Goal: Transaction & Acquisition: Purchase product/service

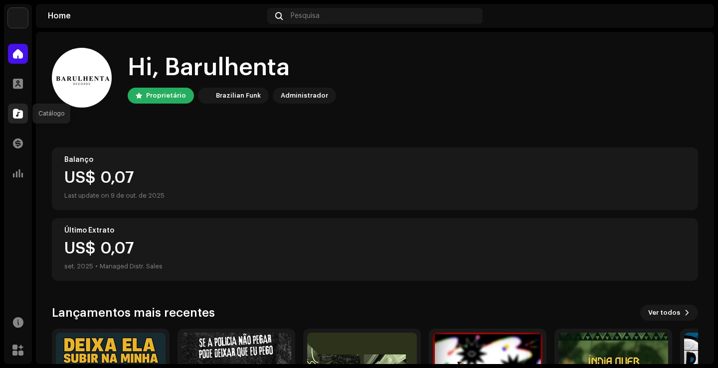
click at [18, 117] on span at bounding box center [18, 114] width 10 height 8
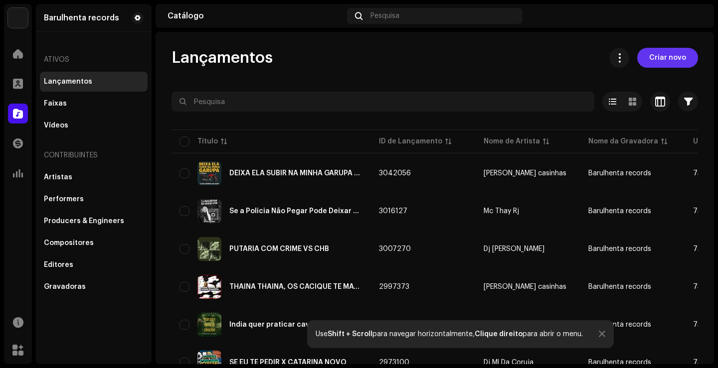
click at [665, 60] on span "Criar novo" at bounding box center [667, 58] width 37 height 20
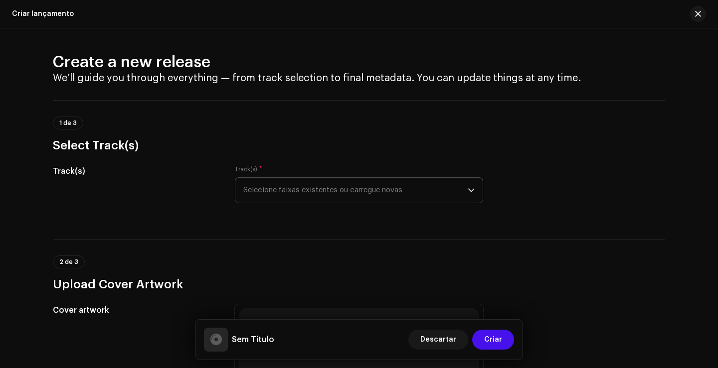
click at [374, 195] on span "Selecione faixas existentes ou carregue novas" at bounding box center [355, 190] width 224 height 25
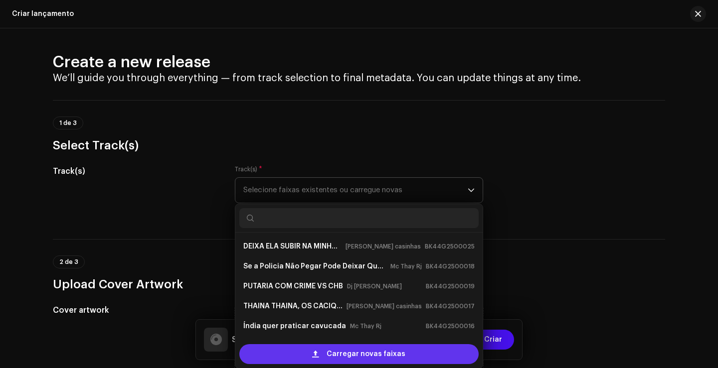
scroll to position [16, 0]
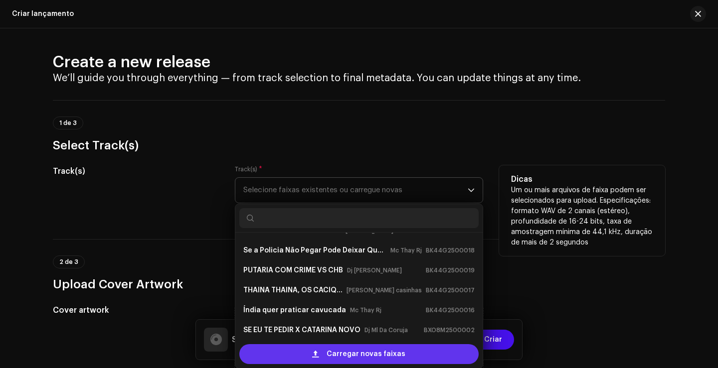
click at [360, 353] on span "Carregar novas faixas" at bounding box center [365, 354] width 79 height 20
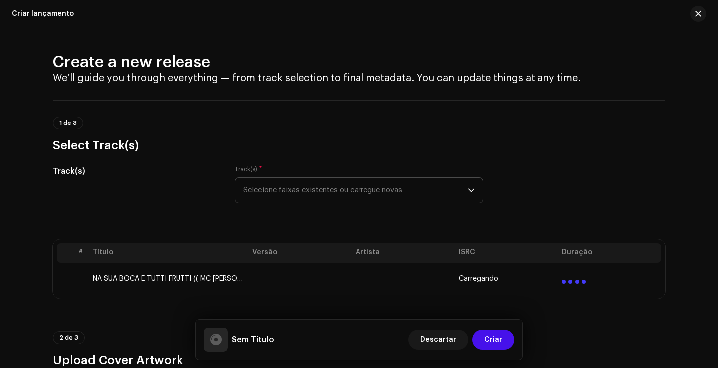
click at [321, 287] on td at bounding box center [299, 279] width 103 height 32
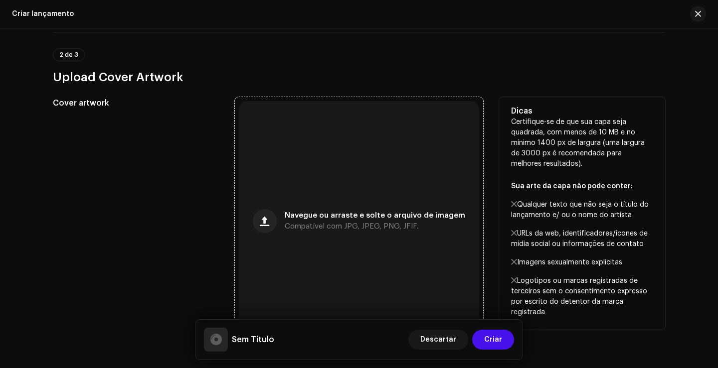
scroll to position [299, 0]
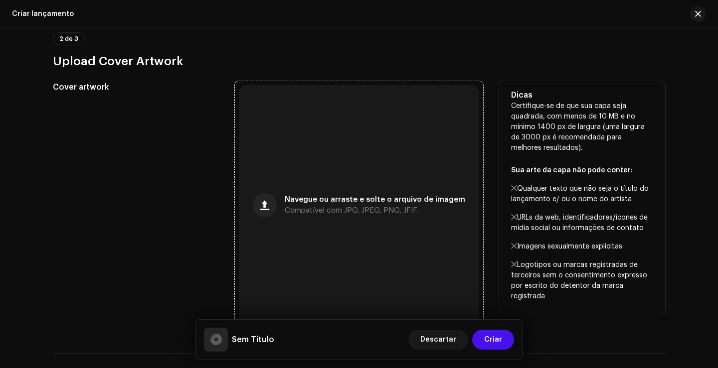
click at [362, 203] on span "Navegue ou arraste e solte o arquivo de imagem" at bounding box center [375, 199] width 180 height 7
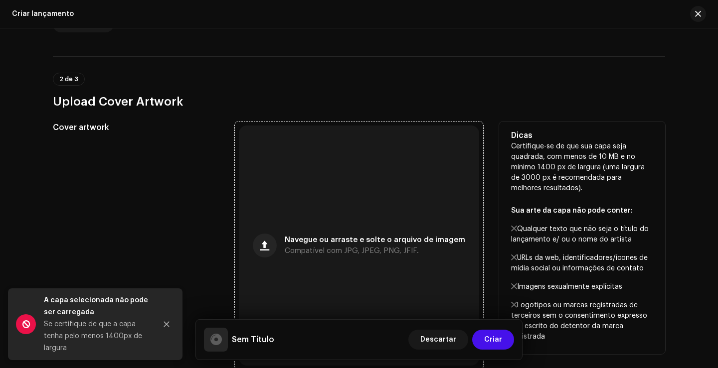
scroll to position [339, 0]
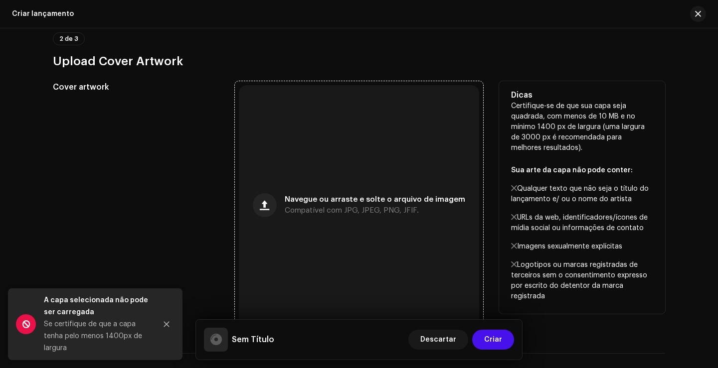
click at [399, 196] on span "Navegue ou arraste e solte o arquivo de imagem" at bounding box center [375, 199] width 180 height 7
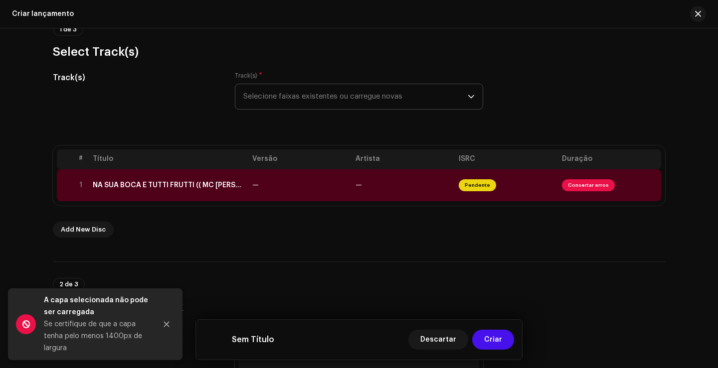
scroll to position [90, 0]
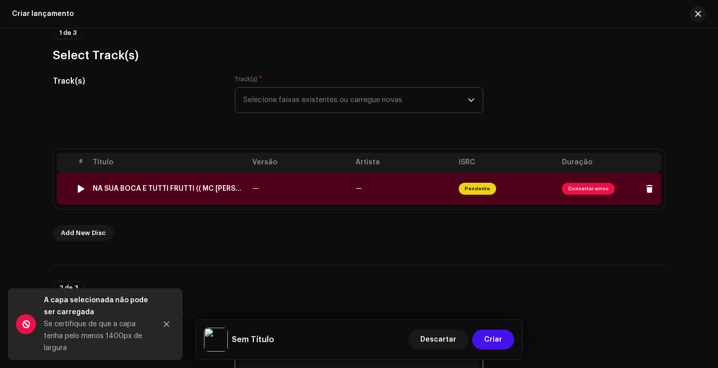
click at [355, 178] on td "—" at bounding box center [402, 189] width 103 height 32
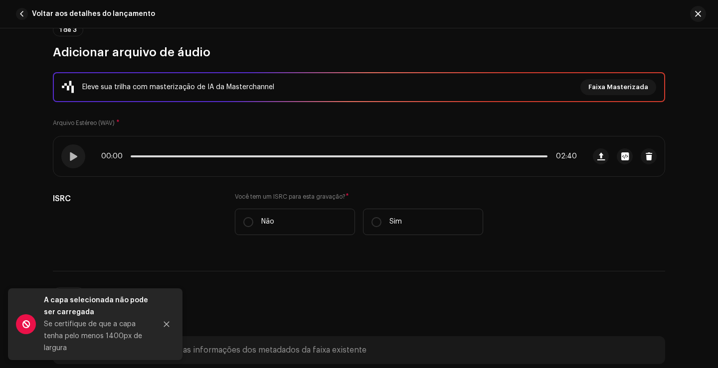
scroll to position [100, 0]
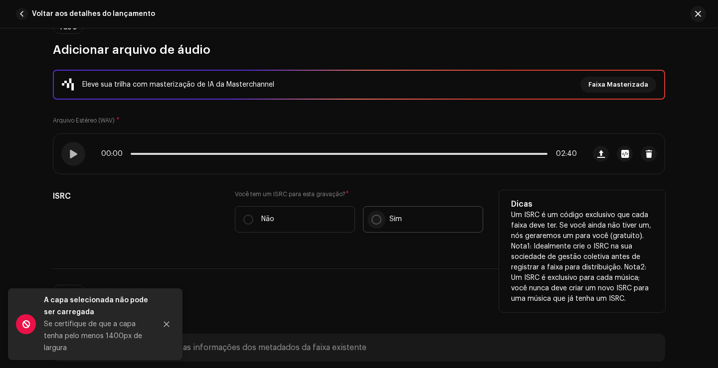
click at [376, 218] on input "Sim" at bounding box center [376, 220] width 10 height 10
radio input "true"
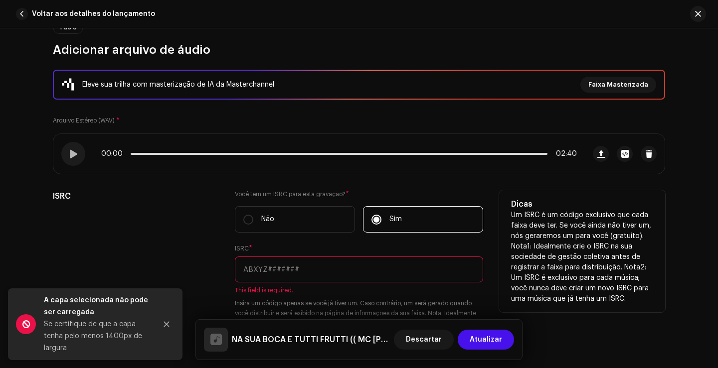
click at [359, 267] on input "text" at bounding box center [359, 270] width 248 height 26
paste input "BK-44G-25-00026"
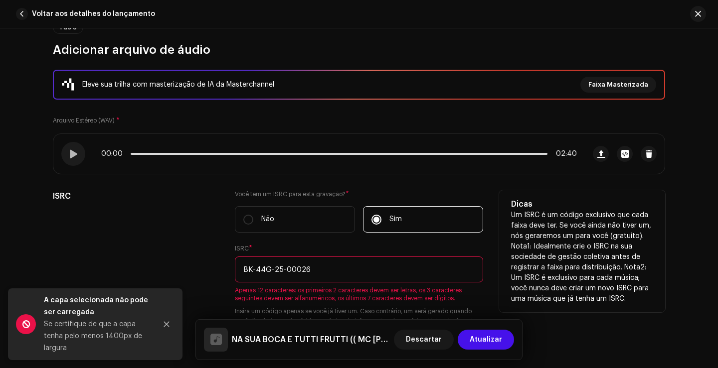
click at [283, 268] on input "BK-44G-25-00026" at bounding box center [359, 270] width 248 height 26
click at [271, 270] on input "BK-44G-2500026" at bounding box center [359, 270] width 248 height 26
click at [254, 268] on input "BK-44G2500026" at bounding box center [359, 270] width 248 height 26
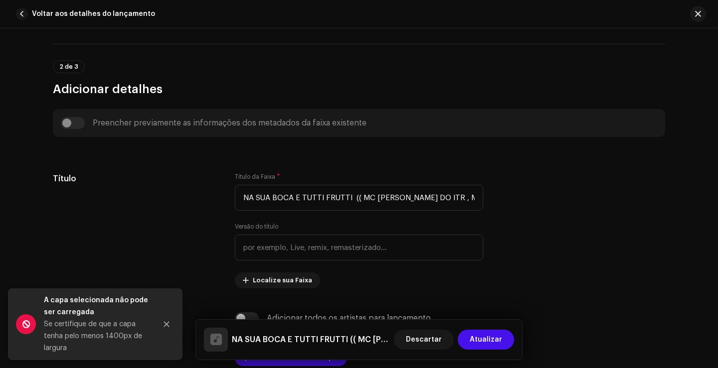
scroll to position [448, 0]
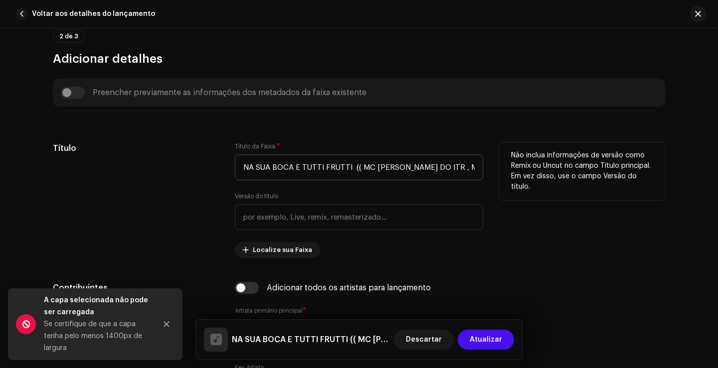
type input "BK44G2500026"
drag, startPoint x: 289, startPoint y: 165, endPoint x: 510, endPoint y: 169, distance: 221.3
click at [510, 169] on div "Título Título da Faixa * NA SUA BOCA E TUTTI FRUTTI (( MC NEGUINHO DO ITR , MC …" at bounding box center [359, 201] width 612 height 116
click at [464, 174] on input "NA SUA BOCA E TUTTI FRUTTI (( MC NEGUINHO DO ITR , MC THAY RJ & DJ 2R DO MARTIN…" at bounding box center [359, 167] width 248 height 26
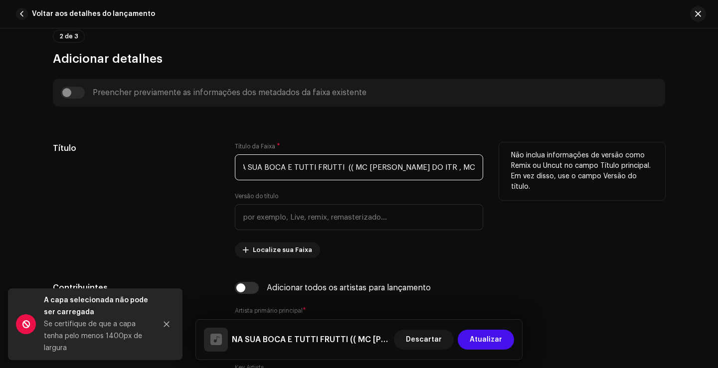
scroll to position [0, 0]
drag, startPoint x: 332, startPoint y: 168, endPoint x: 214, endPoint y: 166, distance: 118.1
click at [214, 166] on div "Título Título da Faixa * NA SUA BOCA E TUTTI FRUTTI (( MC NEGUINHO DO ITR , MC …" at bounding box center [359, 201] width 612 height 116
drag, startPoint x: 282, startPoint y: 165, endPoint x: 286, endPoint y: 168, distance: 5.1
click at [282, 166] on input "NA SUA BOCA E TUTTI FRUTTI (( MC NEGUINHO DO ITR , MC THAY RJ & DJ 2R DO MARTIN…" at bounding box center [359, 167] width 248 height 26
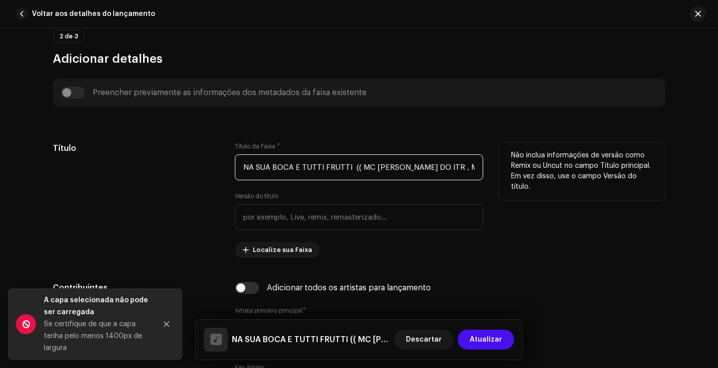
click at [352, 172] on input "NA SUA BOCA E TUTTI FRUTTI (( MC NEGUINHO DO ITR , MC THAY RJ & DJ 2R DO MARTIN…" at bounding box center [359, 167] width 248 height 26
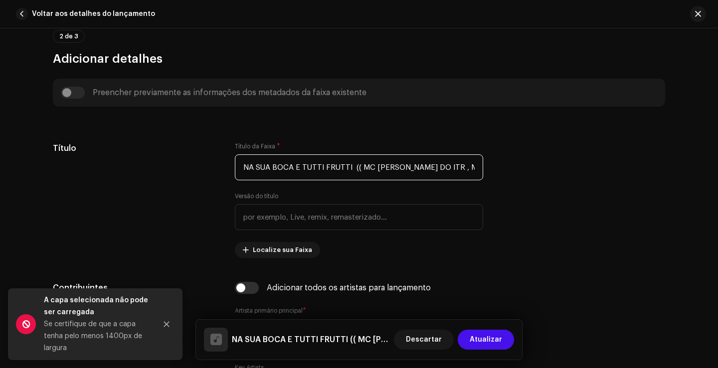
scroll to position [0, 110]
drag, startPoint x: 346, startPoint y: 166, endPoint x: 717, endPoint y: 166, distance: 371.2
click at [717, 166] on div "Detalhes da faixa Complete o seguinte para finalizar sua faixa. 1 de 3 Adiciona…" at bounding box center [359, 198] width 718 height 340
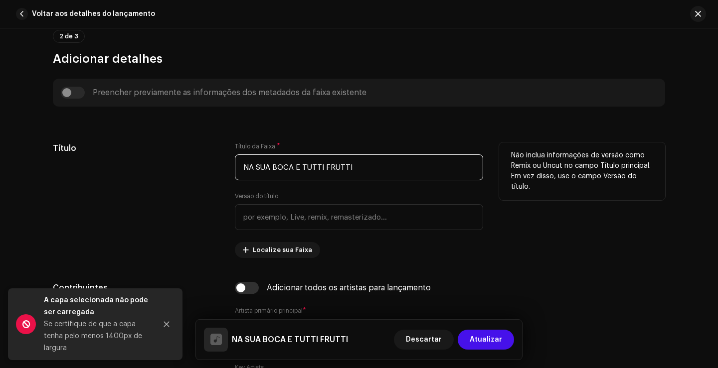
type input "NA SUA BOCA E TUTTI FRUTTI"
click at [187, 228] on div "Título" at bounding box center [136, 201] width 166 height 116
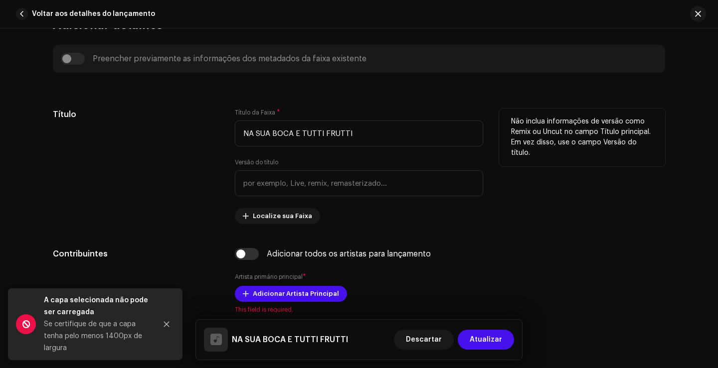
scroll to position [498, 0]
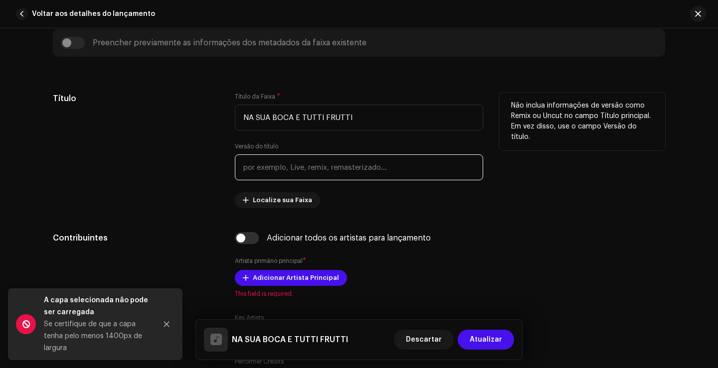
click at [288, 165] on input "text" at bounding box center [359, 167] width 248 height 26
click at [184, 185] on div "Título" at bounding box center [136, 151] width 166 height 116
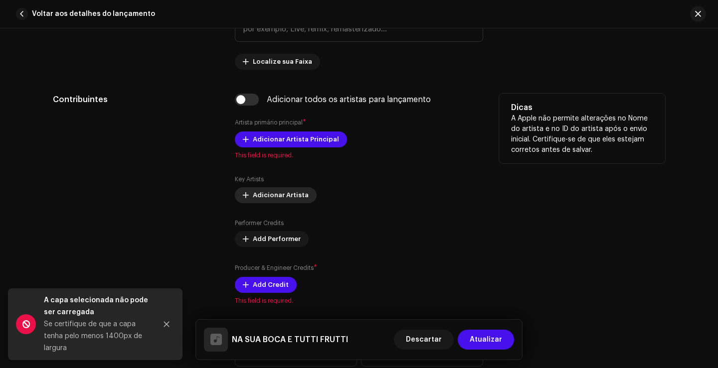
scroll to position [648, 0]
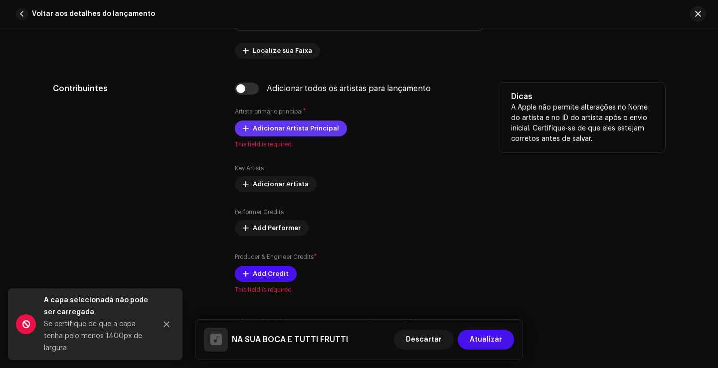
click at [280, 129] on span "Adicionar Artista Principal" at bounding box center [296, 129] width 86 height 20
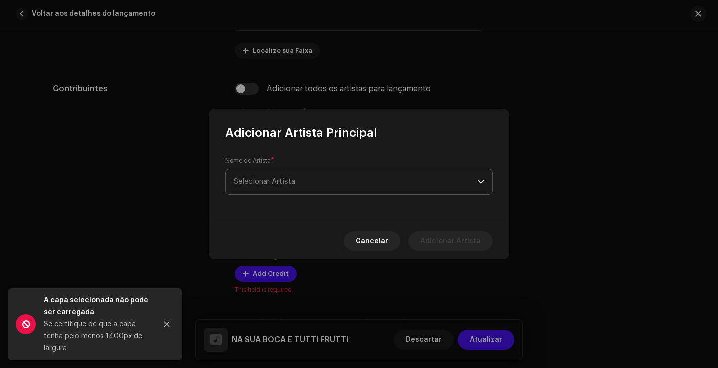
click at [315, 180] on span "Selecionar Artista" at bounding box center [355, 181] width 243 height 25
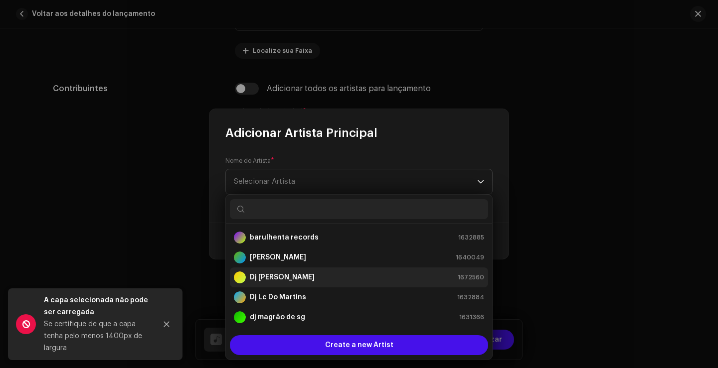
scroll to position [199, 0]
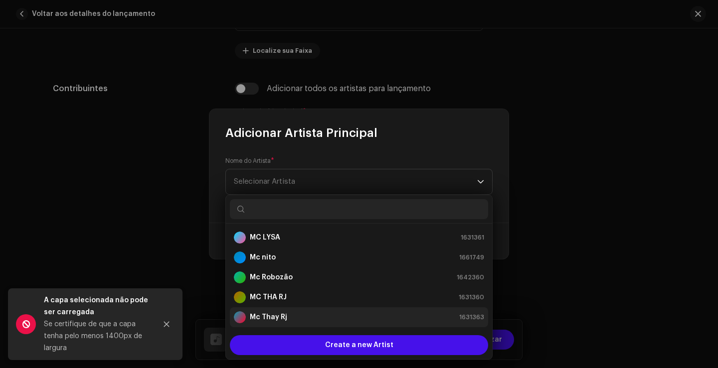
click at [302, 316] on div "Mc Thay Rj 1631363" at bounding box center [359, 317] width 250 height 12
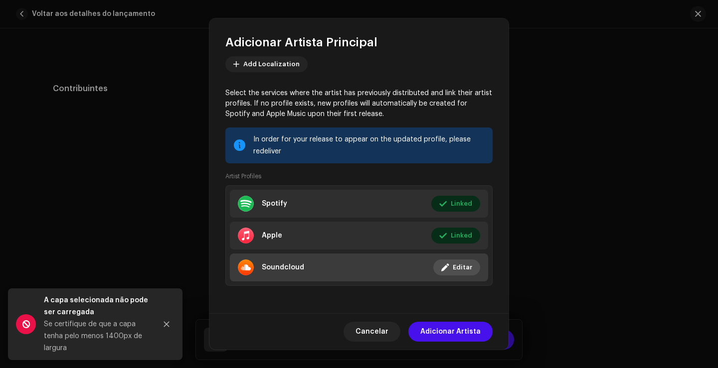
scroll to position [60, 0]
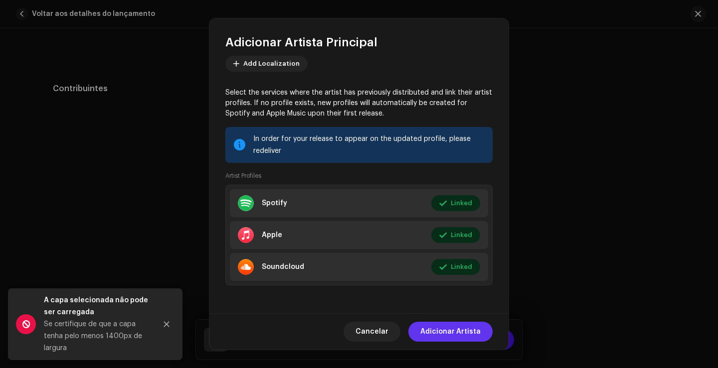
click at [452, 333] on span "Adicionar Artista" at bounding box center [450, 332] width 60 height 20
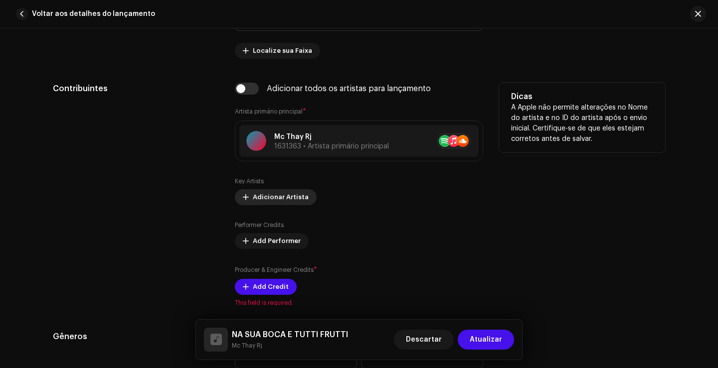
click at [274, 196] on span "Adicionar Artista" at bounding box center [281, 197] width 56 height 20
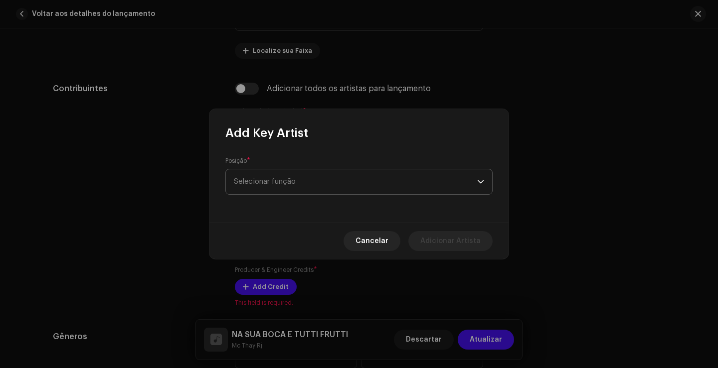
click at [313, 183] on span "Selecionar função" at bounding box center [355, 181] width 243 height 25
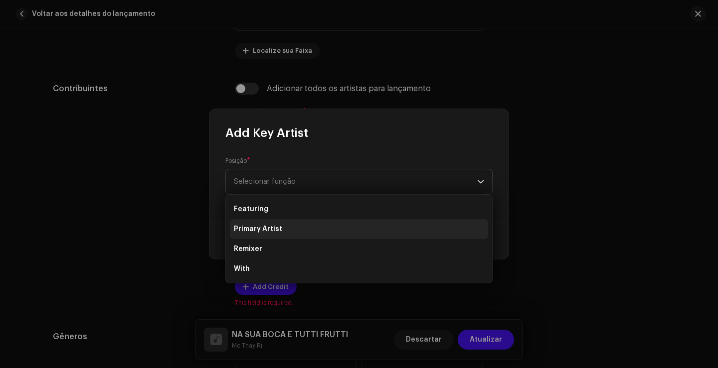
click at [287, 231] on li "Primary Artist" at bounding box center [359, 229] width 258 height 20
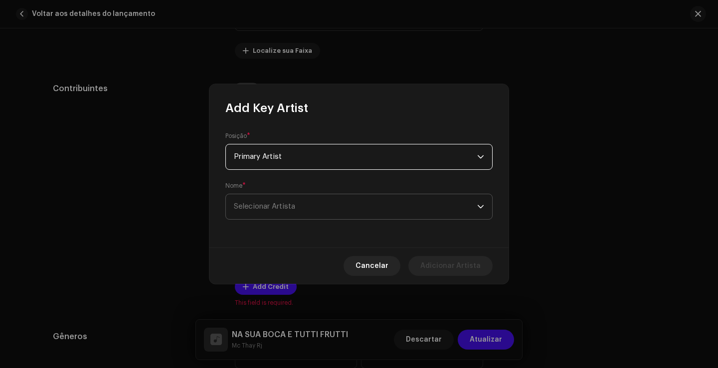
click at [300, 206] on span "Selecionar Artista" at bounding box center [355, 206] width 243 height 25
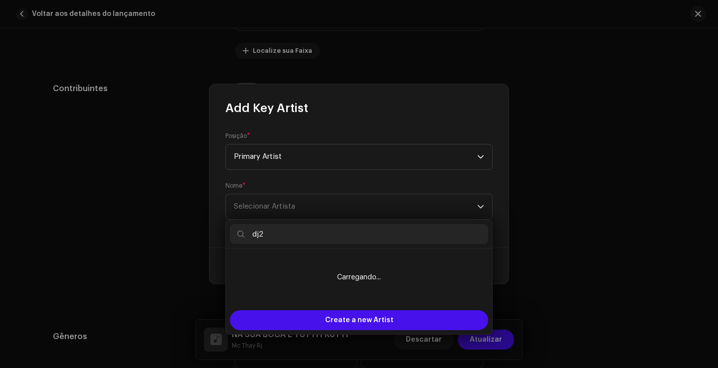
scroll to position [0, 0]
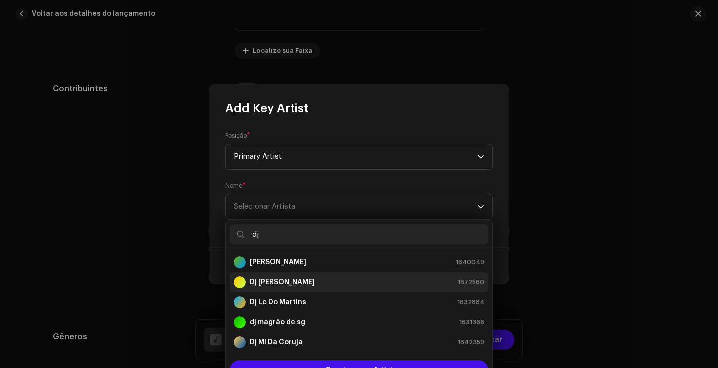
type input "d"
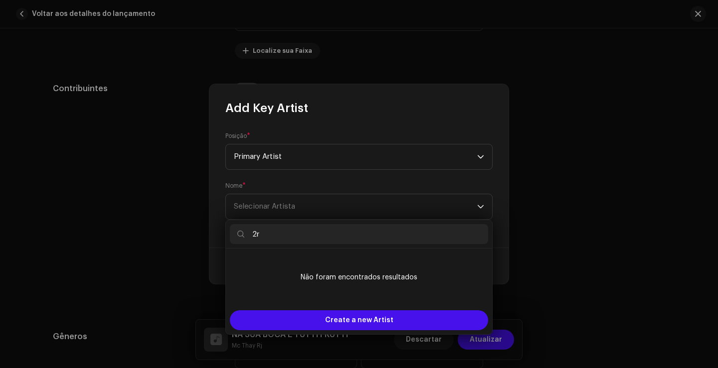
type input "2"
click at [402, 207] on span "Selecionar Artista" at bounding box center [355, 206] width 243 height 25
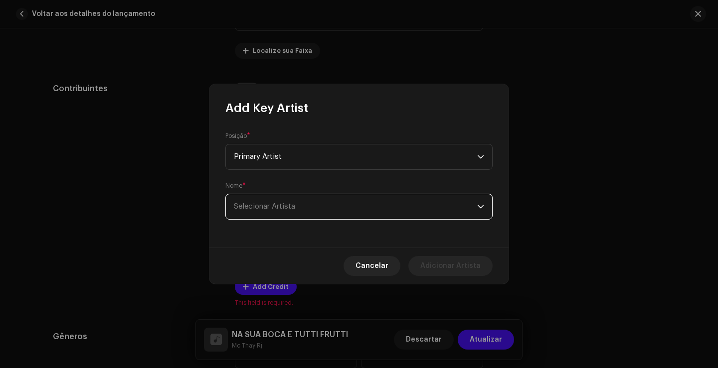
click at [402, 207] on span "Selecionar Artista" at bounding box center [355, 206] width 243 height 25
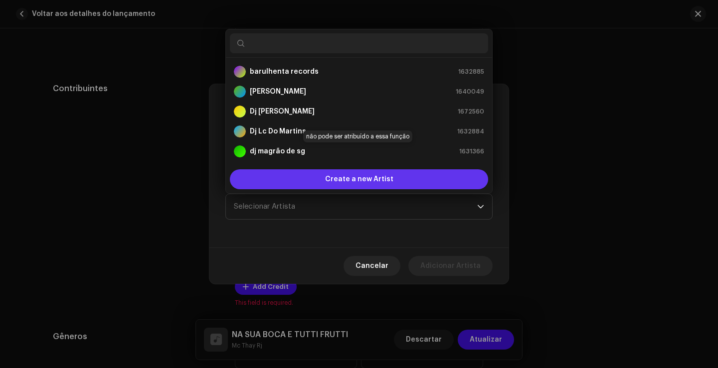
scroll to position [16, 0]
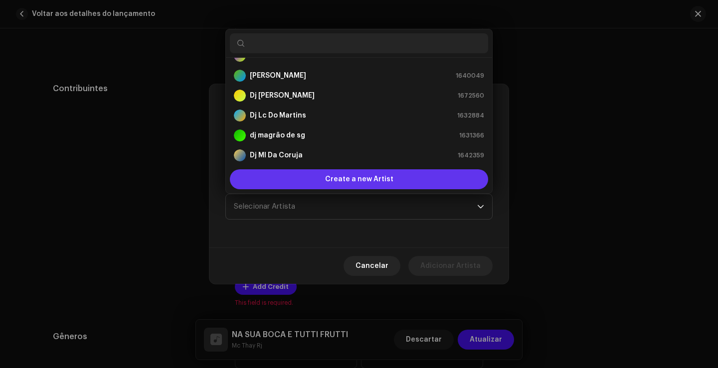
click at [354, 183] on span "Create a new Artist" at bounding box center [359, 179] width 68 height 20
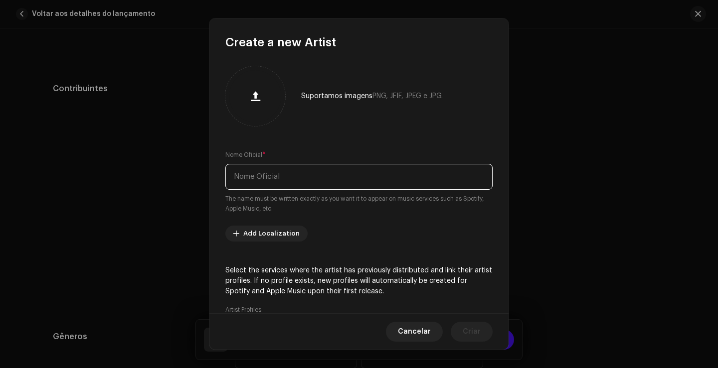
click at [329, 181] on input "text" at bounding box center [358, 177] width 267 height 26
type input "dj 2r do marthins"
click at [379, 235] on re-m-artist-locales-form "Add Localization" at bounding box center [358, 234] width 267 height 16
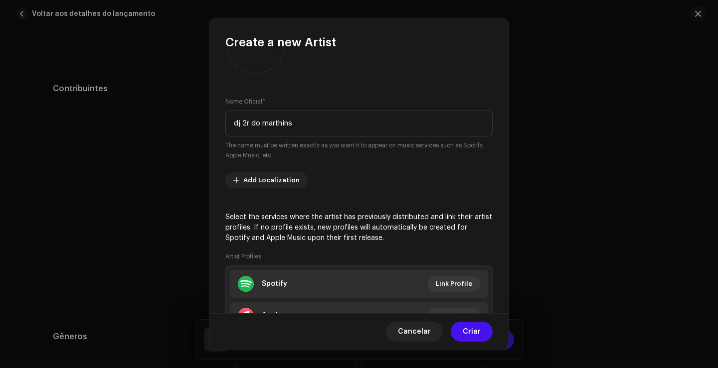
scroll to position [134, 0]
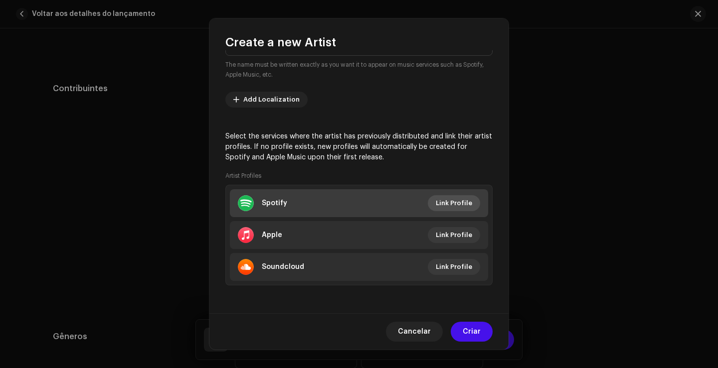
click at [459, 206] on span "Link Profile" at bounding box center [454, 203] width 36 height 20
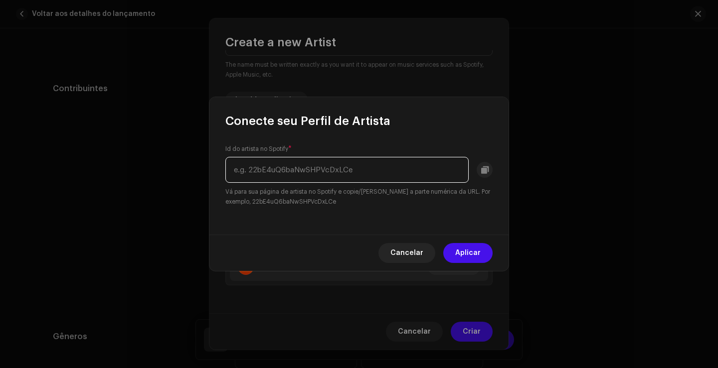
paste input "3jM8NOnYJtHW8aa58GIDiY"
type input "3jM8NOnYJtHW8aa58GIDiY"
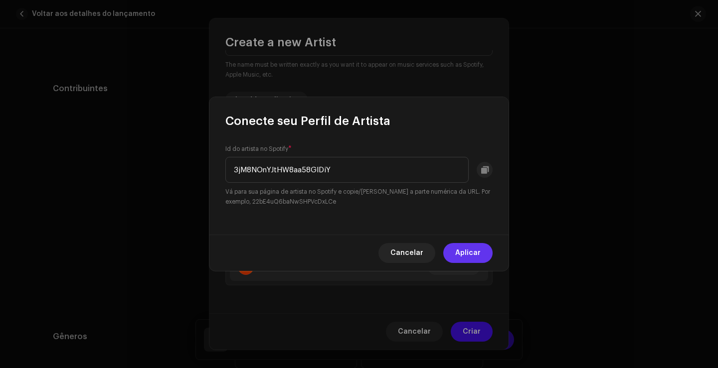
click at [469, 256] on span "Aplicar" at bounding box center [467, 253] width 25 height 20
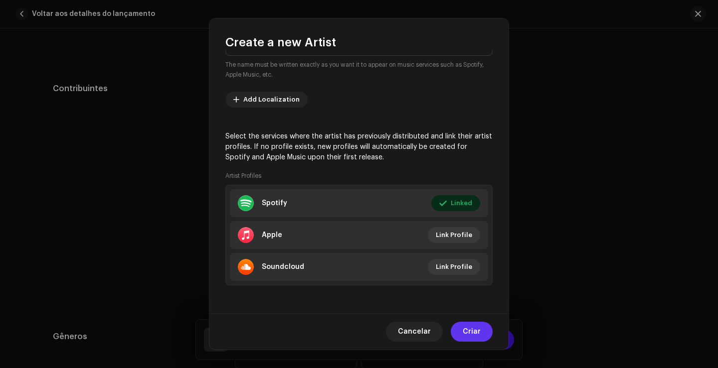
click at [483, 329] on button "Criar" at bounding box center [471, 332] width 42 height 20
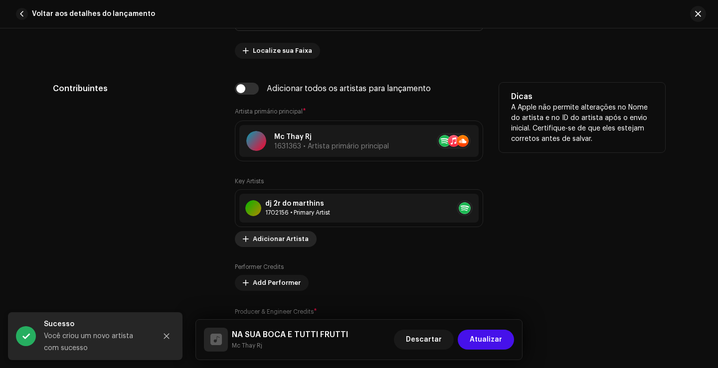
click at [272, 240] on span "Adicionar Artista" at bounding box center [281, 239] width 56 height 20
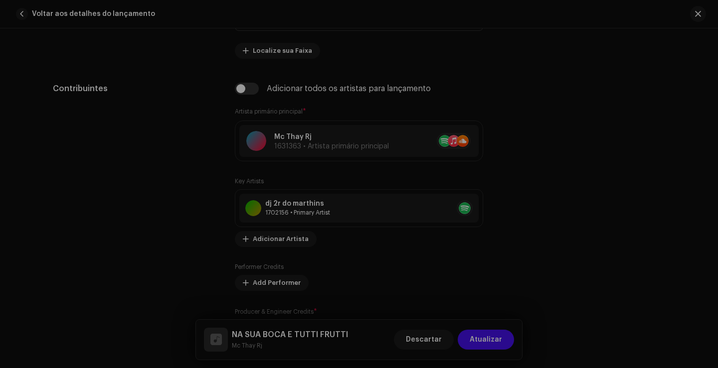
click at [606, 137] on div "Add Key Artist Posição * Selecionar função This field is required. Cancelar Adi…" at bounding box center [359, 184] width 718 height 368
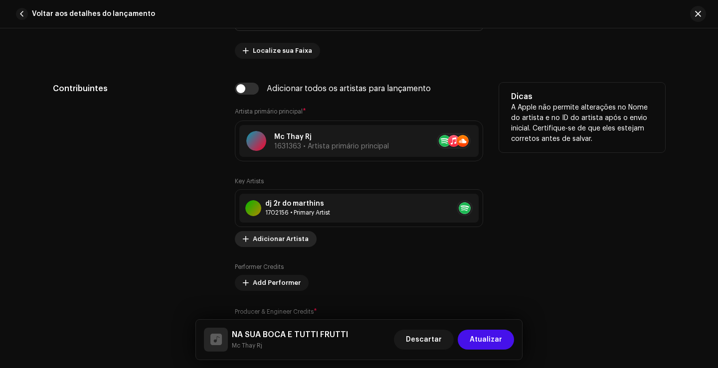
click at [289, 242] on span "Adicionar Artista" at bounding box center [281, 239] width 56 height 20
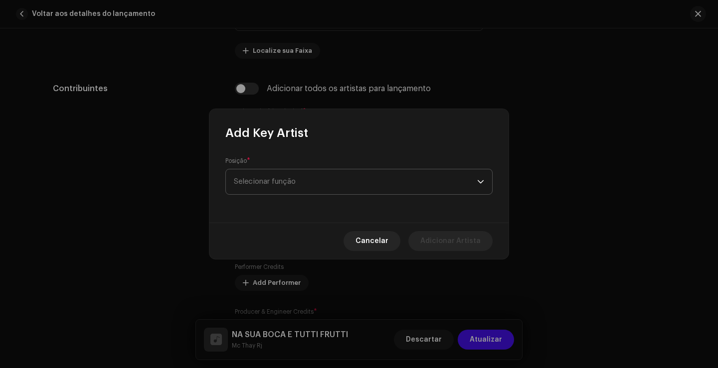
click at [300, 186] on span "Selecionar função" at bounding box center [355, 181] width 243 height 25
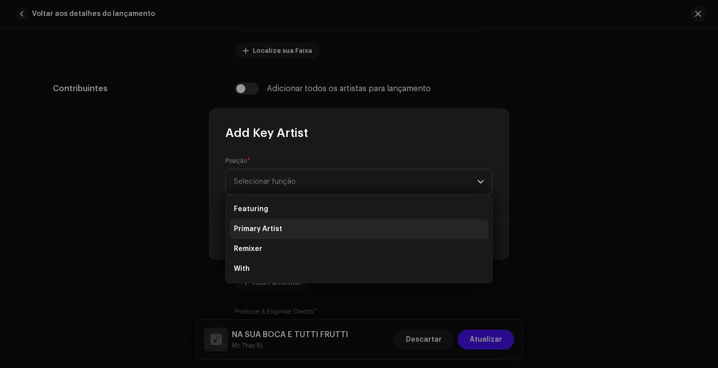
click at [289, 226] on li "Primary Artist" at bounding box center [359, 229] width 258 height 20
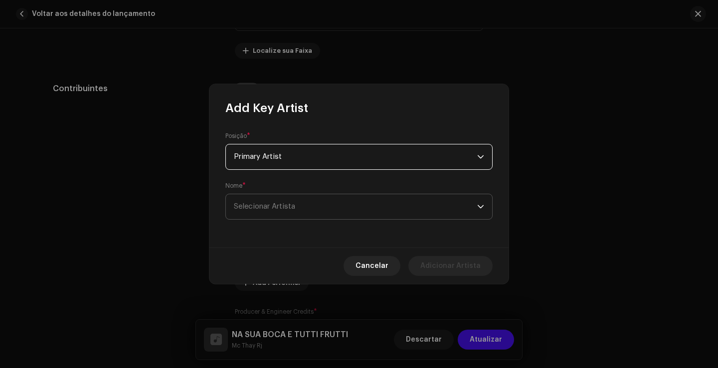
click at [292, 209] on span "Selecionar Artista" at bounding box center [264, 206] width 61 height 7
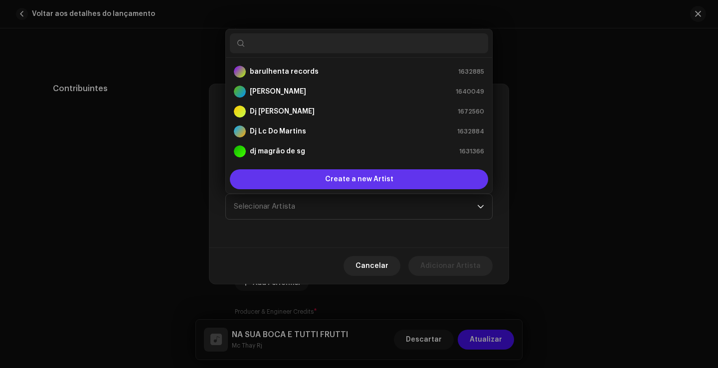
click at [341, 180] on span "Create a new Artist" at bounding box center [359, 179] width 68 height 20
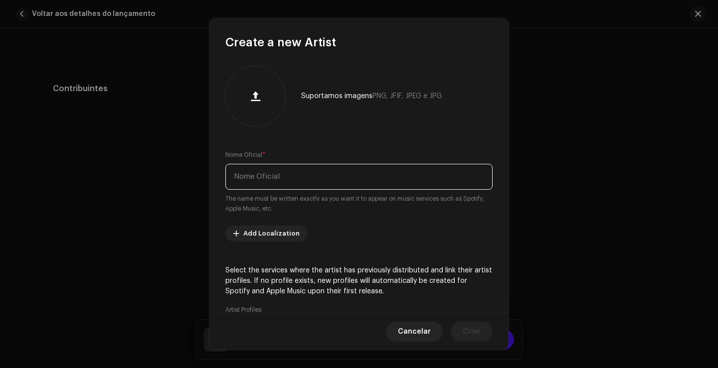
click at [336, 178] on input "text" at bounding box center [358, 177] width 267 height 26
paste input "MC [PERSON_NAME] DO ITR"
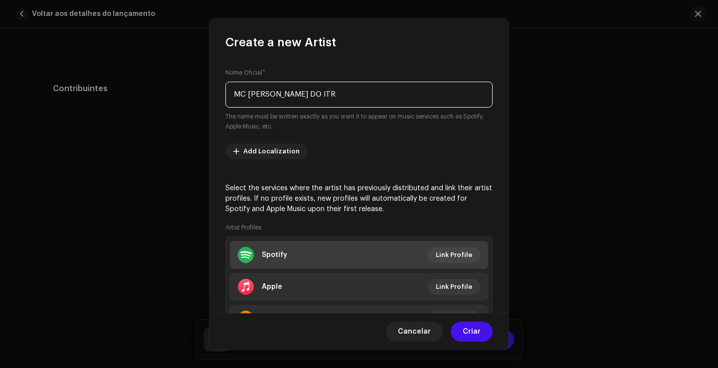
scroll to position [100, 0]
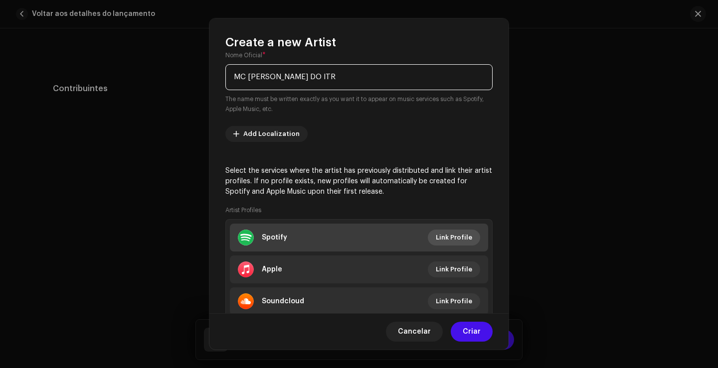
type input "MC [PERSON_NAME] DO ITR"
click at [441, 234] on span "Link Profile" at bounding box center [454, 238] width 36 height 20
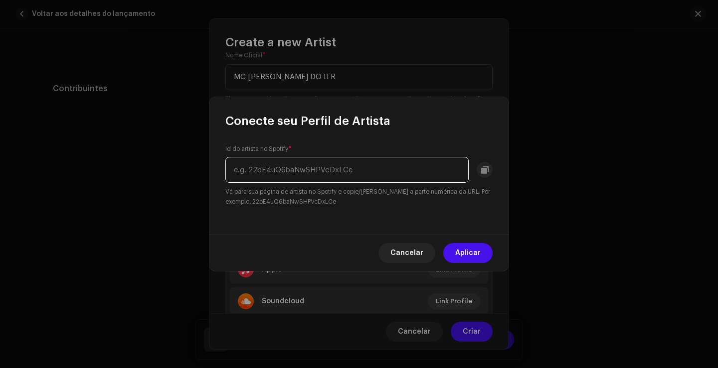
paste input "6TxINSxeDX9C70nAiJZoVA"
type input "6TxINSxeDX9C70nAiJZoVA"
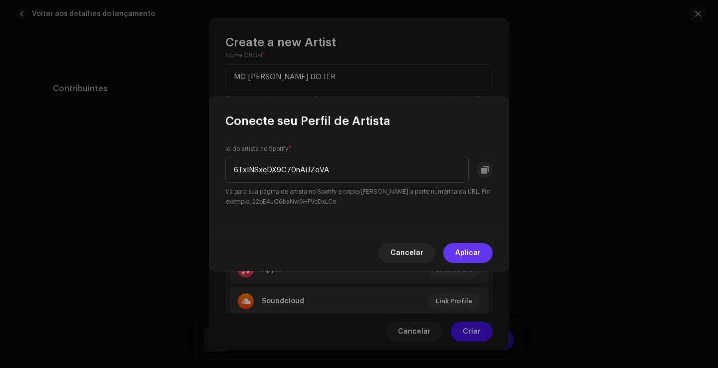
click at [471, 250] on span "Aplicar" at bounding box center [467, 253] width 25 height 20
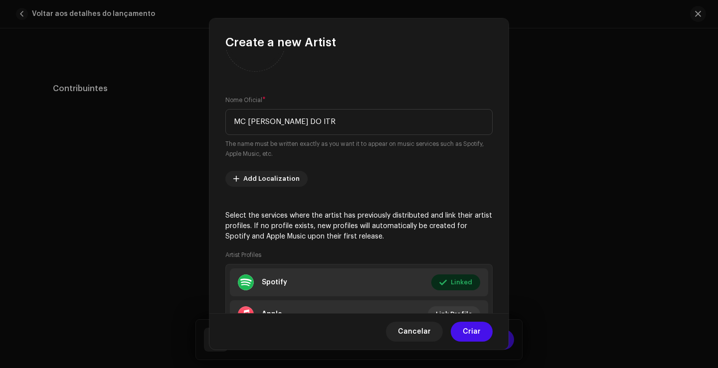
scroll to position [134, 0]
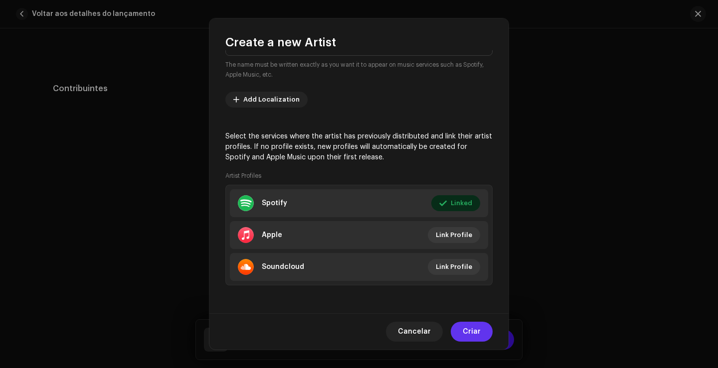
click at [463, 330] on span "Criar" at bounding box center [471, 332] width 18 height 20
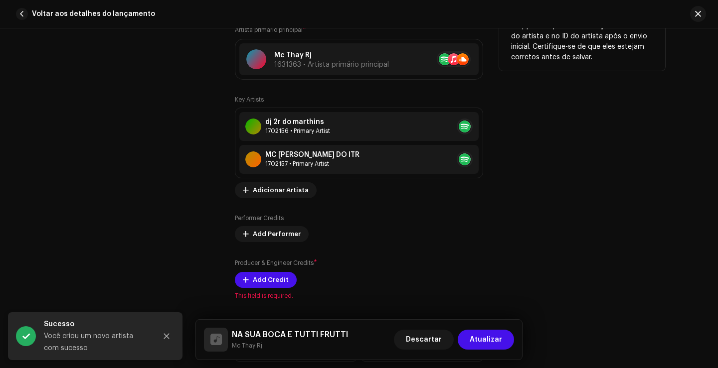
scroll to position [747, 0]
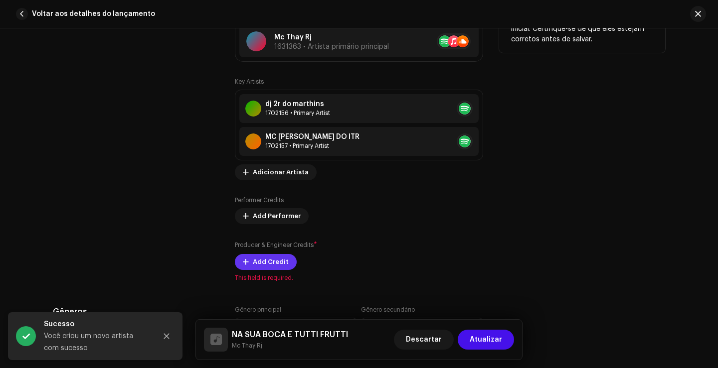
click at [253, 257] on span "Add Credit" at bounding box center [271, 262] width 36 height 20
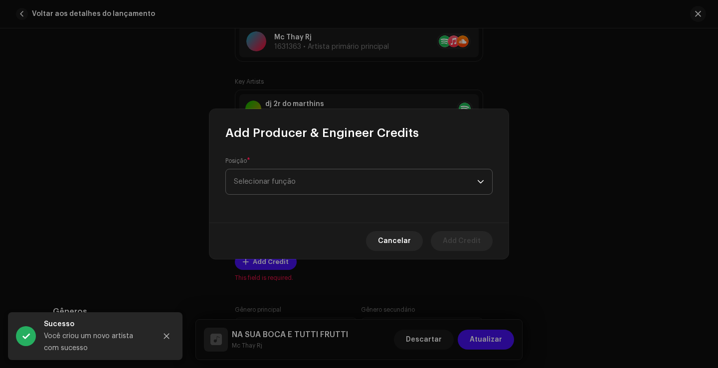
click at [288, 185] on span "Selecionar função" at bounding box center [355, 181] width 243 height 25
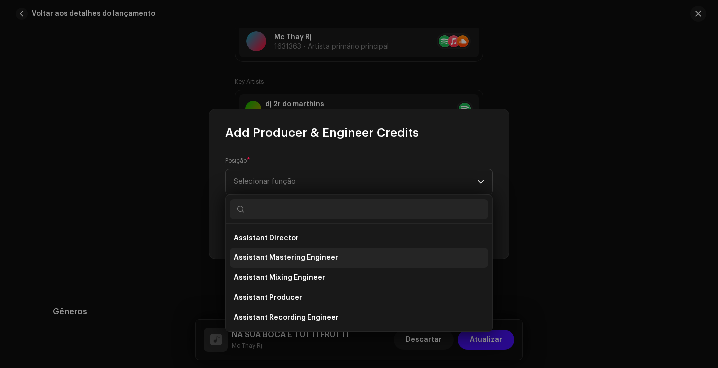
scroll to position [149, 0]
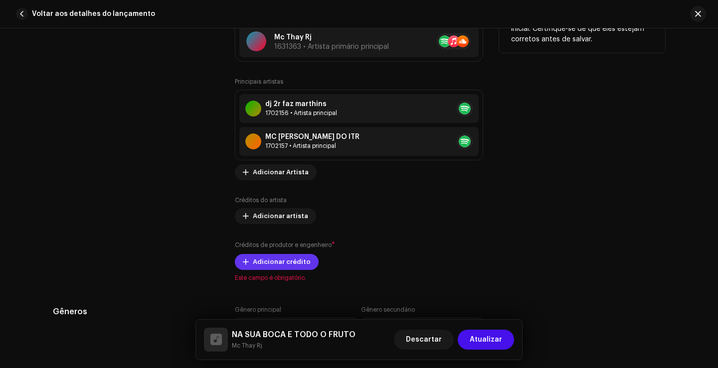
click at [264, 261] on font "Adicionar crédito" at bounding box center [282, 262] width 58 height 6
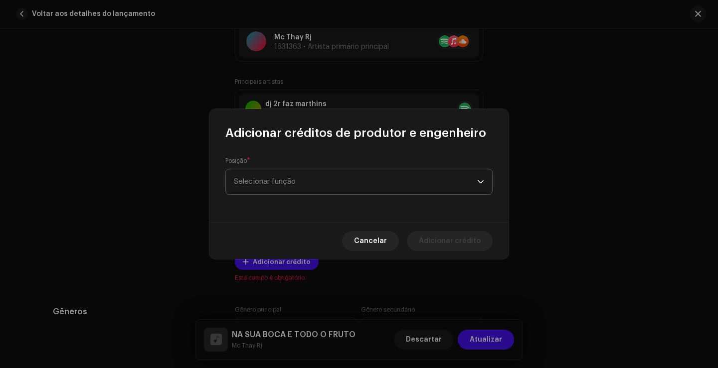
click at [309, 181] on span "Selecionar função" at bounding box center [355, 181] width 243 height 25
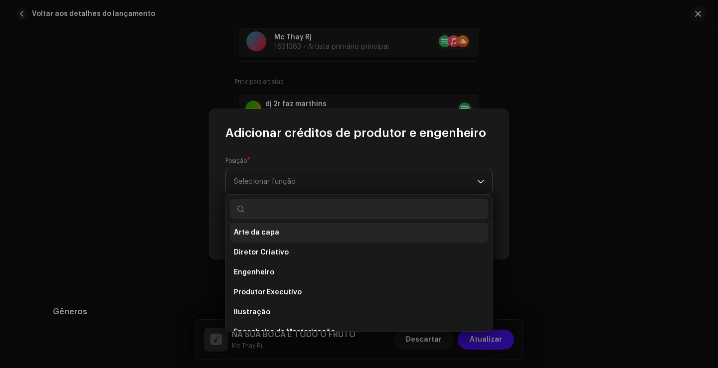
scroll to position [199, 0]
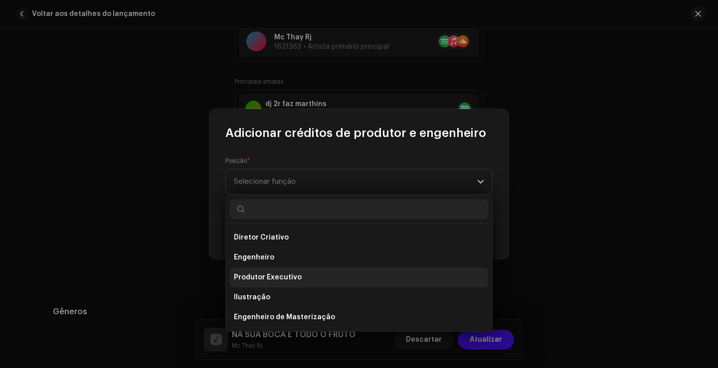
click at [318, 275] on li "Produtor Executivo" at bounding box center [359, 278] width 258 height 20
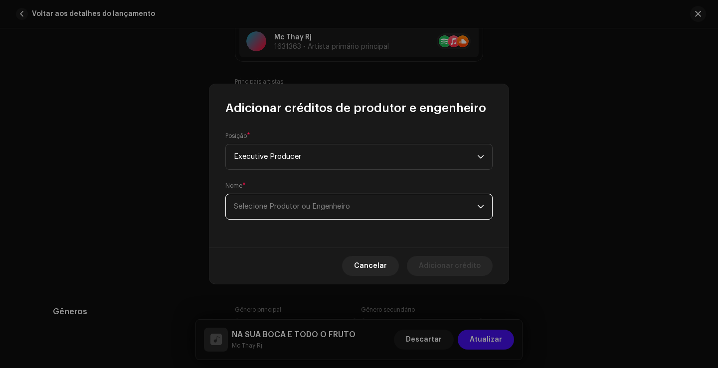
click at [299, 207] on font "Selecione Produtor ou Engenheiro" at bounding box center [292, 206] width 116 height 7
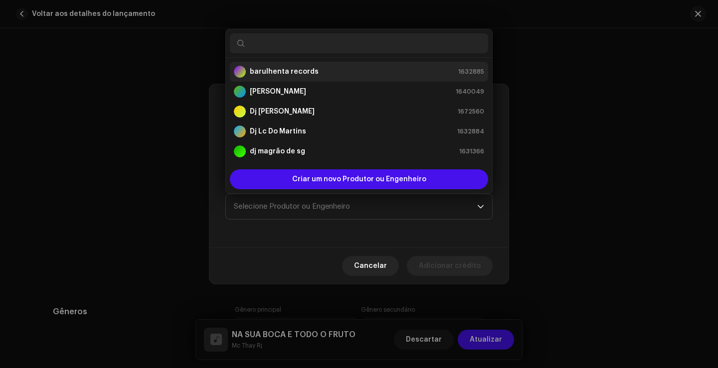
click at [309, 73] on strong "barulhenta records" at bounding box center [284, 72] width 69 height 10
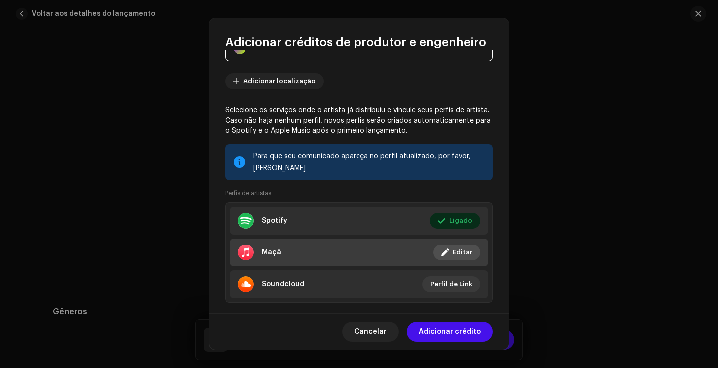
scroll to position [100, 0]
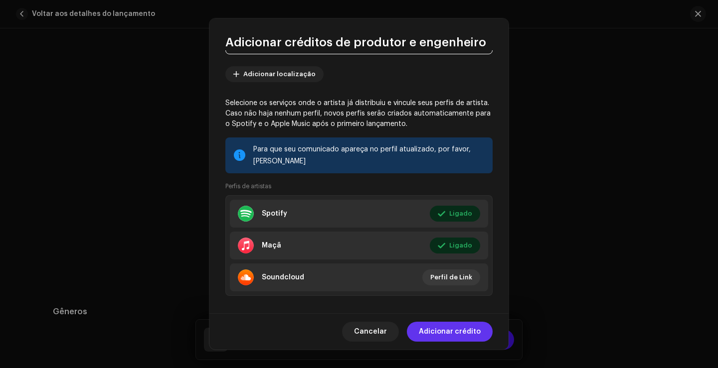
click at [474, 334] on font "Adicionar crédito" at bounding box center [450, 331] width 62 height 7
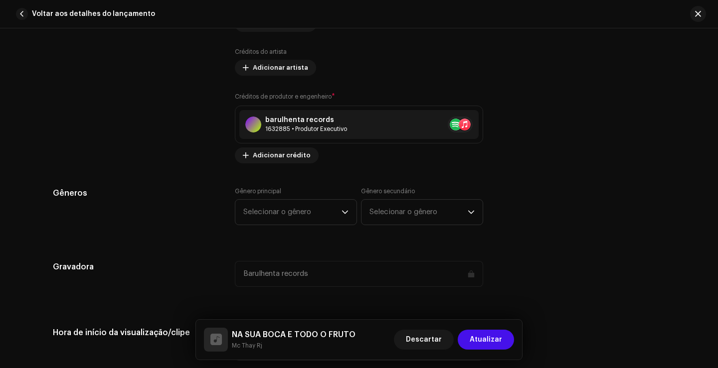
scroll to position [897, 0]
click at [269, 213] on font "Selecionar o gênero" at bounding box center [277, 210] width 68 height 7
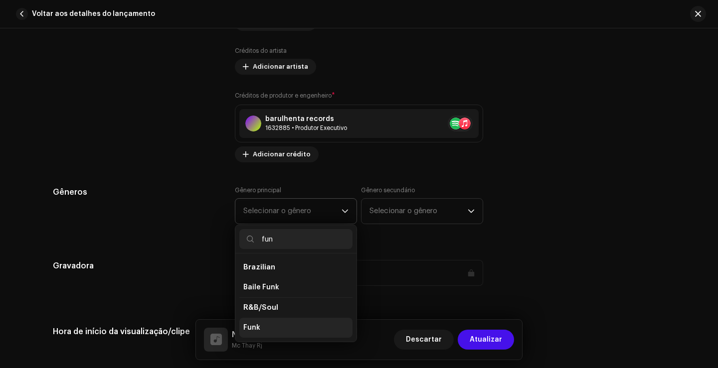
type input "fun"
click at [286, 326] on li "Funk" at bounding box center [295, 328] width 113 height 20
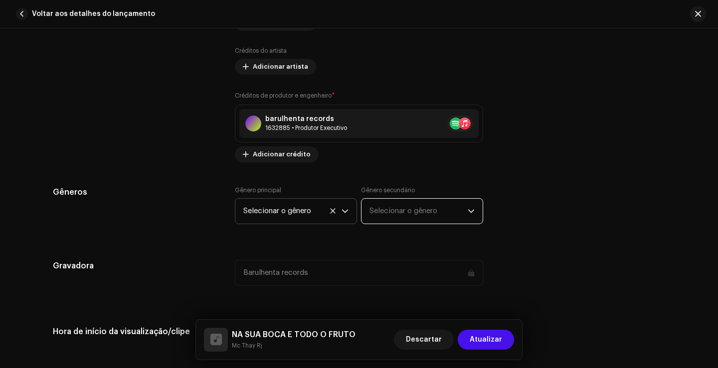
click at [389, 214] on font "Selecionar o gênero" at bounding box center [403, 210] width 68 height 7
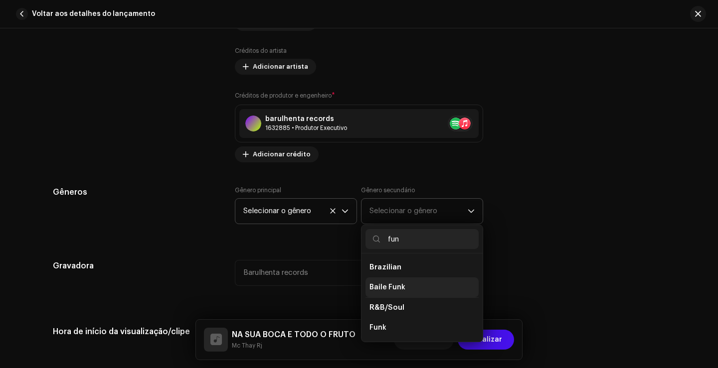
type input "fun"
click at [395, 292] on span "Baile Funk" at bounding box center [387, 288] width 36 height 10
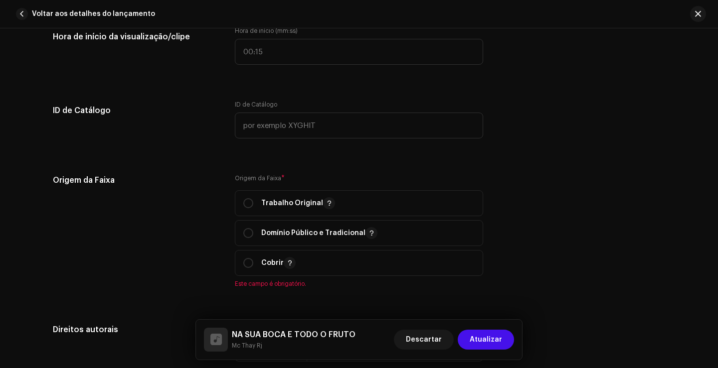
scroll to position [1196, 0]
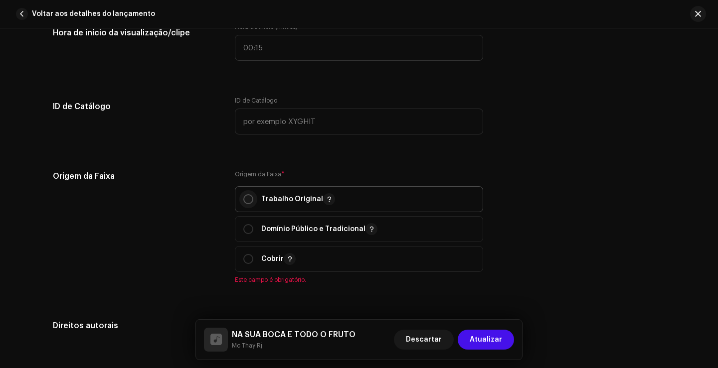
click at [246, 200] on input "radio" at bounding box center [248, 199] width 10 height 10
radio input "true"
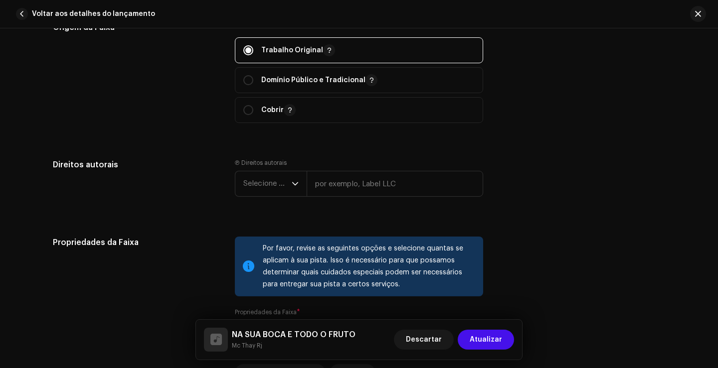
scroll to position [1345, 0]
click at [287, 182] on font "Selecione o ano" at bounding box center [270, 182] width 54 height 7
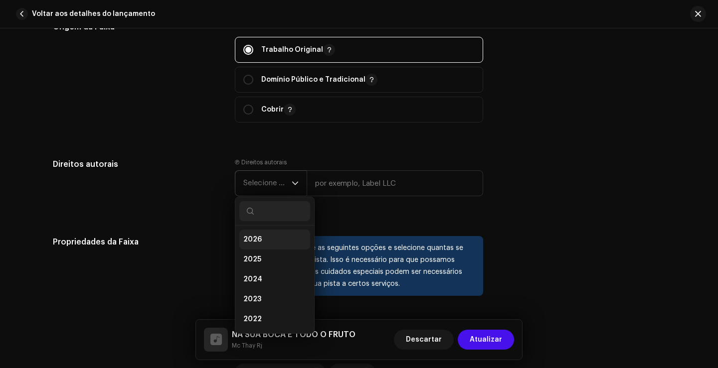
click at [285, 236] on li "2026" at bounding box center [274, 240] width 71 height 20
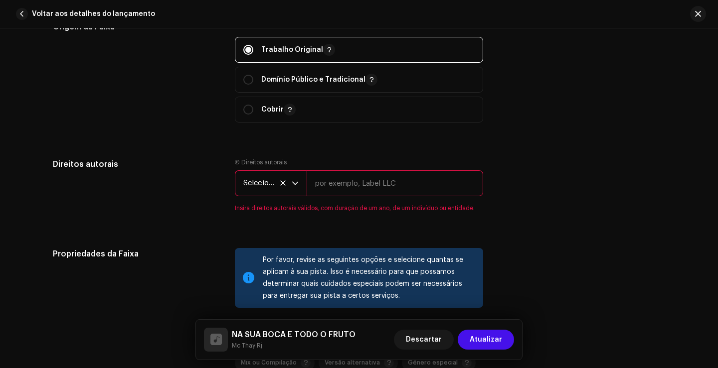
click at [351, 187] on input "text" at bounding box center [394, 183] width 176 height 26
type input "MC THAY RJ"
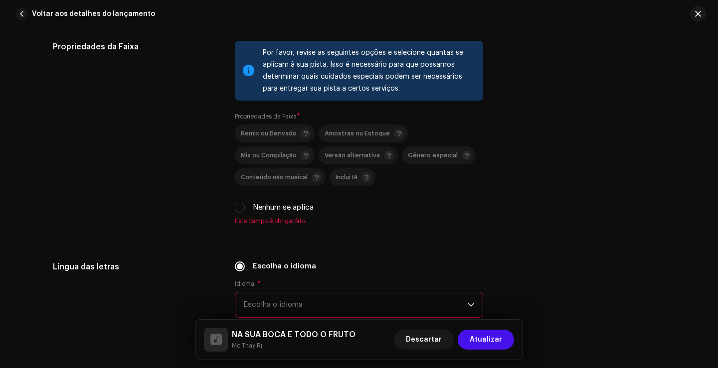
scroll to position [1545, 0]
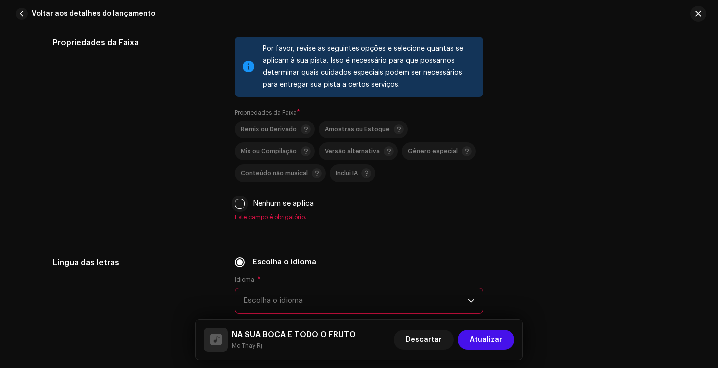
click at [235, 201] on input "Nenhum se aplica" at bounding box center [240, 204] width 10 height 10
checkbox input "true"
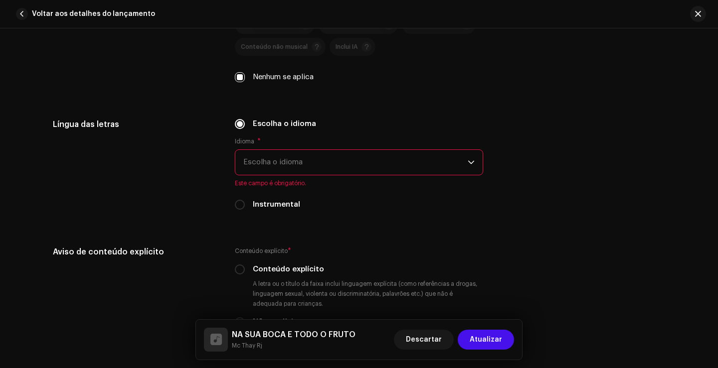
scroll to position [1694, 0]
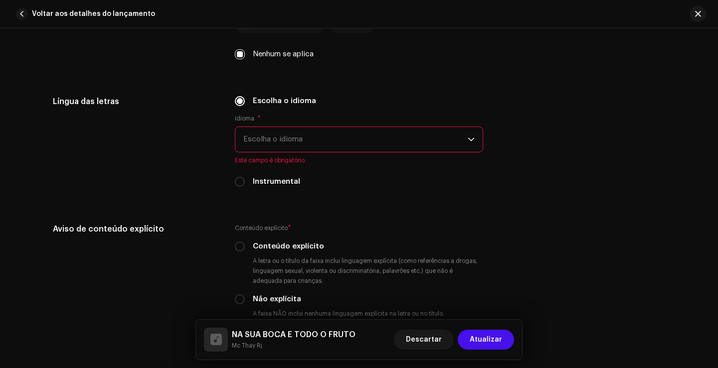
click at [272, 144] on span "Escolha o idioma" at bounding box center [355, 139] width 224 height 25
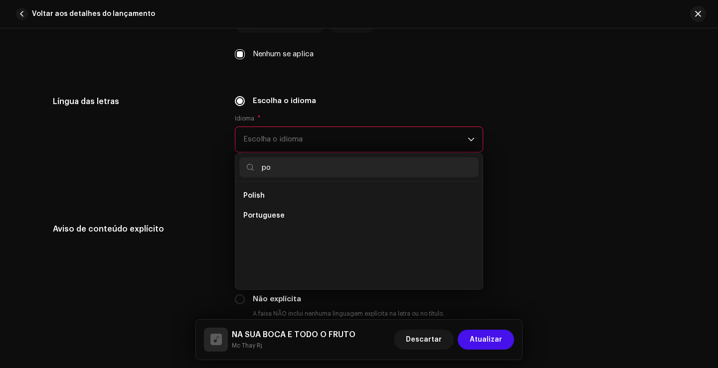
scroll to position [0, 0]
type input "po"
click at [286, 220] on li "Portuguese" at bounding box center [358, 216] width 239 height 20
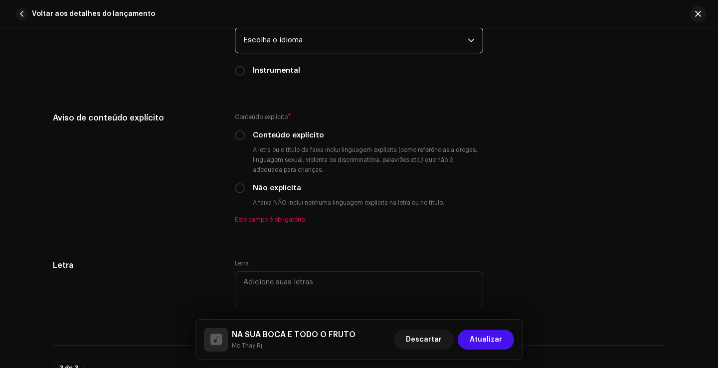
scroll to position [1794, 0]
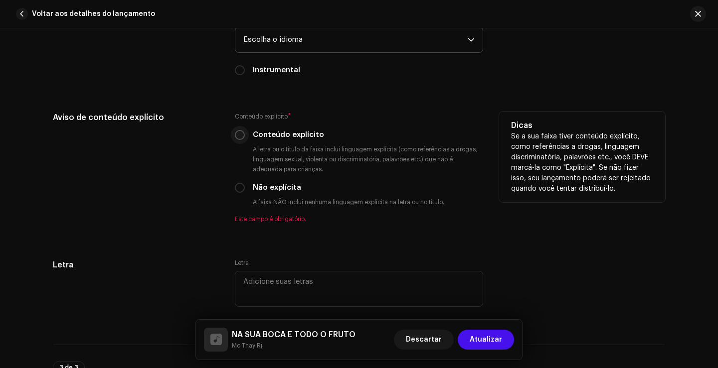
click at [237, 137] on input "Conteúdo explícito" at bounding box center [240, 135] width 10 height 10
radio input "true"
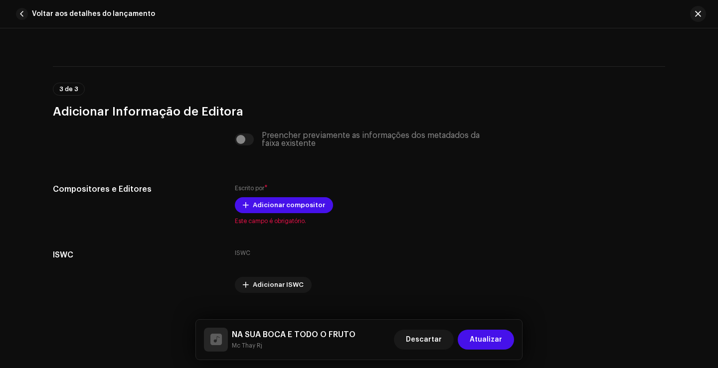
scroll to position [2081, 0]
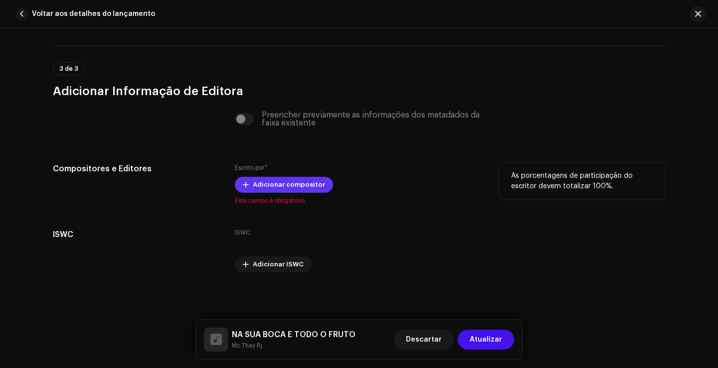
click at [303, 187] on span "Adicionar compositor" at bounding box center [289, 185] width 72 height 20
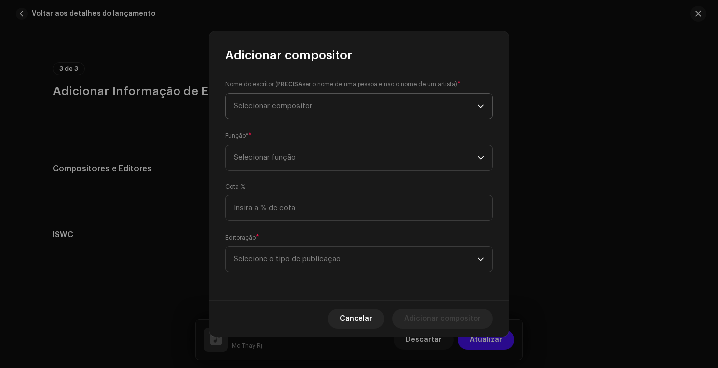
click at [282, 105] on span "Selecionar compositor" at bounding box center [273, 105] width 78 height 7
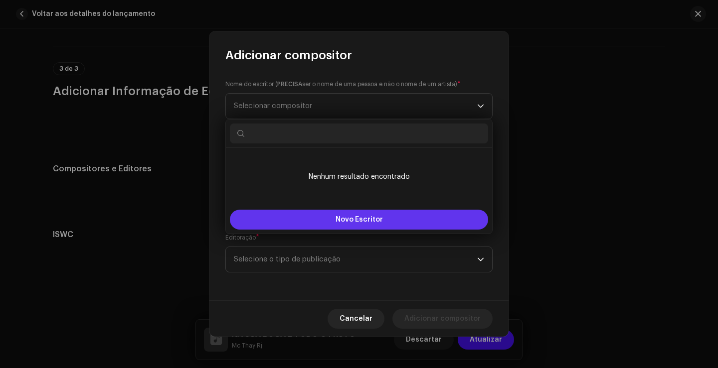
click at [350, 217] on font "Novo Escritor" at bounding box center [358, 219] width 47 height 7
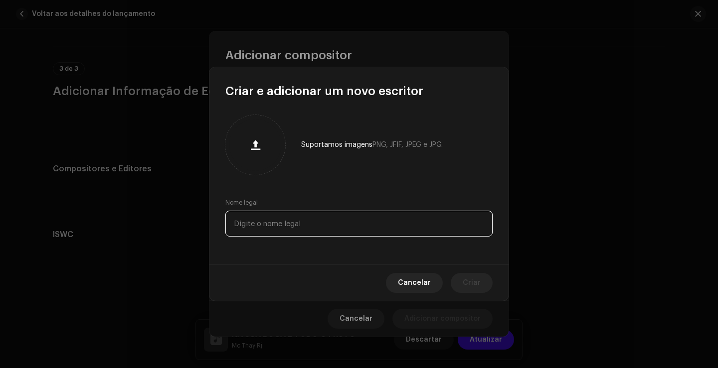
click at [318, 223] on input "text" at bounding box center [358, 224] width 267 height 26
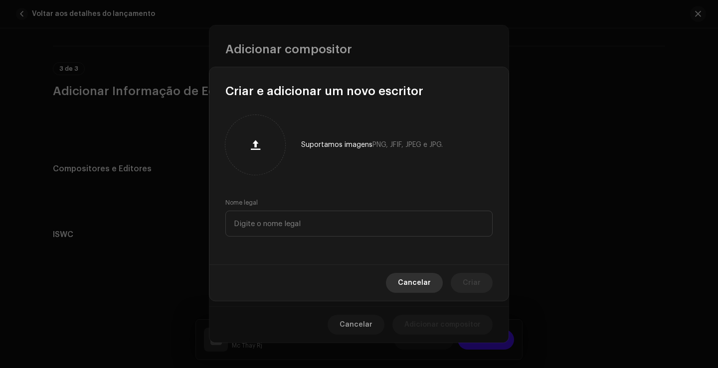
click at [413, 278] on span "Cancelar" at bounding box center [414, 283] width 33 height 20
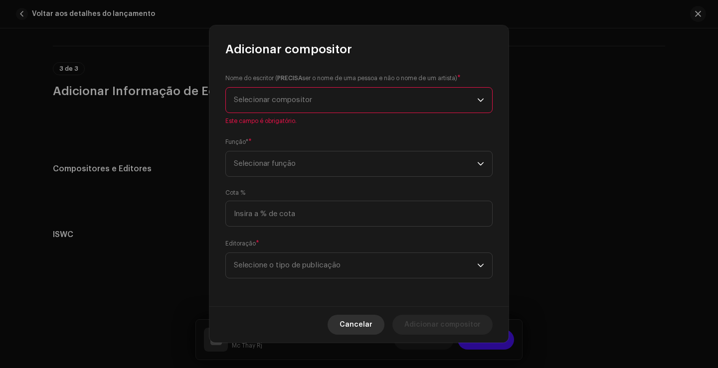
click at [365, 324] on font "Cancelar" at bounding box center [355, 324] width 33 height 7
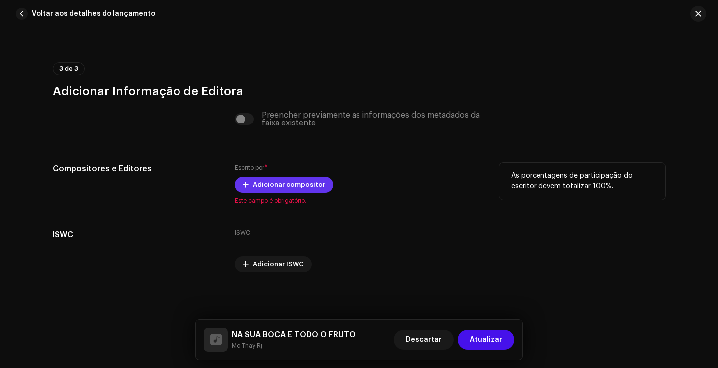
click at [278, 184] on span "Adicionar compositor" at bounding box center [289, 185] width 72 height 20
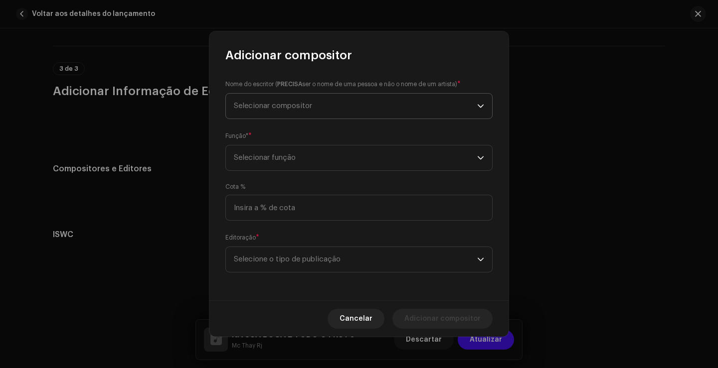
click at [287, 109] on font "Selecionar compositor" at bounding box center [273, 105] width 78 height 7
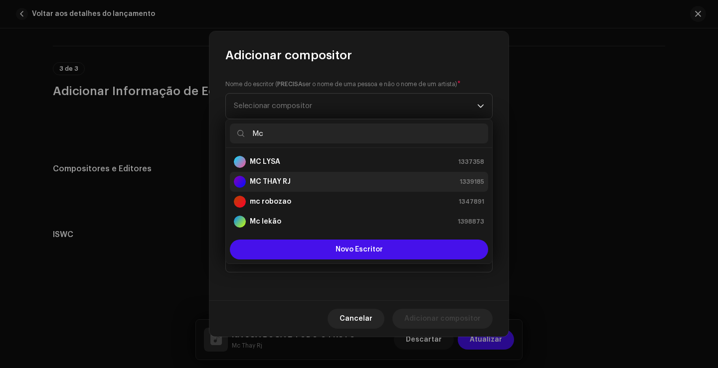
type input "Mc"
click at [285, 181] on strong "MC THAY RJ" at bounding box center [270, 182] width 41 height 10
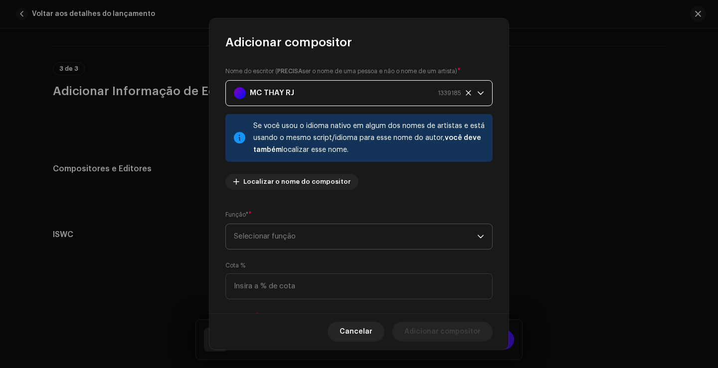
click at [387, 230] on span "Selecionar função" at bounding box center [355, 236] width 243 height 25
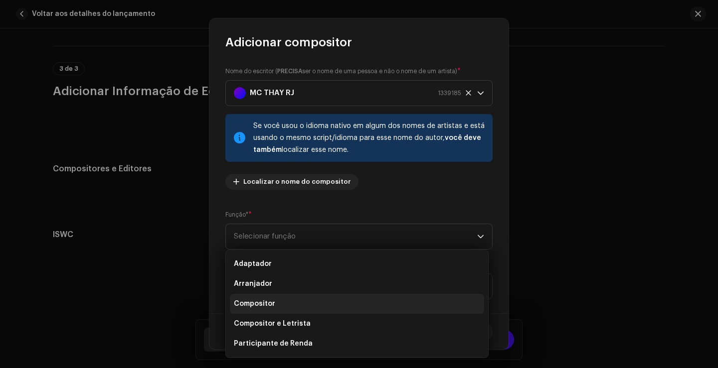
click at [299, 300] on li "Compositor" at bounding box center [357, 304] width 254 height 20
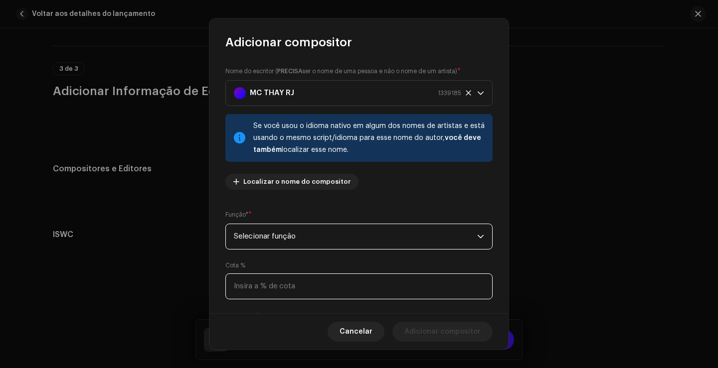
click at [285, 289] on input at bounding box center [358, 287] width 267 height 26
type input "1,00"
type input "5,00"
type input "100,00"
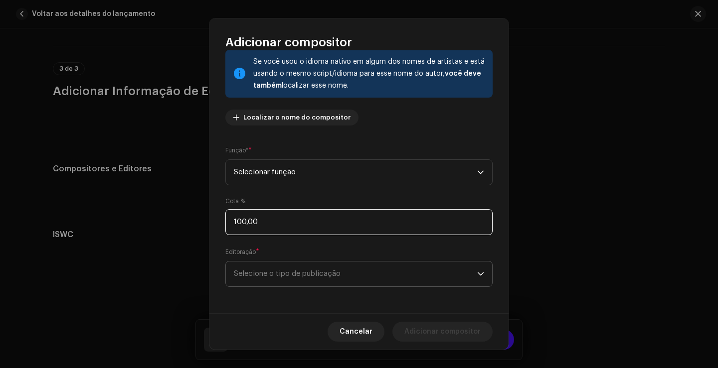
scroll to position [66, 0]
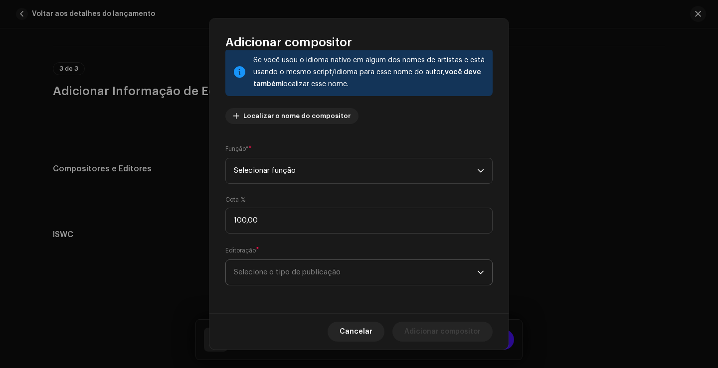
click at [373, 270] on span "Selecione o tipo de publicação" at bounding box center [355, 272] width 243 height 25
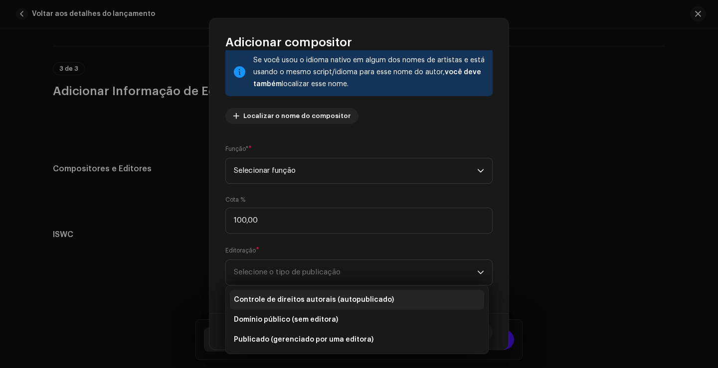
click at [365, 296] on font "Controle de direitos autorais (autopublicado)" at bounding box center [314, 299] width 160 height 7
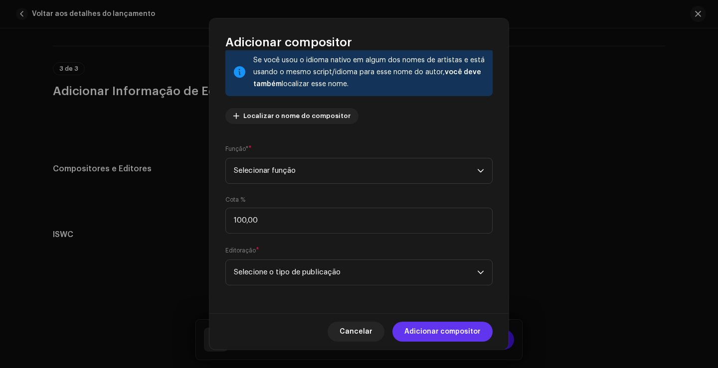
click at [435, 331] on font "Adicionar compositor" at bounding box center [442, 331] width 76 height 7
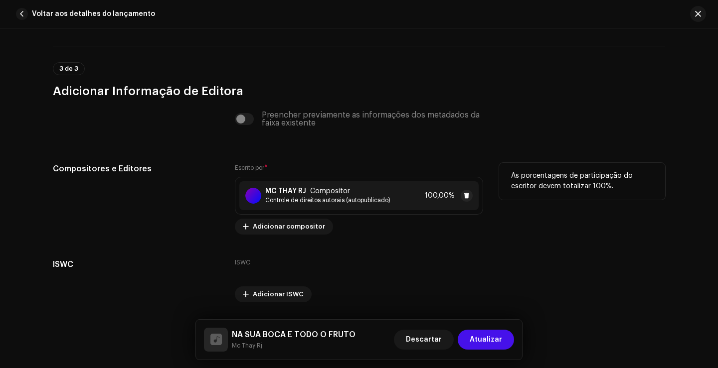
click at [396, 201] on div "MC THAY RJ Compositor Controle de direitos autorais (autopublicado) 100,00%" at bounding box center [358, 195] width 239 height 29
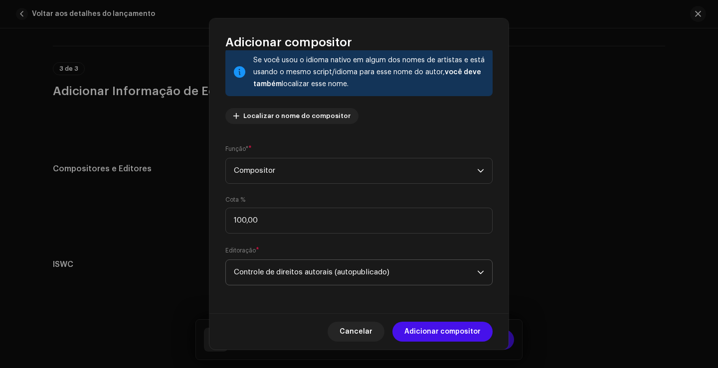
click at [388, 282] on span "Controle de direitos autorais (autopublicado)" at bounding box center [355, 272] width 243 height 25
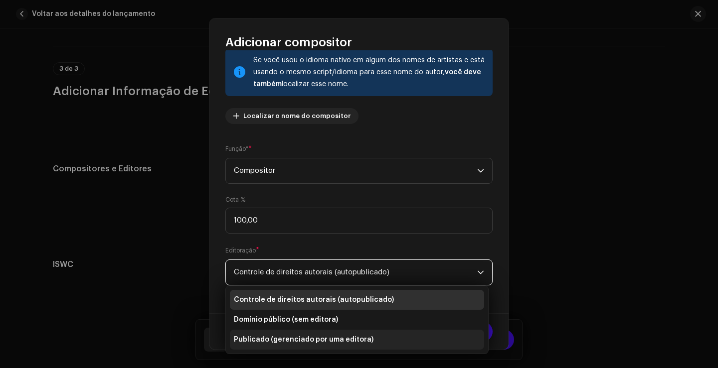
click at [383, 336] on li "Publicado (gerenciado por uma editora)" at bounding box center [357, 340] width 254 height 20
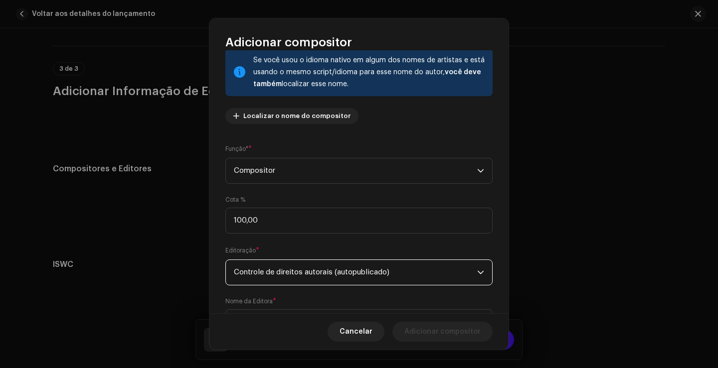
scroll to position [116, 0]
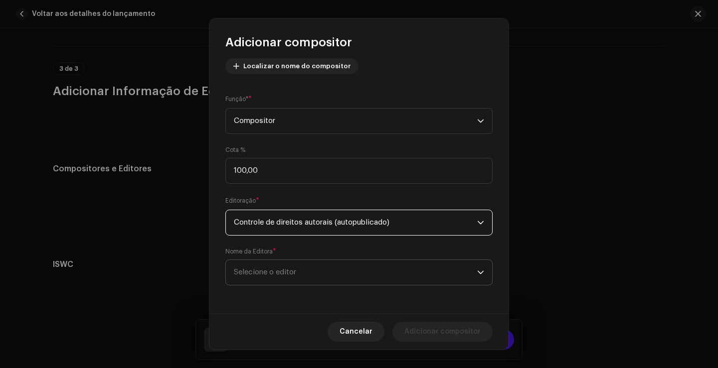
click at [432, 275] on span "Selecione o editor" at bounding box center [355, 272] width 243 height 25
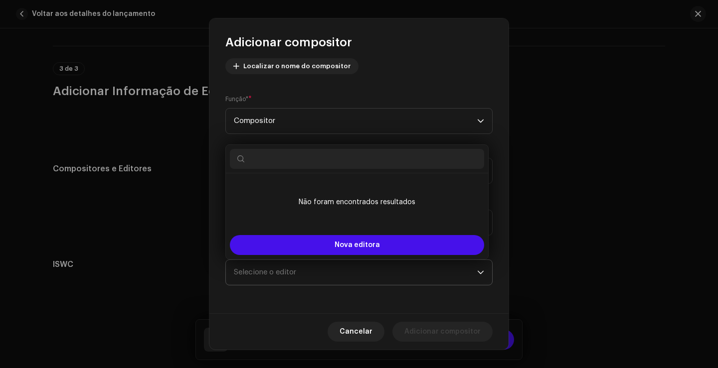
click at [411, 270] on span "Selecione o editor" at bounding box center [355, 272] width 243 height 25
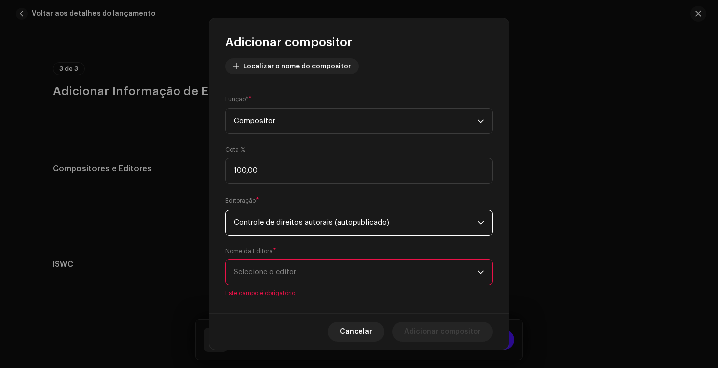
click at [379, 228] on span "Controle de direitos autorais (autopublicado)" at bounding box center [355, 222] width 243 height 25
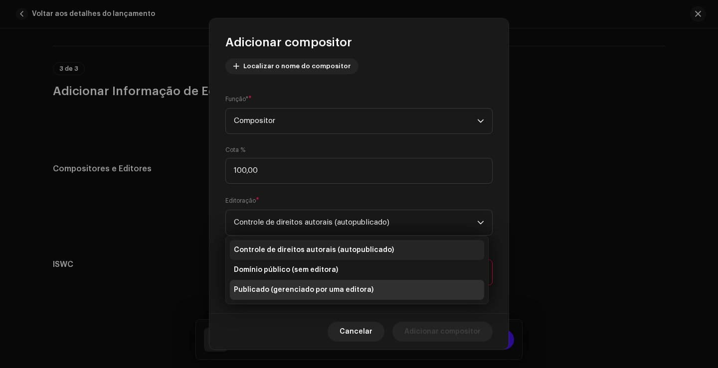
click at [339, 256] on li "Controle de direitos autorais (autopublicado)" at bounding box center [357, 250] width 254 height 20
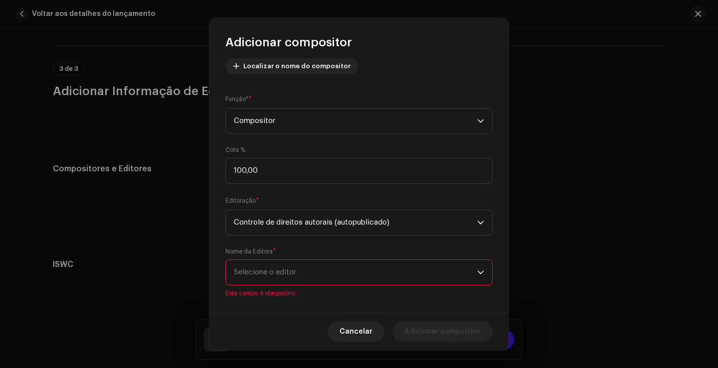
scroll to position [66, 0]
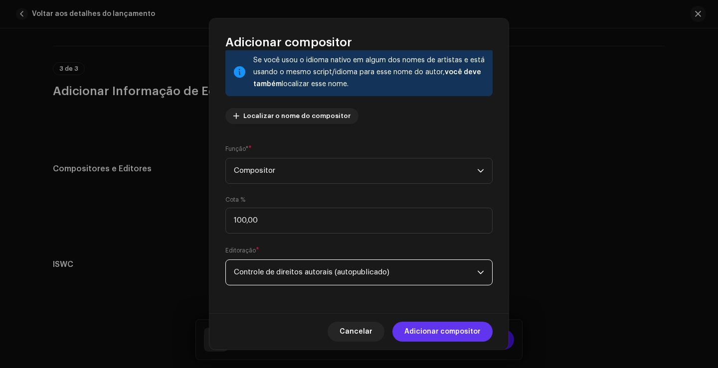
click at [445, 331] on font "Adicionar compositor" at bounding box center [442, 331] width 76 height 7
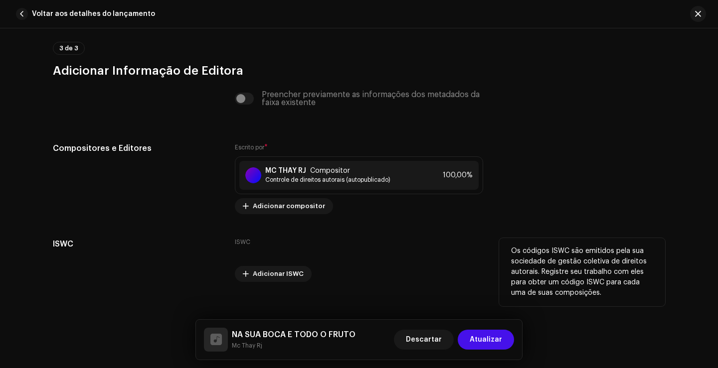
scroll to position [2111, 0]
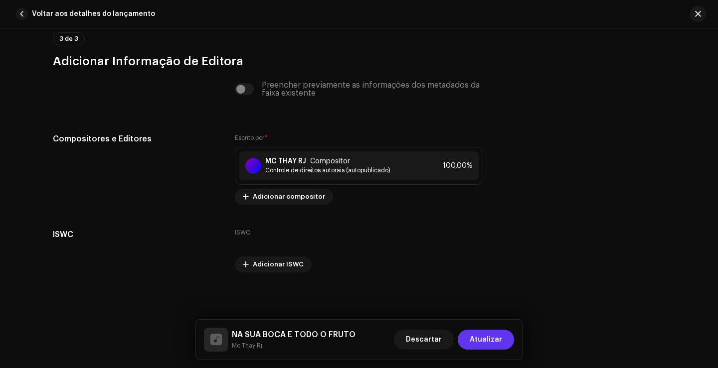
click at [485, 346] on span "Atualizar" at bounding box center [485, 340] width 32 height 20
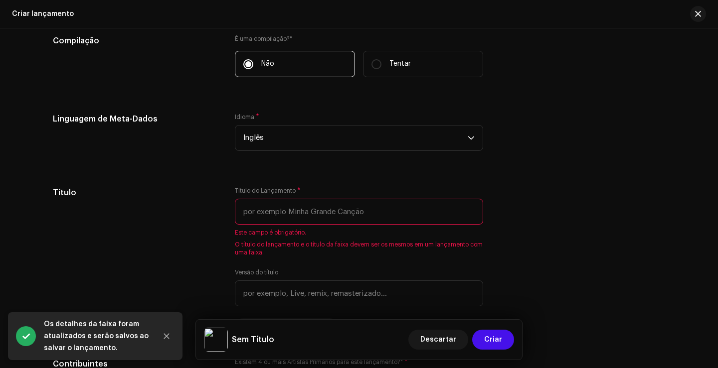
scroll to position [788, 0]
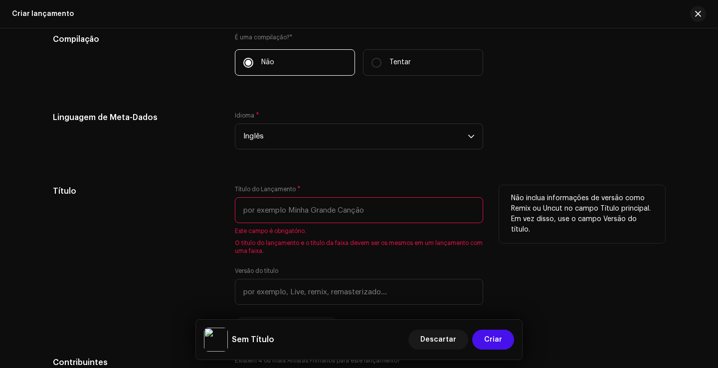
click at [422, 266] on div "Título do Lançamento * Este campo é obrigatório. O título do lançamento e o tít…" at bounding box center [359, 258] width 248 height 147
click at [305, 217] on input "text" at bounding box center [359, 210] width 248 height 26
paste input "NA SUA BOCA E TUTTI FRUTTI (( MC NEGUINHO DO ITR"
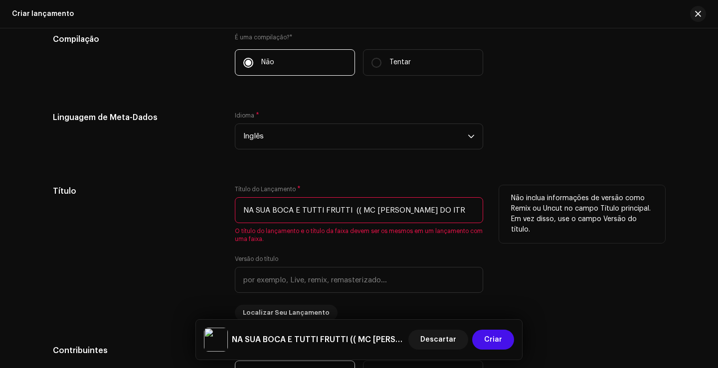
drag, startPoint x: 346, startPoint y: 208, endPoint x: 637, endPoint y: 203, distance: 291.0
click at [637, 203] on div "Título Título do Lançamento * NA SUA BOCA E TUTTI FRUTTI (( MC NEGUINHO DO ITR …" at bounding box center [359, 253] width 612 height 136
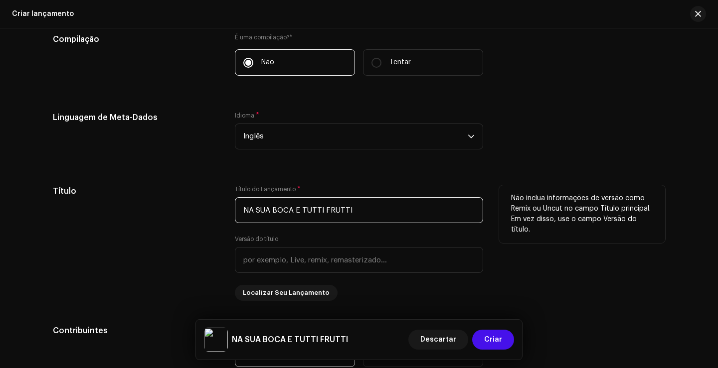
type input "NA SUA BOCA E TUTTI FRUTTI"
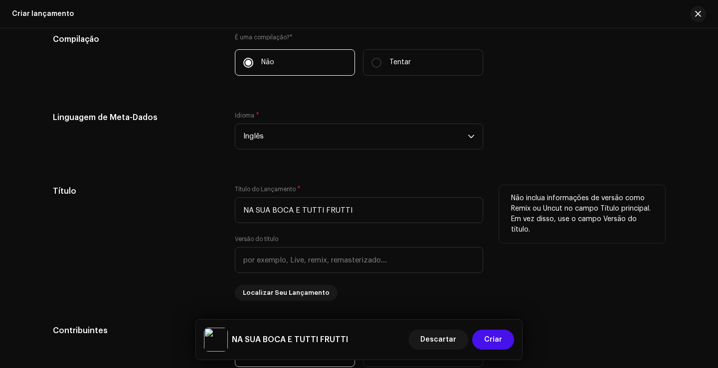
click at [215, 228] on div "Título" at bounding box center [136, 243] width 166 height 116
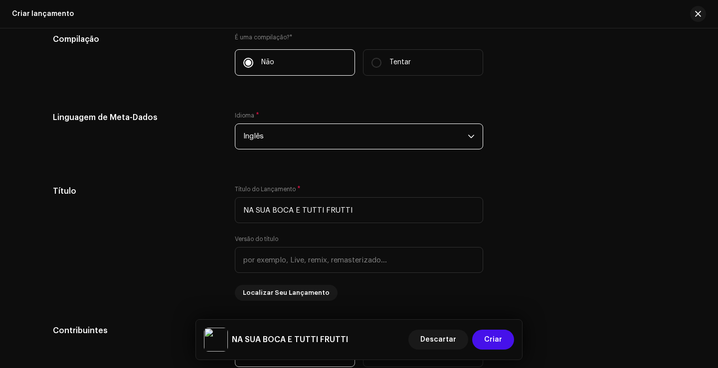
click at [283, 140] on span "Inglês" at bounding box center [355, 136] width 224 height 25
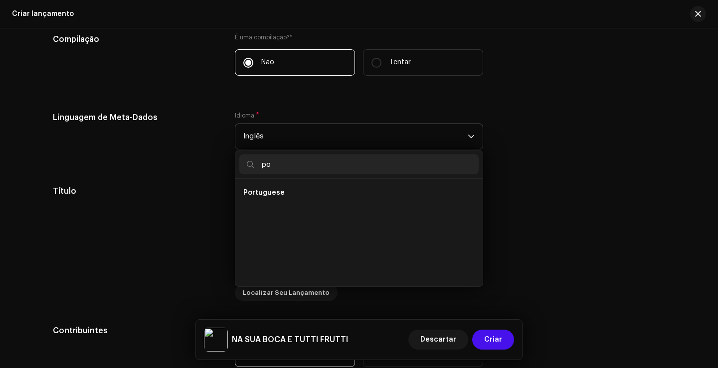
scroll to position [0, 0]
type input "po"
click at [292, 213] on li "Portuguese" at bounding box center [358, 213] width 239 height 20
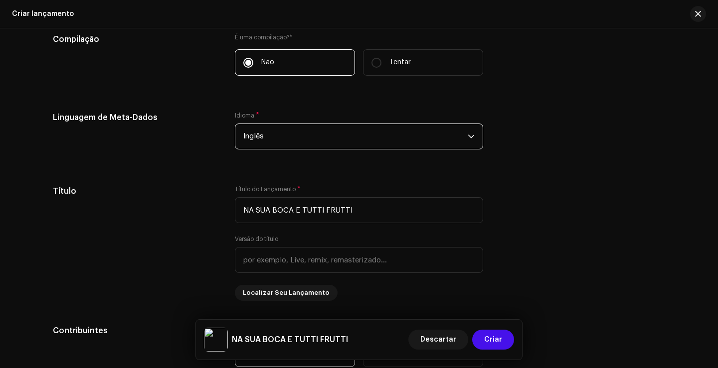
click at [286, 131] on span "Inglês" at bounding box center [355, 136] width 224 height 25
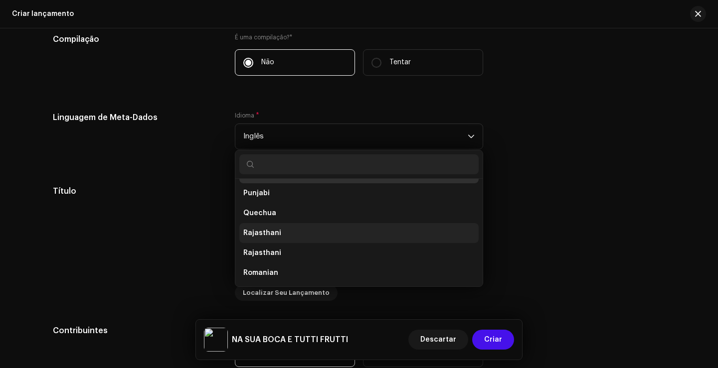
scroll to position [2715, 0]
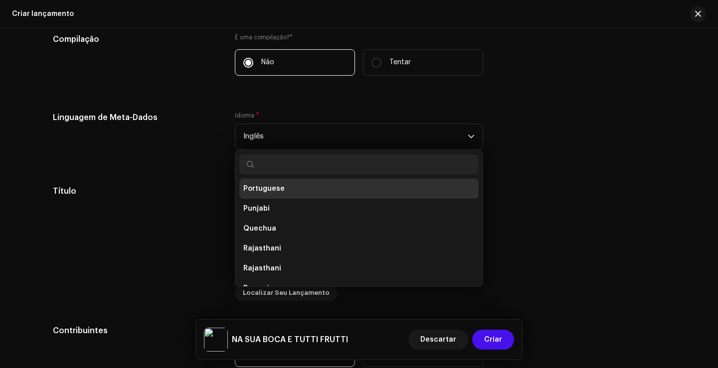
click at [269, 188] on span "Portuguese" at bounding box center [263, 189] width 41 height 10
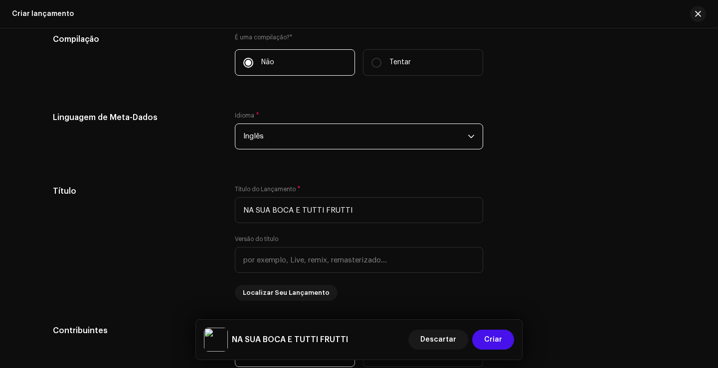
click at [261, 139] on font "Inglês" at bounding box center [253, 136] width 20 height 7
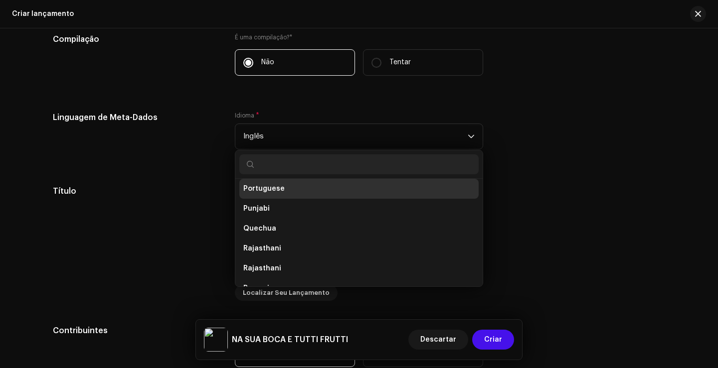
click at [267, 185] on span "Portuguese" at bounding box center [263, 189] width 41 height 10
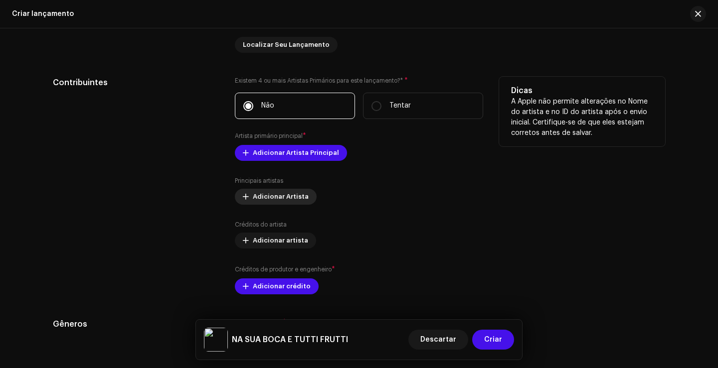
scroll to position [1037, 0]
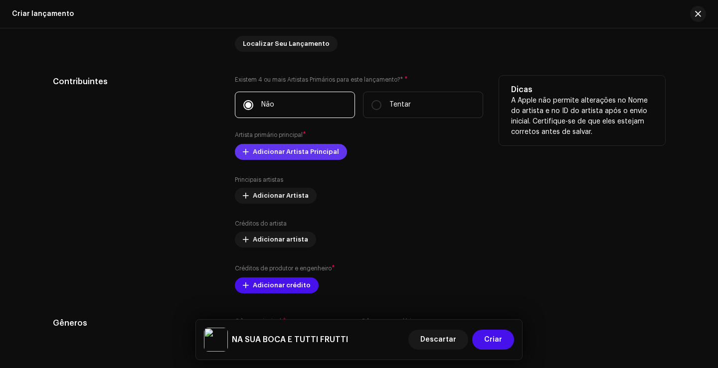
click at [282, 151] on span "Adicionar Artista Principal" at bounding box center [296, 152] width 86 height 20
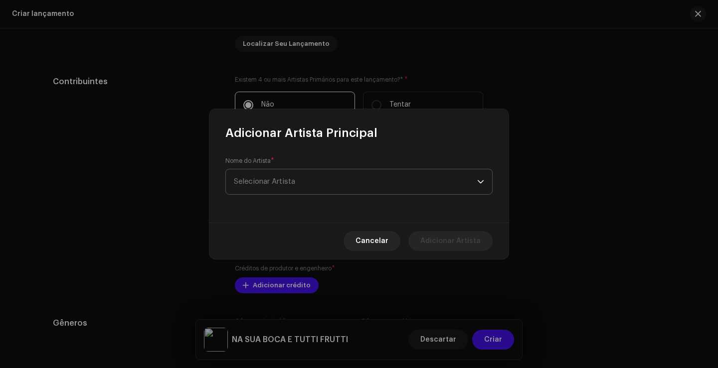
click at [300, 181] on span "Selecionar Artista" at bounding box center [355, 181] width 243 height 25
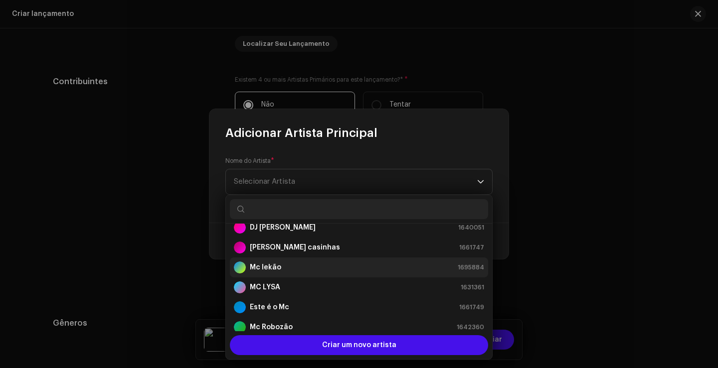
scroll to position [199, 0]
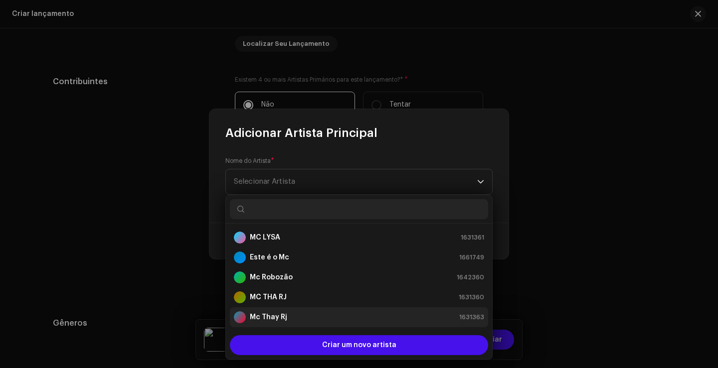
click at [298, 315] on div "Mc Thay Rj 1631363" at bounding box center [359, 317] width 250 height 12
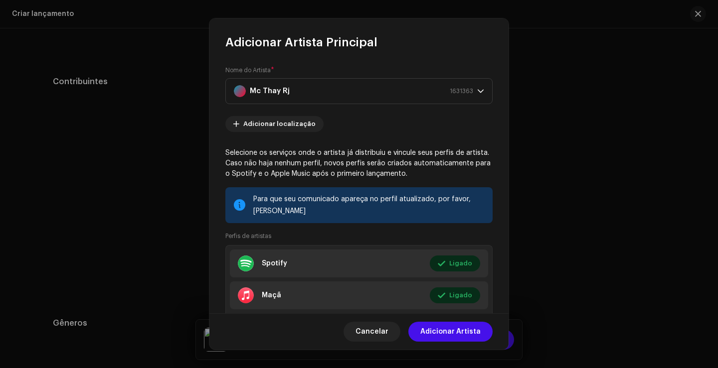
scroll to position [60, 0]
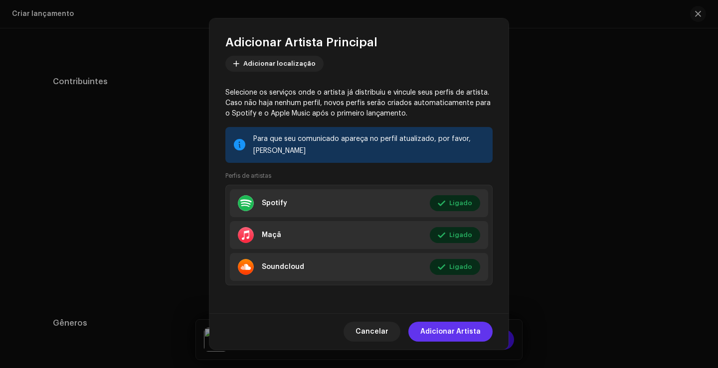
click at [463, 330] on font "Adicionar Artista" at bounding box center [450, 331] width 60 height 7
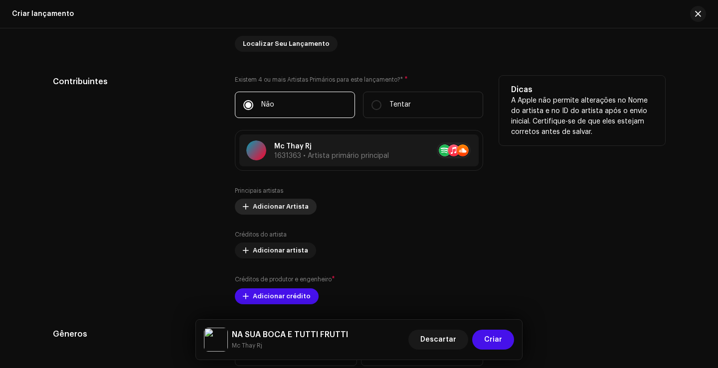
click at [295, 203] on span "Adicionar Artista" at bounding box center [281, 207] width 56 height 20
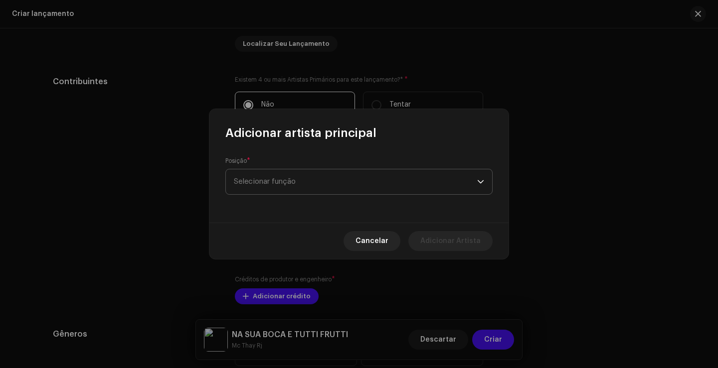
click at [320, 182] on span "Selecionar função" at bounding box center [355, 181] width 243 height 25
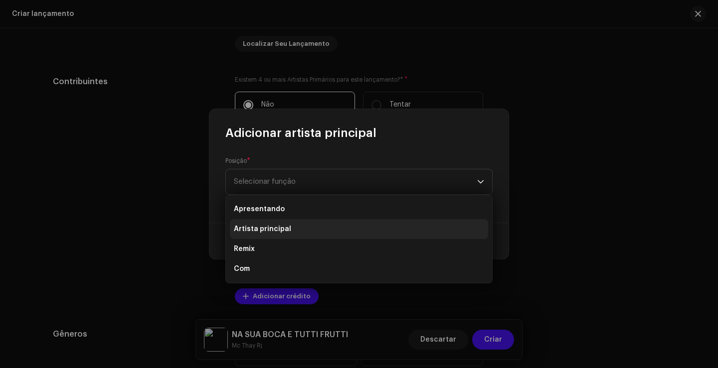
click at [288, 225] on li "Artista principal" at bounding box center [359, 229] width 258 height 20
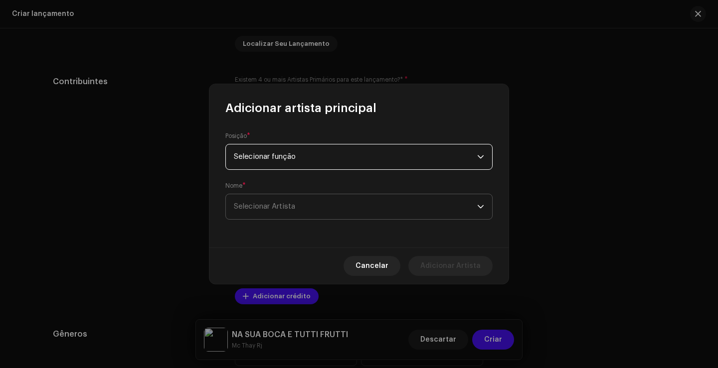
click at [297, 202] on span "Selecionar Artista" at bounding box center [355, 206] width 243 height 25
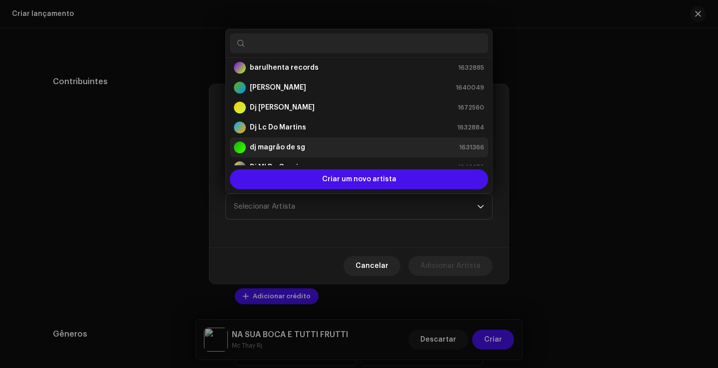
scroll to position [0, 0]
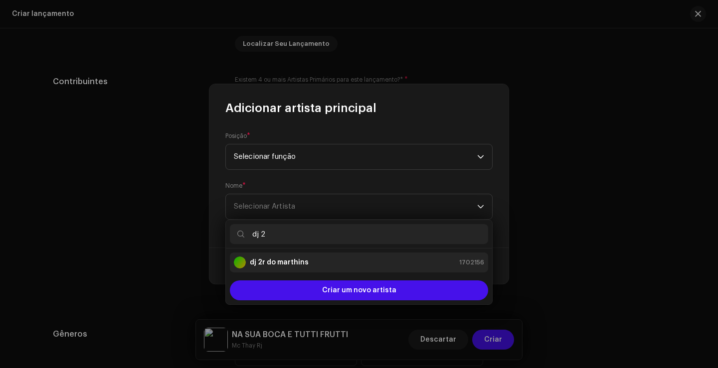
type input "dj 2"
click at [305, 259] on strong "dj 2r do marthins" at bounding box center [279, 263] width 59 height 10
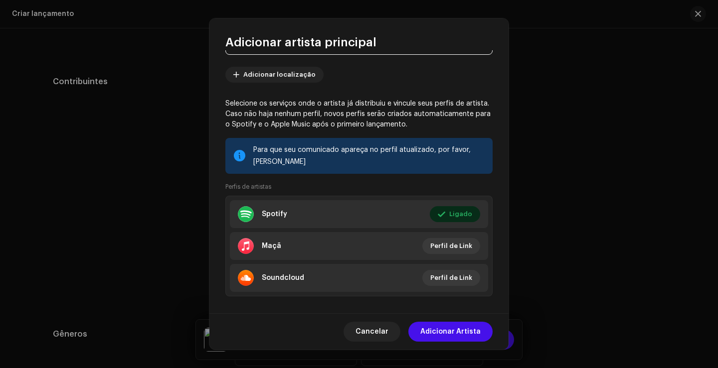
scroll to position [100, 0]
click at [468, 330] on font "Adicionar Artista" at bounding box center [450, 331] width 60 height 7
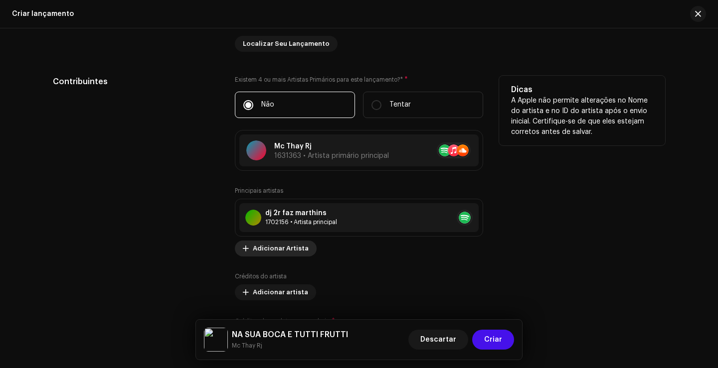
click at [288, 244] on span "Adicionar Artista" at bounding box center [281, 249] width 56 height 20
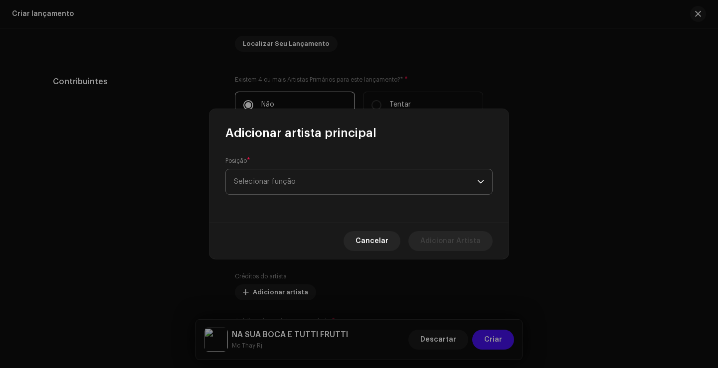
click at [303, 181] on span "Selecionar função" at bounding box center [355, 181] width 243 height 25
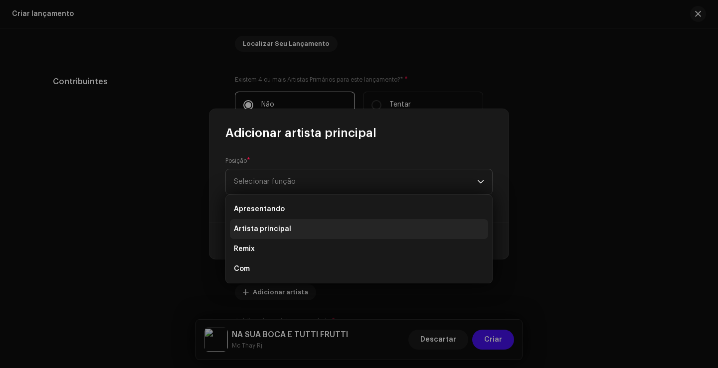
click at [300, 232] on li "Artista principal" at bounding box center [359, 229] width 258 height 20
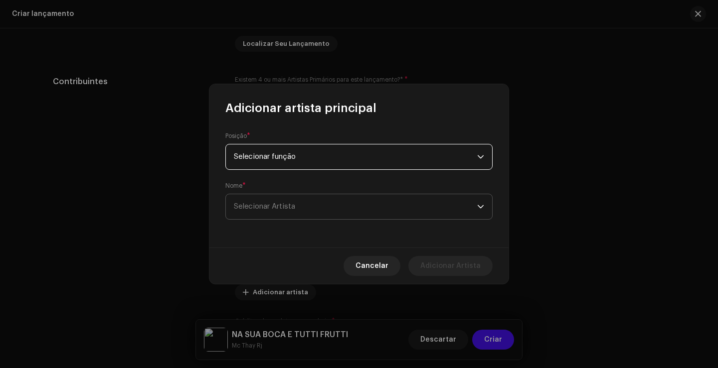
click at [301, 209] on span "Selecionar Artista" at bounding box center [355, 206] width 243 height 25
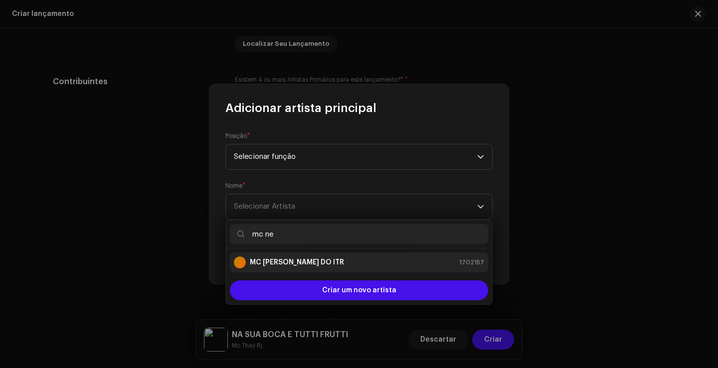
type input "mc ne"
click at [322, 264] on strong "MC NEGUINHO DO ITR" at bounding box center [297, 263] width 94 height 10
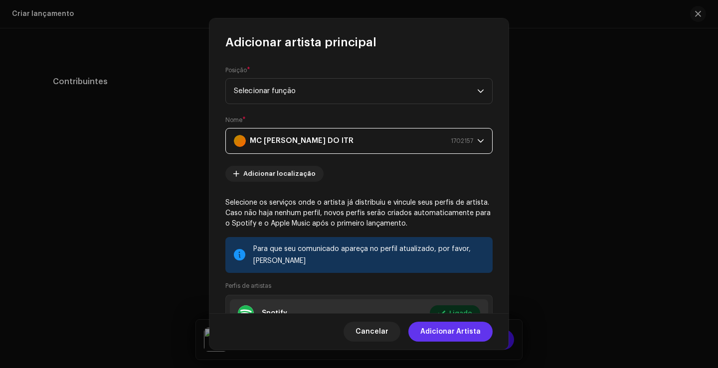
click at [473, 330] on font "Adicionar Artista" at bounding box center [450, 331] width 60 height 7
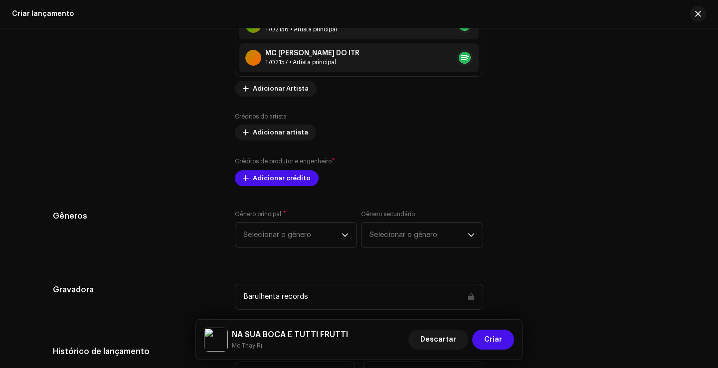
scroll to position [1236, 0]
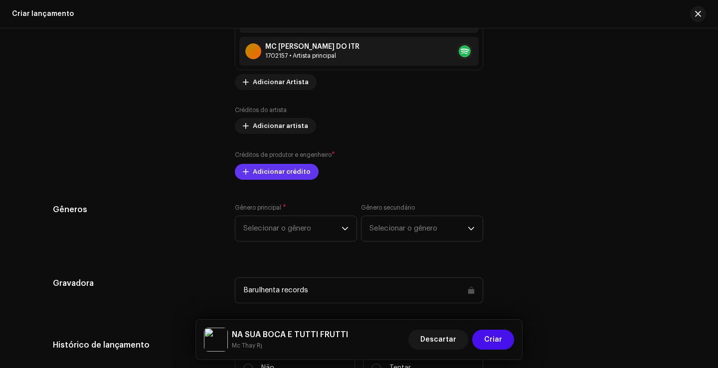
click at [271, 173] on font "Adicionar crédito" at bounding box center [282, 171] width 58 height 6
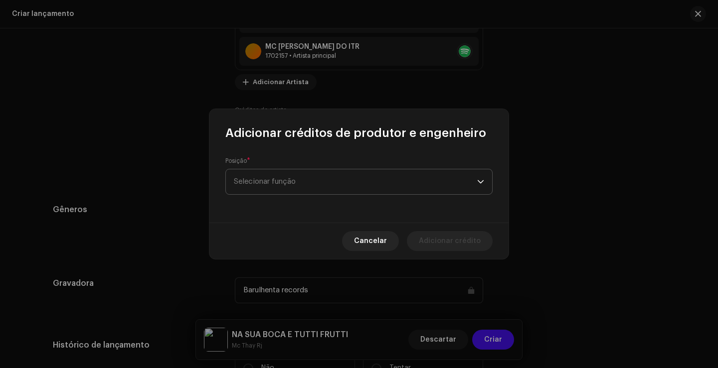
click at [295, 187] on span "Selecionar função" at bounding box center [355, 181] width 243 height 25
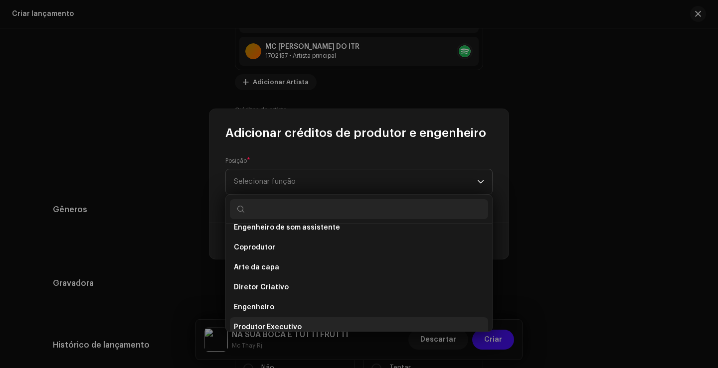
scroll to position [155, 0]
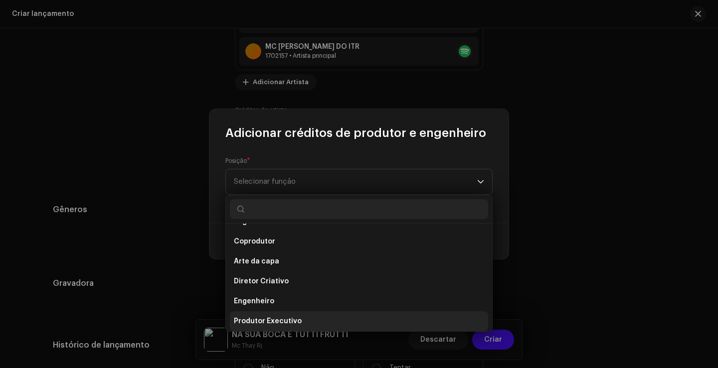
click at [297, 321] on li "Produtor Executivo" at bounding box center [359, 321] width 258 height 20
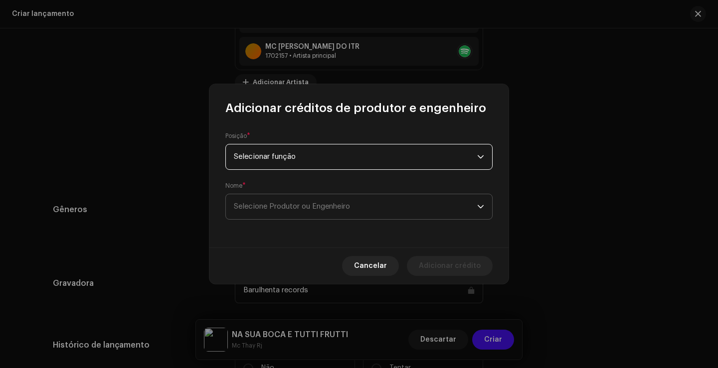
click at [326, 210] on span "Selecione Produtor ou Engenheiro" at bounding box center [355, 206] width 243 height 25
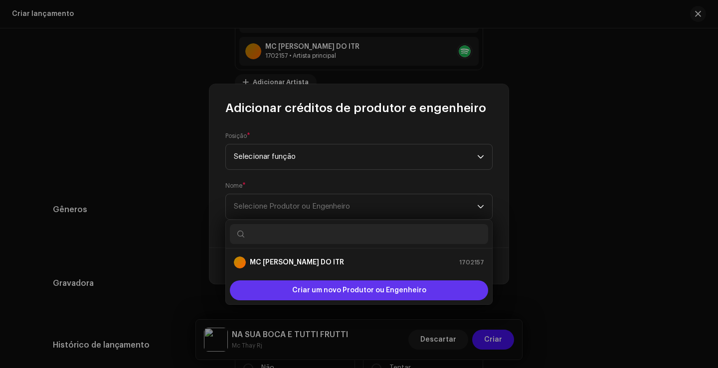
click at [341, 292] on font "Criar um novo Produtor ou Engenheiro" at bounding box center [359, 290] width 134 height 7
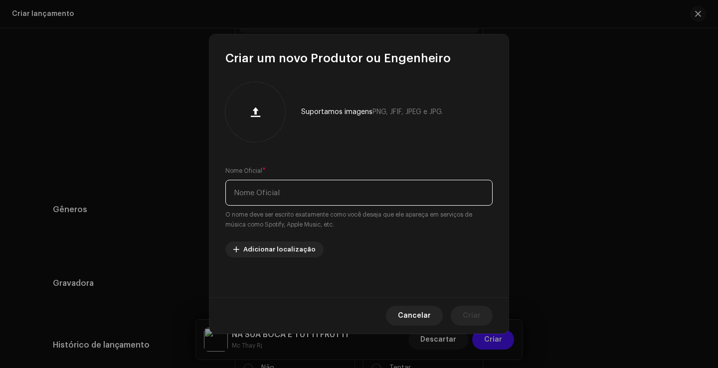
click at [282, 194] on input "text" at bounding box center [358, 193] width 267 height 26
type input "barulhenta records"
click at [426, 310] on span "Cancelar" at bounding box center [414, 316] width 33 height 20
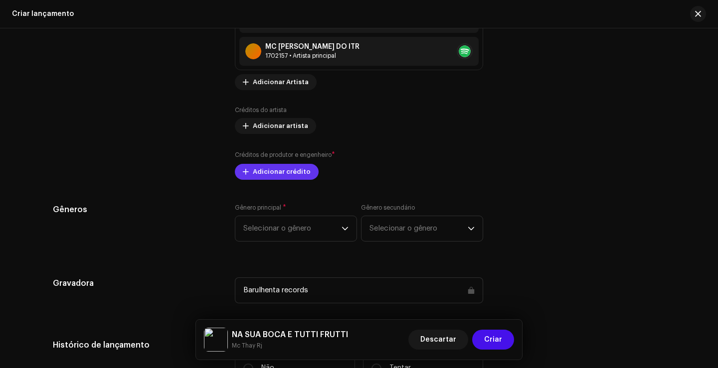
click at [294, 170] on font "Adicionar crédito" at bounding box center [282, 171] width 58 height 6
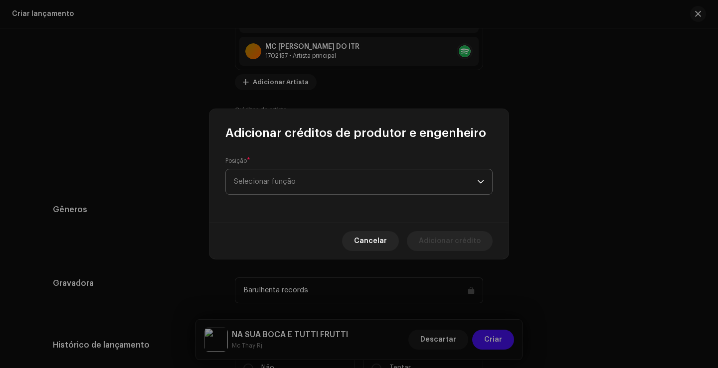
click at [317, 184] on span "Selecionar função" at bounding box center [355, 181] width 243 height 25
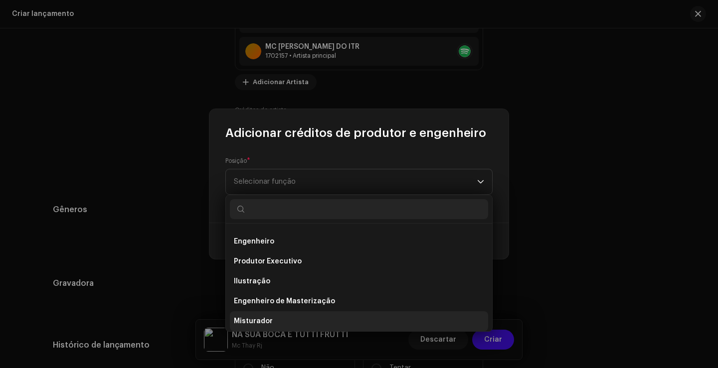
scroll to position [199, 0]
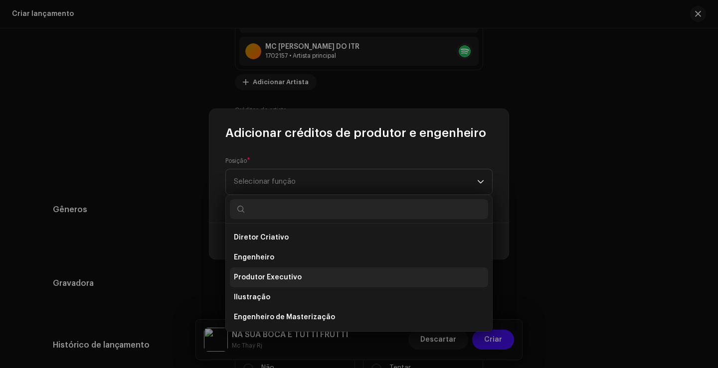
click at [290, 276] on font "Produtor Executivo" at bounding box center [268, 277] width 68 height 7
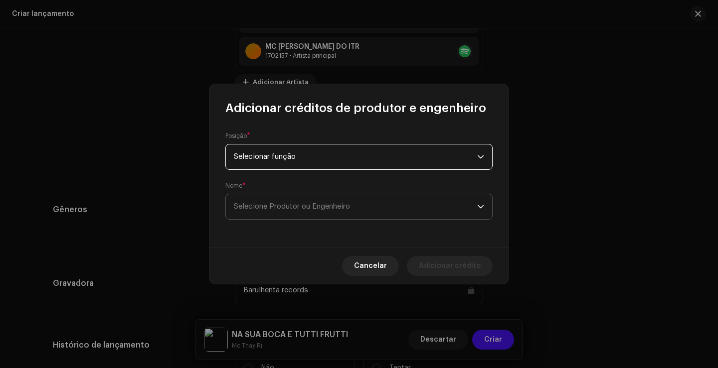
click at [326, 206] on font "Selecione Produtor ou Engenheiro" at bounding box center [292, 206] width 116 height 7
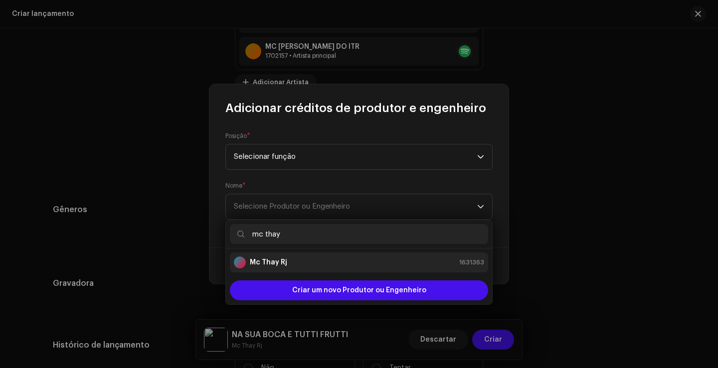
type input "mc thay"
click at [310, 263] on div "Mc Thay Rj 1631363" at bounding box center [359, 263] width 250 height 12
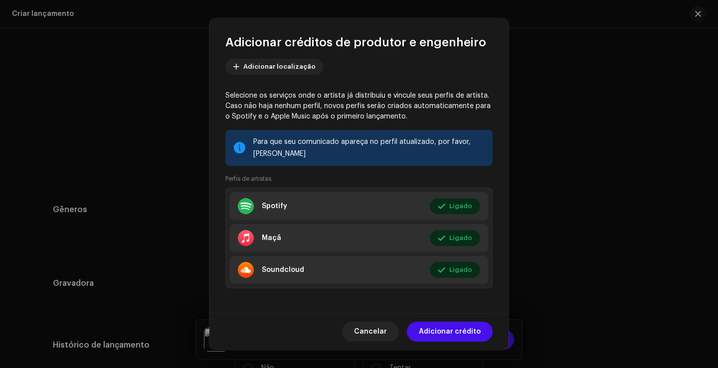
scroll to position [110, 0]
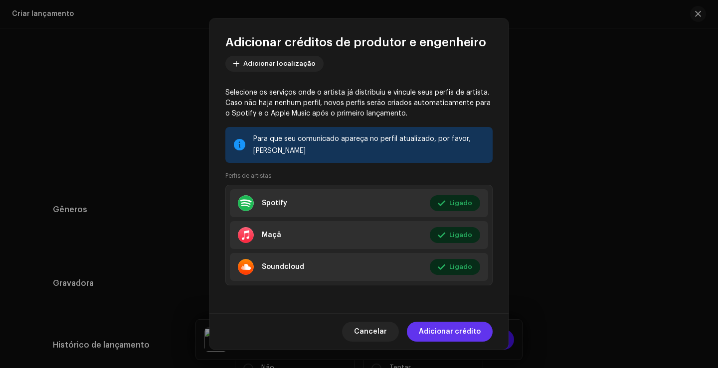
click at [459, 329] on font "Adicionar crédito" at bounding box center [450, 331] width 62 height 7
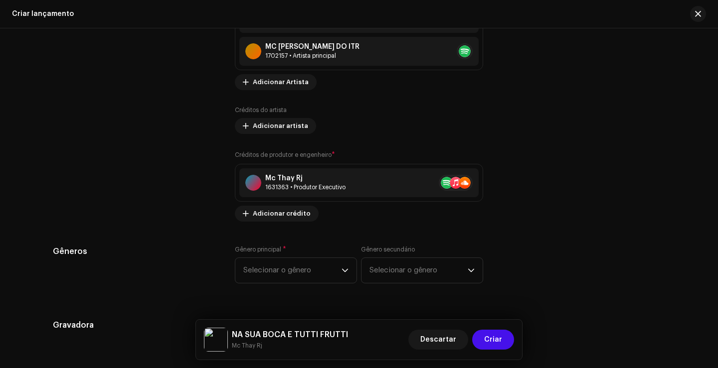
scroll to position [1286, 0]
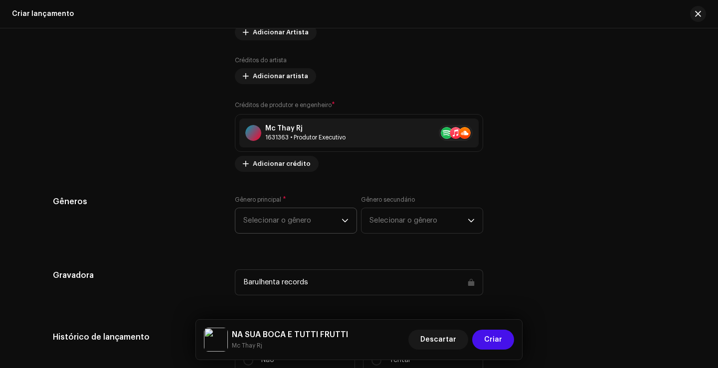
click at [272, 219] on span "Selecionar o gênero" at bounding box center [292, 220] width 98 height 25
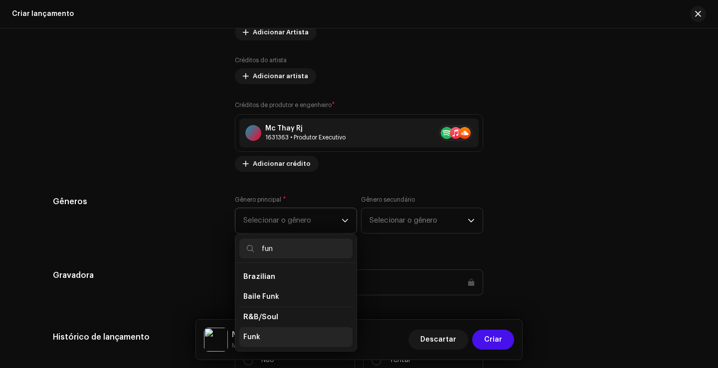
type input "fun"
click at [276, 335] on li "Funk" at bounding box center [295, 337] width 113 height 20
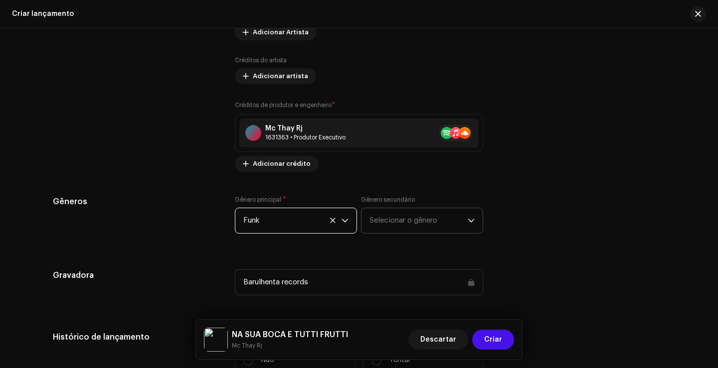
click at [396, 219] on font "Selecionar o gênero" at bounding box center [403, 220] width 68 height 7
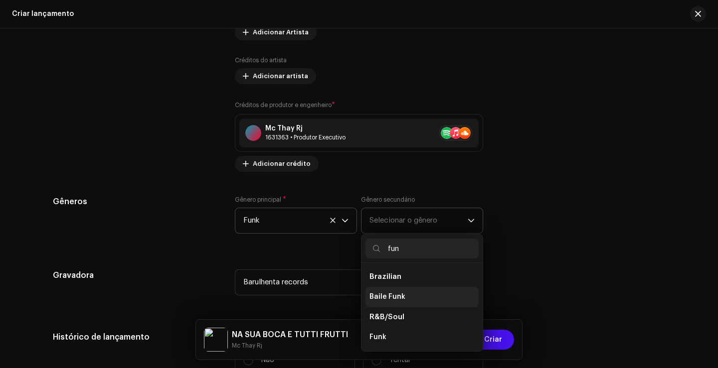
type input "fun"
click at [409, 299] on li "Baile Funk" at bounding box center [421, 297] width 113 height 20
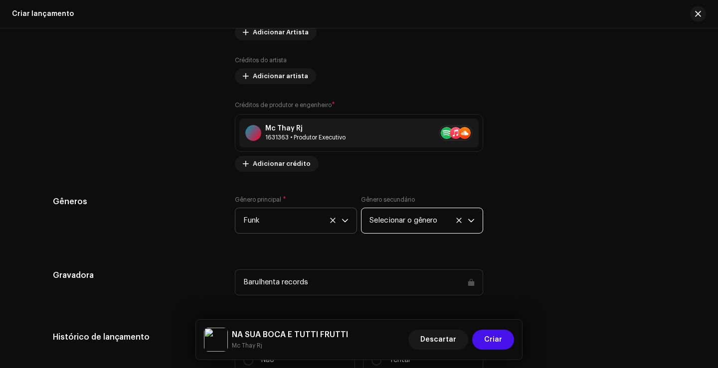
click at [417, 217] on font "Selecionar o gênero" at bounding box center [403, 220] width 68 height 7
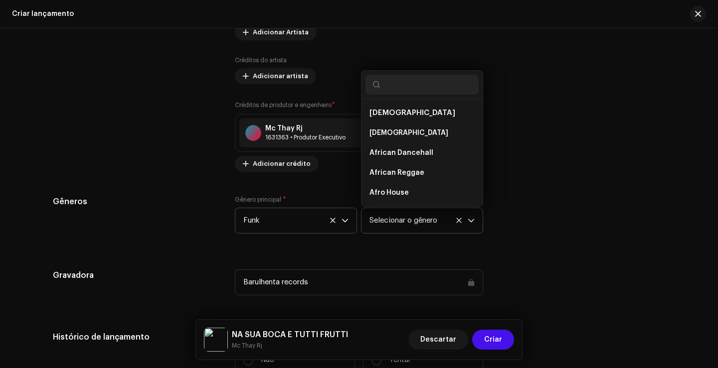
scroll to position [1214, 0]
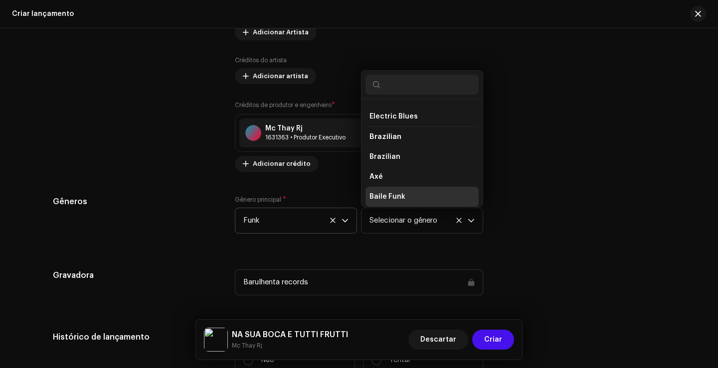
click at [400, 196] on span "Baile Funk" at bounding box center [387, 197] width 36 height 10
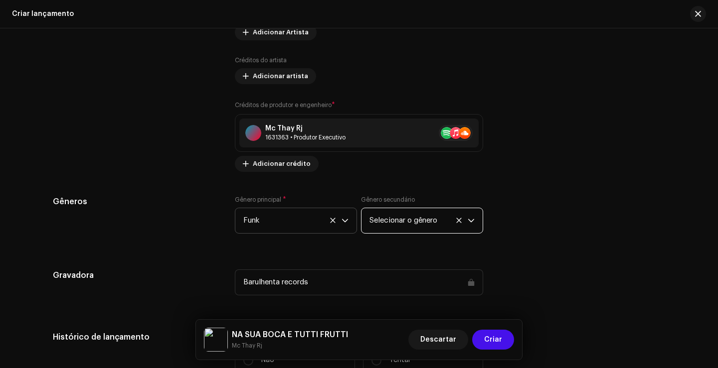
click at [212, 233] on div "Gêneros" at bounding box center [136, 221] width 166 height 50
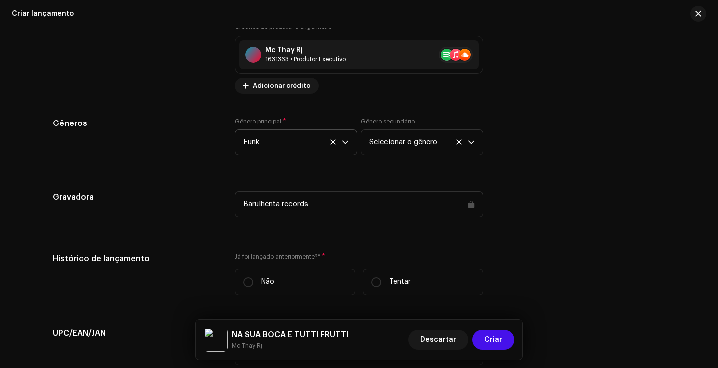
scroll to position [1386, 0]
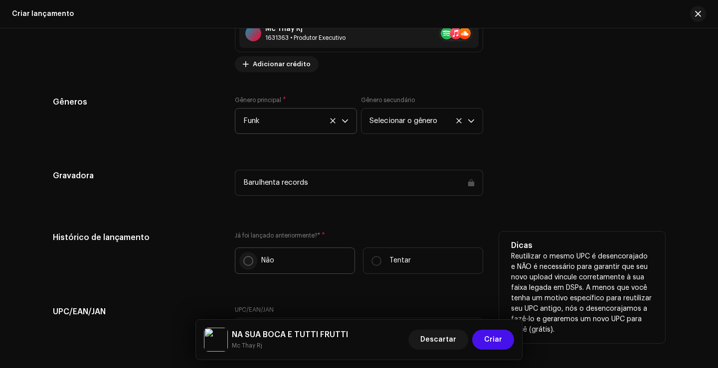
click at [248, 261] on input "Não" at bounding box center [248, 261] width 10 height 10
radio input "true"
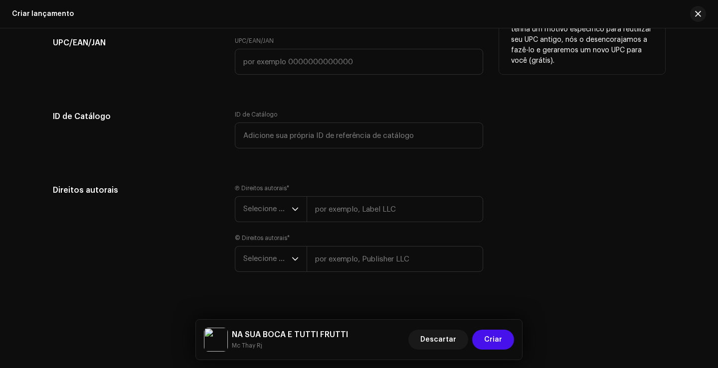
scroll to position [1666, 0]
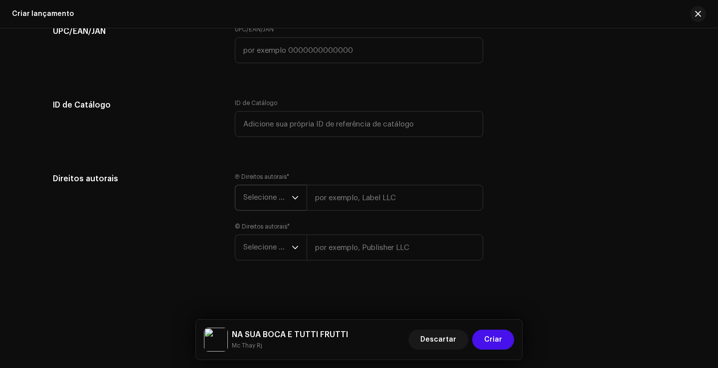
click at [263, 199] on span "Selecione o ano" at bounding box center [267, 197] width 48 height 25
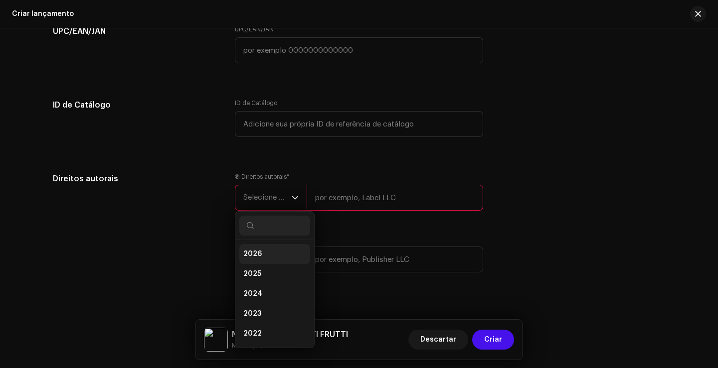
click at [270, 250] on li "2026" at bounding box center [274, 254] width 71 height 20
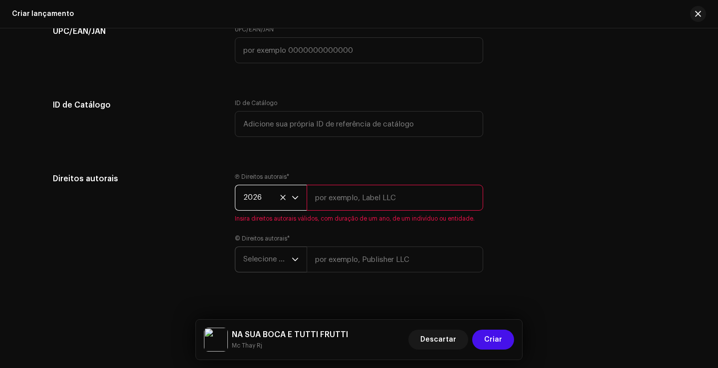
click at [270, 258] on font "Selecione o ano" at bounding box center [270, 259] width 54 height 7
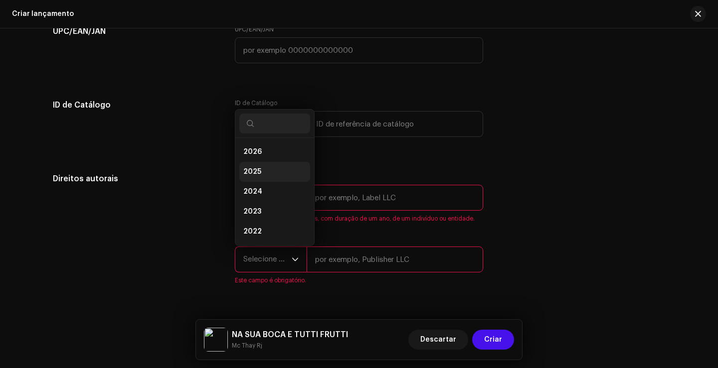
click at [260, 167] on li "2025" at bounding box center [274, 172] width 71 height 20
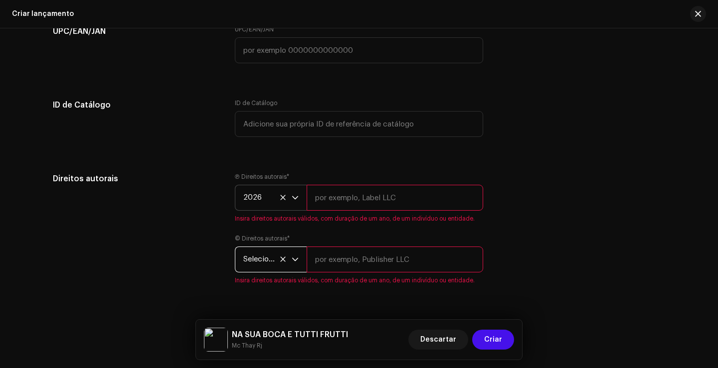
click at [326, 193] on input "text" at bounding box center [394, 198] width 176 height 26
type input "MC THAY RJ"
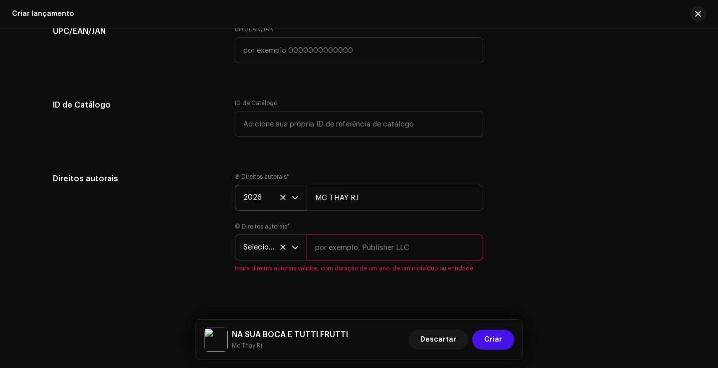
click at [346, 254] on input "text" at bounding box center [394, 248] width 176 height 26
type input "MC THAY RJ"
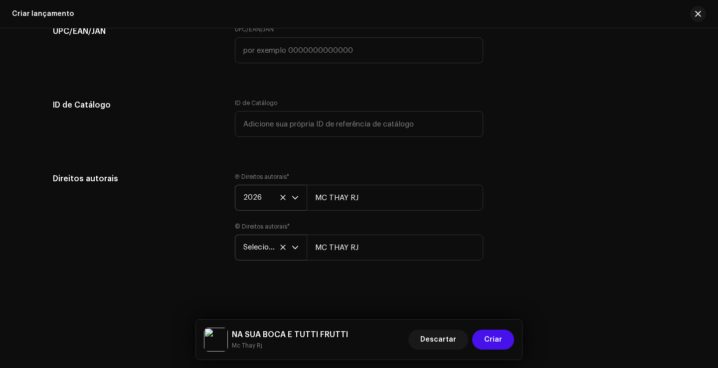
click at [189, 202] on div "Direitos autorais" at bounding box center [136, 223] width 166 height 100
click at [490, 339] on span "Criar" at bounding box center [493, 340] width 18 height 20
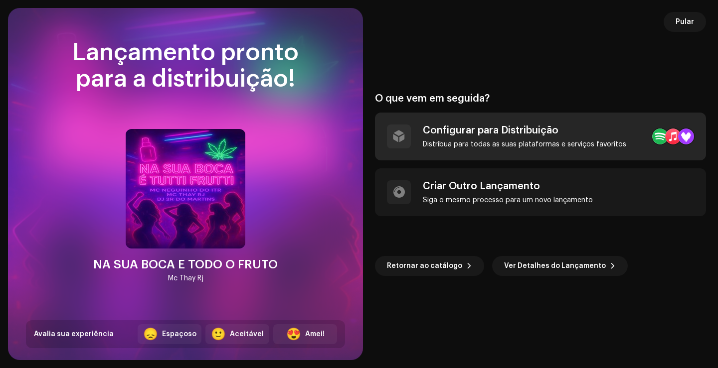
click at [497, 141] on div "Distribua para todas as suas plataformas e serviços favoritos" at bounding box center [524, 145] width 203 height 8
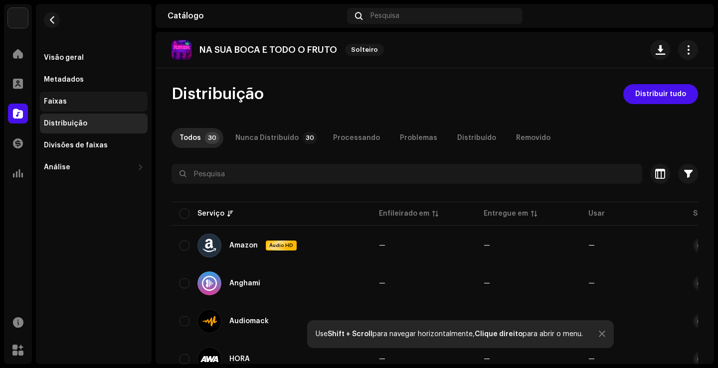
click at [76, 109] on div "Faixas" at bounding box center [94, 102] width 108 height 20
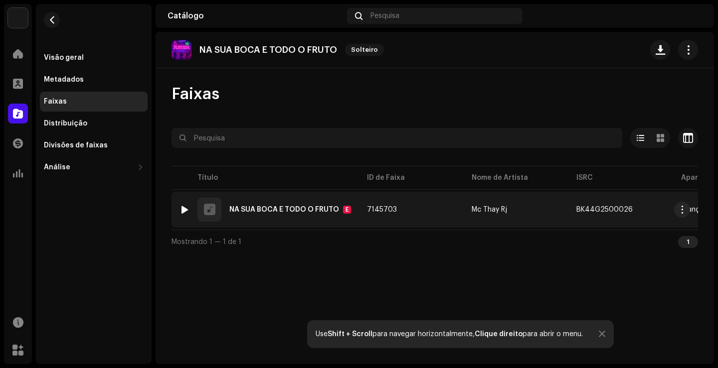
click at [308, 214] on div "1 NA SUA BOCA E TODO O FRUTO E" at bounding box center [264, 210] width 171 height 24
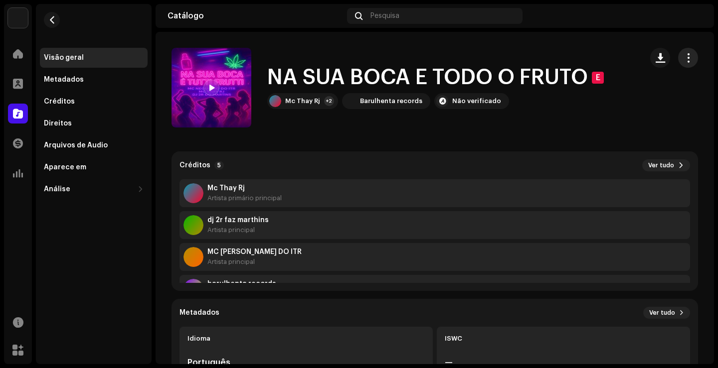
click at [683, 63] on button "button" at bounding box center [688, 58] width 20 height 20
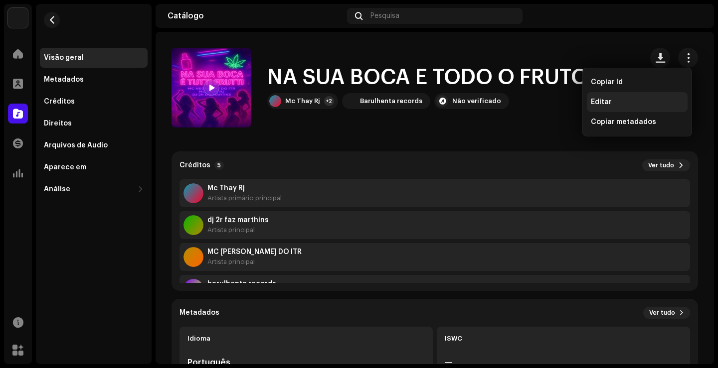
click at [647, 96] on div "Editar" at bounding box center [636, 102] width 101 height 20
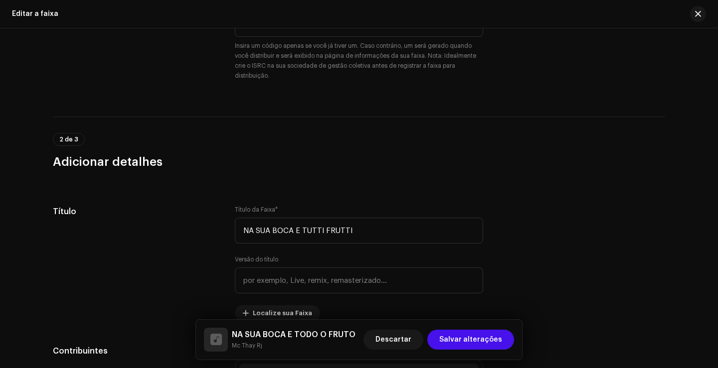
scroll to position [349, 0]
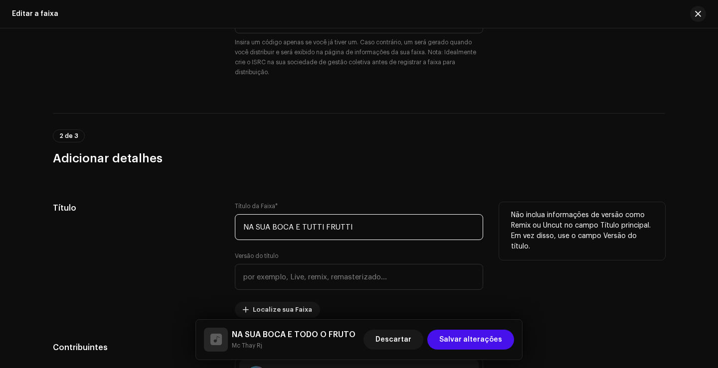
drag, startPoint x: 369, startPoint y: 230, endPoint x: 174, endPoint y: 228, distance: 194.8
click at [174, 228] on div "Título Título da Faixa * NA SUA BOCA E TUTTI FRUTTI Versão do título Localize s…" at bounding box center [359, 260] width 612 height 116
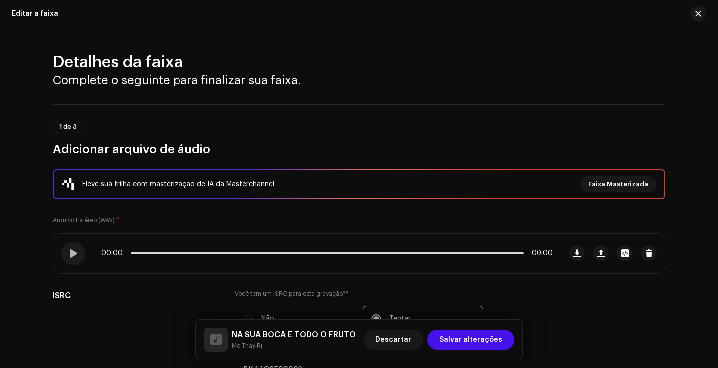
scroll to position [100, 0]
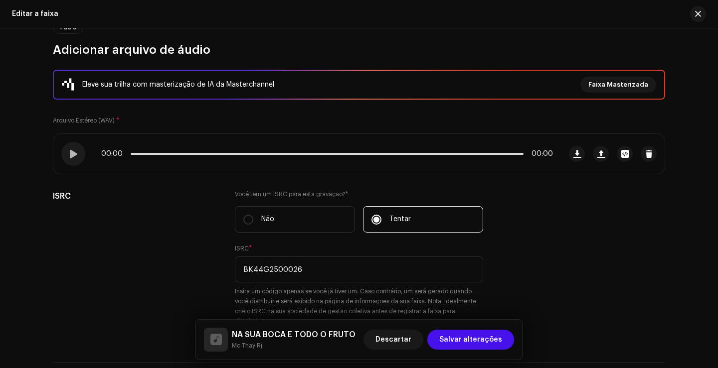
click at [243, 84] on font "Eleve sua trilha com masterização de IA da Masterchannel" at bounding box center [178, 84] width 192 height 7
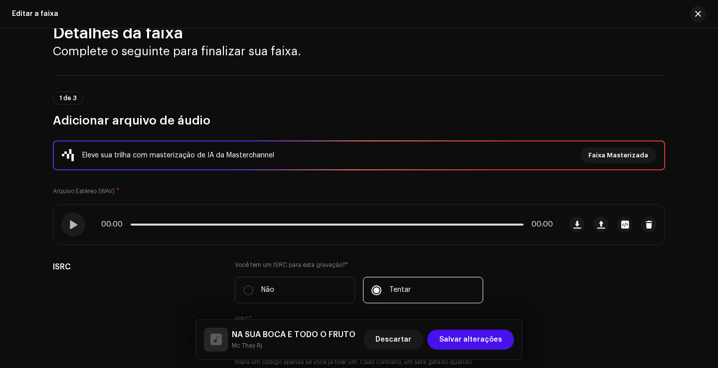
scroll to position [0, 0]
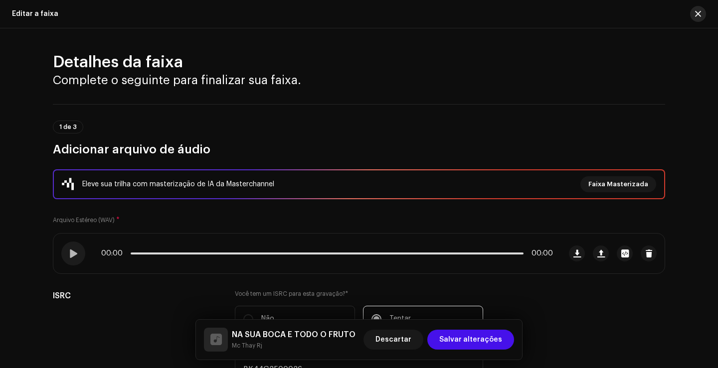
click at [700, 15] on span "button" at bounding box center [698, 14] width 6 height 8
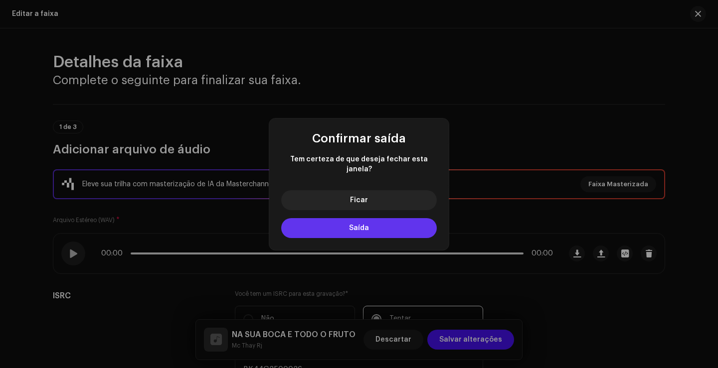
click at [384, 223] on button "Saída" at bounding box center [358, 228] width 155 height 20
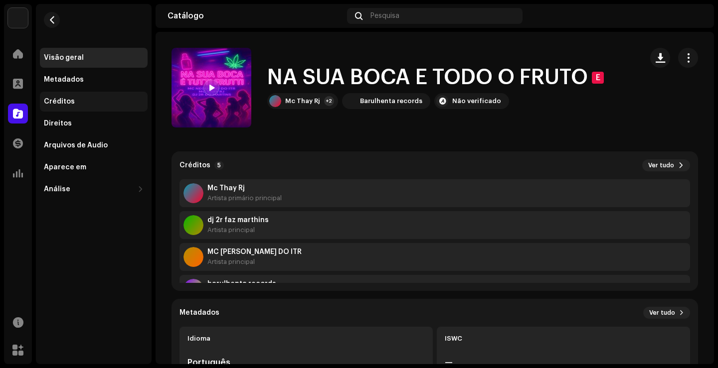
click at [71, 104] on font "Créditos" at bounding box center [59, 101] width 31 height 7
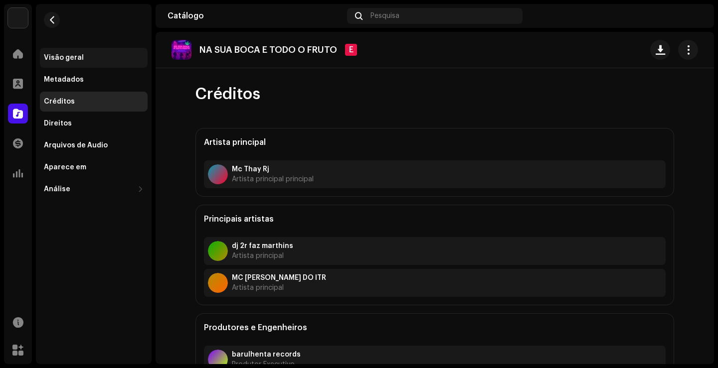
click at [77, 61] on div "Visão geral" at bounding box center [64, 58] width 40 height 8
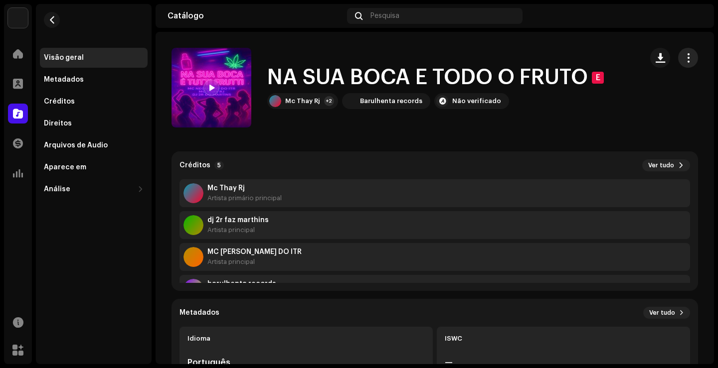
click at [683, 62] on span "button" at bounding box center [687, 58] width 9 height 8
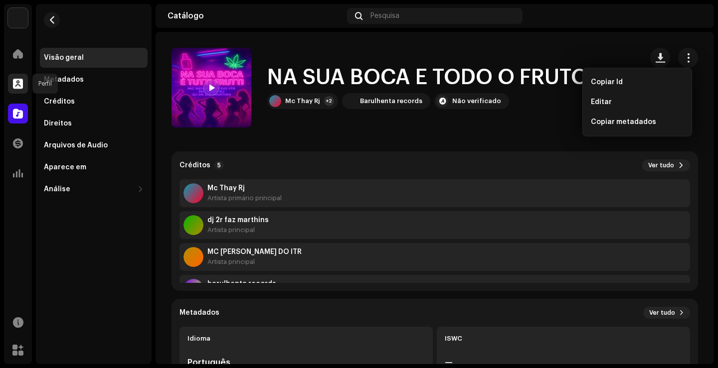
click at [21, 88] on span at bounding box center [18, 84] width 10 height 8
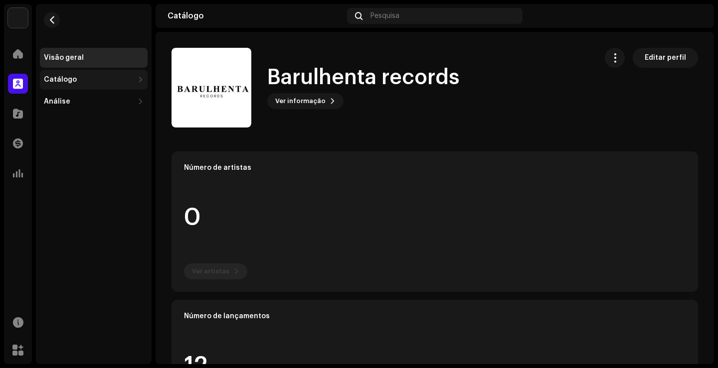
click at [59, 80] on font "Catálogo" at bounding box center [60, 79] width 33 height 7
click at [57, 121] on font "Faixas" at bounding box center [59, 123] width 23 height 7
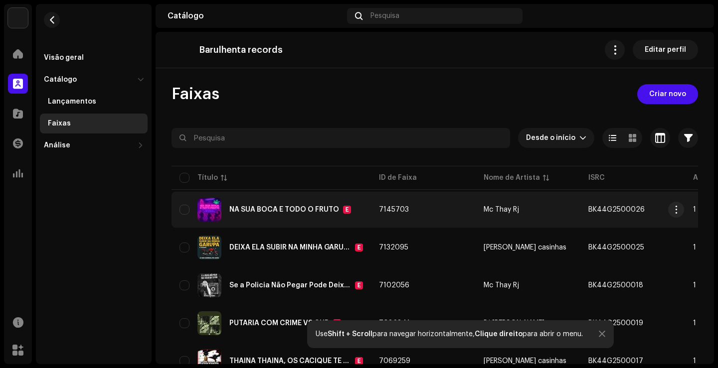
click at [437, 212] on td "7145703" at bounding box center [423, 210] width 105 height 36
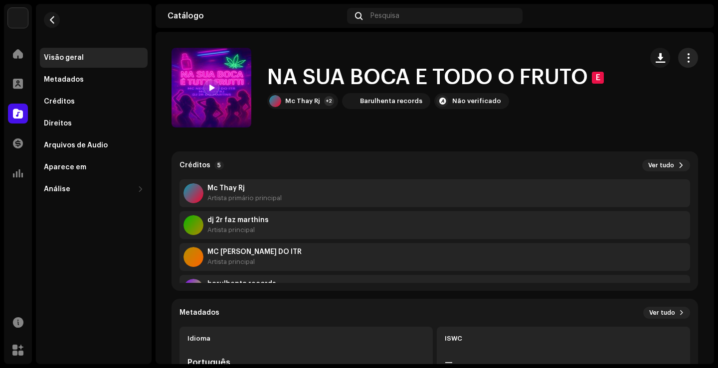
click at [683, 61] on span "button" at bounding box center [687, 58] width 9 height 8
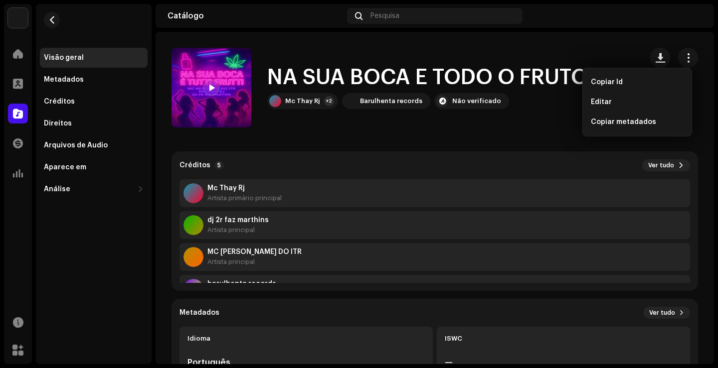
click at [533, 118] on div "NA SUA BOCA E TODO O FRUTO E Mc Thay Rj +2 Barulhenta records Não verificado" at bounding box center [402, 88] width 462 height 80
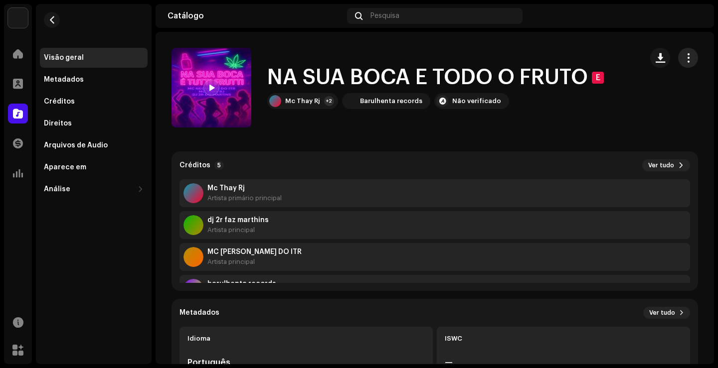
click at [684, 59] on span "button" at bounding box center [687, 58] width 9 height 8
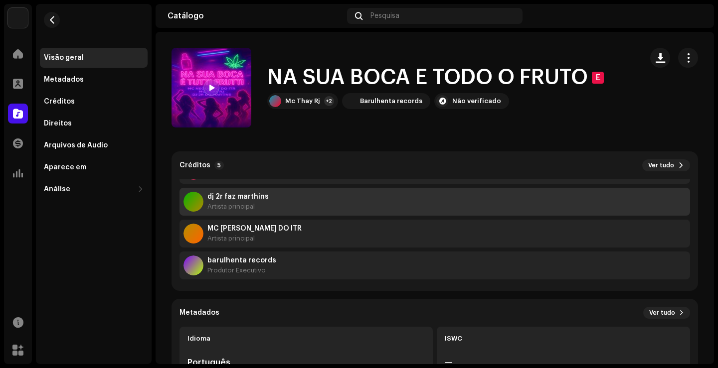
scroll to position [64, 0]
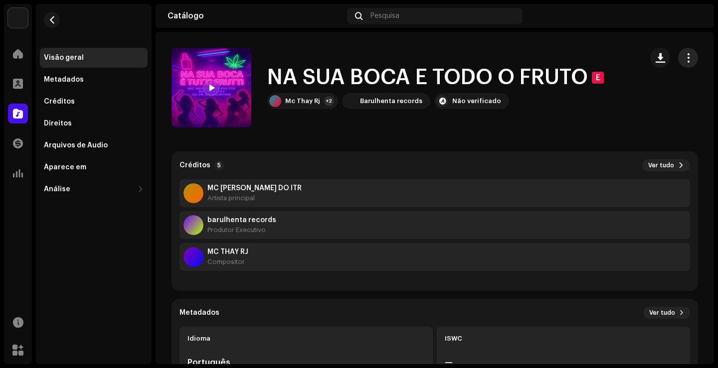
click at [689, 61] on button "button" at bounding box center [688, 58] width 20 height 20
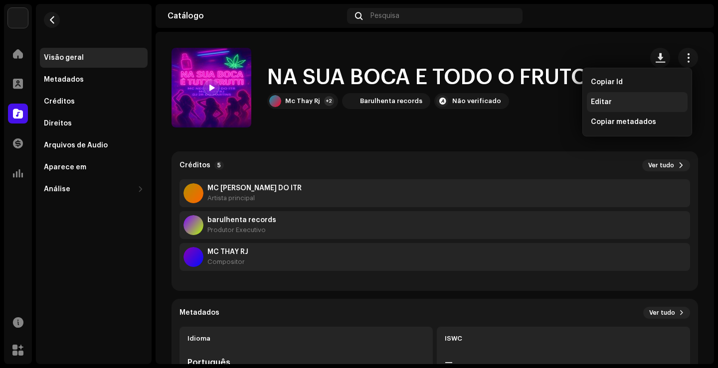
click at [629, 103] on div "Editar" at bounding box center [636, 102] width 93 height 8
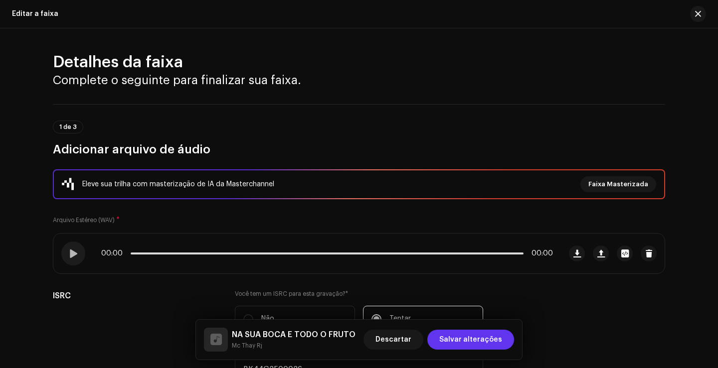
click at [488, 339] on font "Salvar alterações" at bounding box center [470, 339] width 63 height 7
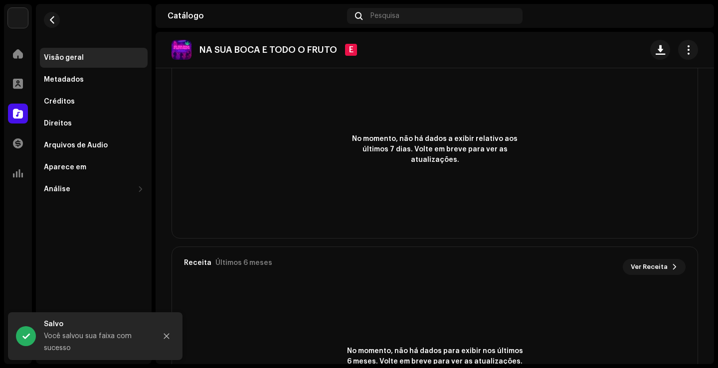
scroll to position [668, 0]
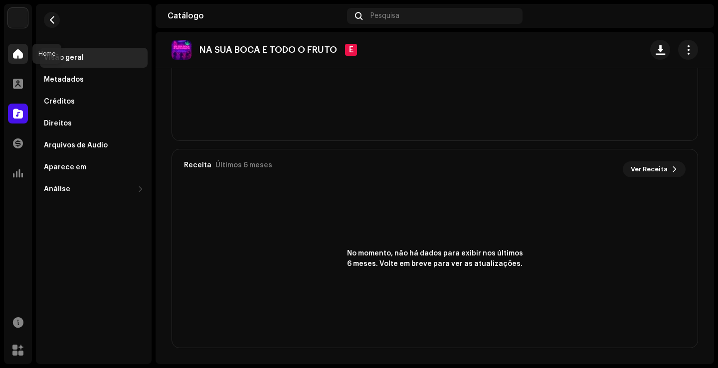
click at [20, 57] on span at bounding box center [18, 54] width 10 height 8
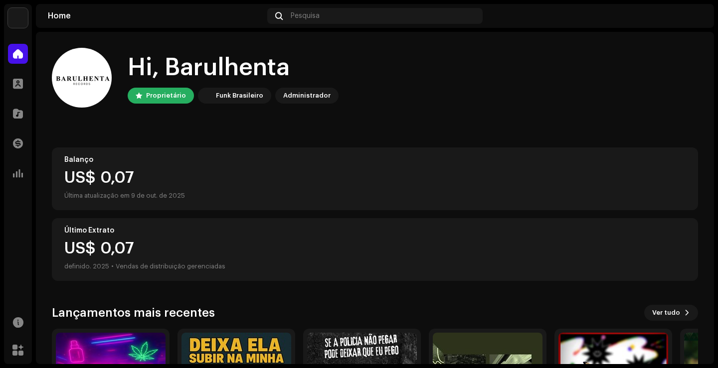
scroll to position [124, 0]
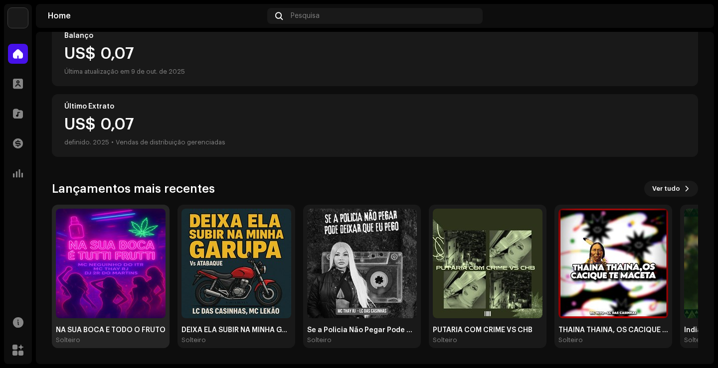
click at [147, 251] on img at bounding box center [111, 264] width 110 height 110
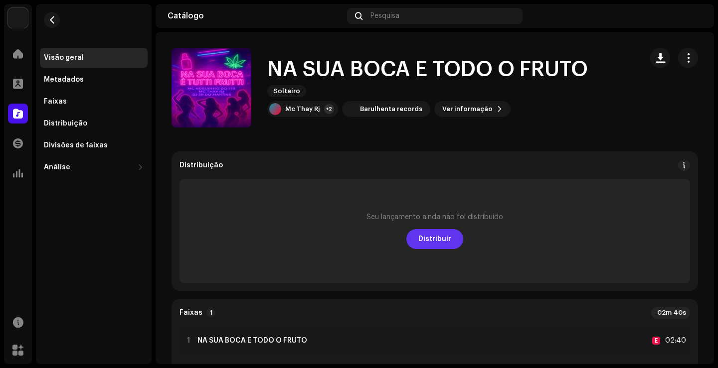
click at [438, 233] on span "Distribuir" at bounding box center [434, 239] width 33 height 20
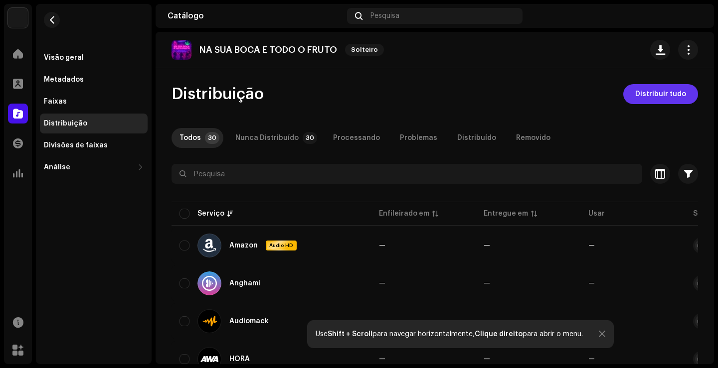
click at [657, 98] on span "Distribuir tudo" at bounding box center [660, 94] width 51 height 20
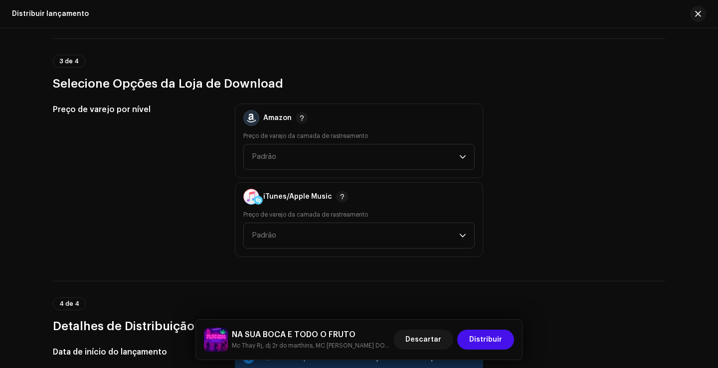
scroll to position [1634, 0]
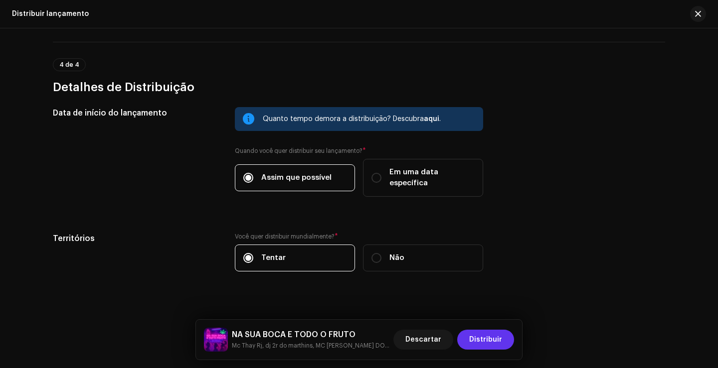
click at [494, 342] on font "Distribuir" at bounding box center [485, 339] width 33 height 7
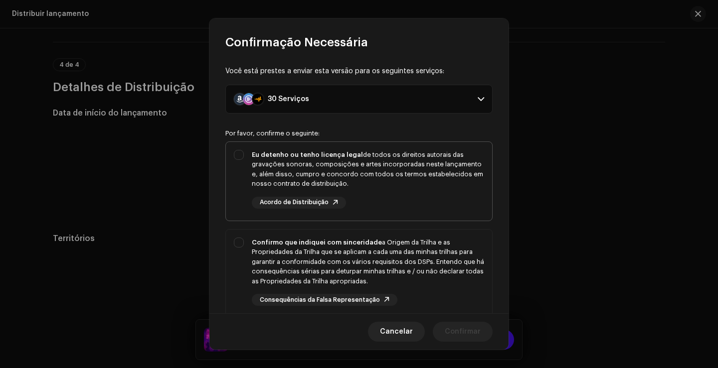
click at [240, 163] on div "Eu detenho ou tenho licença legal de todos os direitos autorais das gravações s…" at bounding box center [359, 179] width 266 height 75
checkbox input "true"
click at [250, 241] on div "Confirmo que indiquei com sinceridade a Origem da Trilha e as Propriedades da T…" at bounding box center [359, 272] width 266 height 85
checkbox input "true"
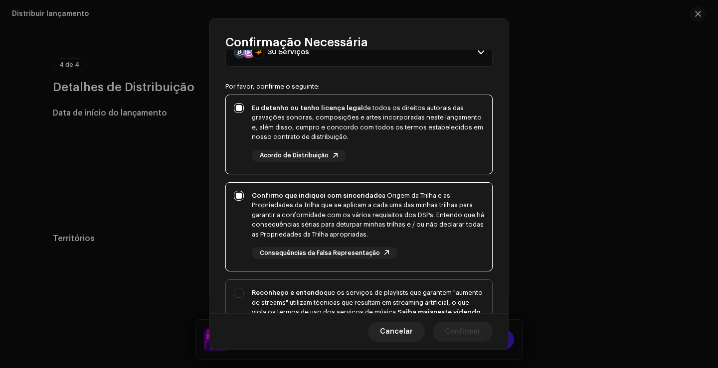
scroll to position [149, 0]
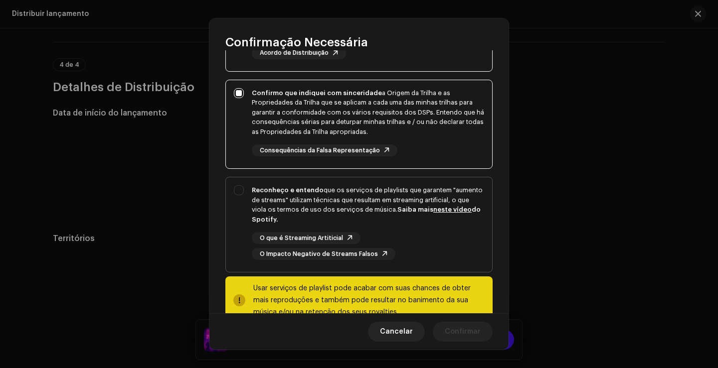
click at [241, 209] on div "Reconheço e entendo que os serviços de playlists que garantem "aumento de strea…" at bounding box center [359, 222] width 266 height 91
checkbox input "true"
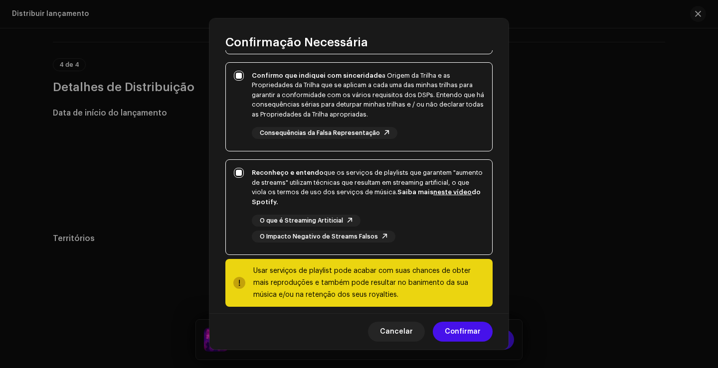
scroll to position [176, 0]
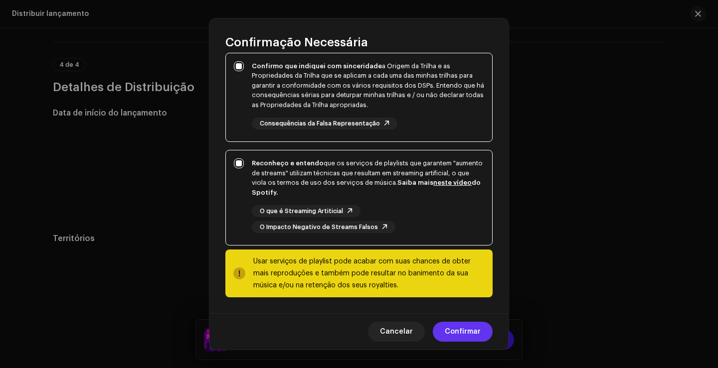
click at [458, 331] on span "Confirmar" at bounding box center [462, 332] width 36 height 20
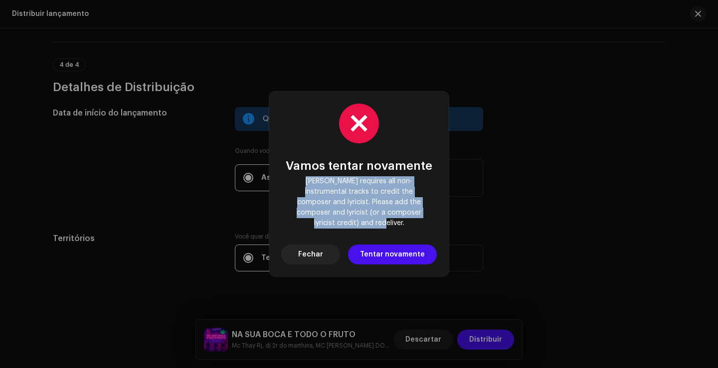
drag, startPoint x: 431, startPoint y: 220, endPoint x: 296, endPoint y: 187, distance: 138.5
click at [296, 187] on div "Vamos tentar novamente Deezer requires all non-instrumental tracks to credit th…" at bounding box center [358, 184] width 155 height 161
copy span "Deezer requires all non-instrumental tracks to credit the composer and lyricist…"
click at [325, 246] on button "Fechar" at bounding box center [310, 255] width 59 height 20
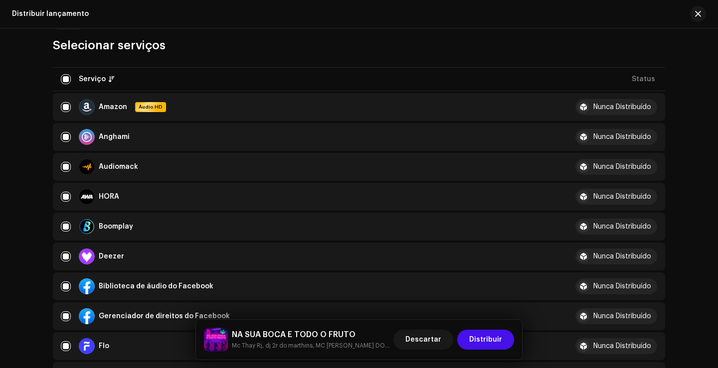
scroll to position [0, 0]
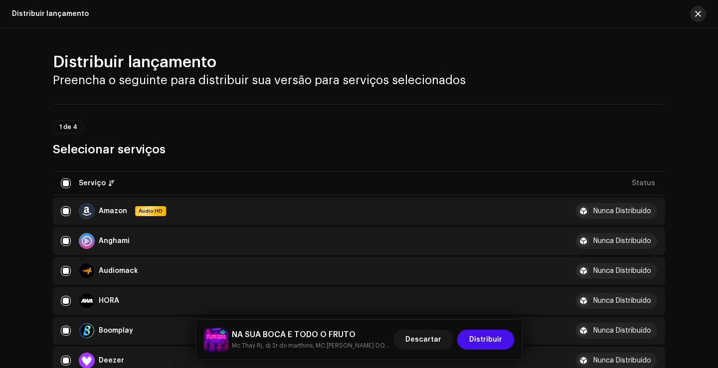
click at [705, 14] on button "button" at bounding box center [698, 14] width 16 height 16
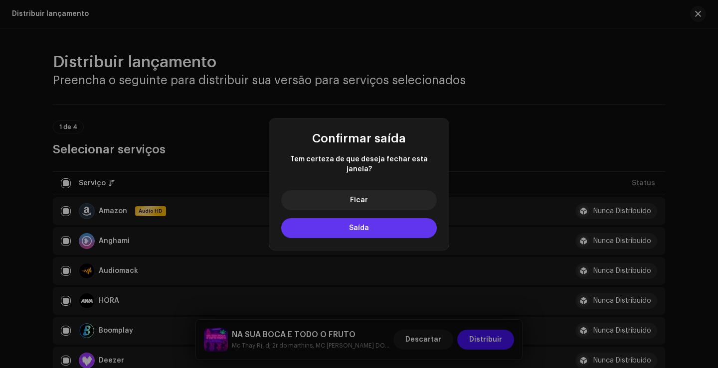
click at [378, 222] on button "Saída" at bounding box center [358, 228] width 155 height 20
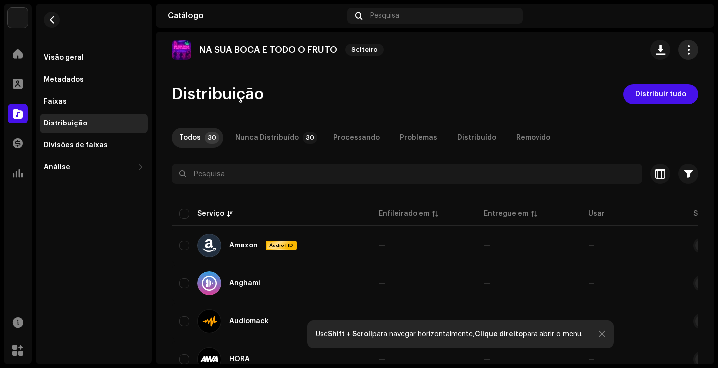
click at [685, 49] on span "button" at bounding box center [687, 50] width 9 height 8
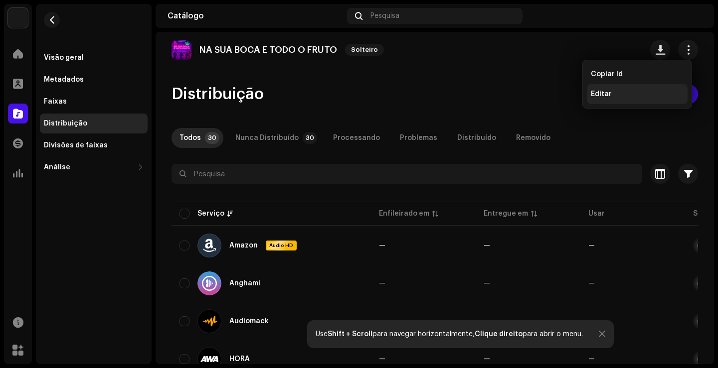
click at [628, 93] on div "Editar" at bounding box center [636, 94] width 93 height 8
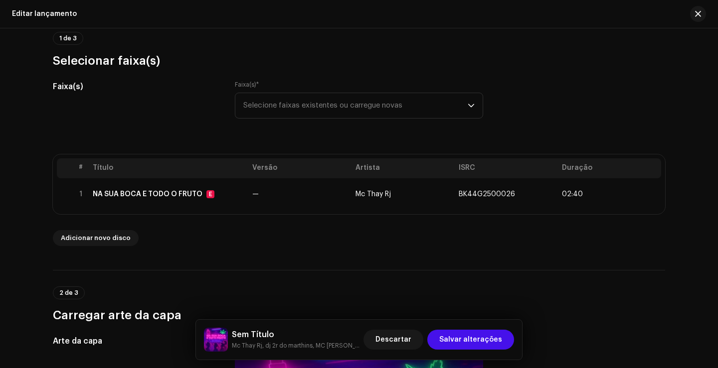
scroll to position [100, 0]
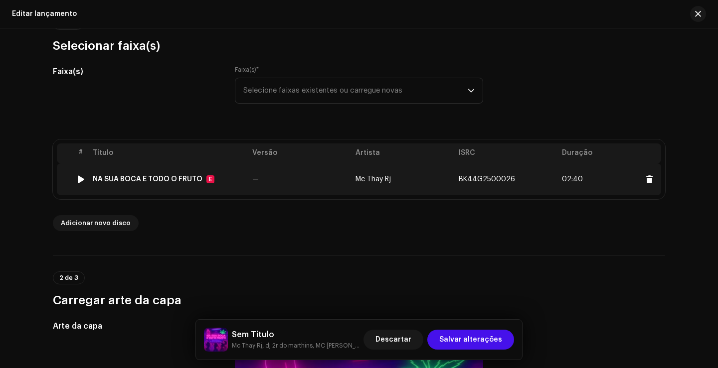
click at [396, 173] on td "Mc Thay Rj" at bounding box center [402, 179] width 103 height 32
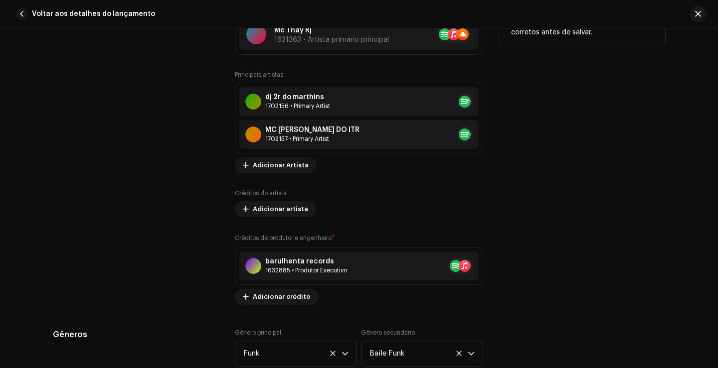
scroll to position [797, 0]
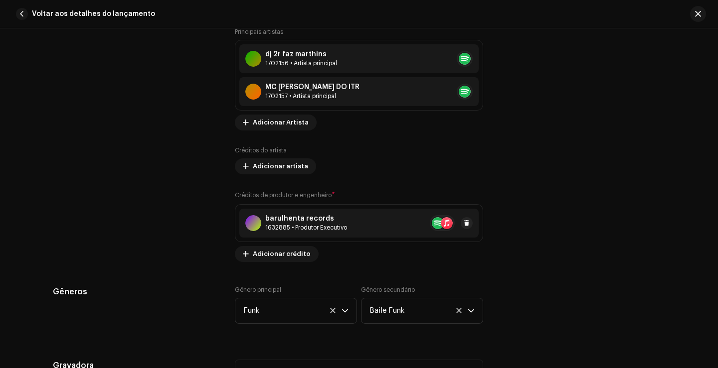
click at [297, 227] on font "1632885 • Produtor Executivo" at bounding box center [306, 228] width 82 height 6
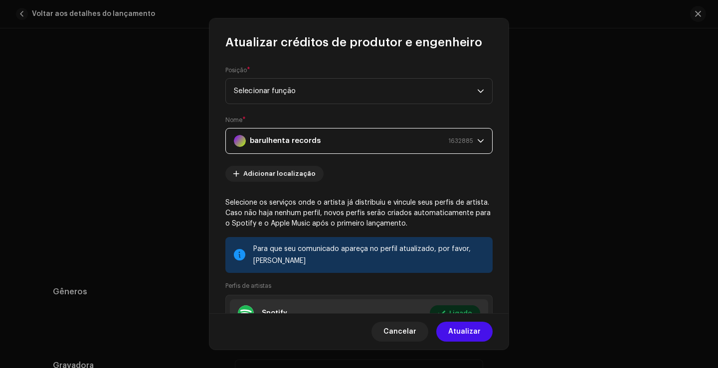
click at [348, 138] on div "barulhenta records 1632885" at bounding box center [353, 141] width 239 height 25
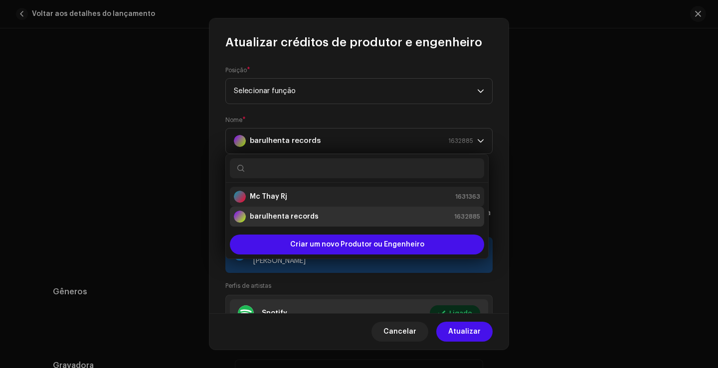
click at [303, 191] on div "Mc Thay Rj 1631363" at bounding box center [357, 197] width 246 height 12
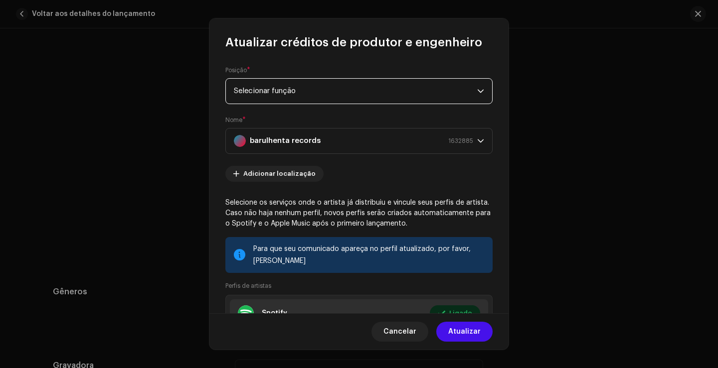
click at [319, 92] on span "Selecionar função" at bounding box center [355, 91] width 243 height 25
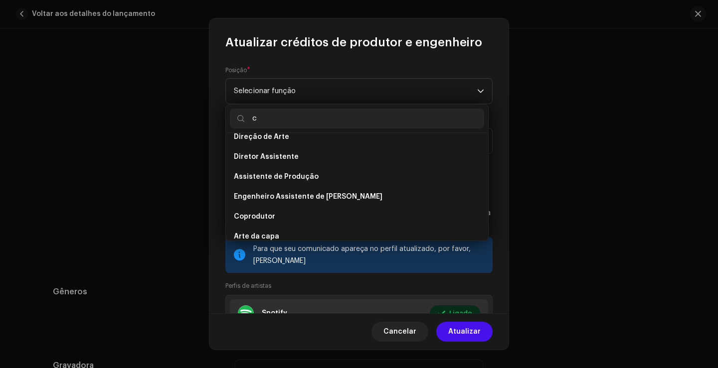
scroll to position [0, 0]
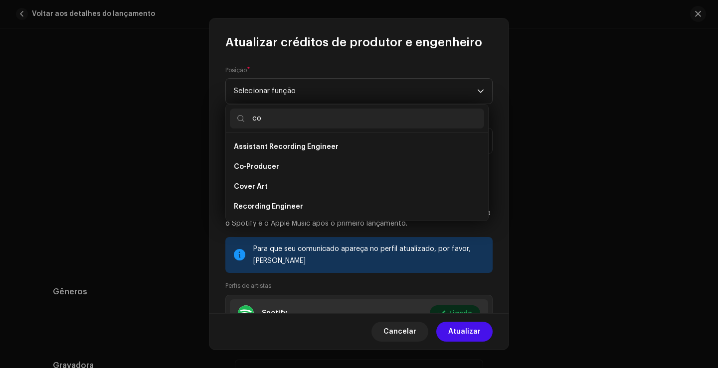
type input "c"
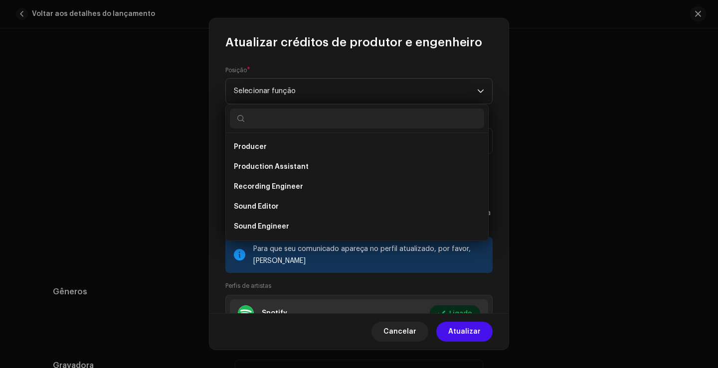
scroll to position [438, 0]
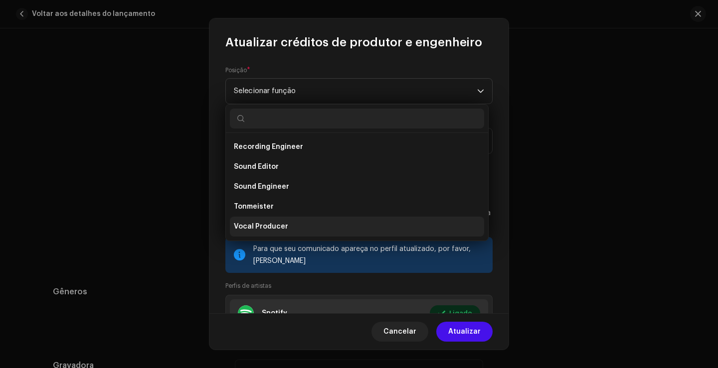
click at [327, 225] on li "Vocal Producer" at bounding box center [357, 227] width 254 height 20
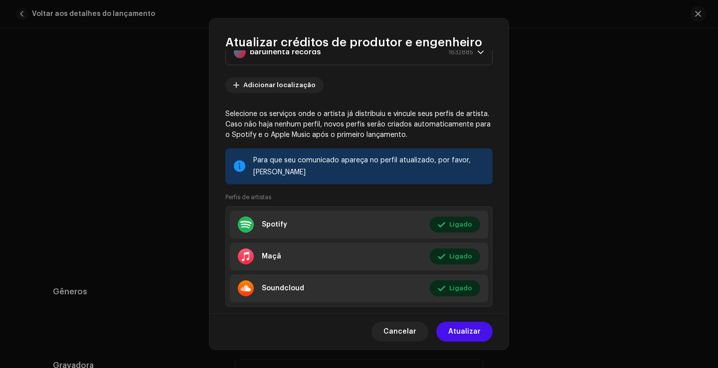
scroll to position [100, 0]
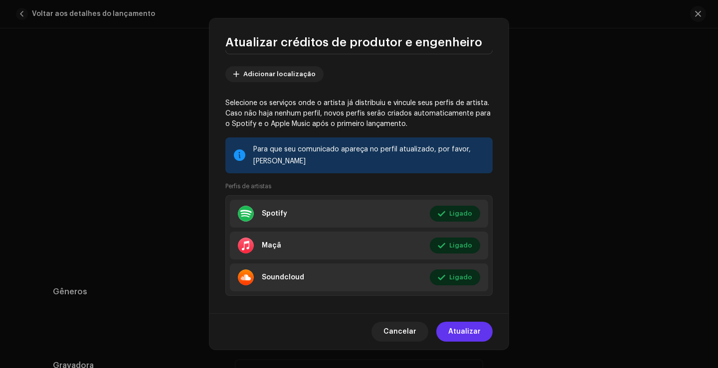
click at [482, 337] on button "Atualizar" at bounding box center [464, 332] width 56 height 20
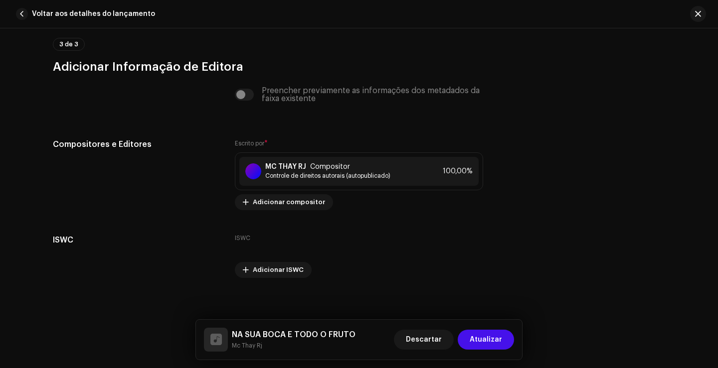
scroll to position [2111, 0]
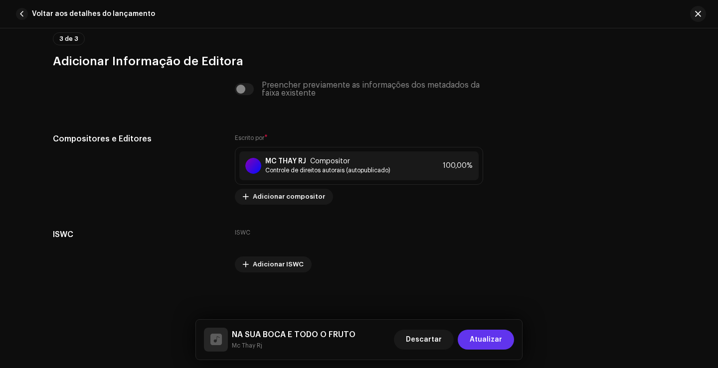
click at [495, 337] on font "Atualizar" at bounding box center [485, 339] width 32 height 7
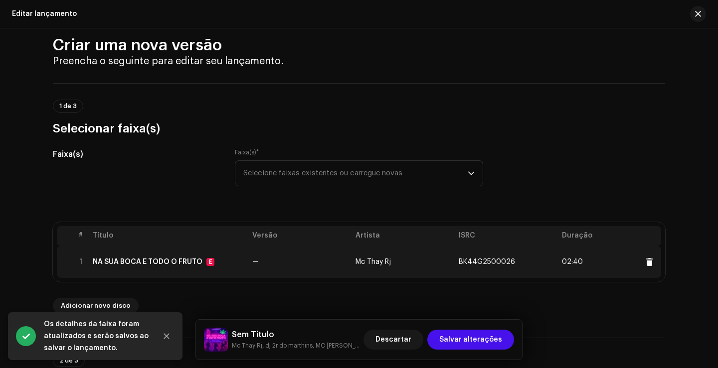
scroll to position [0, 0]
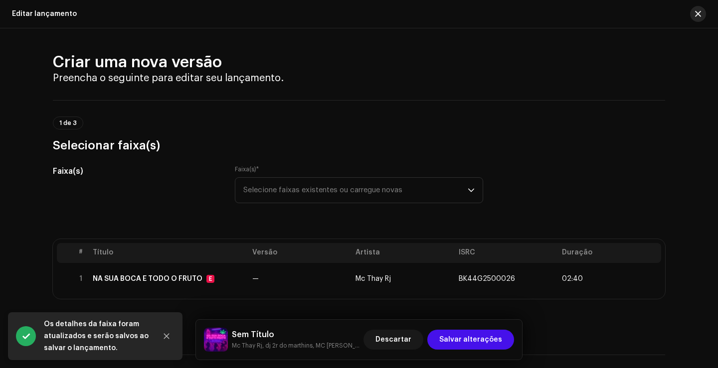
click at [700, 14] on span "button" at bounding box center [698, 14] width 6 height 8
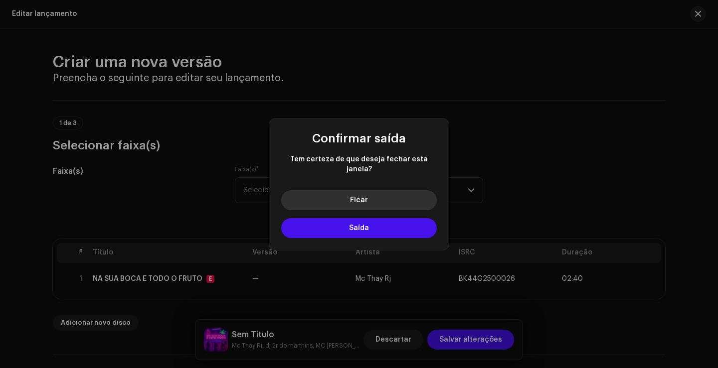
click at [375, 201] on button "Ficar" at bounding box center [358, 200] width 155 height 20
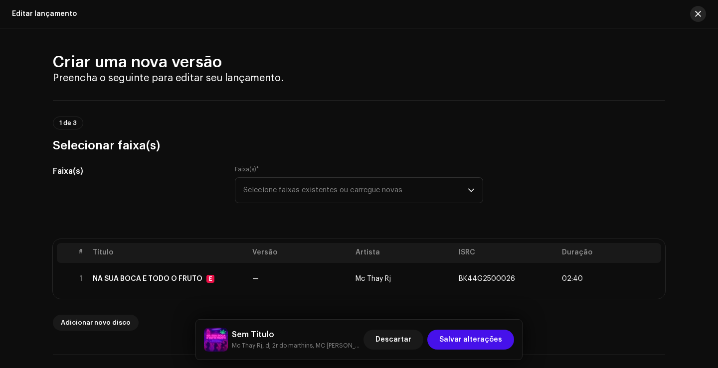
click at [703, 13] on button "button" at bounding box center [698, 14] width 16 height 16
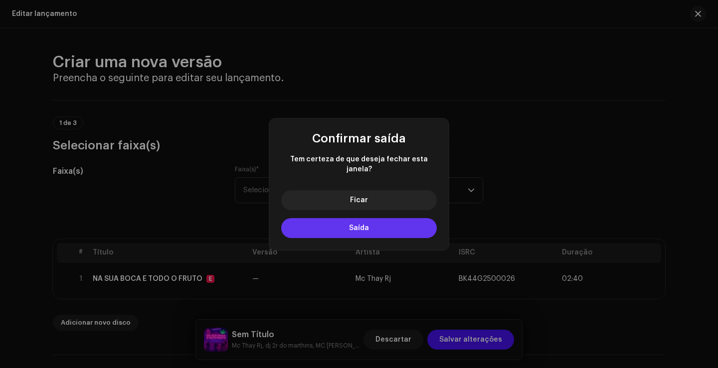
click at [399, 226] on button "Saída" at bounding box center [358, 228] width 155 height 20
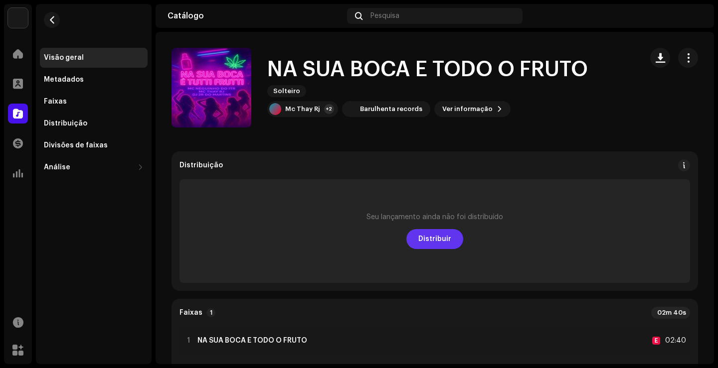
click at [439, 237] on font "Distribuir" at bounding box center [434, 239] width 33 height 7
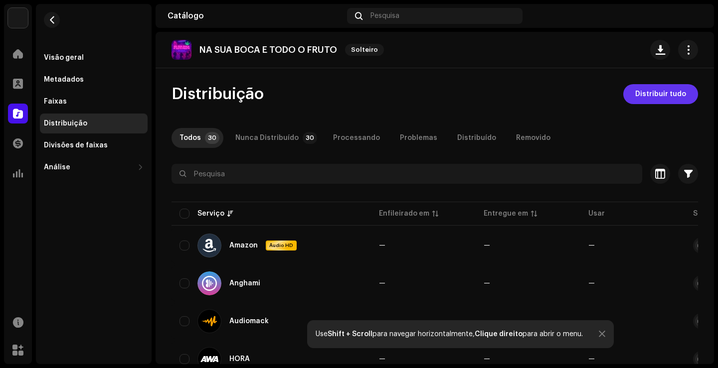
click at [639, 96] on font "Distribuir tudo" at bounding box center [660, 94] width 51 height 7
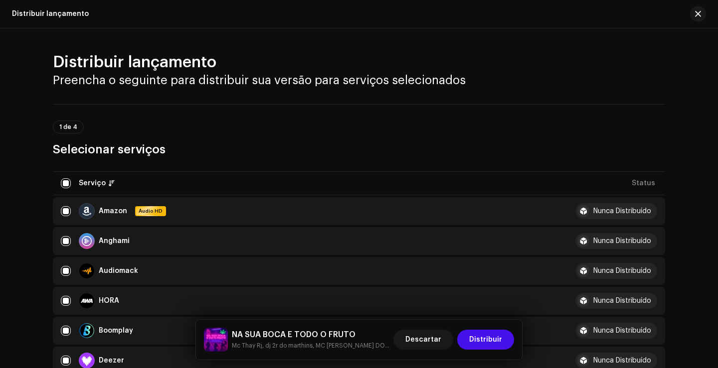
scroll to position [50, 0]
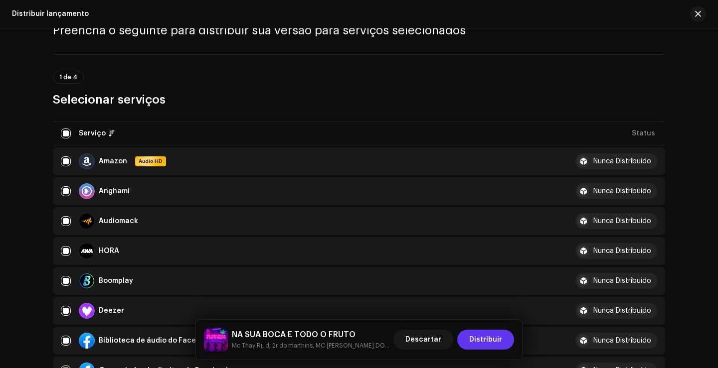
click at [501, 338] on font "Distribuir" at bounding box center [485, 339] width 33 height 7
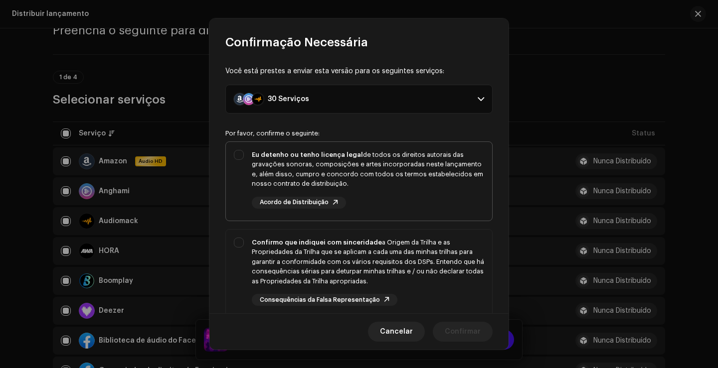
click at [282, 150] on div "Eu detenho ou tenho licença legal de todos os direitos autorais das gravações s…" at bounding box center [368, 169] width 232 height 39
checkbox input "true"
click at [313, 256] on div "Confirmo que indiquei com sinceridade a Origem da Trilha e as Propriedades da T…" at bounding box center [368, 262] width 232 height 49
checkbox input "true"
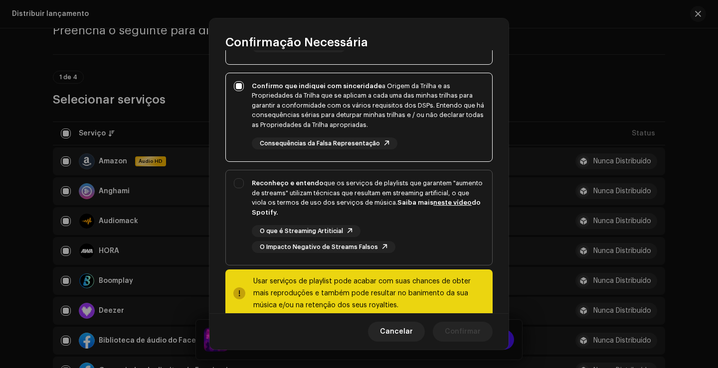
scroll to position [176, 0]
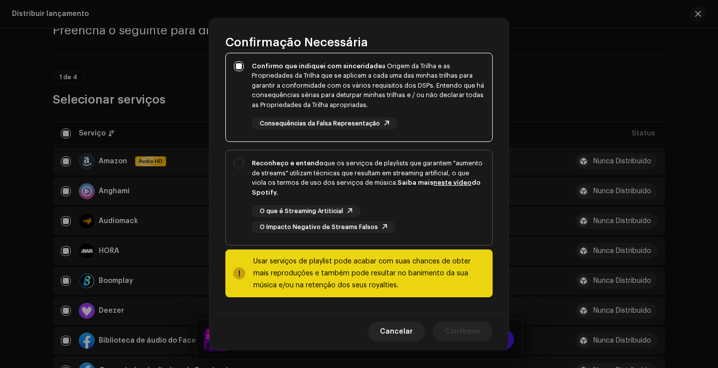
click at [344, 169] on font "que os serviços de playlists que garantem "aumento de streams" utilizam técnica…" at bounding box center [367, 173] width 231 height 26
checkbox input "true"
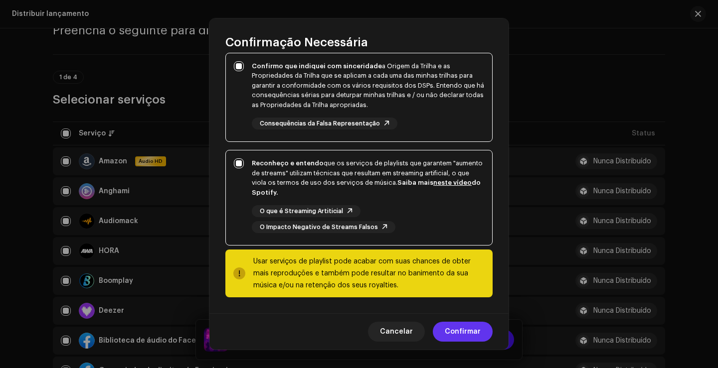
click at [465, 324] on span "Confirmar" at bounding box center [462, 332] width 36 height 20
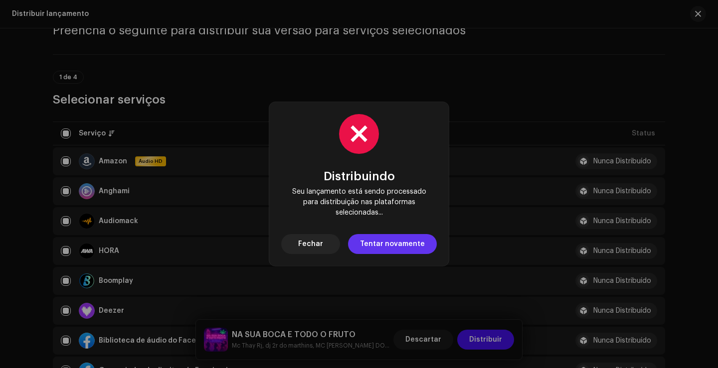
click at [377, 248] on span "Tentar novamente" at bounding box center [392, 244] width 65 height 20
click at [328, 240] on button "Fechar" at bounding box center [310, 244] width 59 height 20
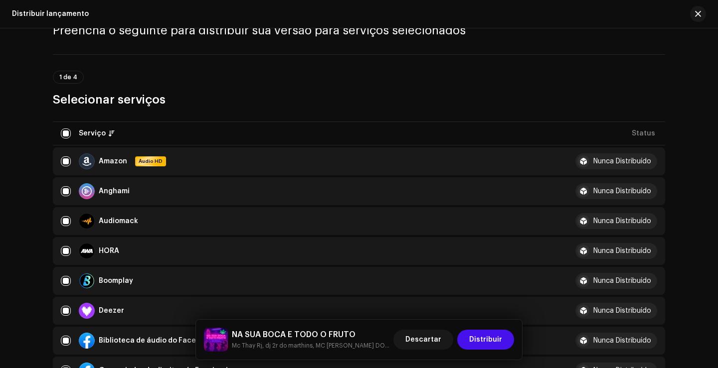
scroll to position [0, 0]
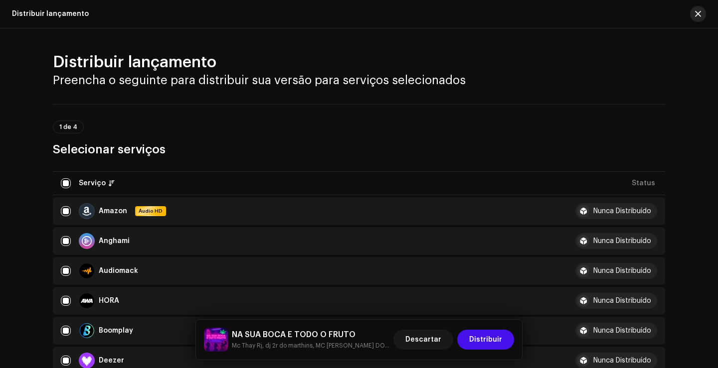
click at [698, 16] on span "button" at bounding box center [698, 14] width 6 height 8
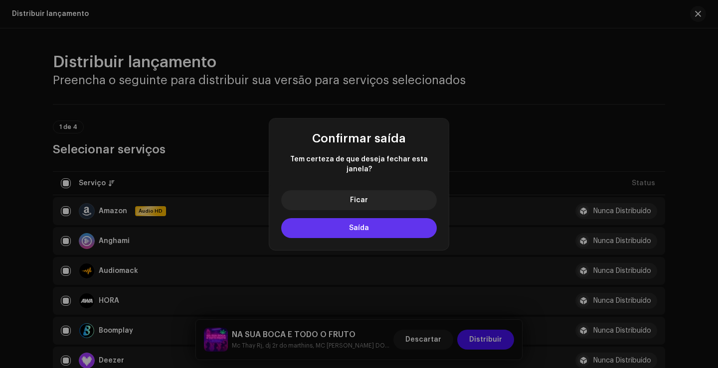
click at [386, 225] on button "Saída" at bounding box center [358, 228] width 155 height 20
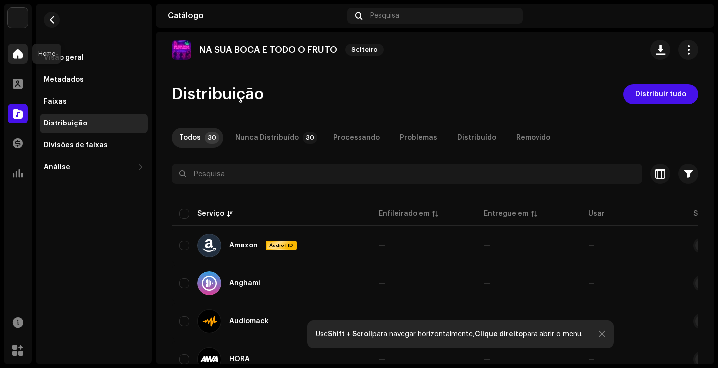
click at [13, 52] on span at bounding box center [18, 54] width 10 height 8
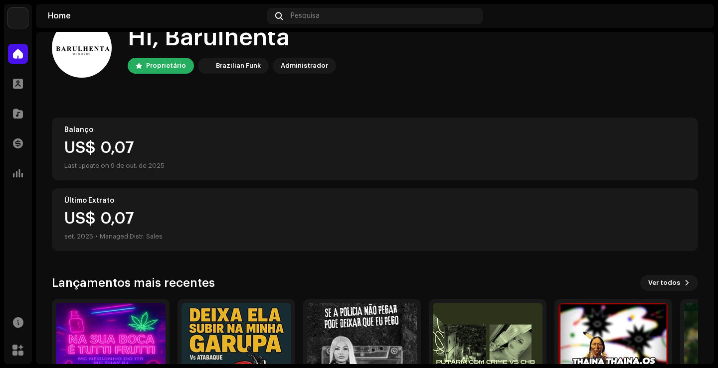
scroll to position [124, 0]
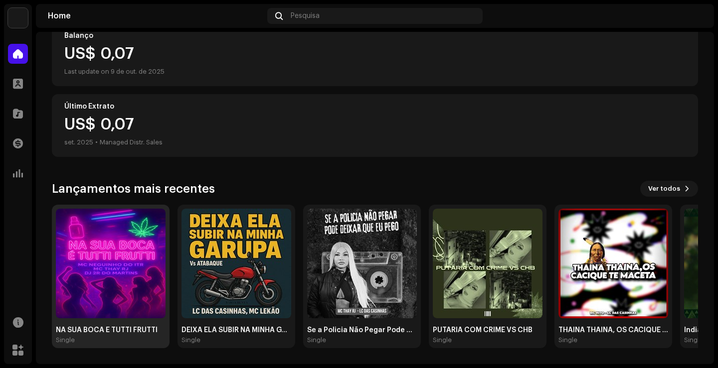
click at [145, 280] on img at bounding box center [111, 264] width 110 height 110
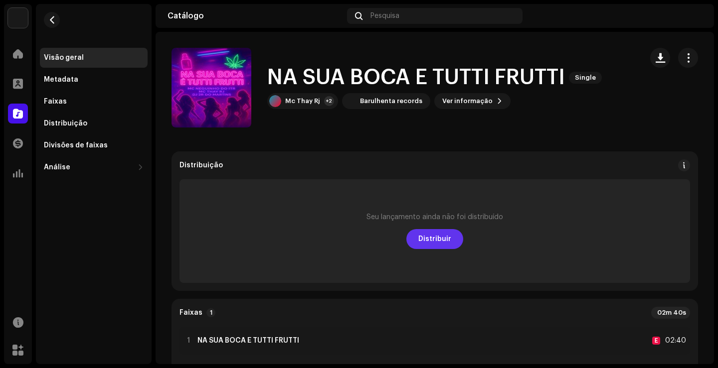
click at [438, 241] on span "Distribuir" at bounding box center [434, 239] width 33 height 20
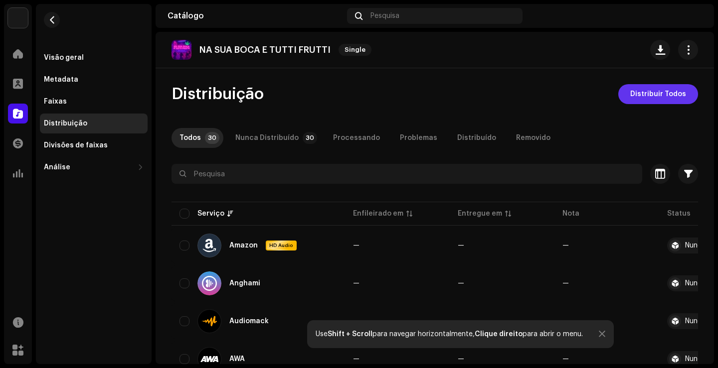
click at [665, 93] on span "Distribuir Todos" at bounding box center [658, 94] width 56 height 20
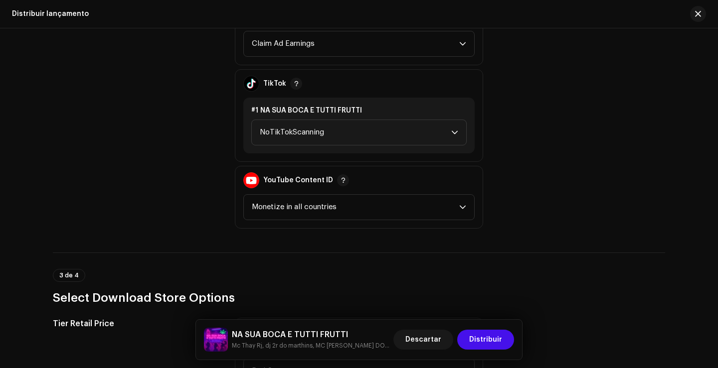
scroll to position [1345, 0]
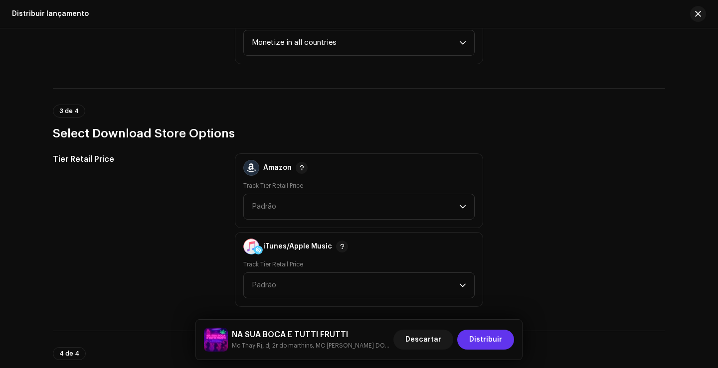
click at [491, 338] on span "Distribuir" at bounding box center [485, 340] width 33 height 20
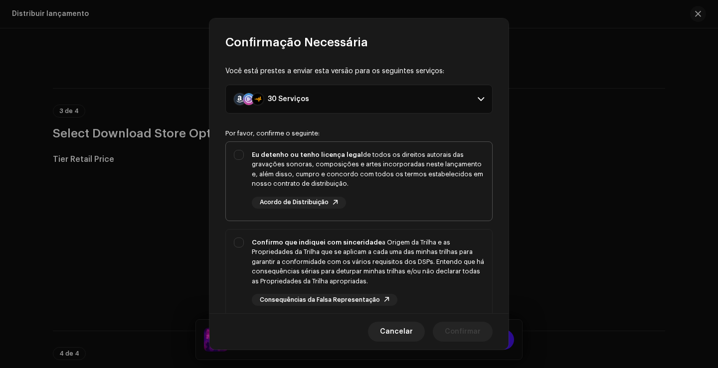
click at [408, 178] on div "Eu detenho ou tenho licença legal de todos os direitos autorais das gravações s…" at bounding box center [368, 169] width 232 height 39
checkbox input "true"
click at [407, 263] on div "Confirmo que indiquei com sinceridade a Origem da Trilha e as Propriedades da T…" at bounding box center [368, 262] width 232 height 49
checkbox input "true"
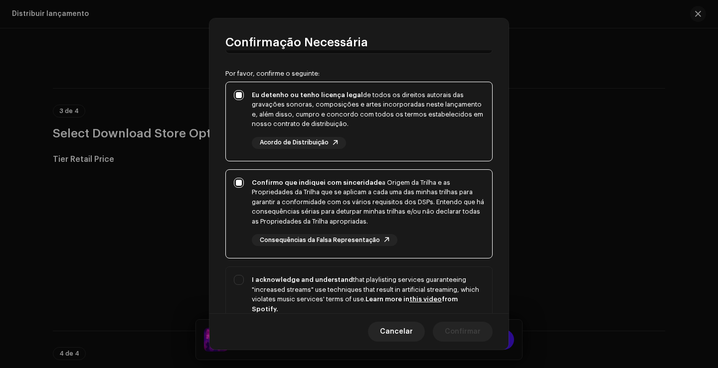
scroll to position [176, 0]
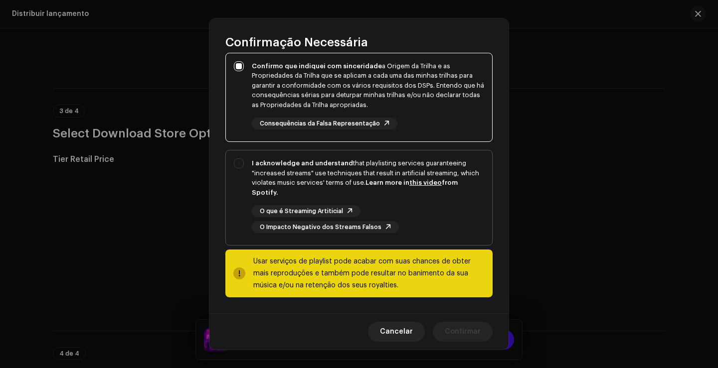
click at [422, 212] on div "O que é Streaming Artiticial O Impacto Negativo dos Streams Falsos" at bounding box center [368, 219] width 232 height 28
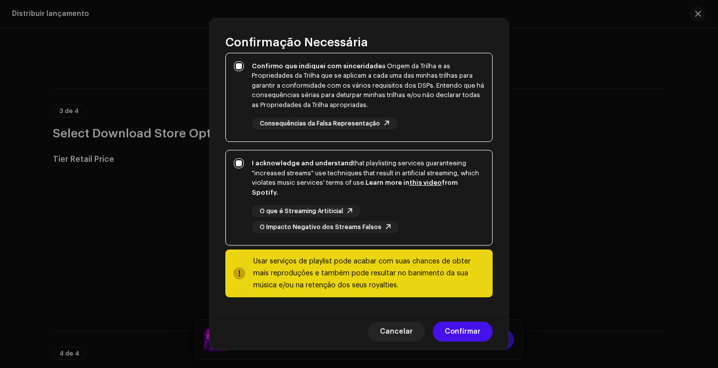
checkbox input "true"
click at [460, 330] on span "Confirmar" at bounding box center [462, 332] width 36 height 20
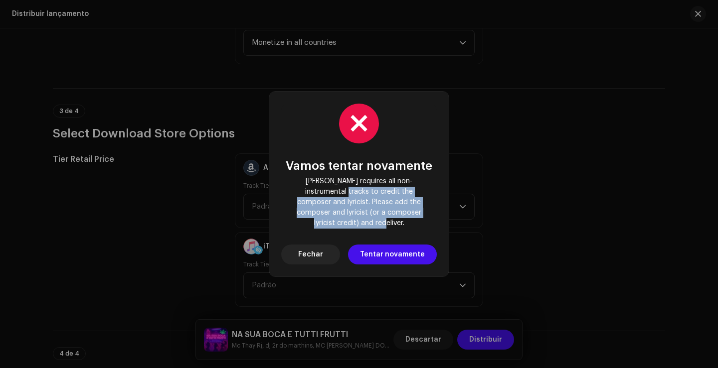
drag, startPoint x: 425, startPoint y: 217, endPoint x: 312, endPoint y: 194, distance: 115.3
click at [312, 194] on span "[PERSON_NAME] requires all non-instrumental tracks to credit the composer and l…" at bounding box center [359, 202] width 140 height 52
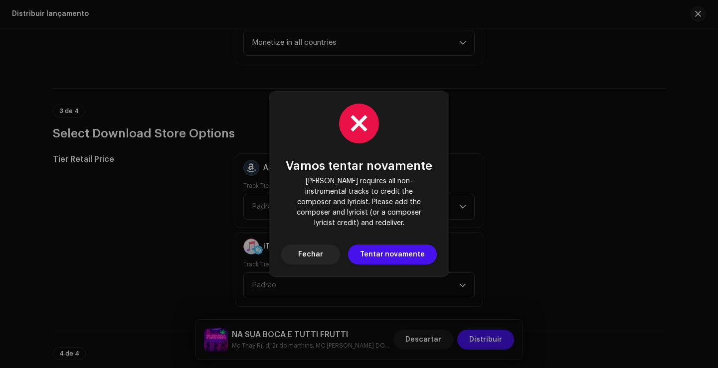
click at [512, 165] on div "Vamos tentar novamente Deezer requires all non-instrumental tracks to credit th…" at bounding box center [359, 184] width 718 height 368
click at [330, 254] on button "Fechar" at bounding box center [310, 255] width 59 height 20
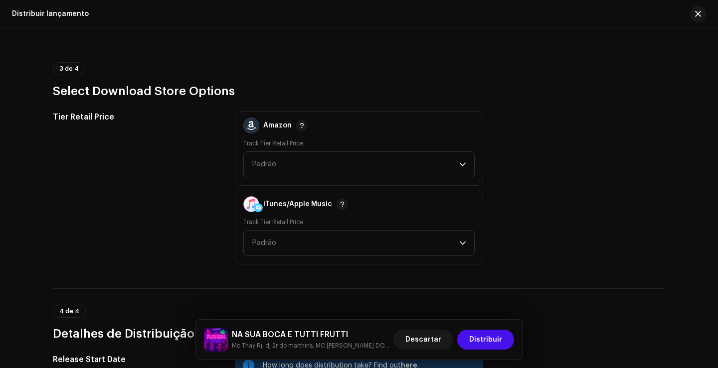
scroll to position [1385, 0]
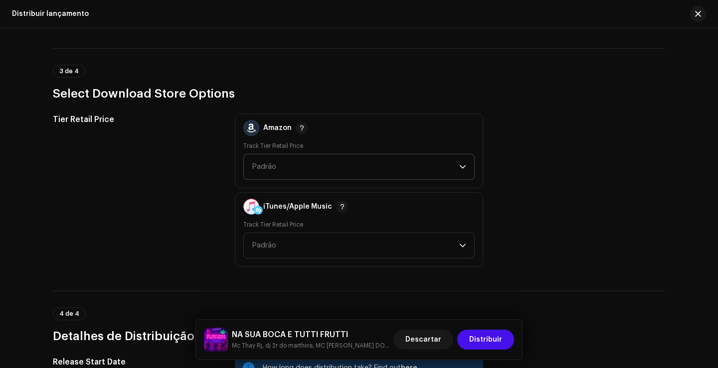
click at [452, 164] on span "Padrão" at bounding box center [355, 166] width 207 height 25
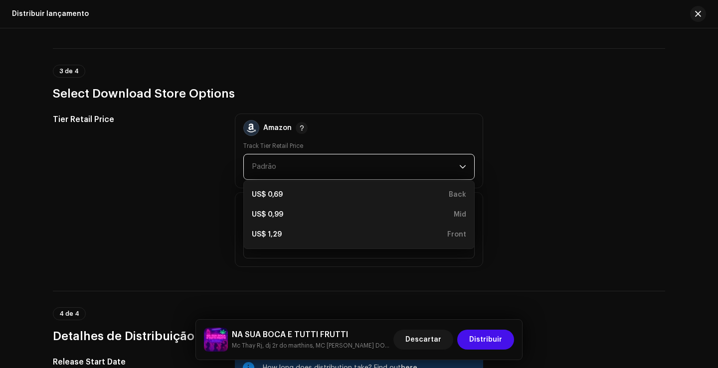
click at [550, 187] on div "Tier Retail Price Amazon Track Tier Retail Price Padrão US$ 0,69 Back US$ 0,99 …" at bounding box center [359, 190] width 612 height 153
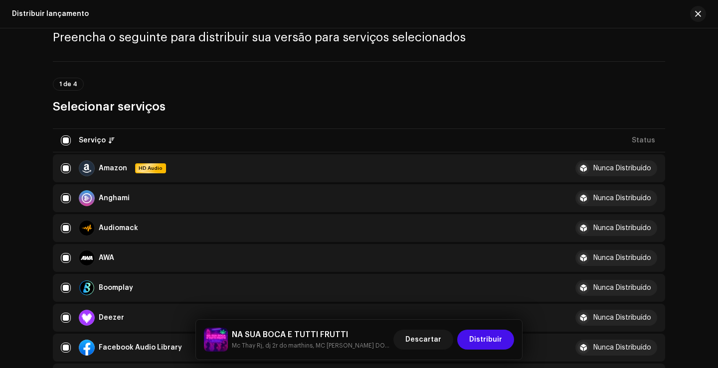
scroll to position [40, 0]
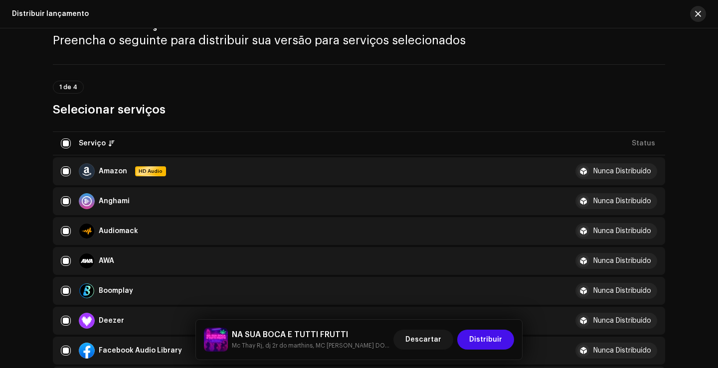
click at [697, 18] on button "button" at bounding box center [698, 14] width 16 height 16
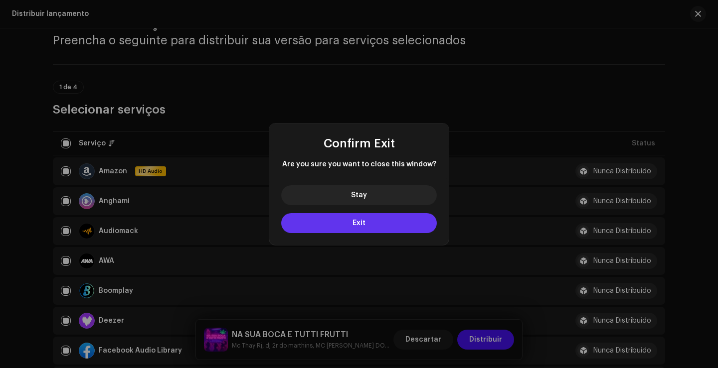
click at [376, 221] on button "Exit" at bounding box center [358, 223] width 155 height 20
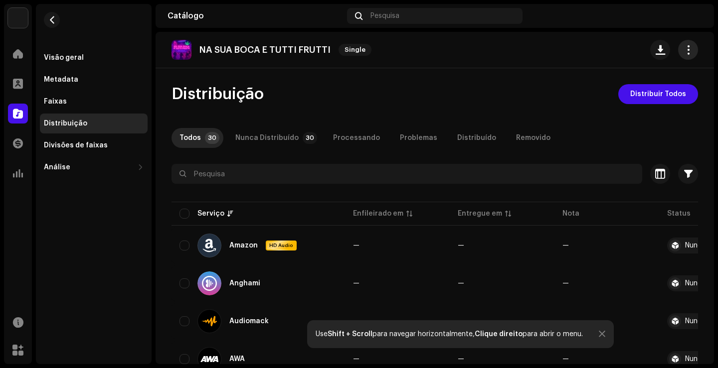
click at [681, 57] on button "button" at bounding box center [688, 50] width 20 height 20
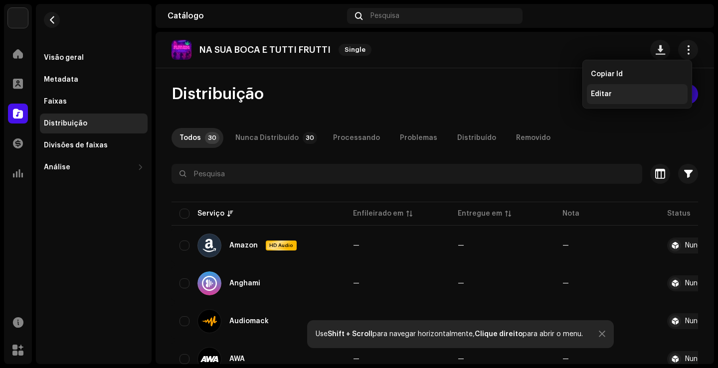
click at [611, 93] on div "Editar" at bounding box center [636, 94] width 93 height 8
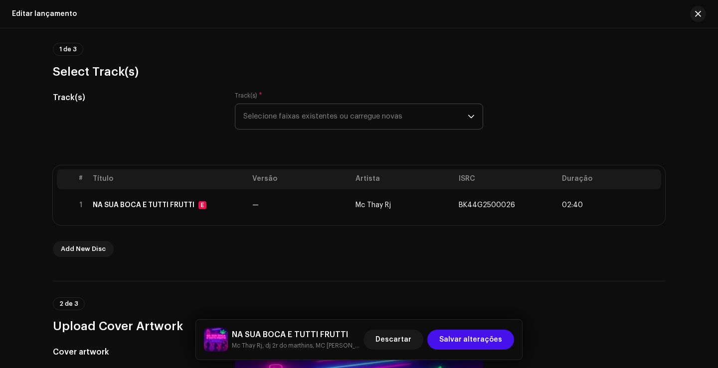
scroll to position [149, 0]
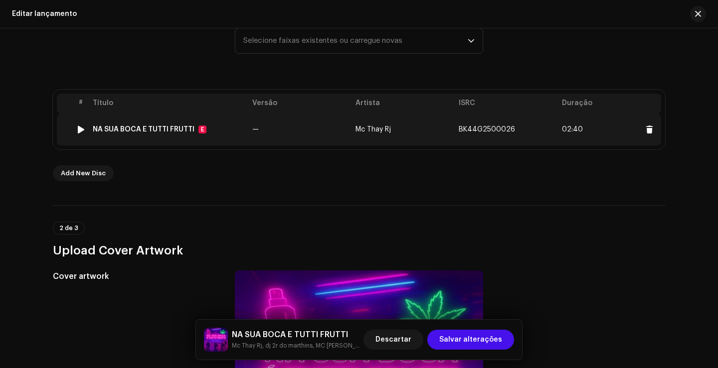
click at [330, 131] on td "—" at bounding box center [299, 130] width 103 height 32
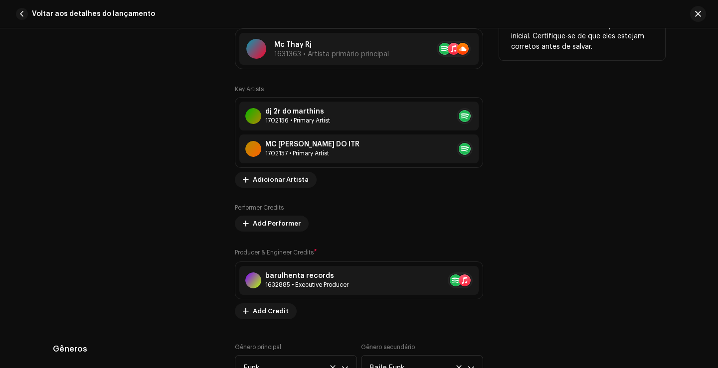
scroll to position [747, 0]
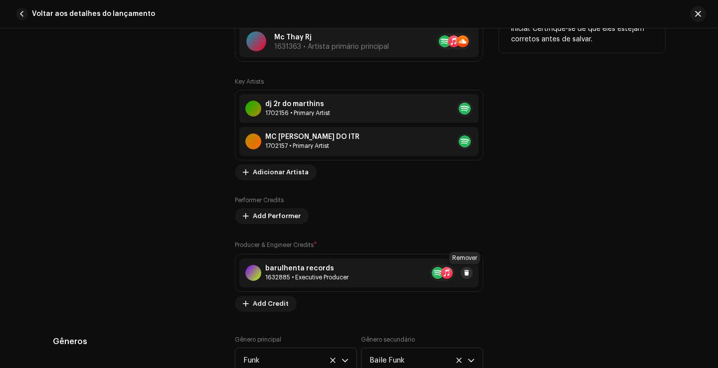
click at [466, 274] on span at bounding box center [466, 273] width 6 height 8
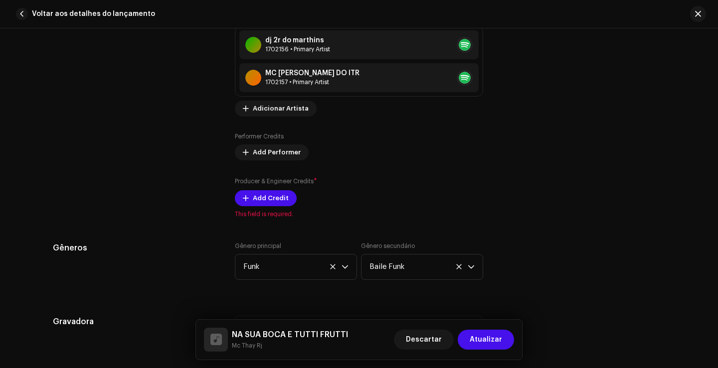
scroll to position [797, 0]
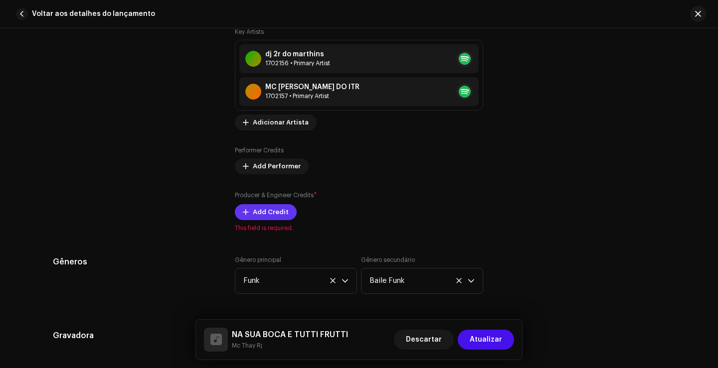
click at [273, 210] on span "Add Credit" at bounding box center [271, 212] width 36 height 20
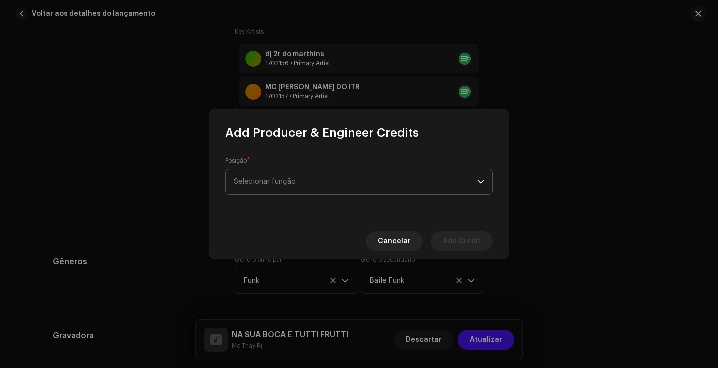
click at [337, 185] on span "Selecionar função" at bounding box center [355, 181] width 243 height 25
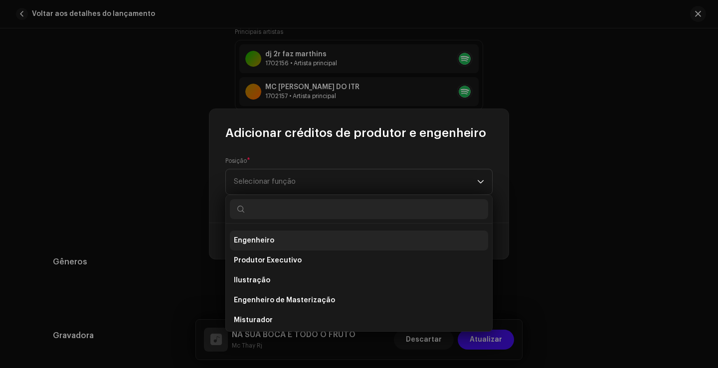
scroll to position [199, 0]
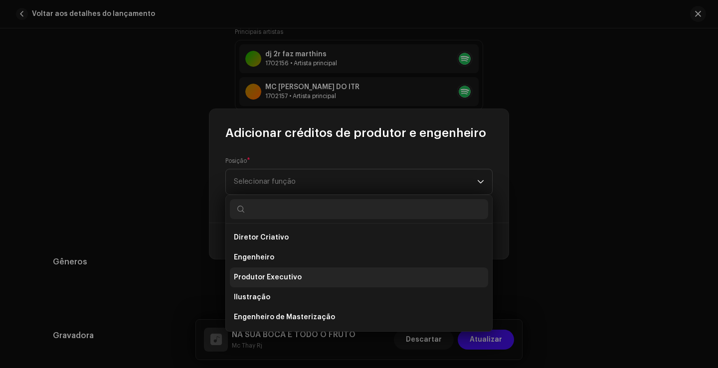
click at [315, 277] on li "Produtor Executivo" at bounding box center [359, 278] width 258 height 20
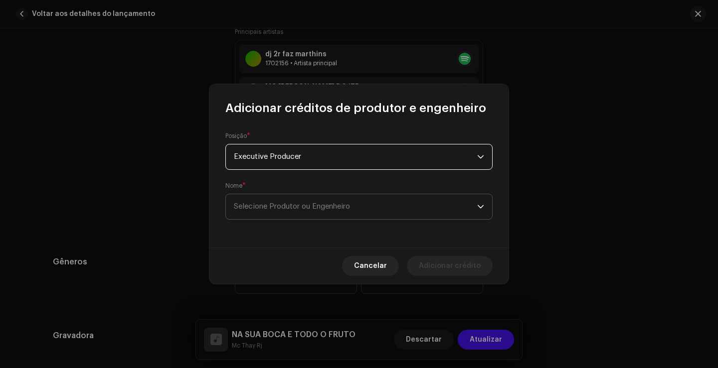
click at [392, 208] on span "Selecione Produtor ou Engenheiro" at bounding box center [355, 206] width 243 height 25
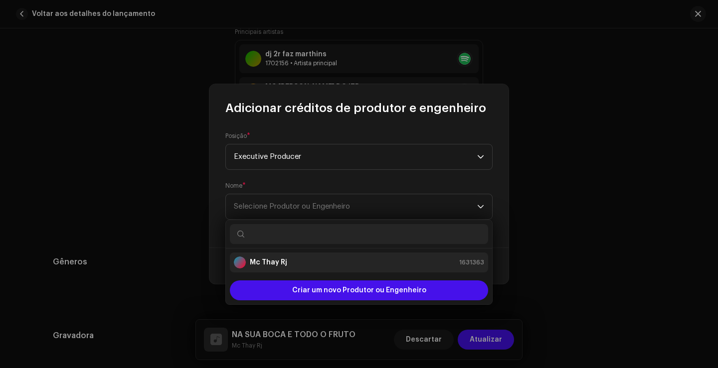
click at [326, 256] on li "Mc Thay Rj 1631363" at bounding box center [359, 263] width 258 height 20
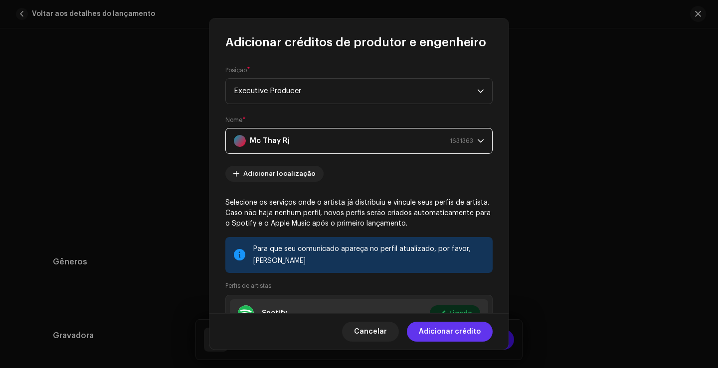
click at [476, 334] on font "Adicionar crédito" at bounding box center [450, 331] width 62 height 7
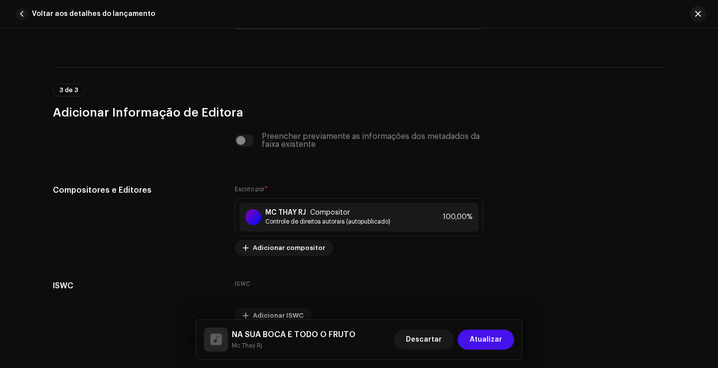
scroll to position [2061, 0]
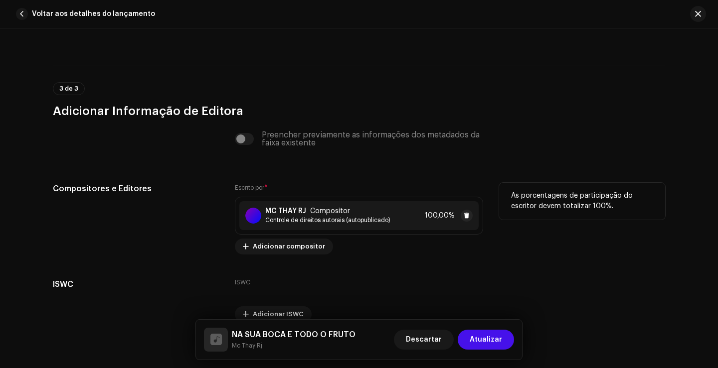
click at [405, 222] on div "MC THAY RJ Compositor Controle de direitos autorais (autopublicado) 100,00%" at bounding box center [358, 215] width 239 height 29
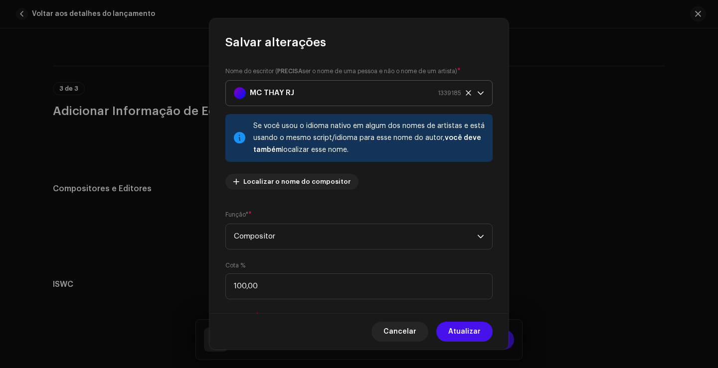
click at [322, 95] on div "MC THAY RJ 1339185" at bounding box center [347, 93] width 227 height 25
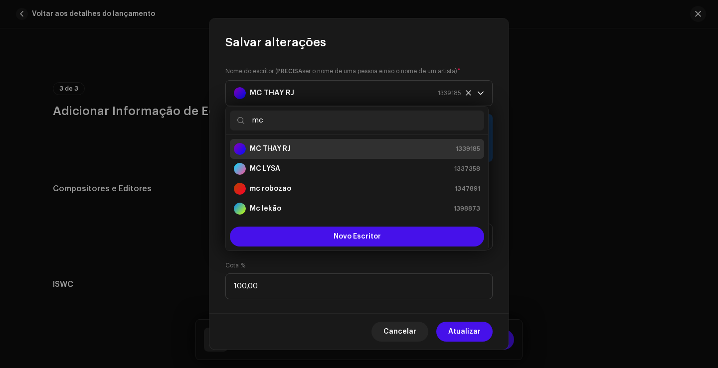
click at [335, 119] on input "mc" at bounding box center [357, 121] width 254 height 20
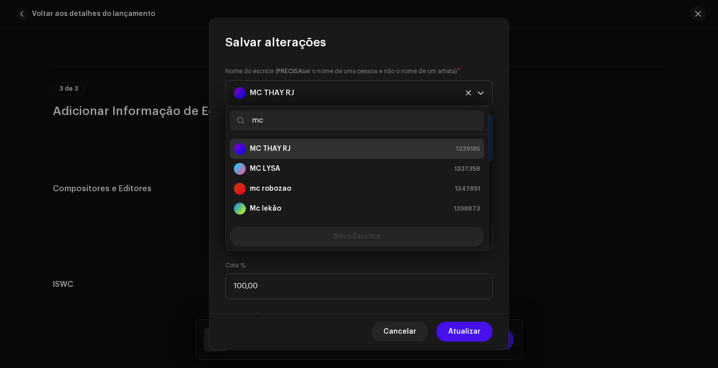
type input "m"
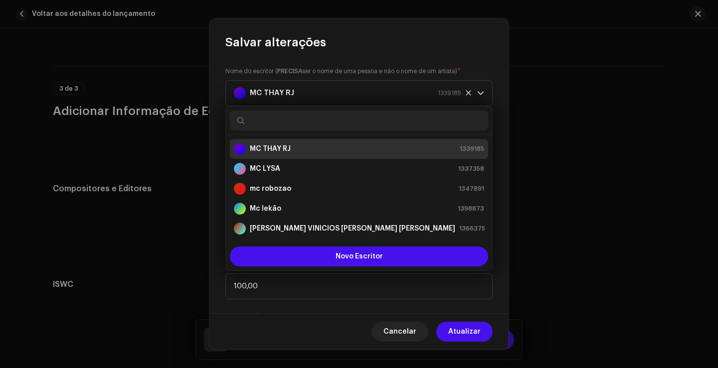
scroll to position [16, 0]
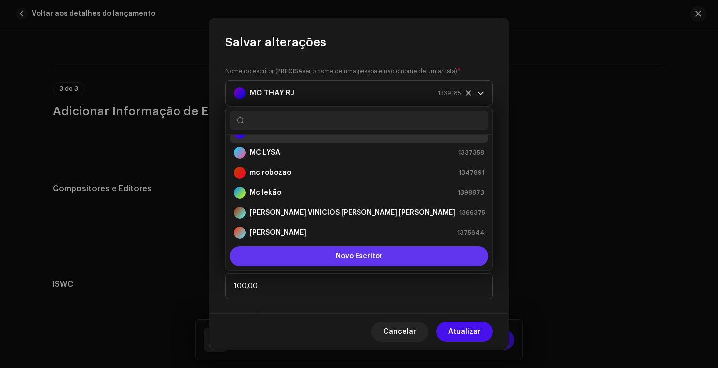
click at [374, 256] on font "Novo Escritor" at bounding box center [358, 256] width 47 height 7
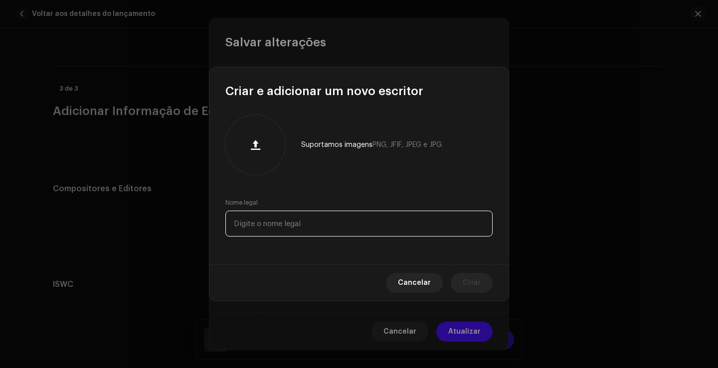
click at [333, 224] on input "text" at bounding box center [358, 224] width 267 height 26
type input "Mc Thay rj"
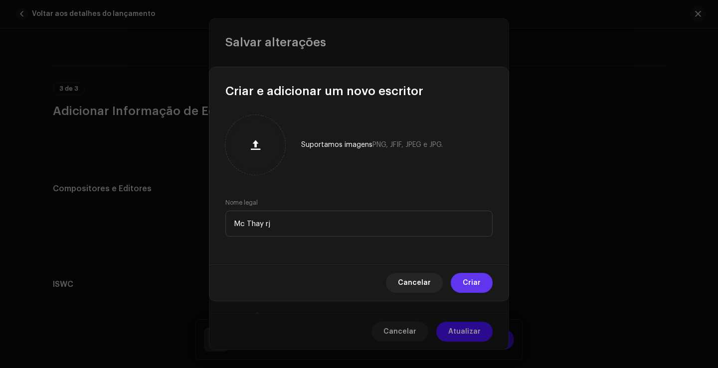
click at [474, 281] on span "Criar" at bounding box center [471, 283] width 18 height 20
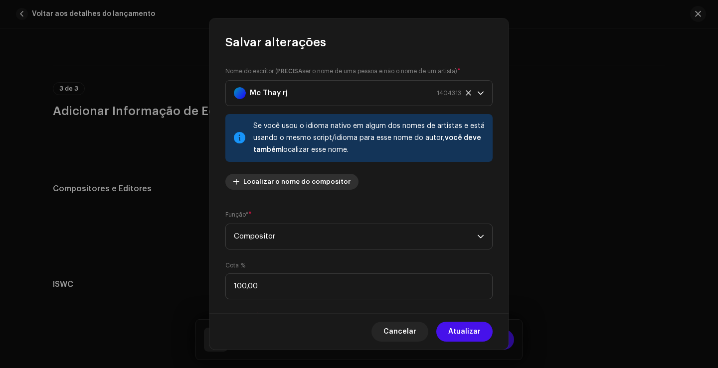
click at [302, 179] on span "Localizar o nome do compositor" at bounding box center [296, 182] width 107 height 20
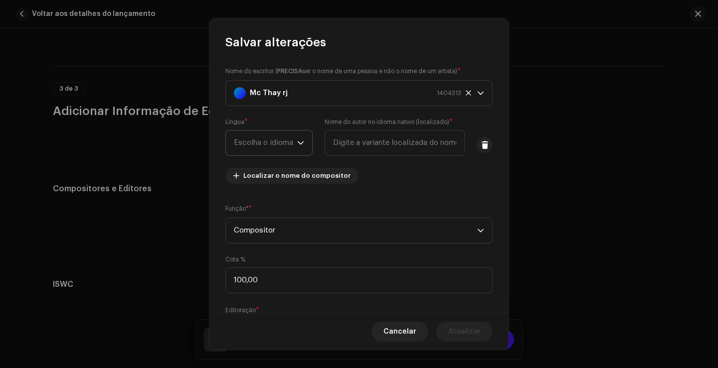
click at [266, 144] on font "Escolha o idioma" at bounding box center [263, 142] width 59 height 7
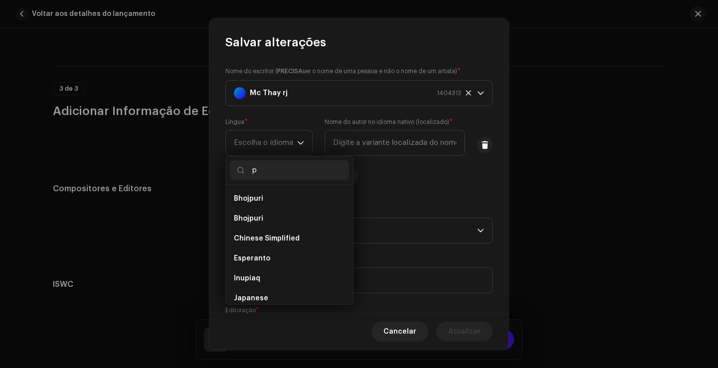
scroll to position [0, 0]
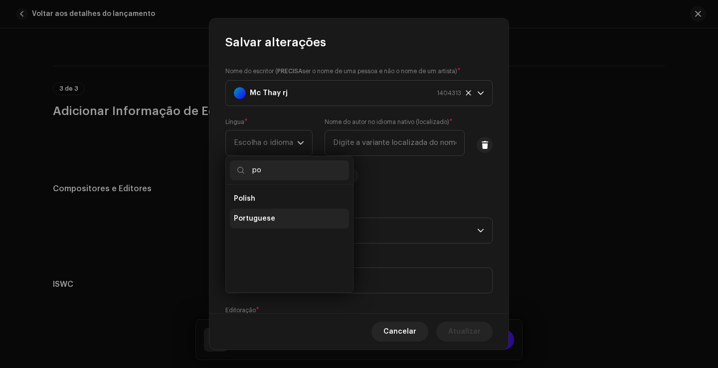
type input "po"
click at [278, 219] on li "Portuguese" at bounding box center [289, 219] width 119 height 20
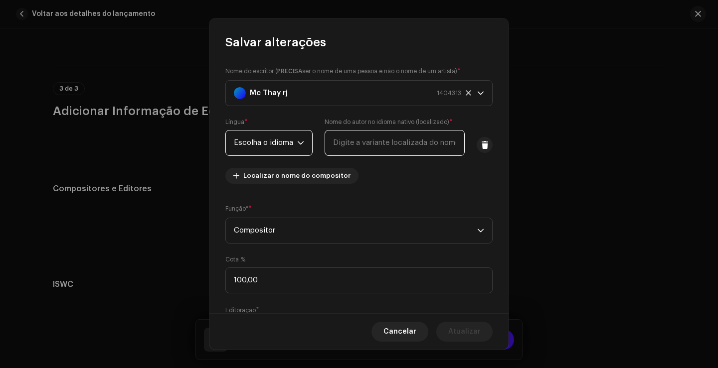
click at [367, 146] on input "text" at bounding box center [394, 143] width 140 height 26
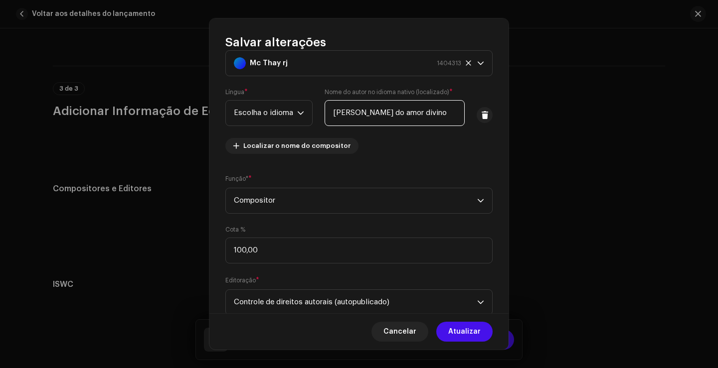
scroll to position [60, 0]
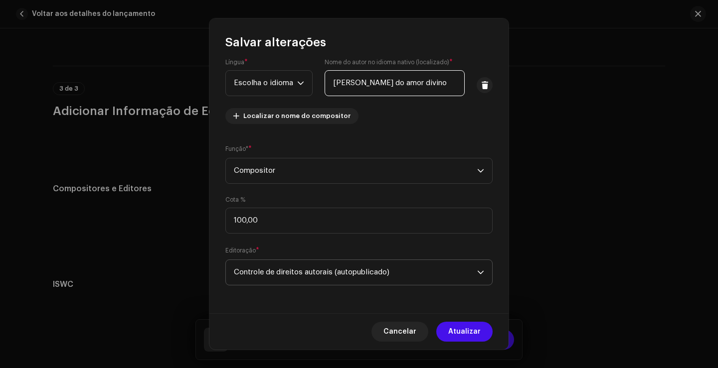
type input "Tatiane lima do amor divino"
click at [380, 272] on font "Controle de direitos autorais (autopublicado)" at bounding box center [311, 272] width 155 height 7
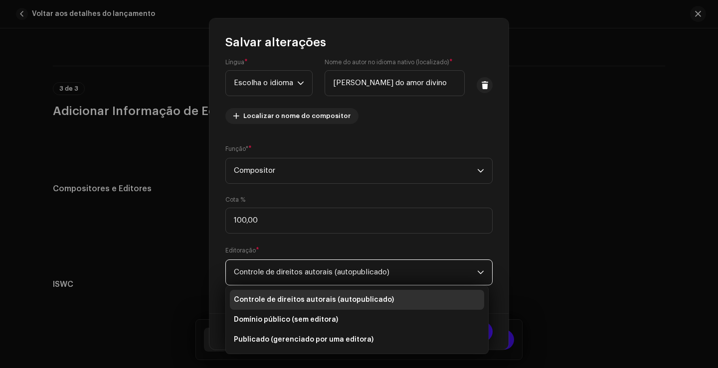
click at [381, 296] on font "Controle de direitos autorais (autopublicado)" at bounding box center [314, 299] width 160 height 7
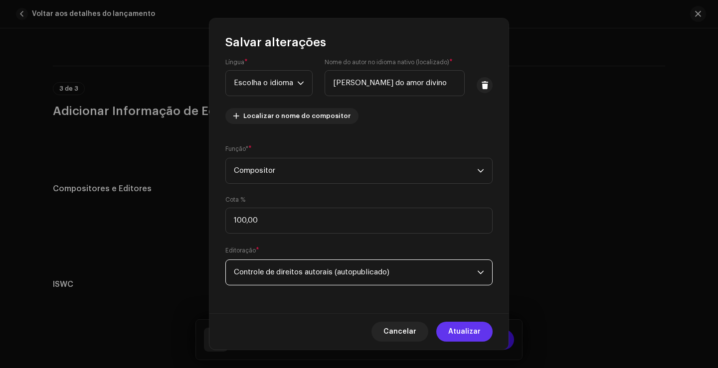
click at [477, 338] on span "Atualizar" at bounding box center [464, 332] width 32 height 20
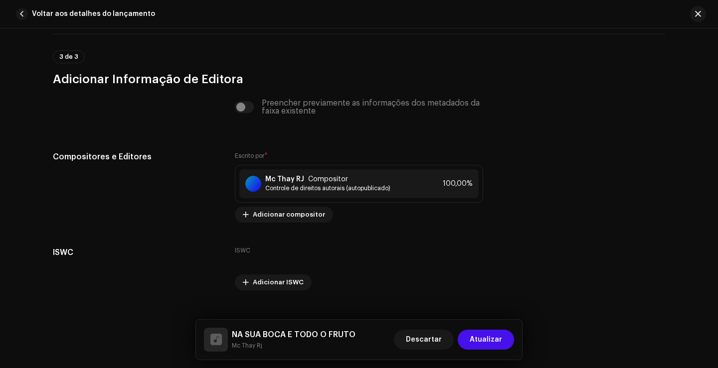
scroll to position [2111, 0]
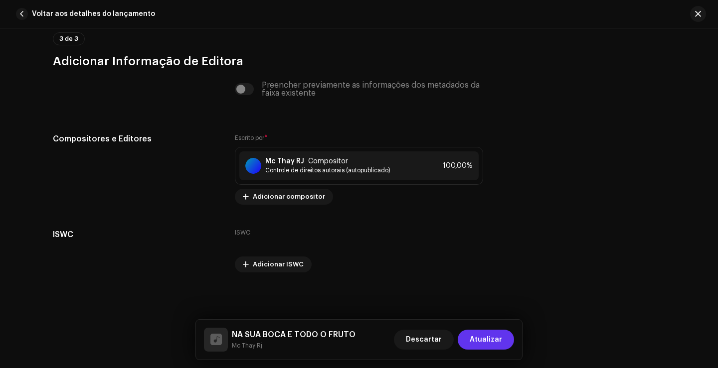
click at [487, 349] on span "Atualizar" at bounding box center [485, 340] width 32 height 20
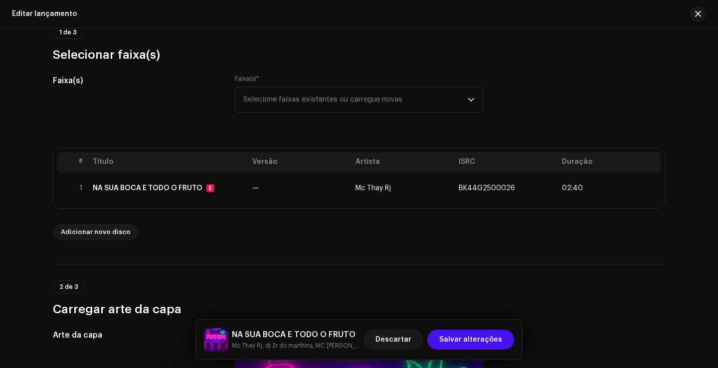
scroll to position [0, 0]
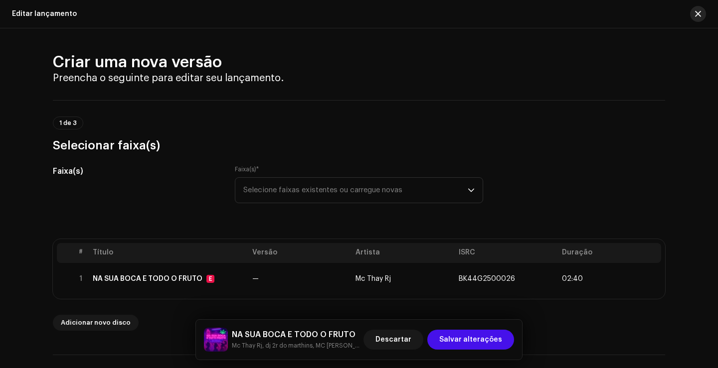
click at [695, 17] on span "button" at bounding box center [698, 14] width 6 height 8
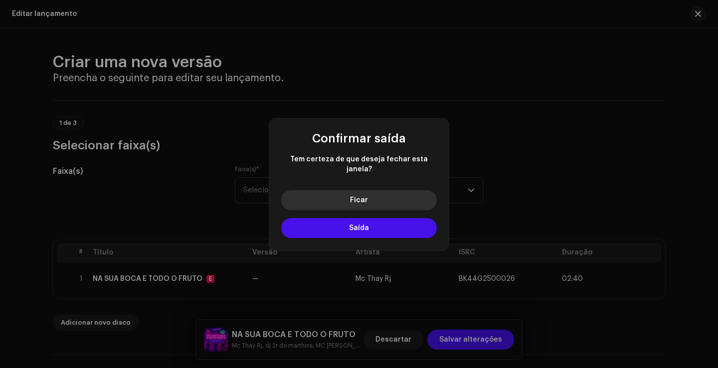
click at [367, 197] on font "Ficar" at bounding box center [359, 200] width 18 height 7
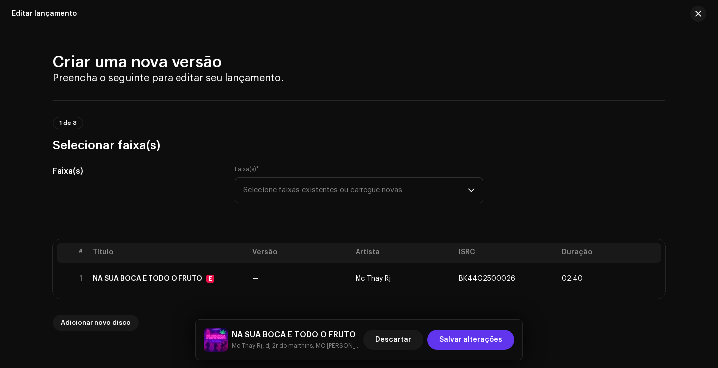
click at [472, 337] on span "Salvar alterações" at bounding box center [470, 340] width 63 height 20
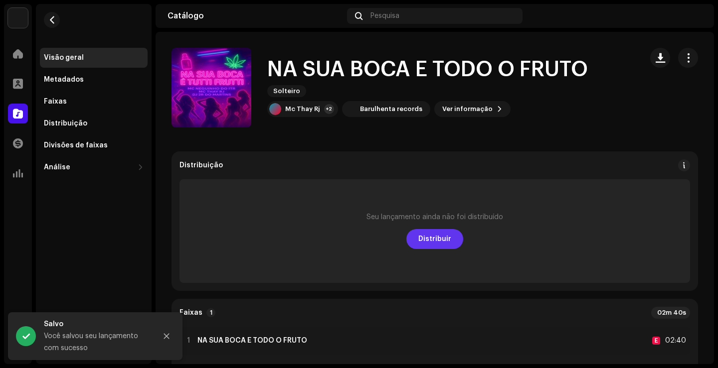
click at [437, 237] on font "Distribuir" at bounding box center [434, 239] width 33 height 7
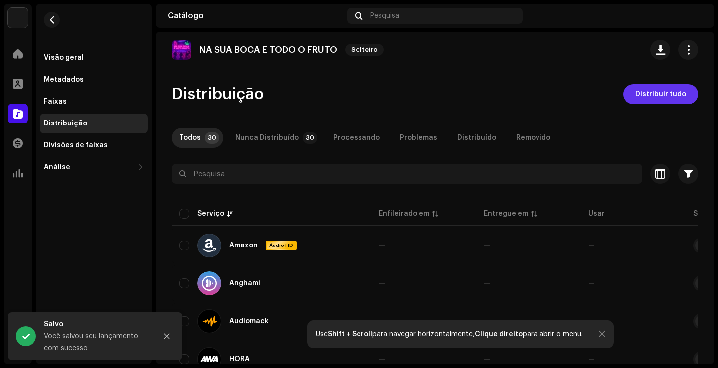
click at [645, 93] on font "Distribuir tudo" at bounding box center [660, 94] width 51 height 7
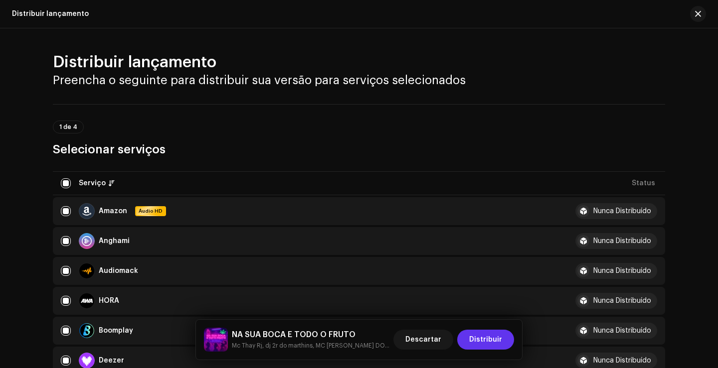
click at [472, 346] on span "Distribuir" at bounding box center [485, 340] width 33 height 20
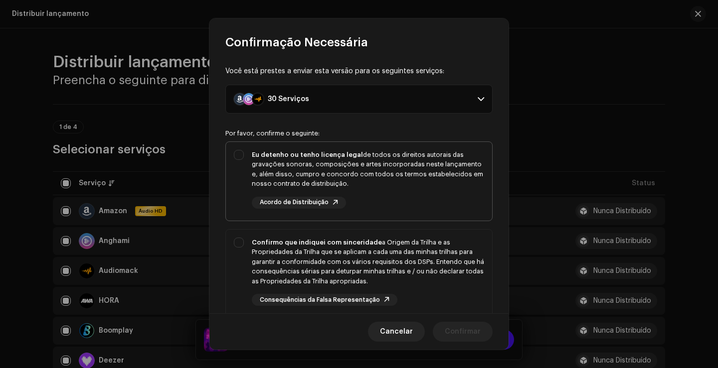
click at [321, 183] on div "Eu detenho ou tenho licença legal de todos os direitos autorais das gravações s…" at bounding box center [368, 169] width 232 height 39
checkbox input "true"
click at [341, 234] on div "Confirmo que indiquei com sinceridade a Origem da Trilha e as Propriedades da T…" at bounding box center [359, 272] width 266 height 85
checkbox input "true"
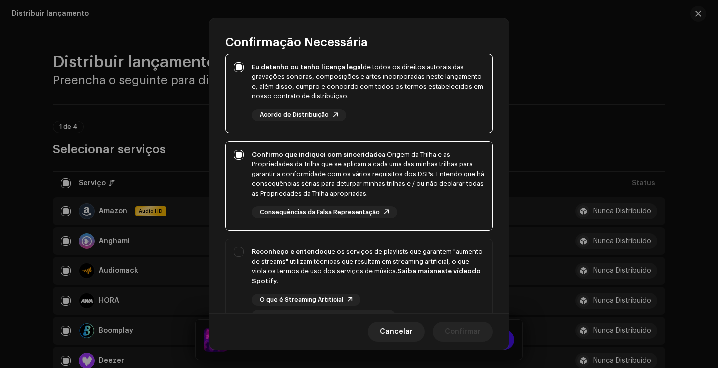
scroll to position [149, 0]
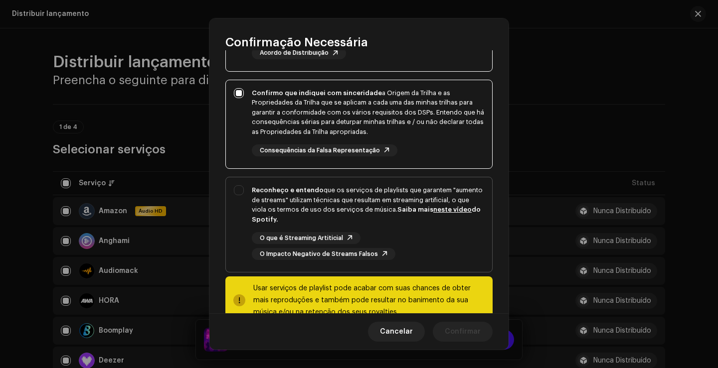
click at [371, 207] on font "que os serviços de playlists que garantem "aumento de streams" utilizam técnica…" at bounding box center [367, 200] width 231 height 26
checkbox input "true"
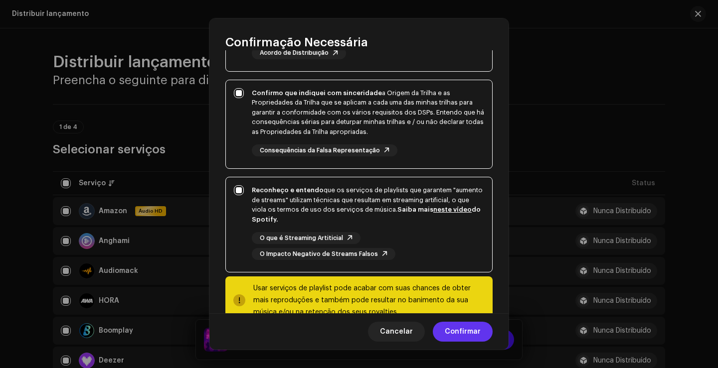
click at [454, 336] on span "Confirmar" at bounding box center [462, 332] width 36 height 20
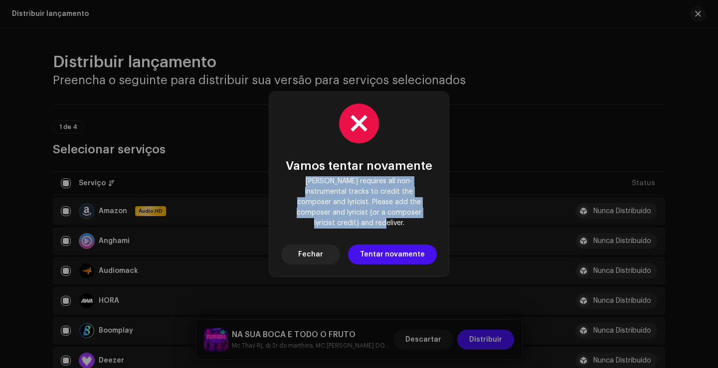
drag, startPoint x: 426, startPoint y: 220, endPoint x: 292, endPoint y: 185, distance: 137.9
click at [292, 185] on span "Deezer requires all non-instrumental tracks to credit the composer and lyricist…" at bounding box center [359, 202] width 140 height 52
copy span "Deezer requires all non-instrumental tracks to credit the composer and lyricist…"
click at [322, 245] on span "Fechar" at bounding box center [310, 255] width 25 height 20
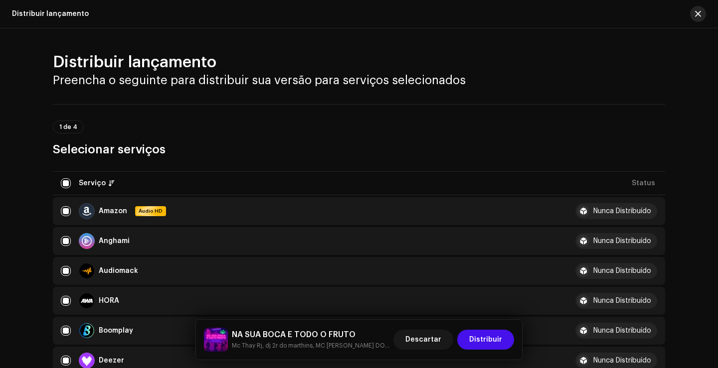
click at [694, 15] on button "button" at bounding box center [698, 14] width 16 height 16
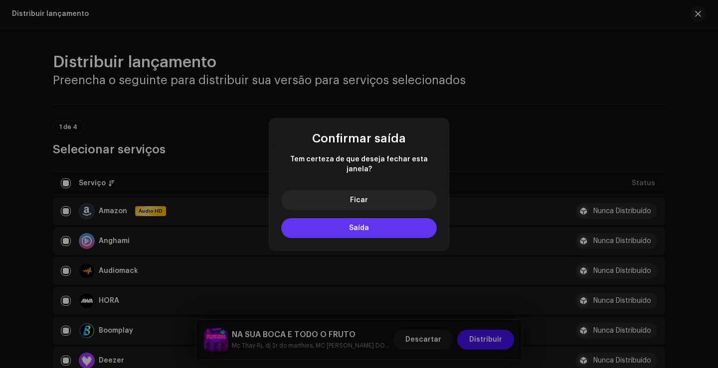
click at [392, 229] on button "Saída" at bounding box center [358, 228] width 155 height 20
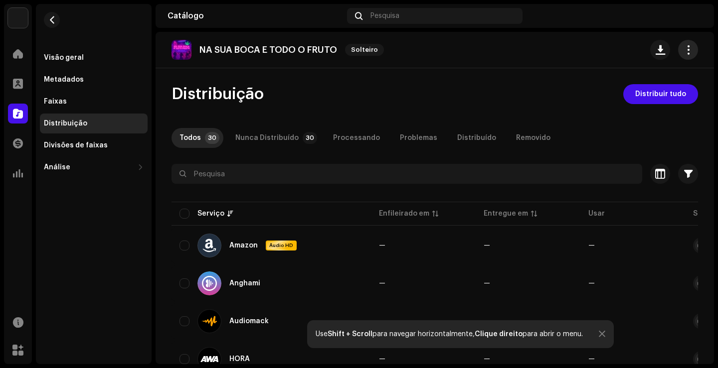
click at [684, 50] on span "button" at bounding box center [687, 50] width 9 height 8
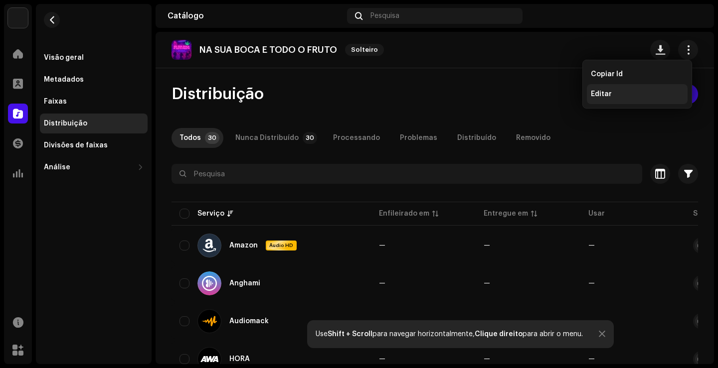
click at [604, 95] on font "Editar" at bounding box center [600, 94] width 21 height 7
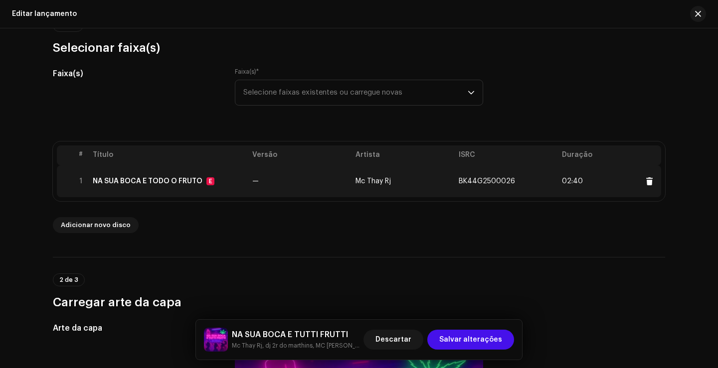
scroll to position [100, 0]
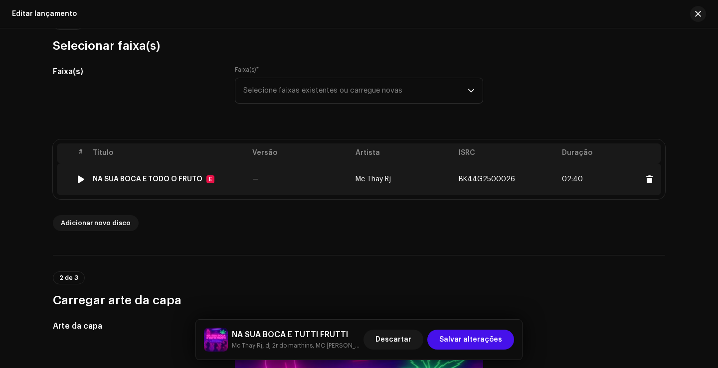
click at [392, 174] on td "Mc Thay Rj" at bounding box center [402, 179] width 103 height 32
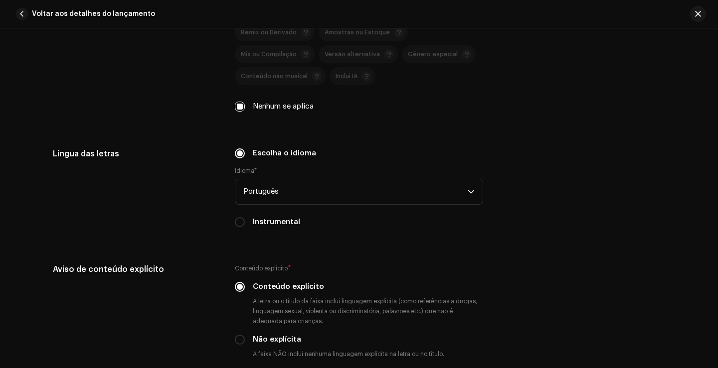
scroll to position [1644, 0]
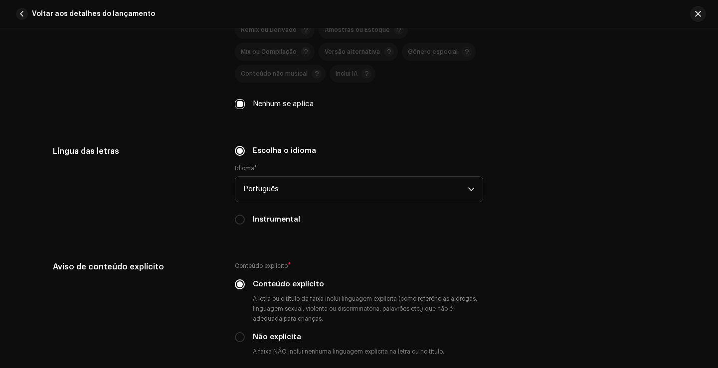
click at [245, 221] on div "Instrumental" at bounding box center [359, 219] width 248 height 11
click at [239, 221] on input "Instrumental" at bounding box center [240, 220] width 10 height 10
radio input "true"
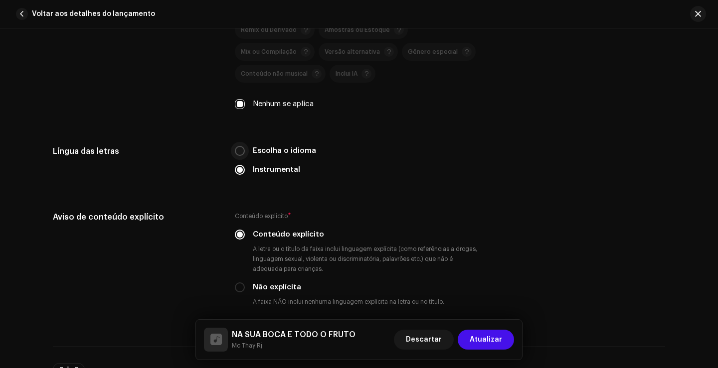
click at [240, 151] on input "Escolha o idioma" at bounding box center [240, 151] width 10 height 10
radio input "true"
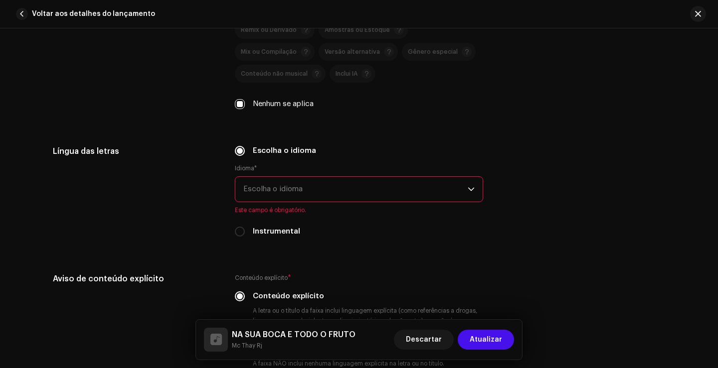
click at [268, 193] on span "Escolha o idioma" at bounding box center [355, 189] width 224 height 25
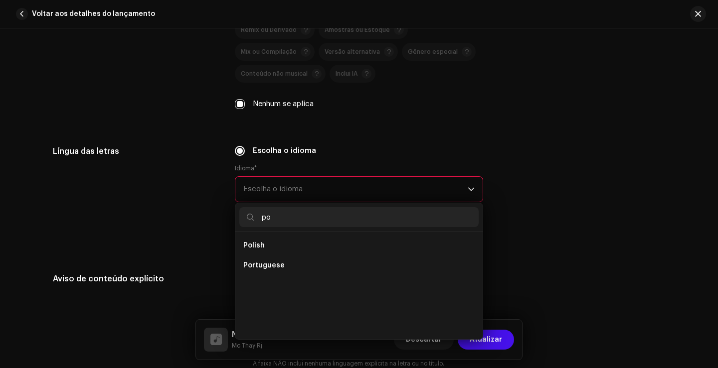
scroll to position [0, 0]
type input "po"
click at [279, 264] on span "Portuguese" at bounding box center [263, 266] width 41 height 10
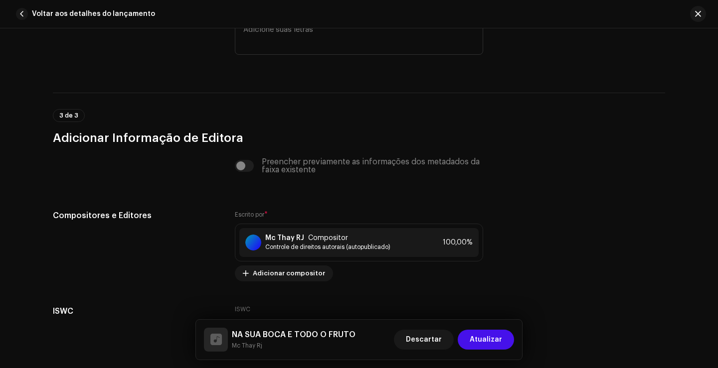
scroll to position [2043, 0]
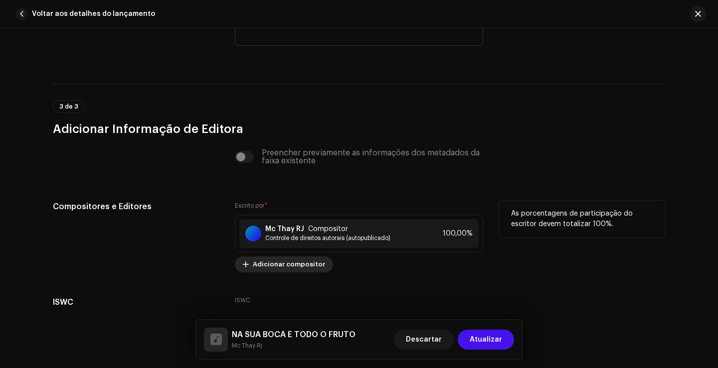
click at [292, 266] on font "Adicionar compositor" at bounding box center [289, 264] width 72 height 6
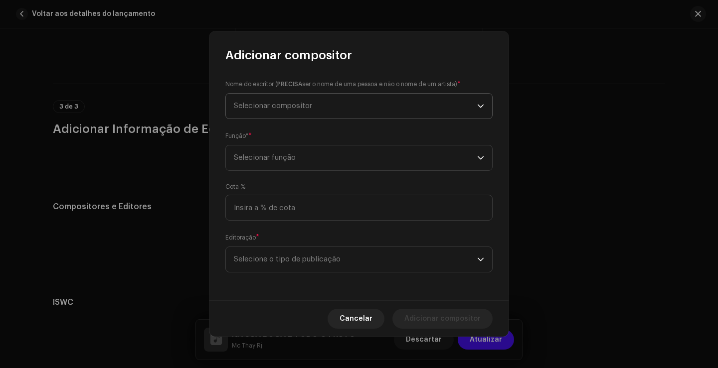
click at [297, 109] on font "Selecionar compositor" at bounding box center [273, 105] width 78 height 7
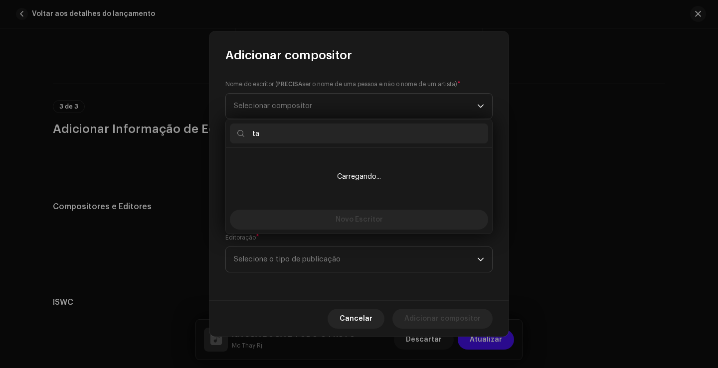
type input "t"
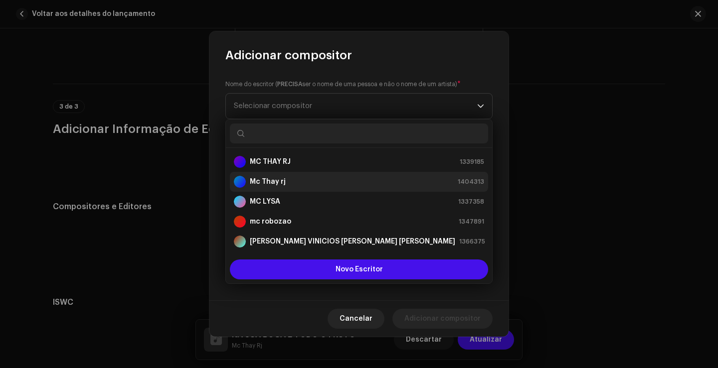
click at [329, 182] on div "Mc Thay rj 1404313" at bounding box center [359, 182] width 250 height 12
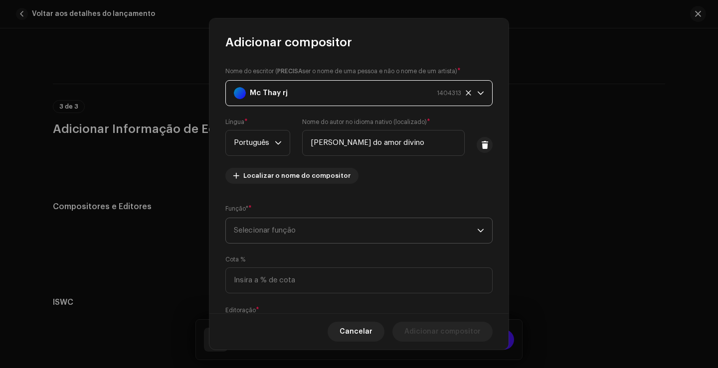
click at [362, 231] on span "Selecionar função" at bounding box center [355, 230] width 243 height 25
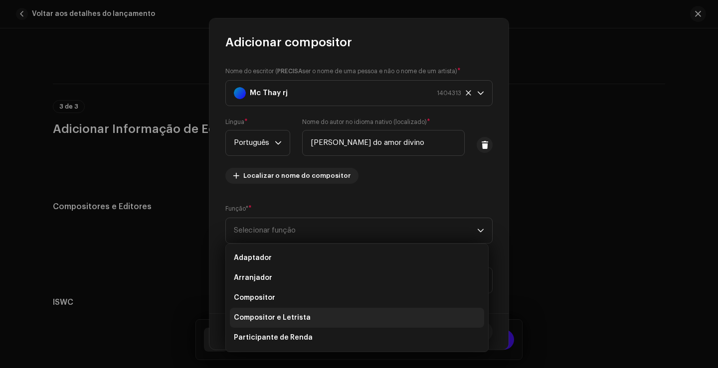
click at [313, 314] on li "Compositor e Letrista" at bounding box center [357, 318] width 254 height 20
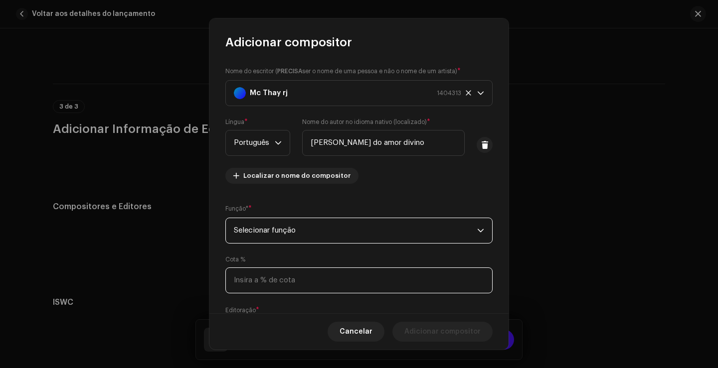
click at [301, 283] on input at bounding box center [358, 281] width 267 height 26
type input "100,00"
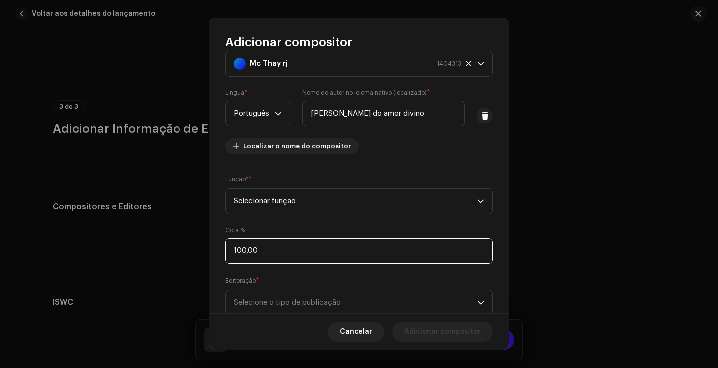
scroll to position [60, 0]
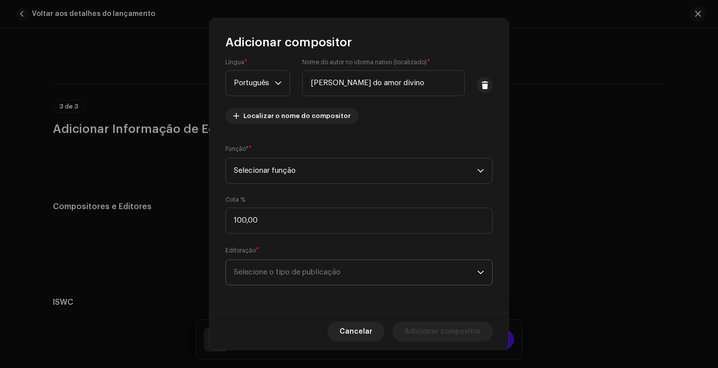
click at [329, 275] on font "Selecione o tipo de publicação" at bounding box center [287, 272] width 107 height 7
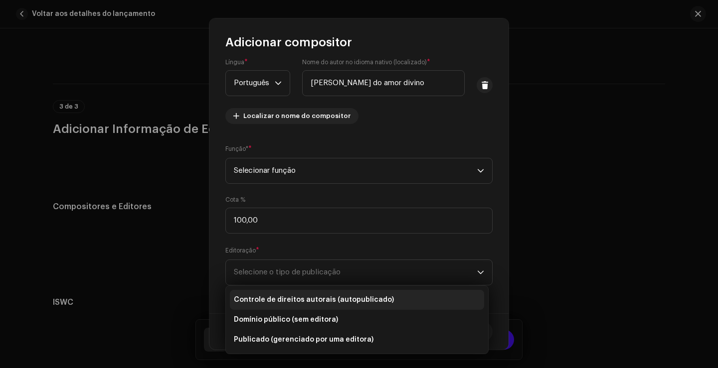
click at [327, 298] on font "Controle de direitos autorais (autopublicado)" at bounding box center [314, 299] width 160 height 7
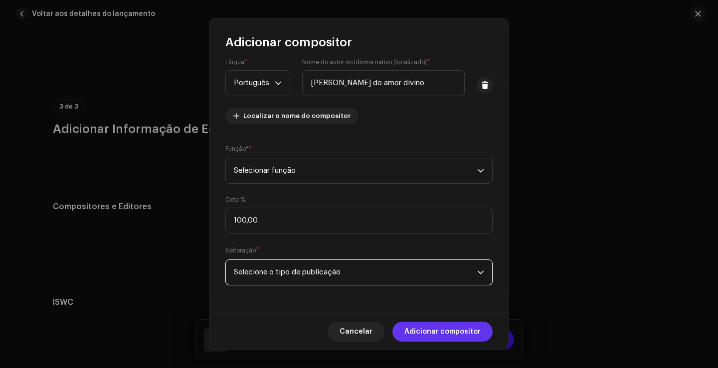
click at [432, 331] on font "Adicionar compositor" at bounding box center [442, 331] width 76 height 7
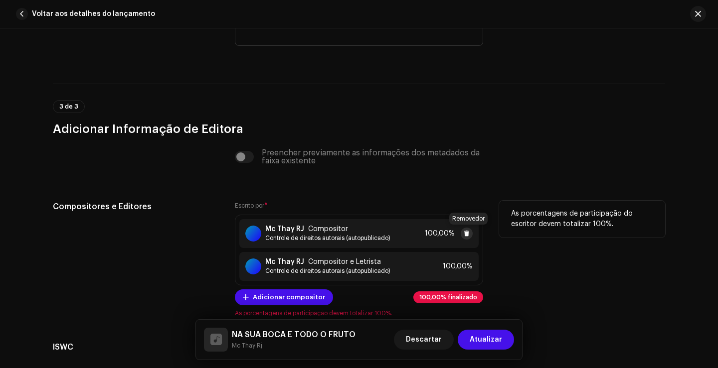
click at [464, 235] on span at bounding box center [466, 234] width 6 height 8
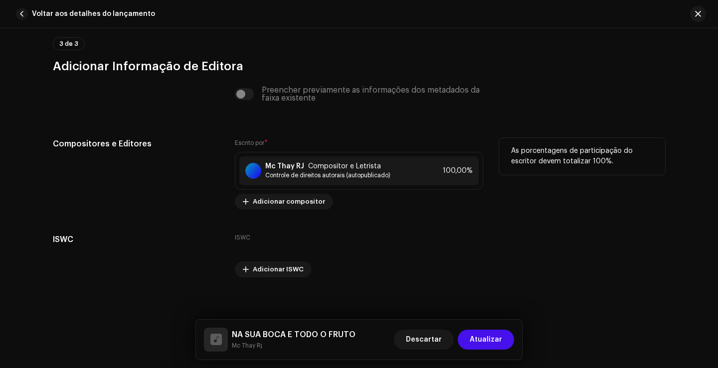
scroll to position [2111, 0]
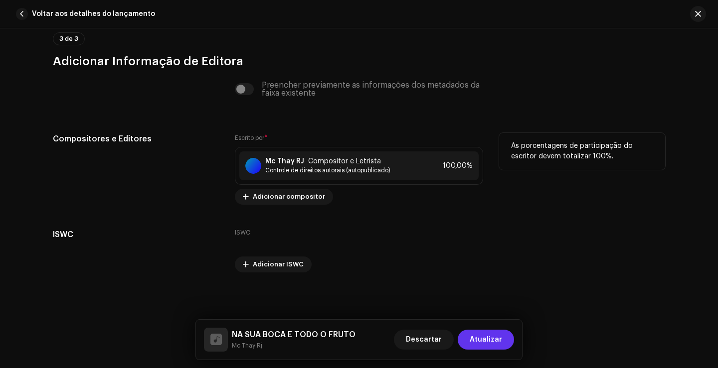
click at [485, 330] on span "Atualizar" at bounding box center [485, 340] width 32 height 20
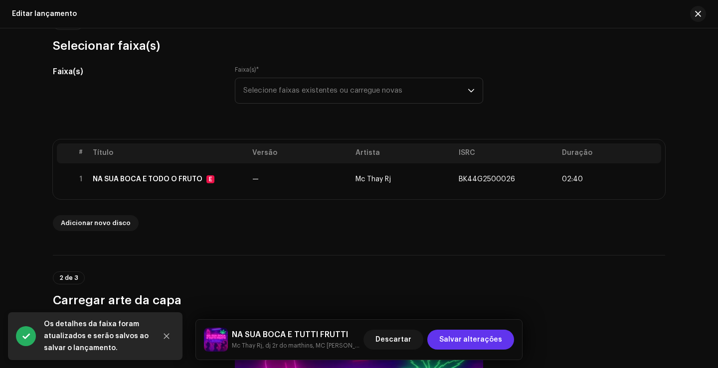
click at [477, 342] on font "Salvar alterações" at bounding box center [470, 339] width 63 height 7
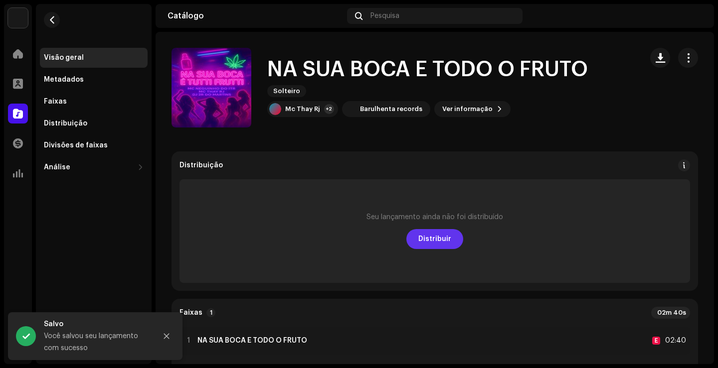
click at [430, 239] on font "Distribuir" at bounding box center [434, 239] width 33 height 7
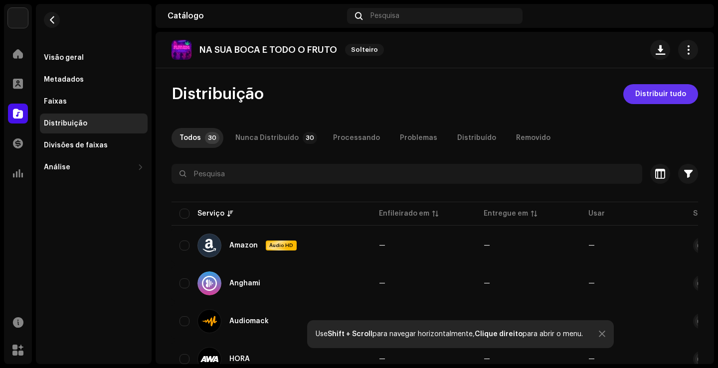
click at [671, 100] on span "Distribuir tudo" at bounding box center [660, 94] width 51 height 20
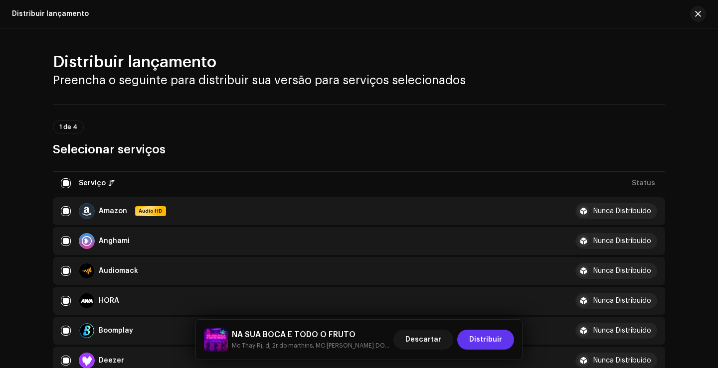
click at [505, 341] on button "Distribuir" at bounding box center [485, 340] width 57 height 20
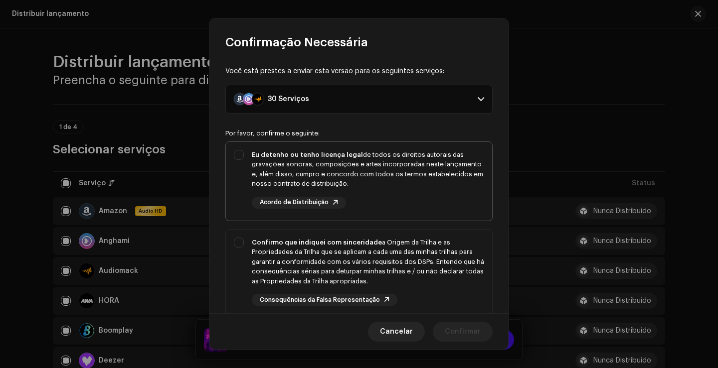
click at [330, 168] on div "Eu detenho ou tenho licença legal de todos os direitos autorais das gravações s…" at bounding box center [368, 169] width 232 height 39
checkbox input "true"
click at [346, 264] on font "a Origem da Trilha e as Propriedades da Trilha que se aplicam a cada uma das mi…" at bounding box center [368, 261] width 232 height 45
checkbox input "true"
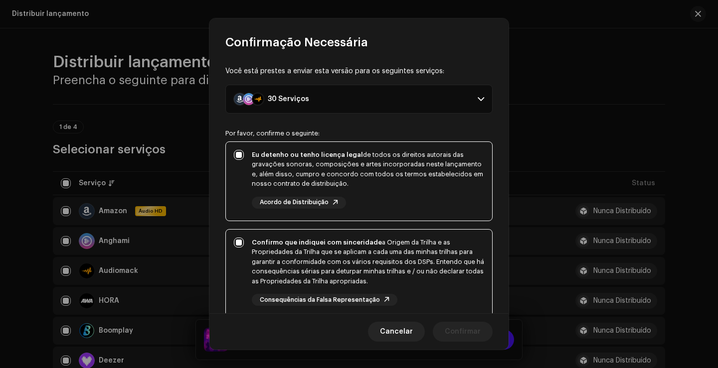
scroll to position [100, 0]
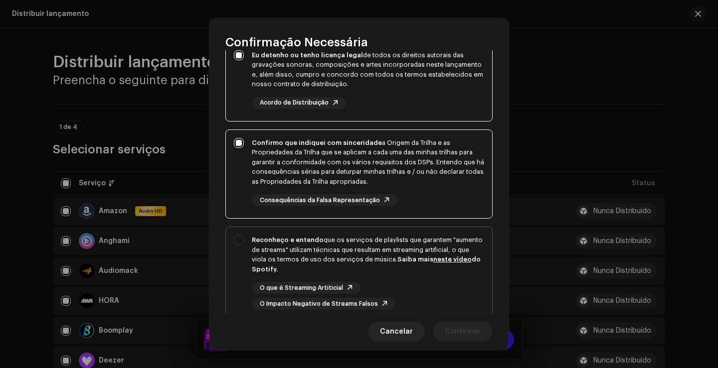
click at [357, 250] on font "que os serviços de playlists que garantem "aumento de streams" utilizam técnica…" at bounding box center [367, 250] width 231 height 26
checkbox input "true"
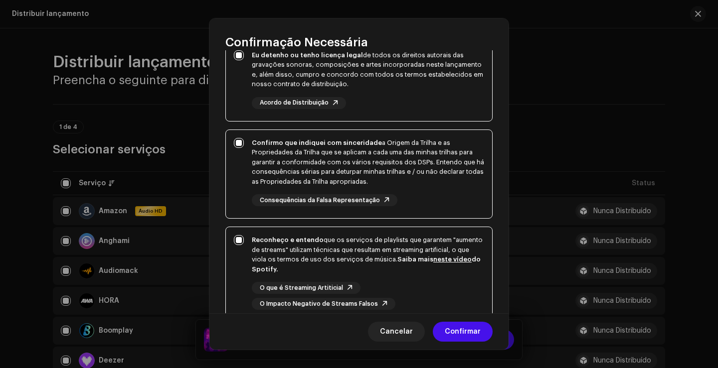
scroll to position [176, 0]
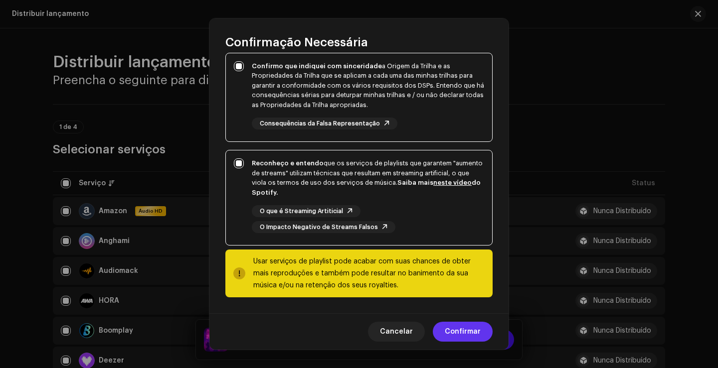
click at [478, 333] on font "Confirmar" at bounding box center [462, 331] width 36 height 7
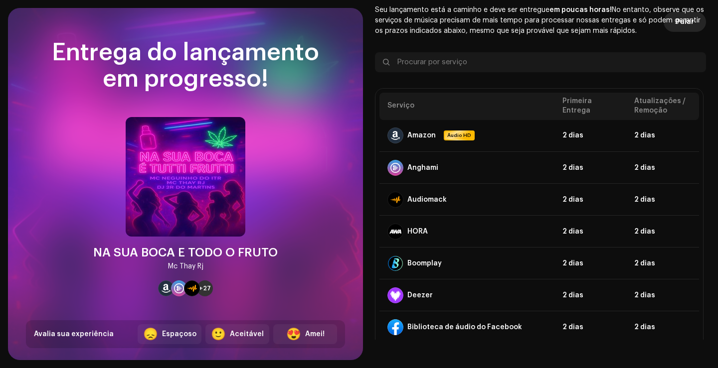
click at [682, 27] on span "Pular" at bounding box center [684, 22] width 18 height 20
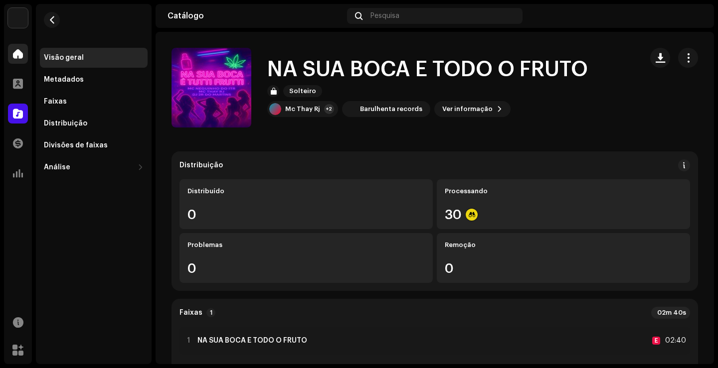
click at [18, 62] on div at bounding box center [18, 54] width 20 height 20
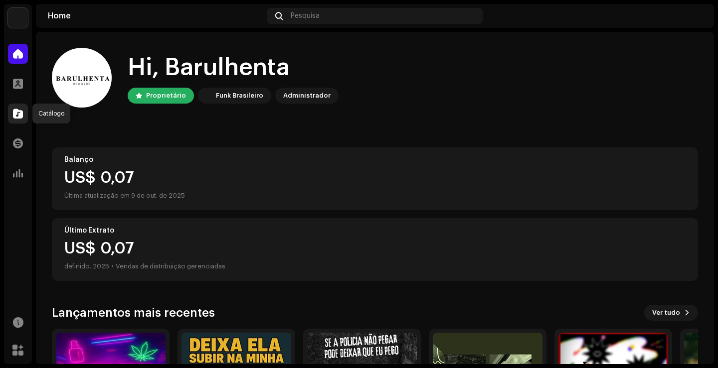
click at [21, 118] on span at bounding box center [18, 114] width 10 height 8
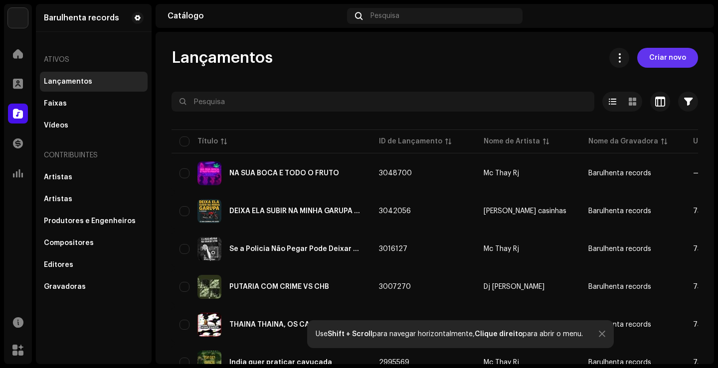
click at [668, 65] on span "Criar novo" at bounding box center [667, 58] width 37 height 20
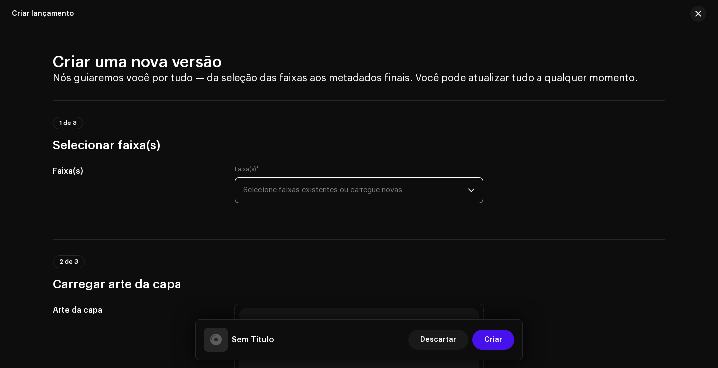
click at [371, 194] on span "Selecione faixas existentes ou carregue novas" at bounding box center [355, 190] width 224 height 25
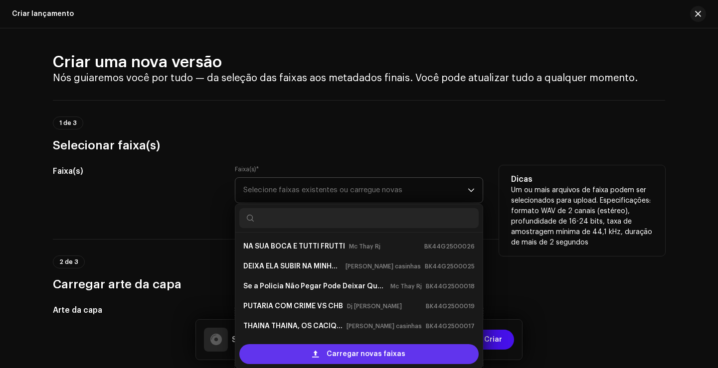
click at [379, 357] on span "Carregar novas faixas" at bounding box center [365, 354] width 79 height 20
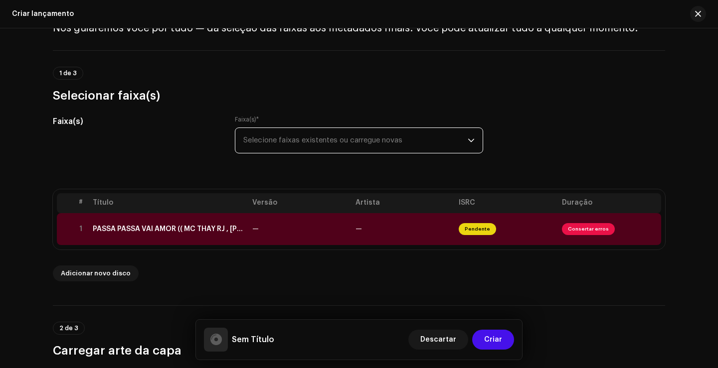
scroll to position [100, 0]
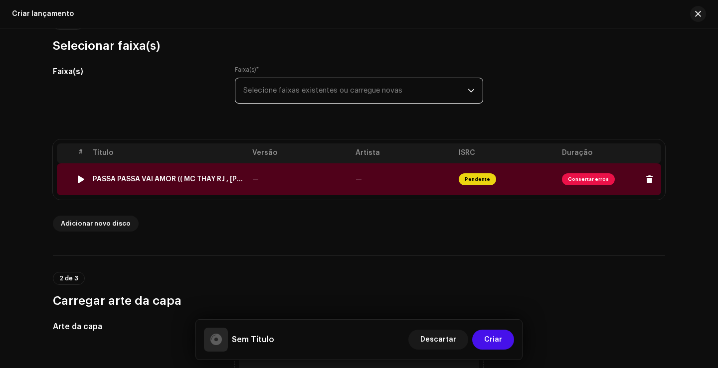
click at [413, 176] on td "—" at bounding box center [402, 179] width 103 height 32
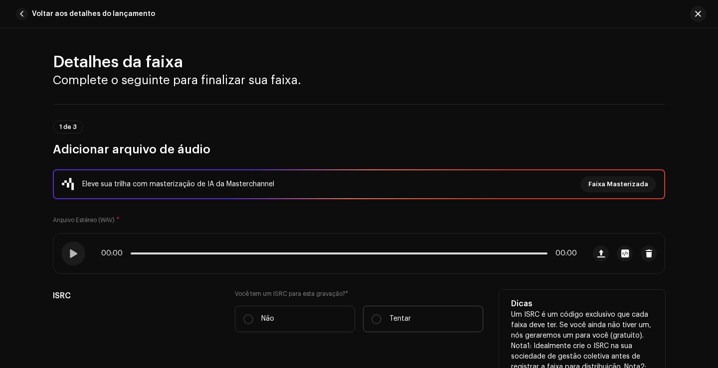
click at [376, 326] on label "Tentar" at bounding box center [423, 319] width 120 height 26
click at [376, 324] on input "Tentar" at bounding box center [376, 319] width 10 height 10
radio input "true"
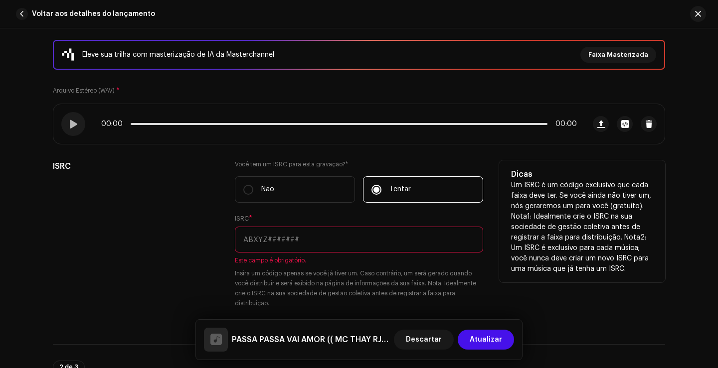
scroll to position [149, 0]
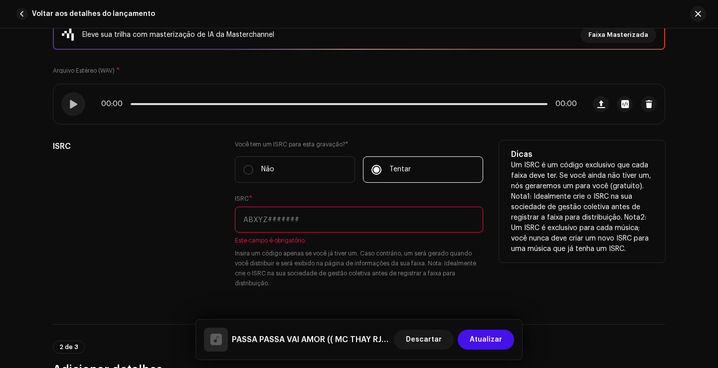
click at [347, 227] on input "text" at bounding box center [359, 220] width 248 height 26
paste input "BK-44G-25-00027"
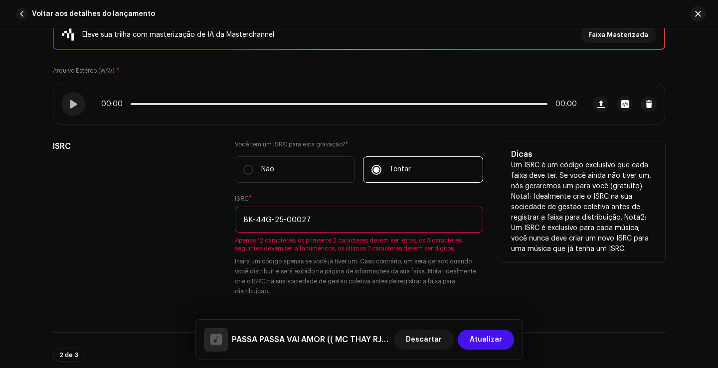
click at [281, 221] on input "BK-44G-25-00027" at bounding box center [359, 220] width 248 height 26
click at [269, 219] on input "BK-44G-2500027" at bounding box center [359, 220] width 248 height 26
click at [253, 220] on input "BK-44G2500027" at bounding box center [359, 220] width 248 height 26
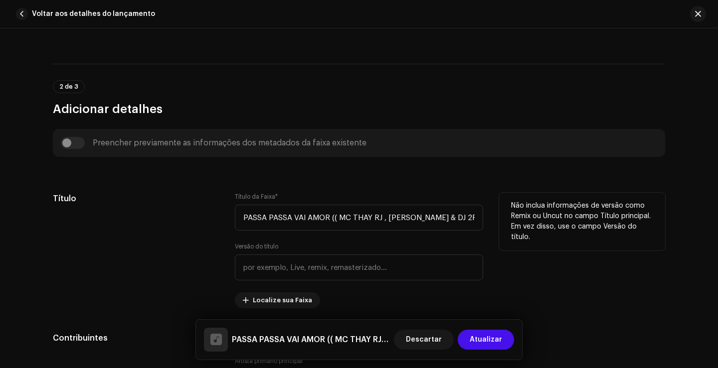
scroll to position [399, 0]
type input "BK44G2500027"
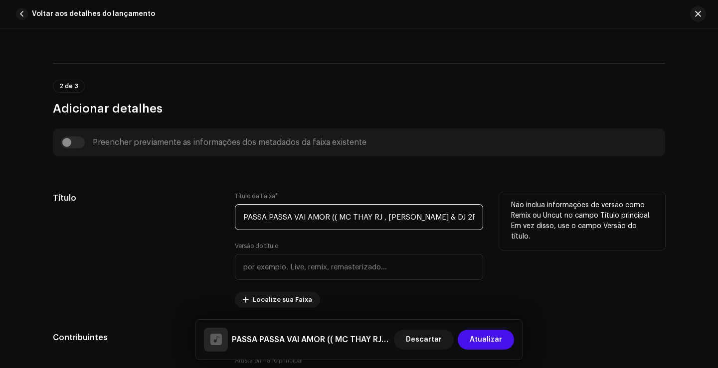
click at [325, 216] on input "PASSA PASSA VAI AMOR (( MC THAY RJ , MOISES DA TORRE & DJ 2R DO MARTINS )).wav" at bounding box center [359, 217] width 248 height 26
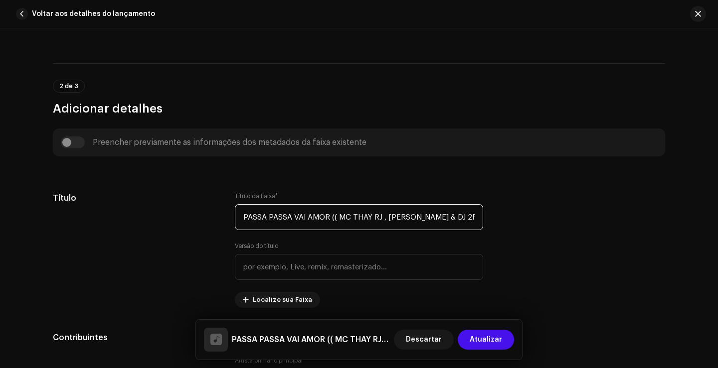
scroll to position [0, 75]
drag, startPoint x: 326, startPoint y: 216, endPoint x: 717, endPoint y: 241, distance: 391.4
click at [717, 241] on div "Detalhes da faixa Complete o seguinte para finalizar sua faixa. 1 de 3 Adiciona…" at bounding box center [359, 198] width 718 height 340
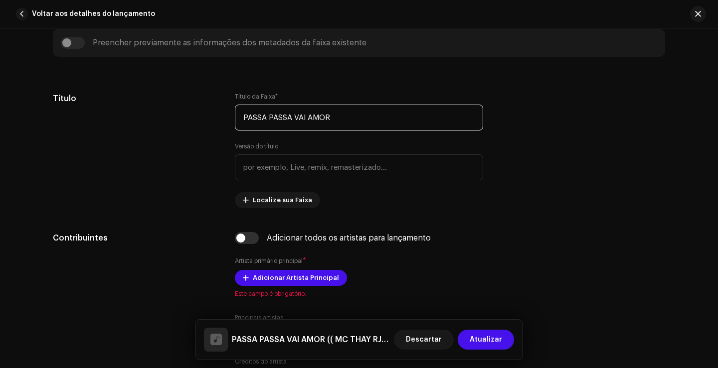
scroll to position [548, 0]
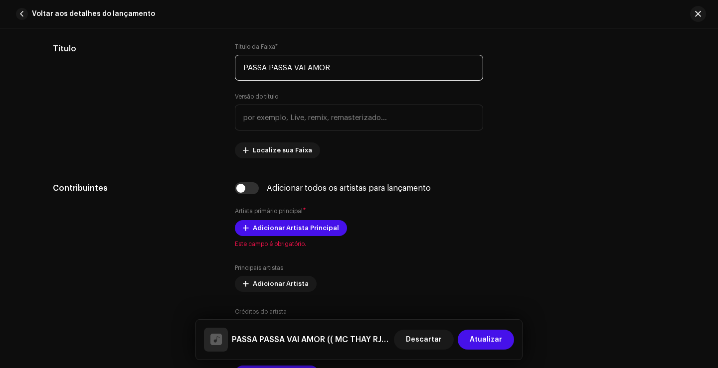
type input "PASSA PASSA VAI AMOR"
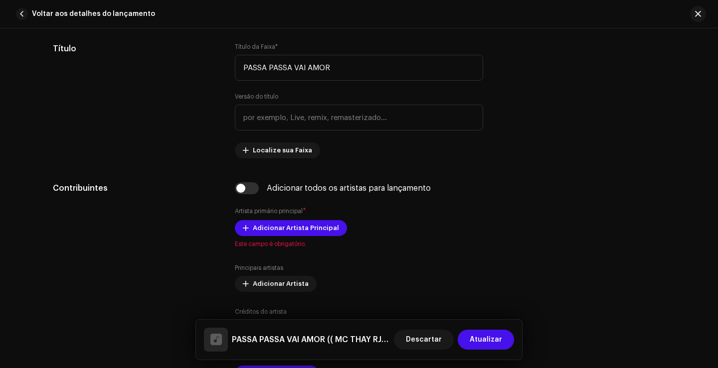
click at [306, 231] on font "Adicionar Artista Principal" at bounding box center [296, 228] width 86 height 6
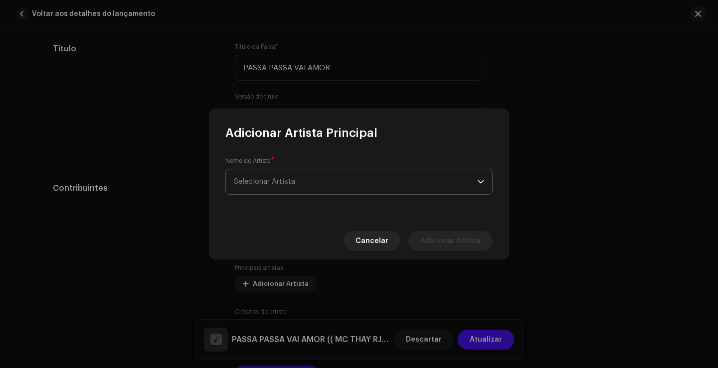
click at [325, 185] on span "Selecionar Artista" at bounding box center [355, 181] width 243 height 25
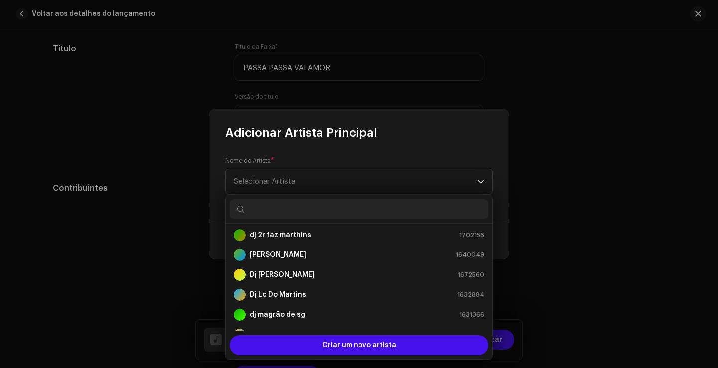
scroll to position [0, 0]
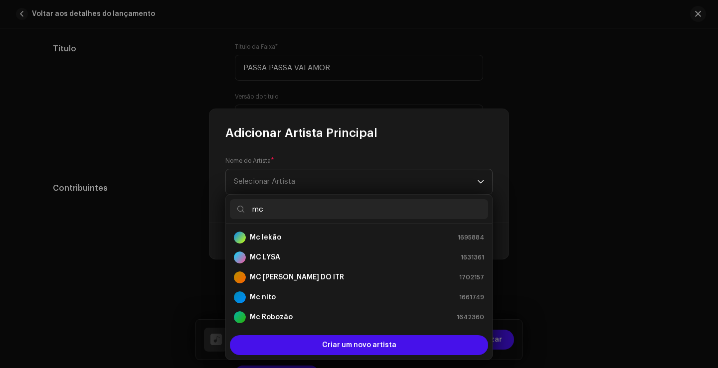
type input "mc t"
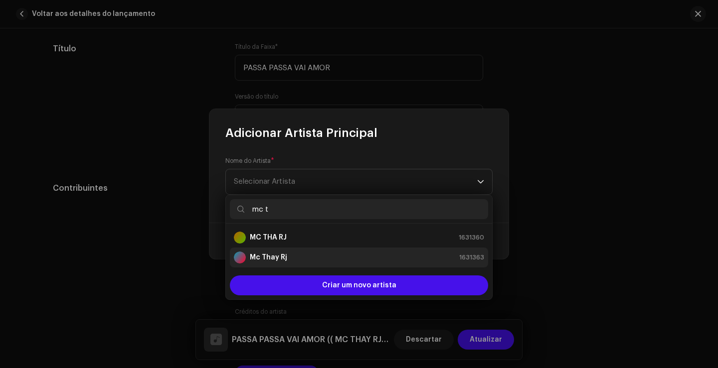
click at [322, 256] on div "Mc Thay Rj 1631363" at bounding box center [359, 258] width 250 height 12
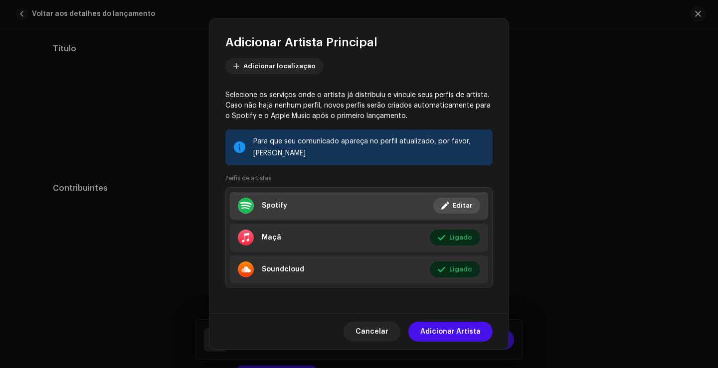
scroll to position [60, 0]
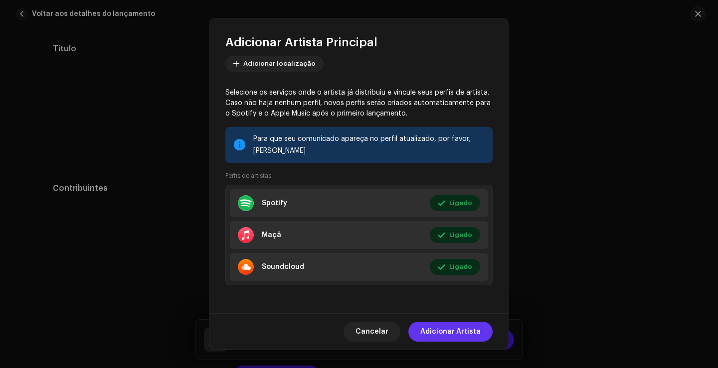
click at [466, 327] on span "Adicionar Artista" at bounding box center [450, 332] width 60 height 20
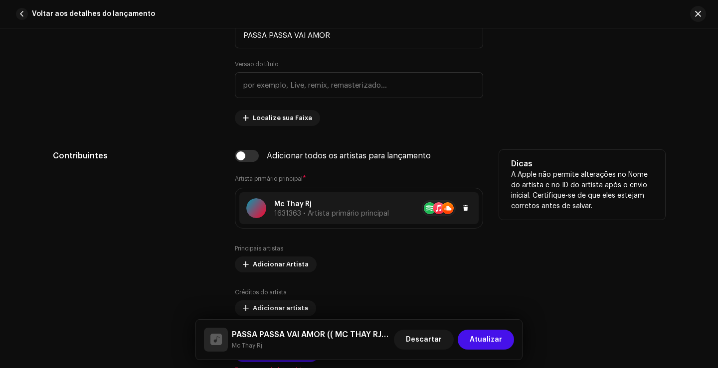
scroll to position [598, 0]
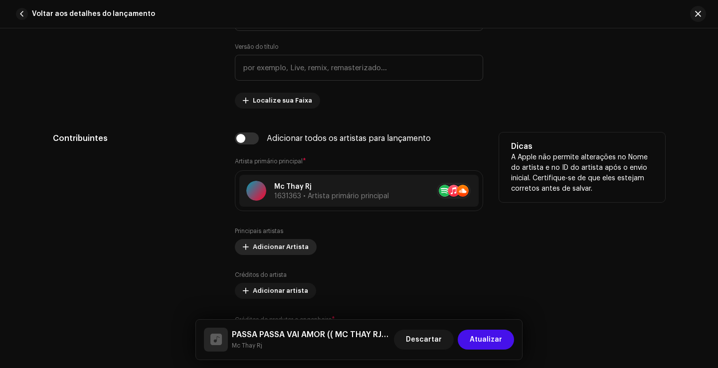
click at [285, 249] on font "Adicionar Artista" at bounding box center [281, 247] width 56 height 6
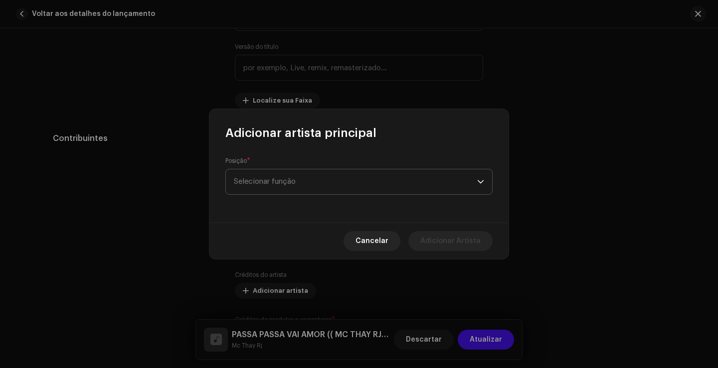
click at [278, 179] on font "Selecionar função" at bounding box center [265, 181] width 62 height 7
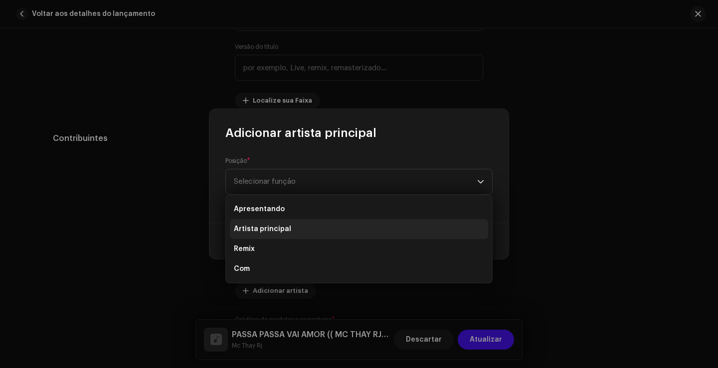
click at [295, 232] on li "Artista principal" at bounding box center [359, 229] width 258 height 20
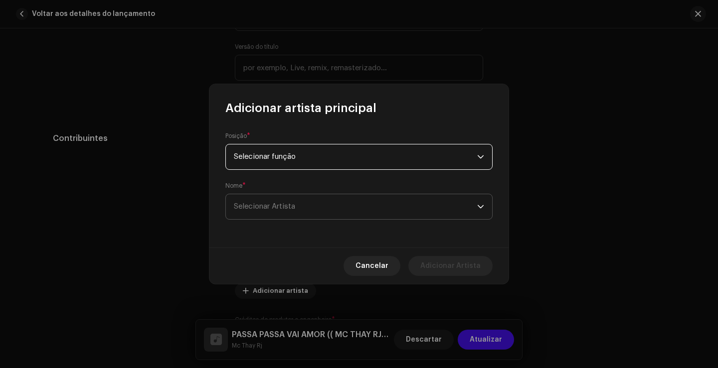
click at [284, 204] on font "Selecionar Artista" at bounding box center [264, 206] width 61 height 7
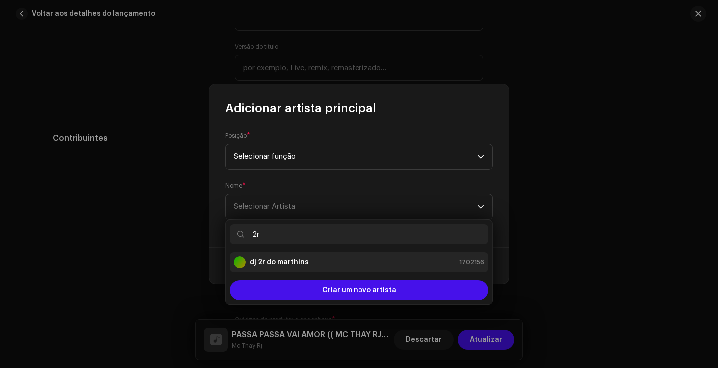
type input "2r"
click at [337, 258] on div "dj 2r do marthins 1702156" at bounding box center [359, 263] width 250 height 12
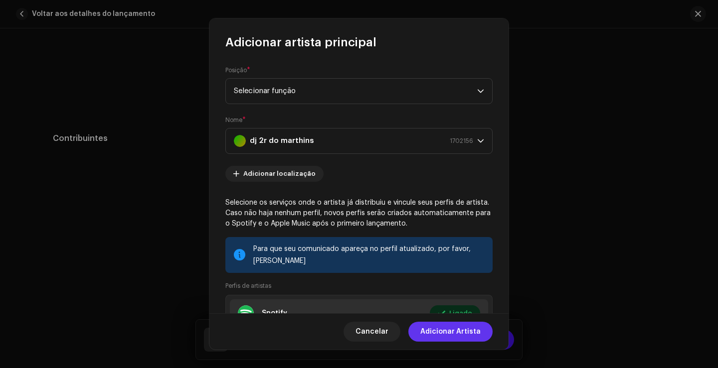
click at [454, 329] on font "Adicionar Artista" at bounding box center [450, 331] width 60 height 7
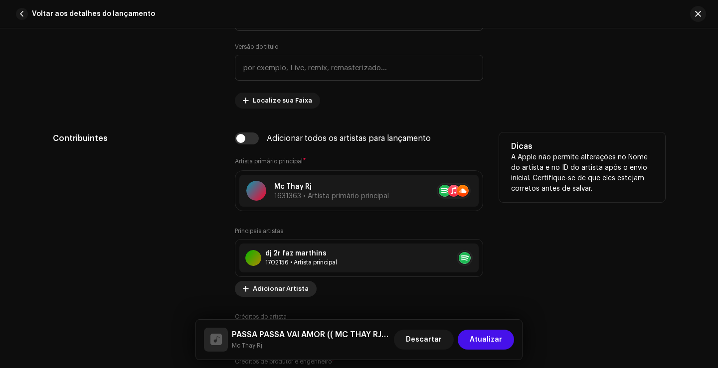
click at [288, 291] on font "Adicionar Artista" at bounding box center [281, 289] width 56 height 6
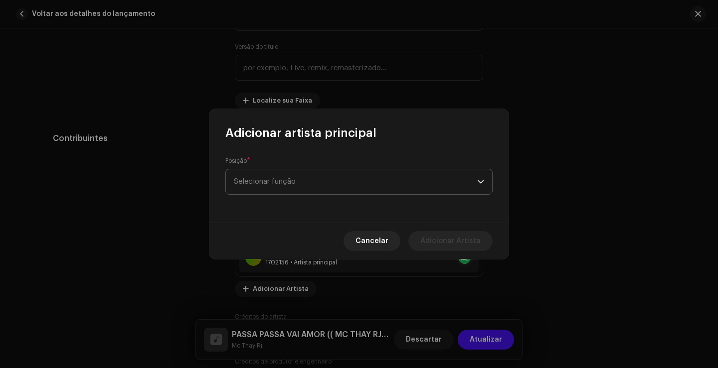
click at [303, 184] on span "Selecionar função" at bounding box center [355, 181] width 243 height 25
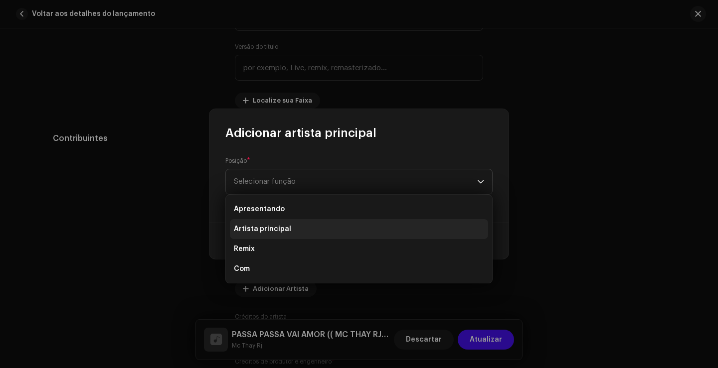
click at [305, 233] on li "Artista principal" at bounding box center [359, 229] width 258 height 20
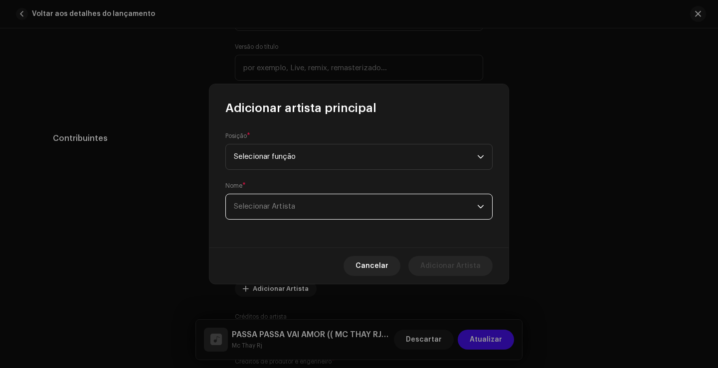
click at [307, 210] on span "Selecionar Artista" at bounding box center [355, 206] width 243 height 25
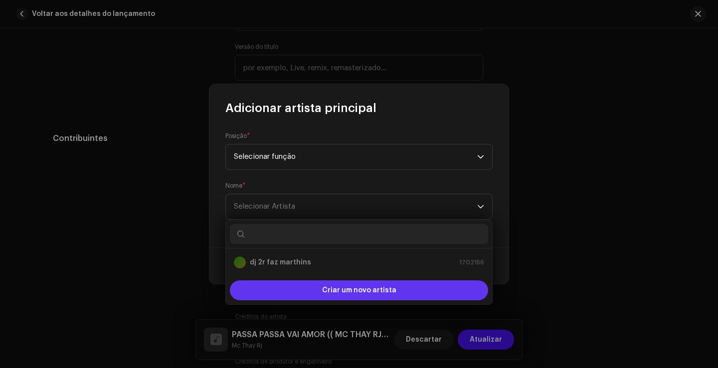
click at [334, 288] on font "Criar um novo artista" at bounding box center [359, 290] width 74 height 7
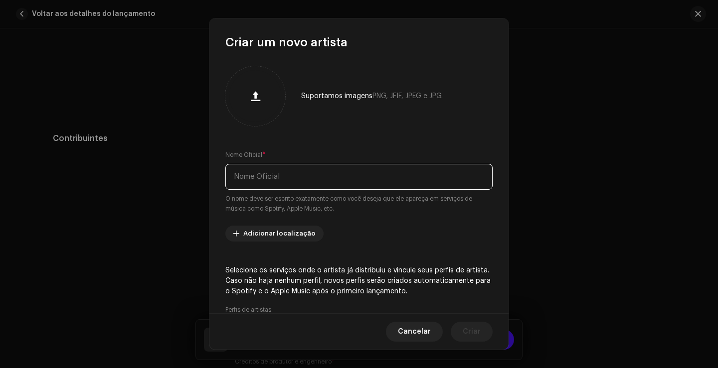
click at [294, 184] on input "text" at bounding box center [358, 177] width 267 height 26
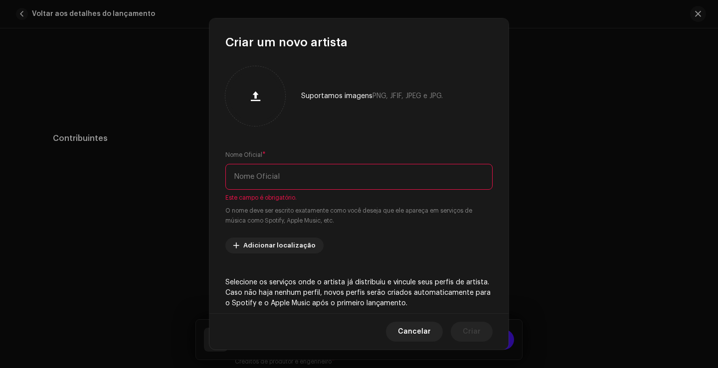
click at [326, 177] on input "text" at bounding box center [358, 177] width 267 height 26
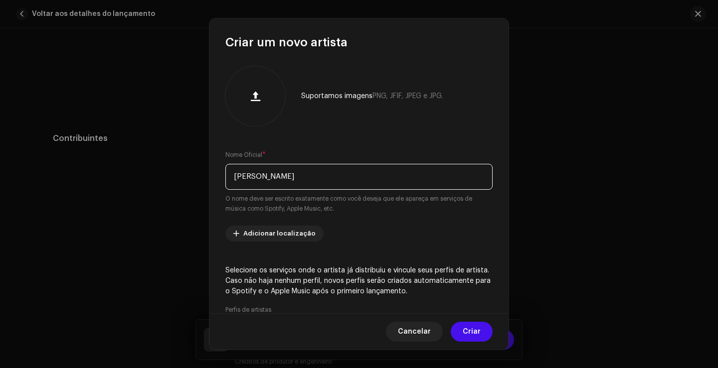
click at [239, 175] on input "Moises da torre" at bounding box center [358, 177] width 267 height 26
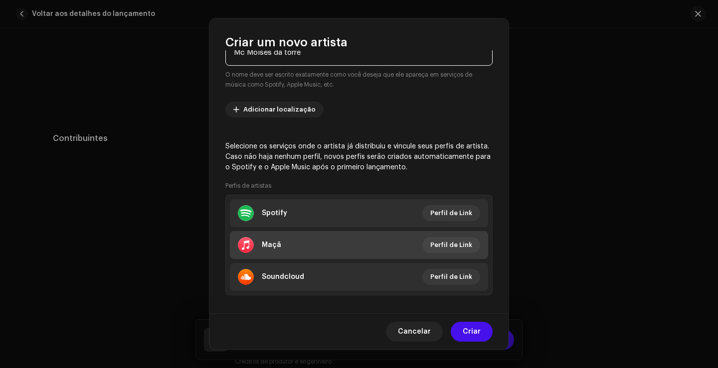
scroll to position [134, 0]
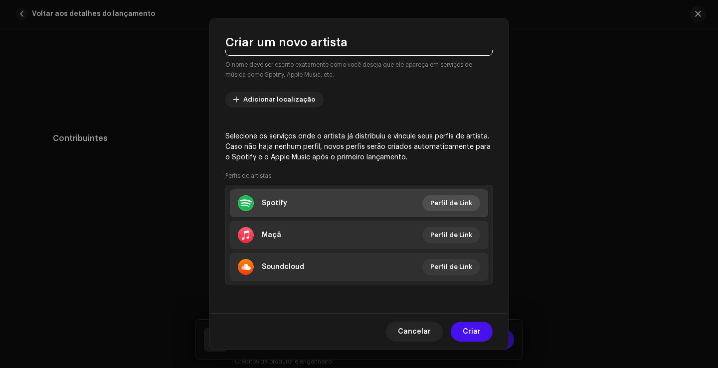
type input "Mc Moises da torre"
click at [457, 205] on font "Perfil de Link" at bounding box center [451, 203] width 42 height 6
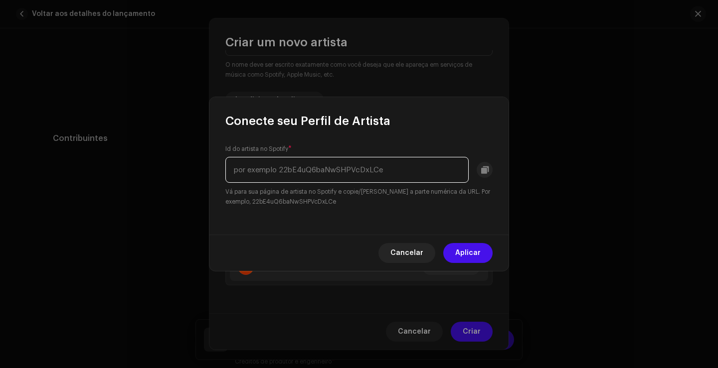
paste input "0Bk2K2tWJqsbhaYXzVag8b"
type input "0Bk2K2tWJqsbhaYXzVag8b"
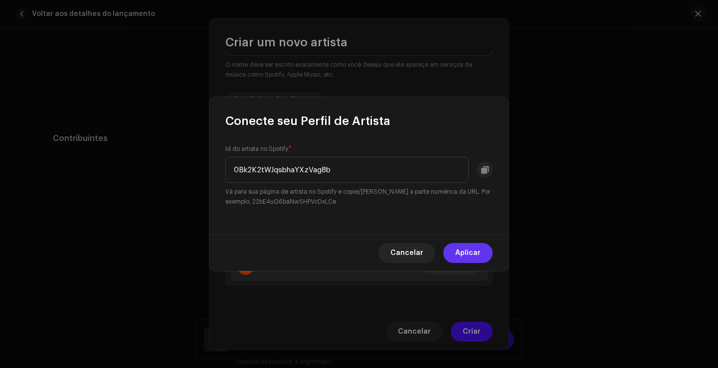
click at [468, 249] on span "Aplicar" at bounding box center [467, 253] width 25 height 20
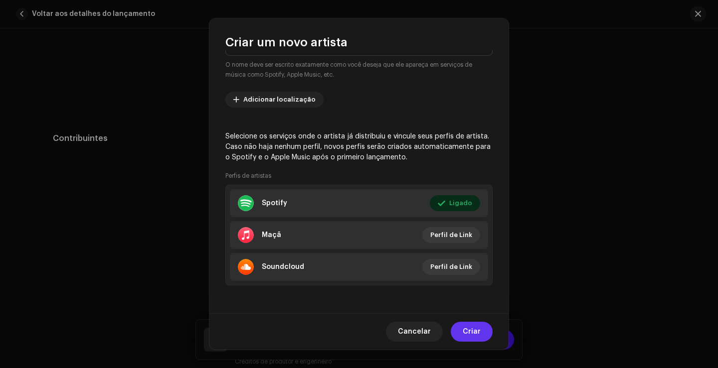
click at [480, 328] on button "Criar" at bounding box center [471, 332] width 42 height 20
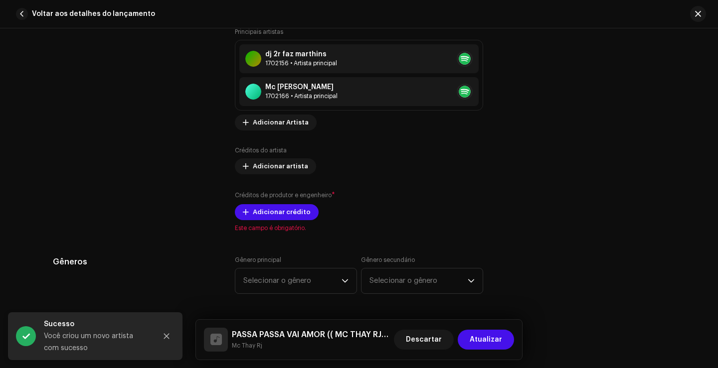
scroll to position [847, 0]
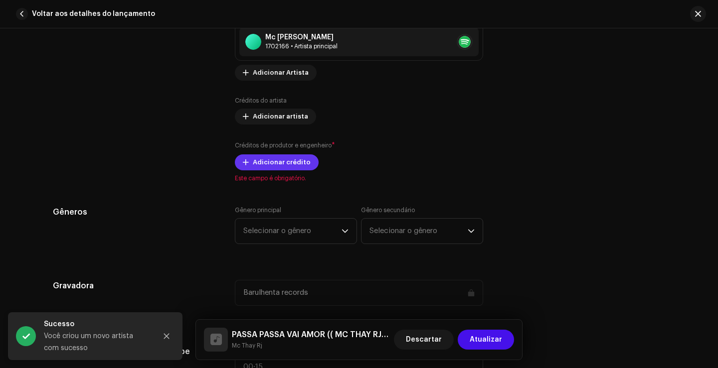
click at [274, 160] on font "Adicionar crédito" at bounding box center [282, 162] width 58 height 6
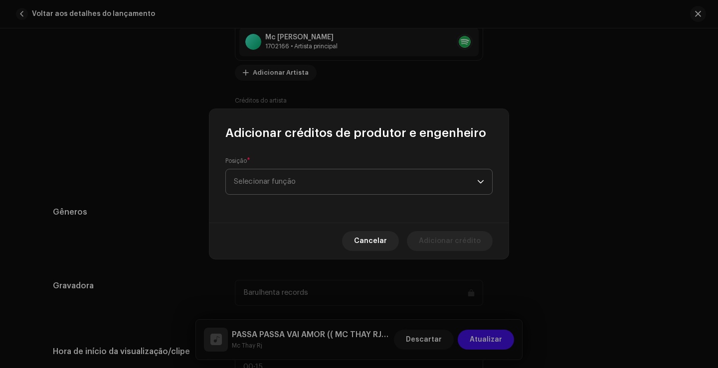
click at [293, 175] on span "Selecionar função" at bounding box center [355, 181] width 243 height 25
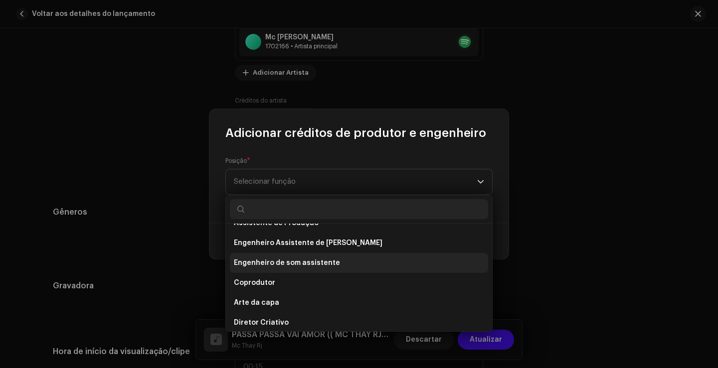
scroll to position [147, 0]
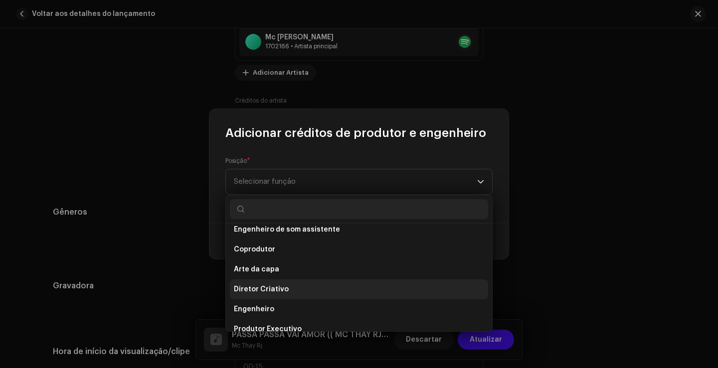
click at [327, 286] on li "Diretor Criativo" at bounding box center [359, 290] width 258 height 20
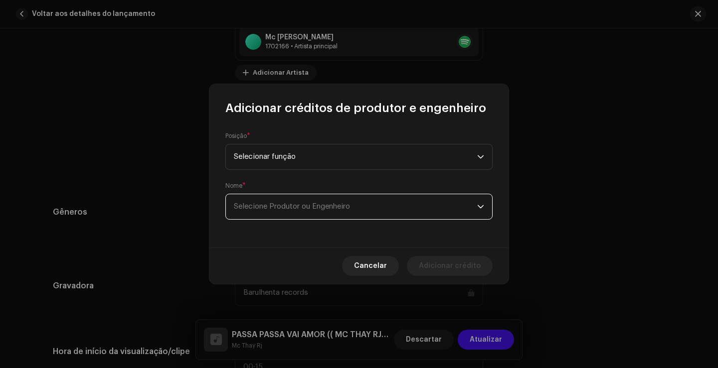
click at [301, 210] on font "Selecione Produtor ou Engenheiro" at bounding box center [292, 206] width 116 height 7
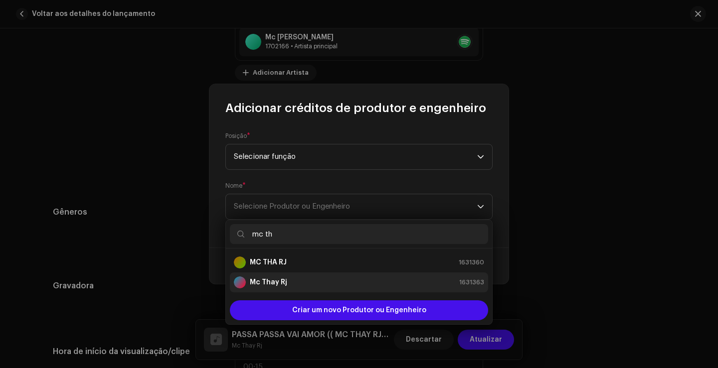
type input "mc th"
click at [310, 277] on div "Mc Thay Rj 1631363" at bounding box center [359, 283] width 250 height 12
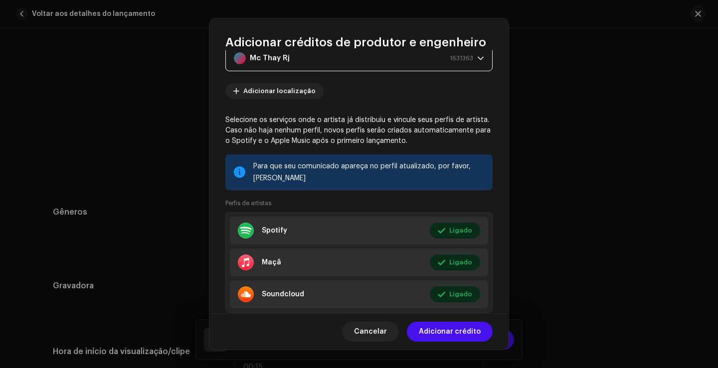
scroll to position [110, 0]
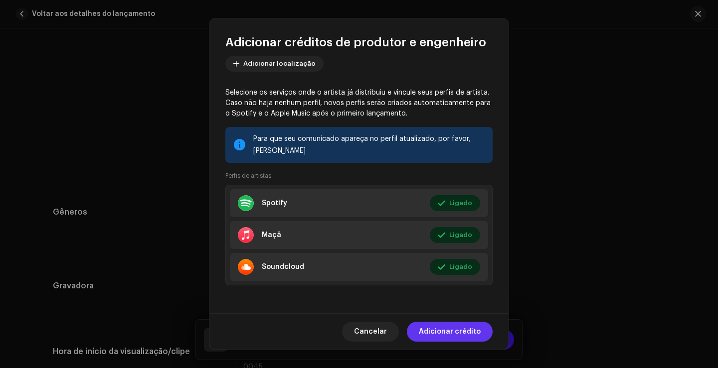
click at [475, 330] on font "Adicionar crédito" at bounding box center [450, 331] width 62 height 7
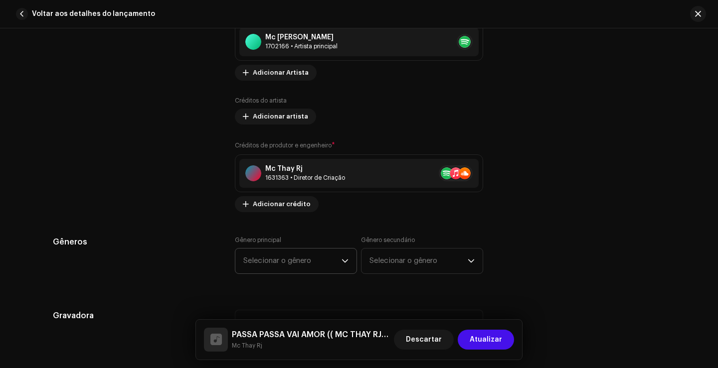
click at [323, 259] on span "Selecionar o gênero" at bounding box center [292, 261] width 98 height 25
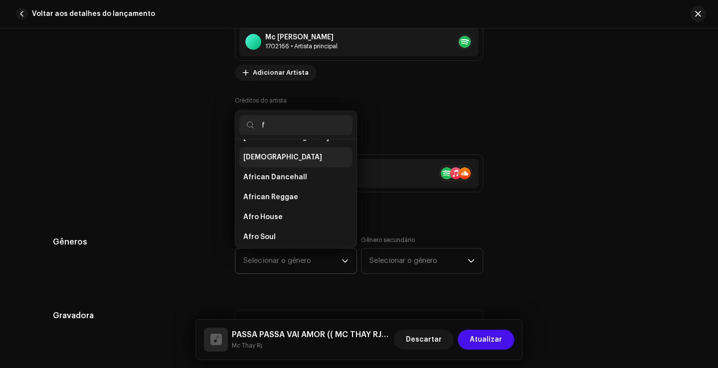
scroll to position [0, 0]
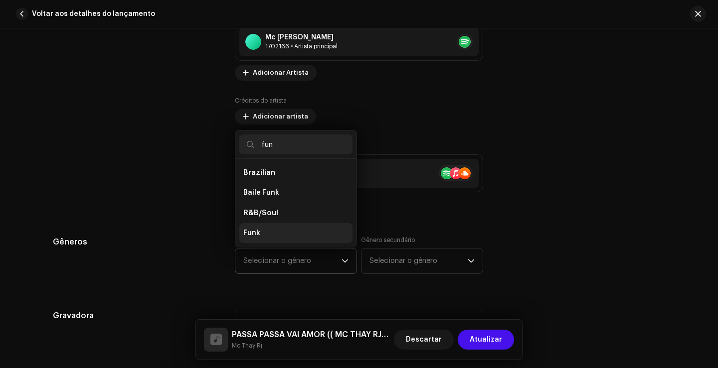
type input "fun"
click at [289, 230] on li "Funk" at bounding box center [295, 233] width 113 height 20
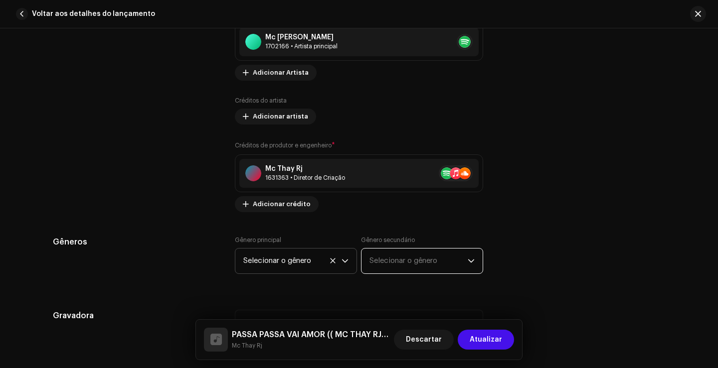
click at [394, 259] on font "Selecionar o gênero" at bounding box center [403, 260] width 68 height 7
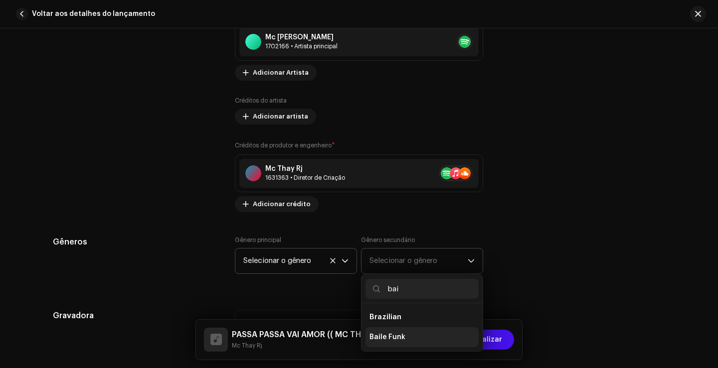
type input "bai"
click at [404, 335] on li "Baile Funk" at bounding box center [421, 337] width 113 height 20
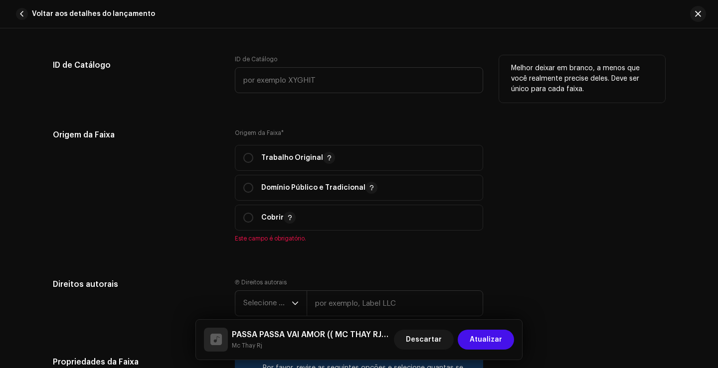
scroll to position [1246, 0]
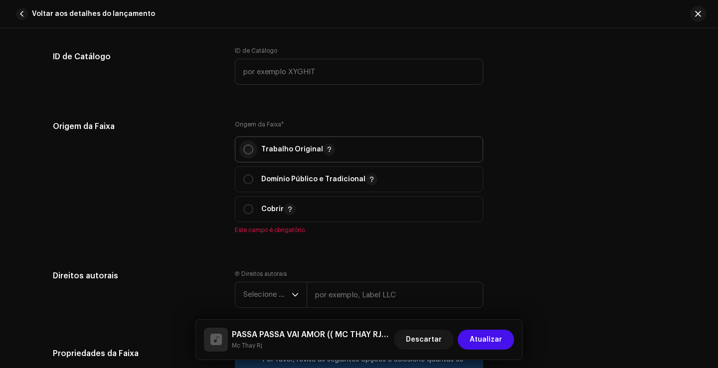
click at [248, 148] on input "radio" at bounding box center [248, 150] width 10 height 10
radio input "true"
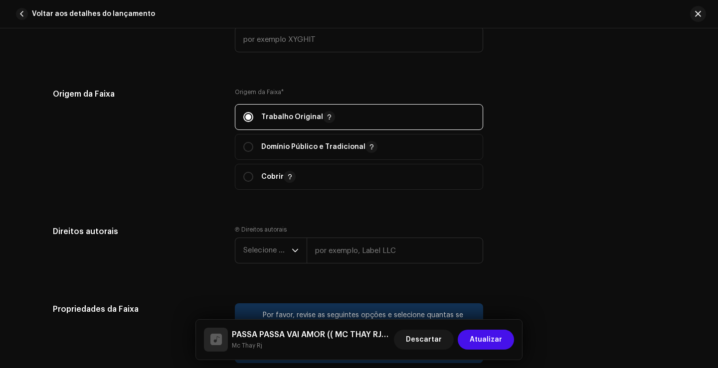
scroll to position [1296, 0]
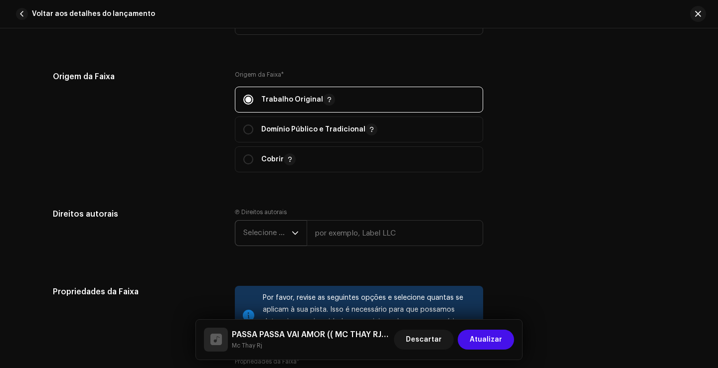
click at [269, 237] on span "Selecione o ano" at bounding box center [267, 233] width 48 height 25
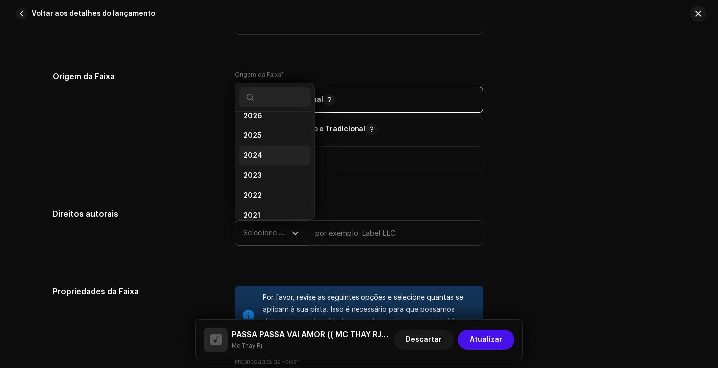
scroll to position [0, 0]
click at [260, 127] on li "2026" at bounding box center [274, 126] width 71 height 20
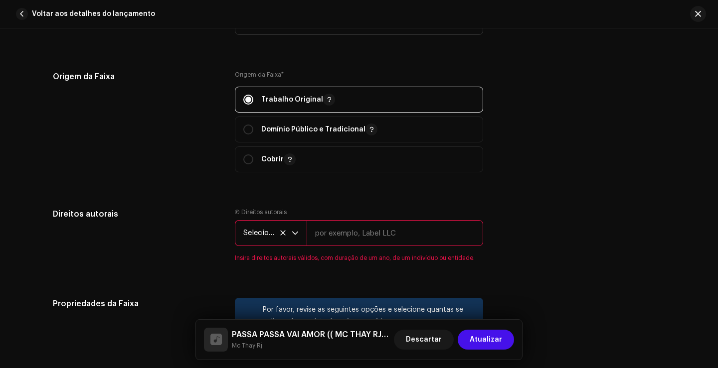
click at [335, 238] on input "text" at bounding box center [394, 233] width 176 height 26
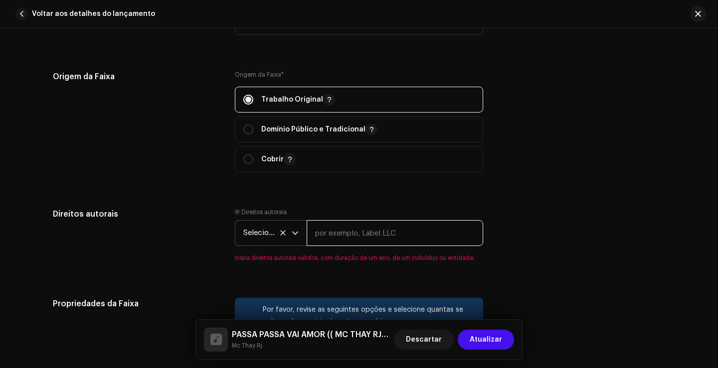
type input "MC THAY RJ"
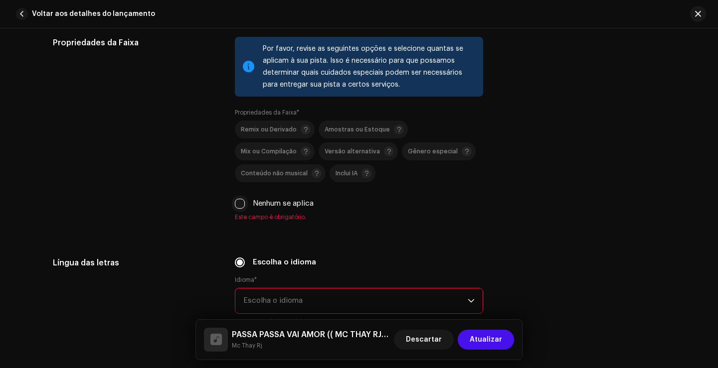
click at [236, 201] on input "Nenhum se aplica" at bounding box center [240, 204] width 10 height 10
checkbox input "true"
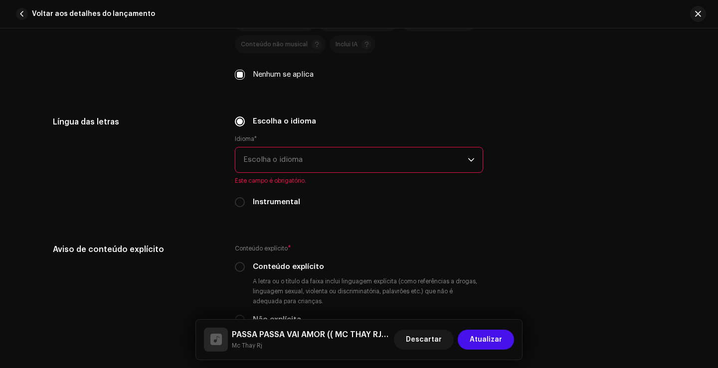
scroll to position [1694, 0]
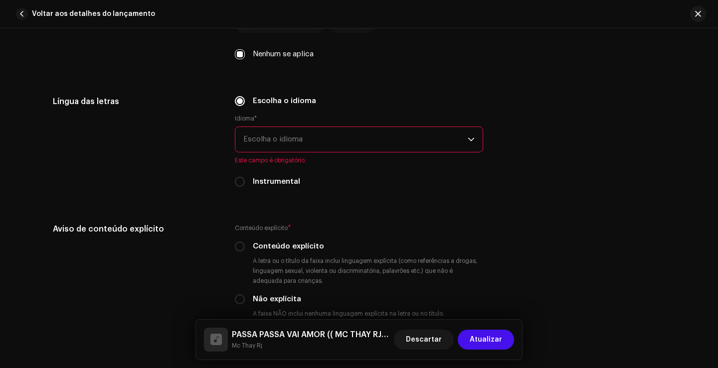
click at [281, 148] on span "Escolha o idioma" at bounding box center [355, 139] width 224 height 25
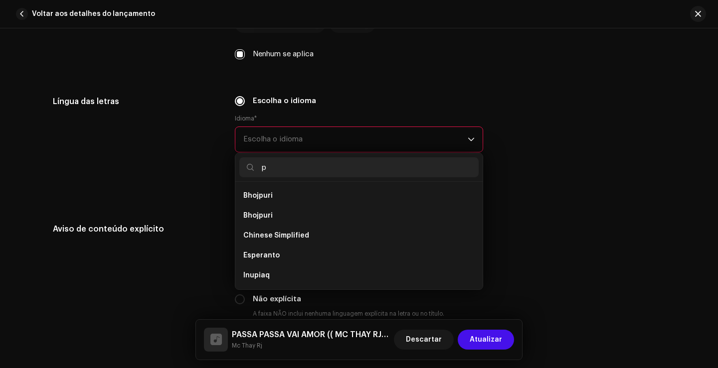
scroll to position [0, 0]
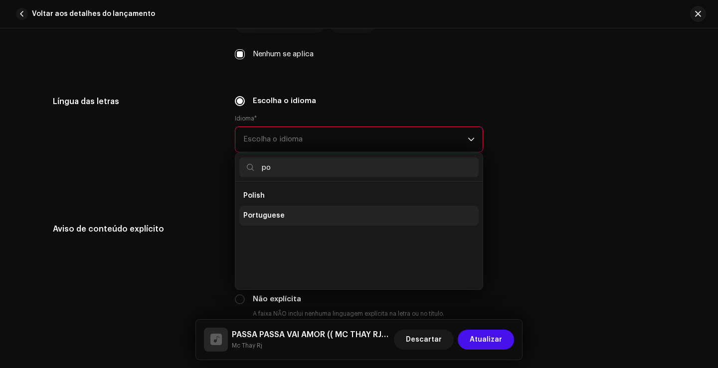
type input "po"
click at [296, 211] on li "Portuguese" at bounding box center [358, 216] width 239 height 20
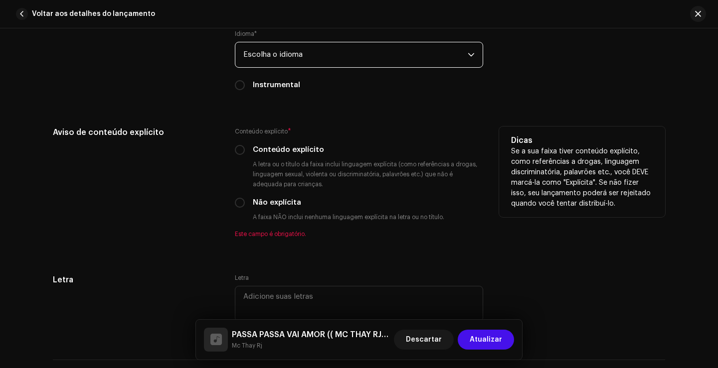
scroll to position [1794, 0]
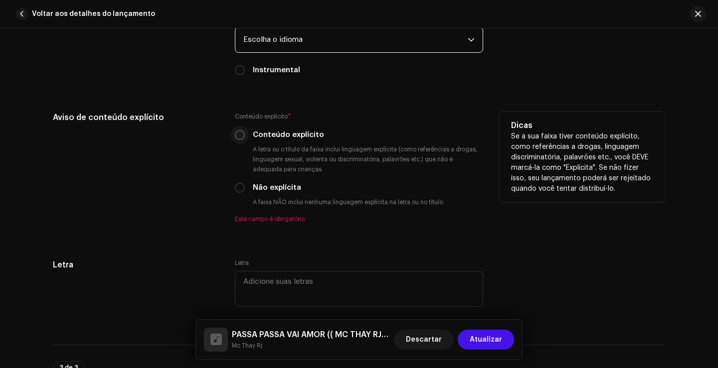
click at [237, 135] on input "Conteúdo explícito" at bounding box center [240, 135] width 10 height 10
radio input "true"
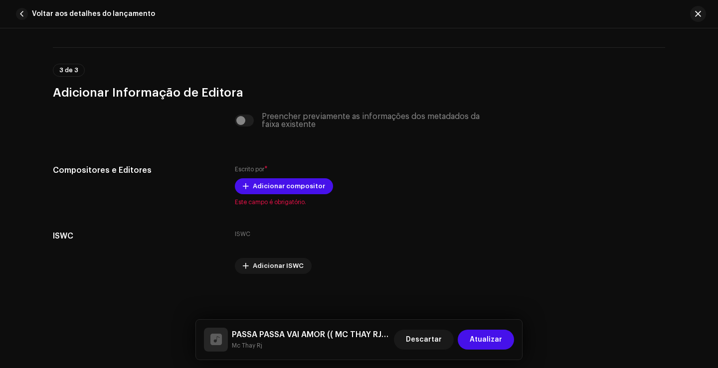
scroll to position [2081, 0]
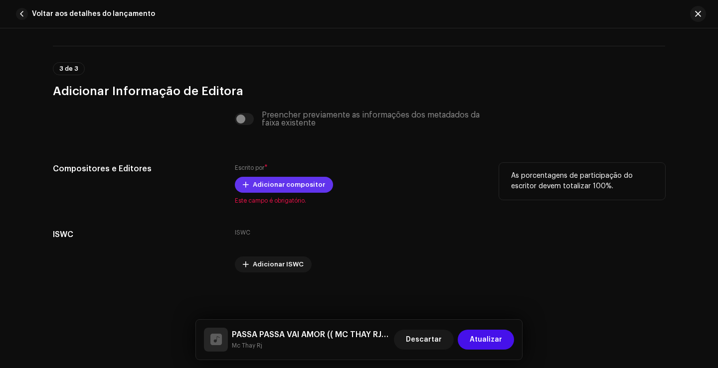
click at [278, 183] on font "Adicionar compositor" at bounding box center [289, 184] width 72 height 6
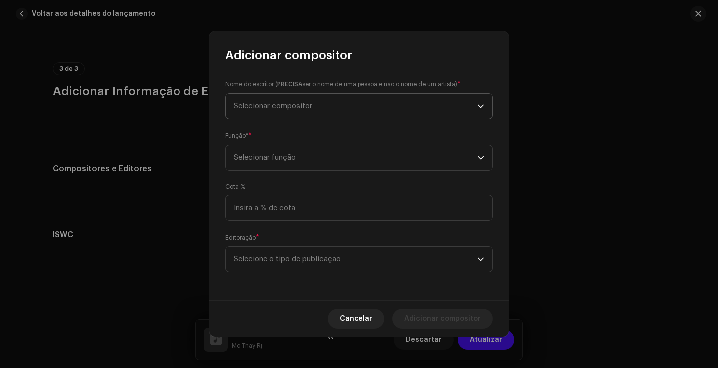
click at [270, 107] on font "Selecionar compositor" at bounding box center [273, 105] width 78 height 7
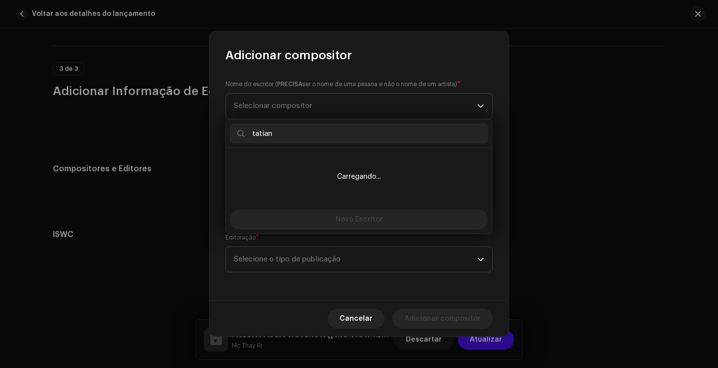
type input "tatiane"
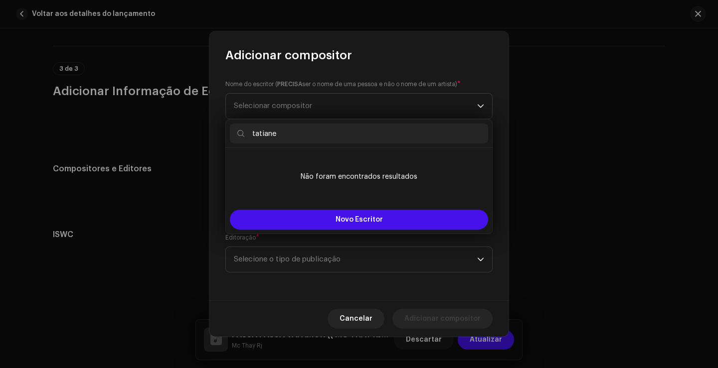
drag, startPoint x: 312, startPoint y: 134, endPoint x: 142, endPoint y: 133, distance: 170.4
click at [148, 133] on body "Barulhenta records Lar Perfil Catálogo Transações Análise Recursos Mercado Baru…" at bounding box center [359, 184] width 718 height 368
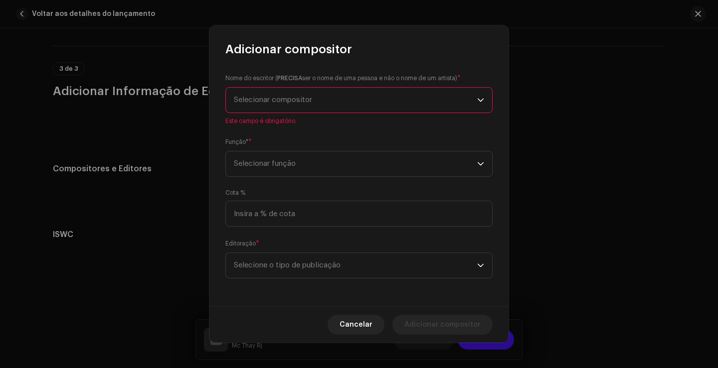
click at [260, 99] on font "Selecionar compositor" at bounding box center [273, 99] width 78 height 7
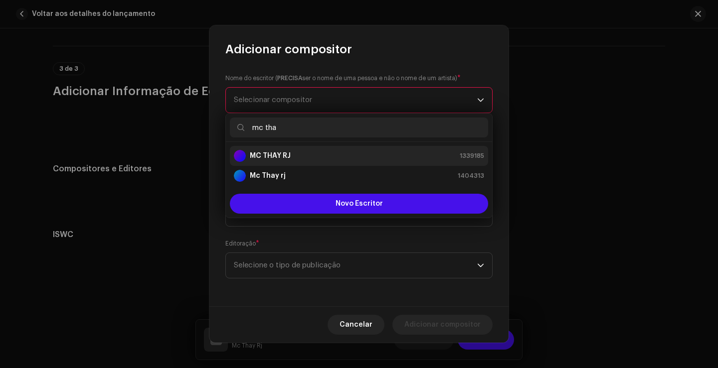
type input "mc tha"
click at [323, 157] on div "MC THAY RJ 1339185" at bounding box center [359, 156] width 250 height 12
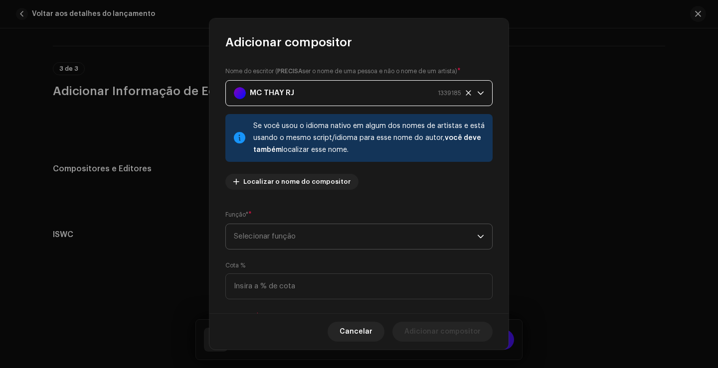
click at [367, 237] on span "Selecionar função" at bounding box center [355, 236] width 243 height 25
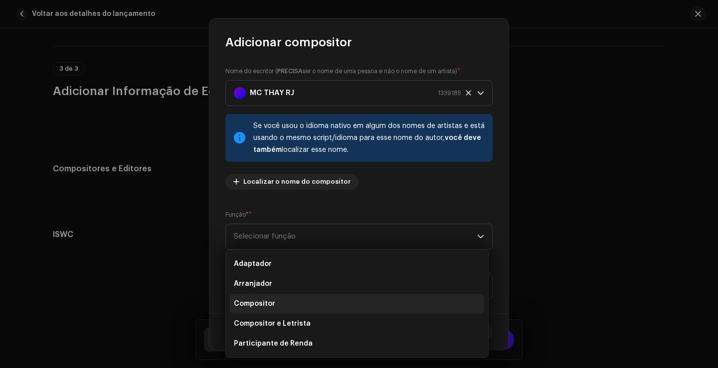
click at [315, 305] on li "Compositor" at bounding box center [357, 304] width 254 height 20
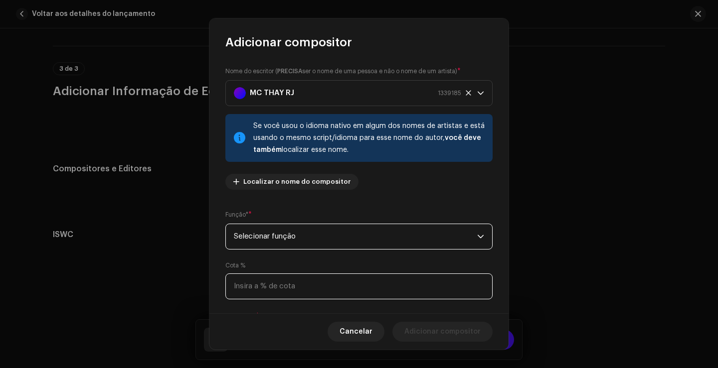
click at [308, 284] on input at bounding box center [358, 287] width 267 height 26
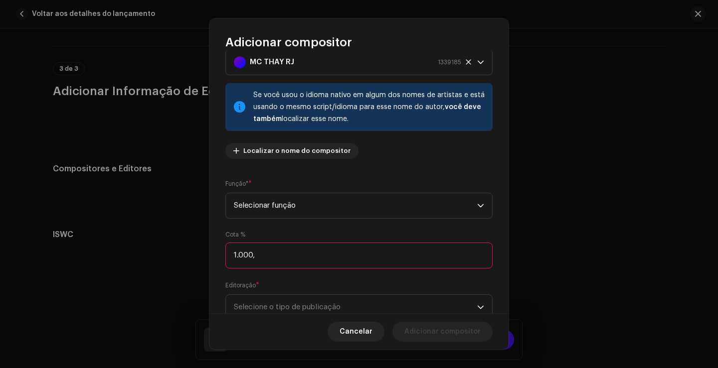
scroll to position [66, 0]
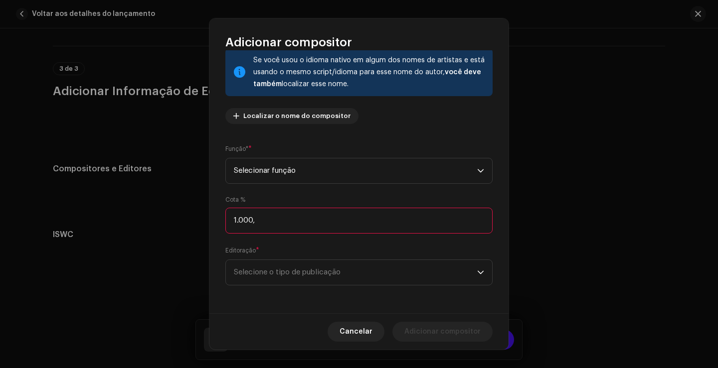
type input "100,00"
click at [311, 266] on span "Selecione o tipo de publicação" at bounding box center [355, 272] width 243 height 25
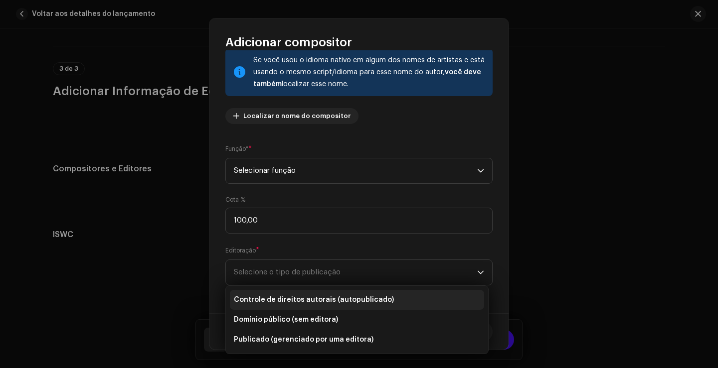
click at [326, 292] on li "Controle de direitos autorais (autopublicado)" at bounding box center [357, 300] width 254 height 20
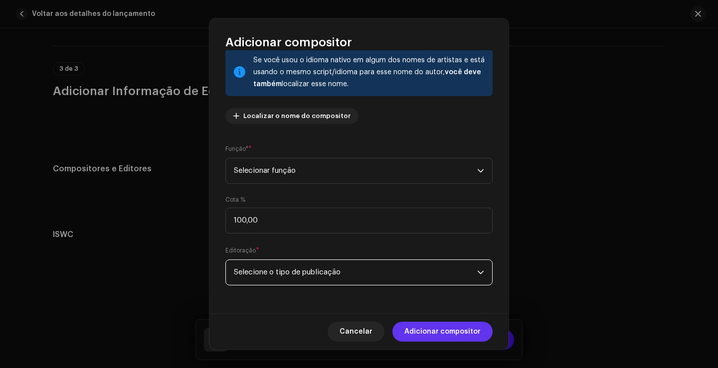
click at [437, 331] on font "Adicionar compositor" at bounding box center [442, 331] width 76 height 7
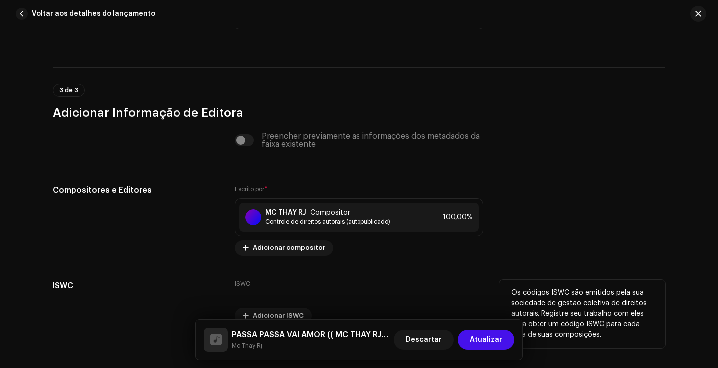
scroll to position [2111, 0]
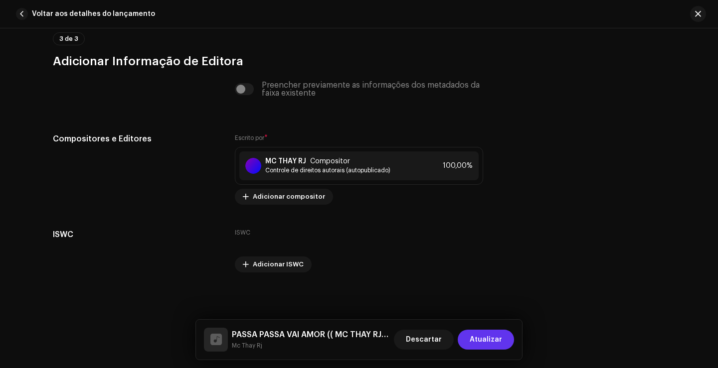
click at [497, 339] on font "Atualizar" at bounding box center [485, 339] width 32 height 7
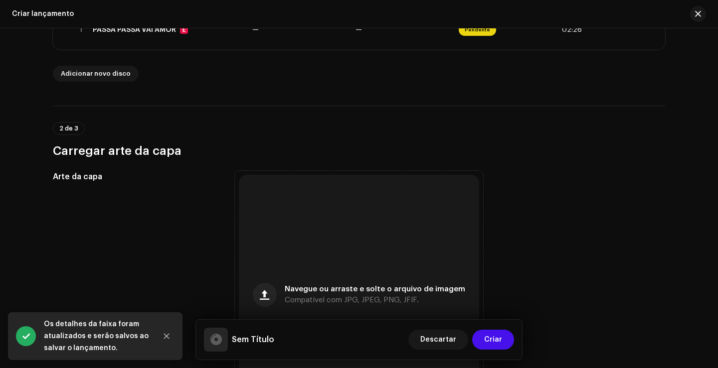
scroll to position [349, 0]
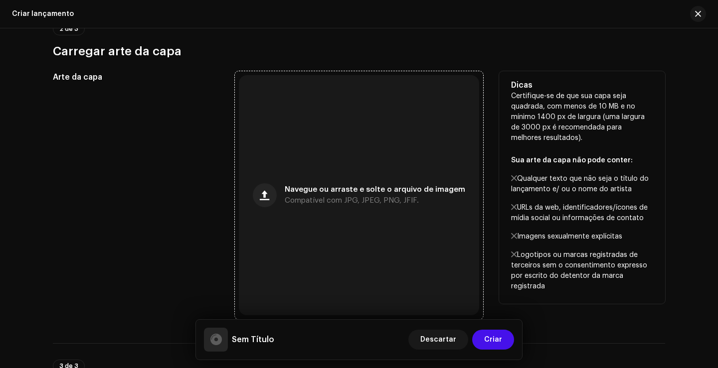
click at [362, 224] on div "Navegue ou arraste e solte o arquivo de imagem Compatível com JPG, JPEG, PNG, J…" at bounding box center [359, 195] width 240 height 240
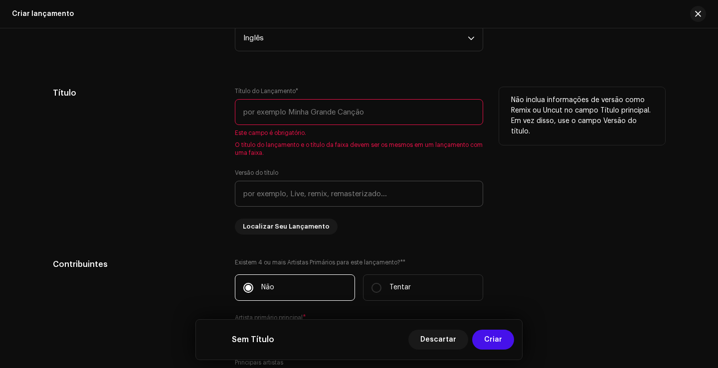
scroll to position [897, 0]
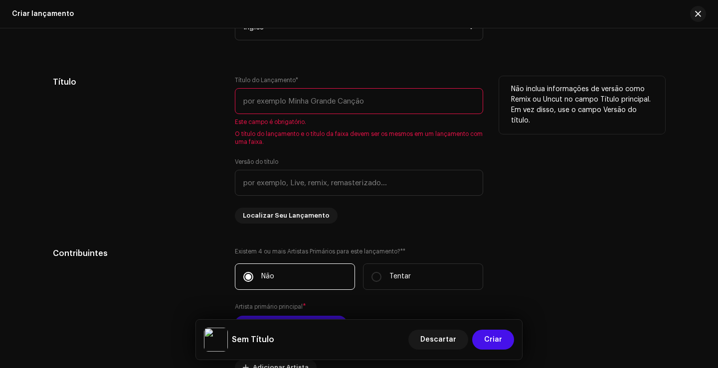
click at [316, 109] on input "text" at bounding box center [359, 101] width 248 height 26
paste input "0Bk2K2tWJqsbhaYXzVag8b"
type input "0Bk2K2tWJqsbhaYXzVag8b"
click at [607, 122] on p "Não inclua informações de versão como Remix ou Uncut no campo Título principal.…" at bounding box center [582, 105] width 142 height 42
click at [611, 186] on div "Não inclua informações de versão como Remix ou Uncut no campo Título principal.…" at bounding box center [582, 149] width 166 height 147
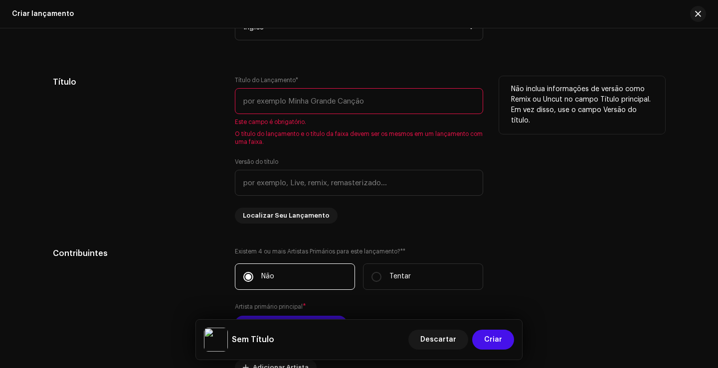
click at [376, 104] on input "text" at bounding box center [359, 101] width 248 height 26
paste input "PASSA PASSA VAI AMOR"
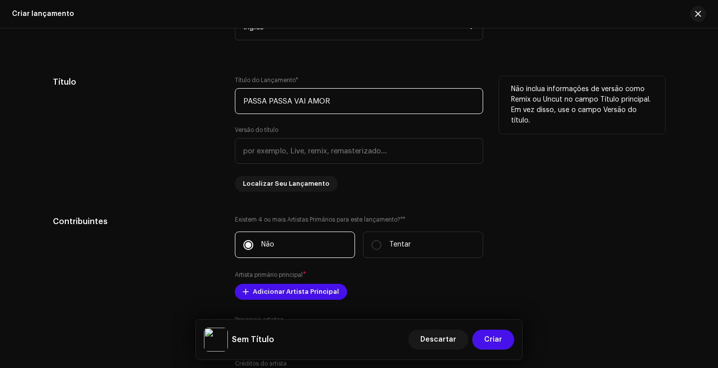
scroll to position [947, 0]
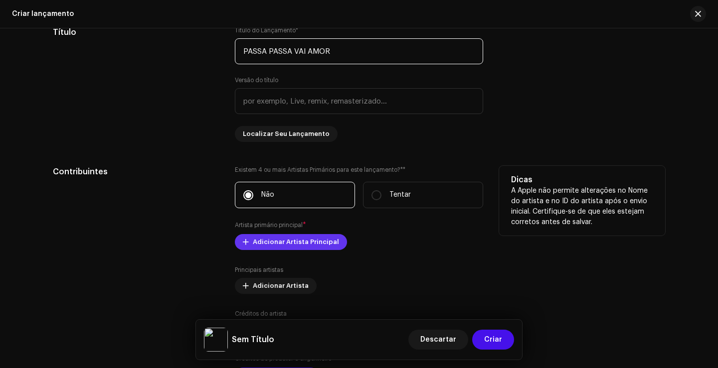
type input "PASSA PASSA VAI AMOR"
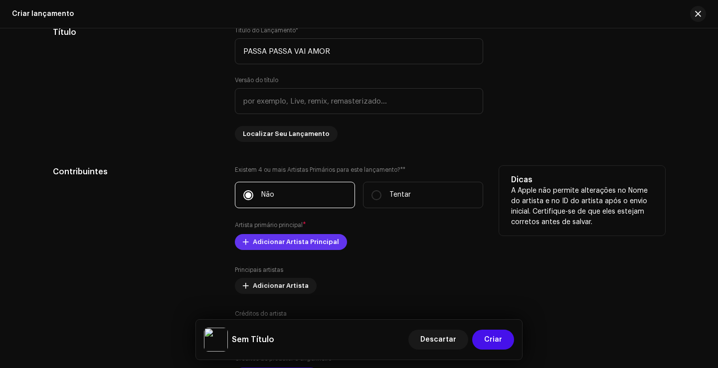
click at [281, 245] on span "Adicionar Artista Principal" at bounding box center [296, 242] width 86 height 20
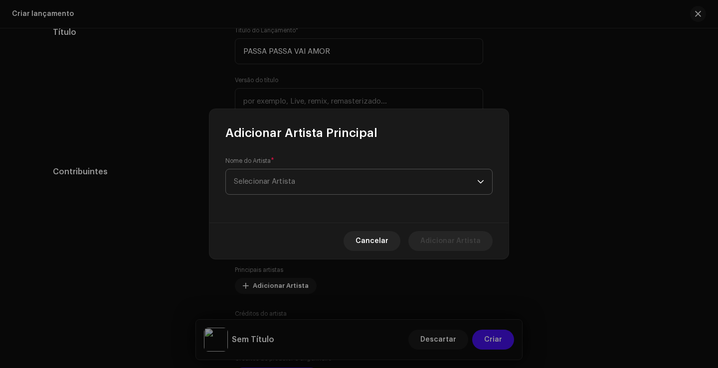
click at [302, 185] on span "Selecionar Artista" at bounding box center [355, 181] width 243 height 25
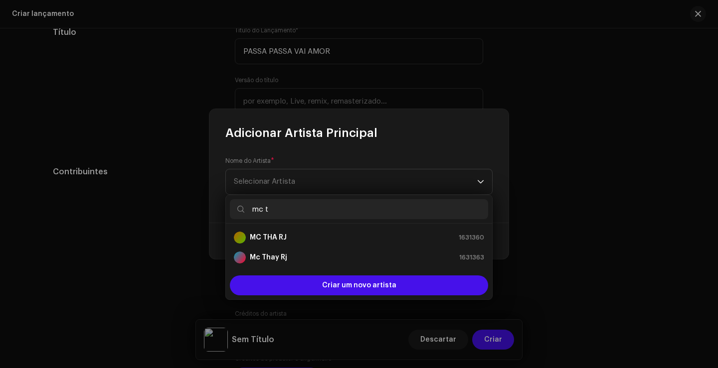
type input "mc t"
click at [319, 254] on div "Mc Thay Rj 1631363" at bounding box center [359, 258] width 250 height 12
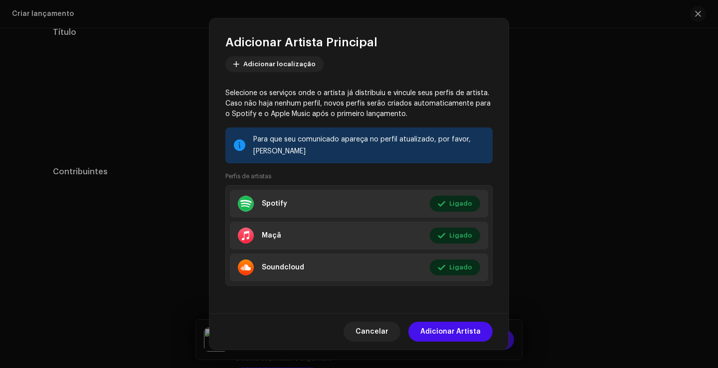
scroll to position [60, 0]
click at [452, 327] on span "Adicionar Artista" at bounding box center [450, 332] width 60 height 20
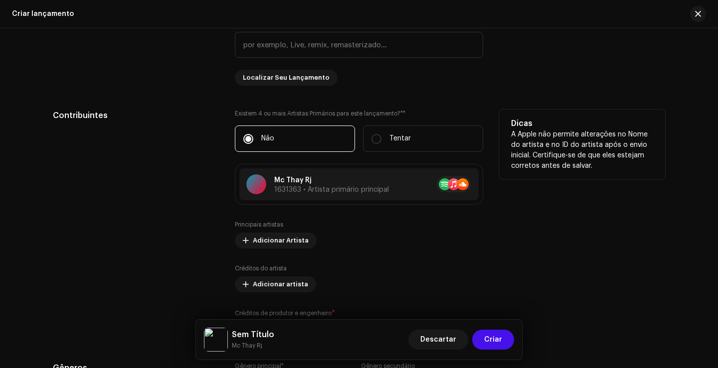
scroll to position [1096, 0]
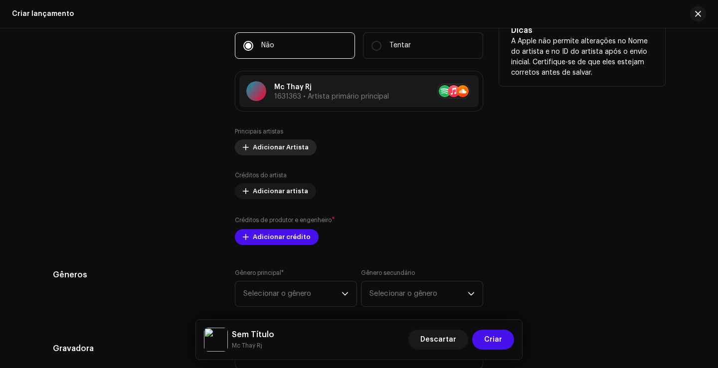
click at [268, 143] on span "Adicionar Artista" at bounding box center [281, 148] width 56 height 20
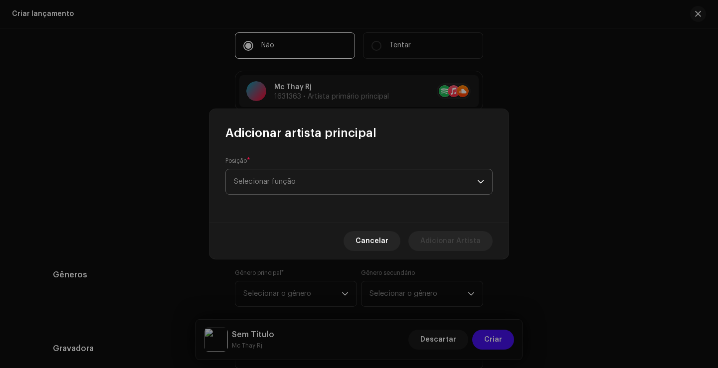
click at [289, 179] on font "Selecionar função" at bounding box center [265, 181] width 62 height 7
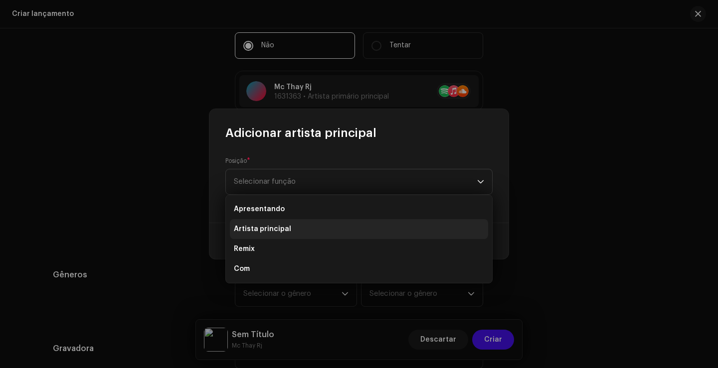
click at [300, 227] on li "Artista principal" at bounding box center [359, 229] width 258 height 20
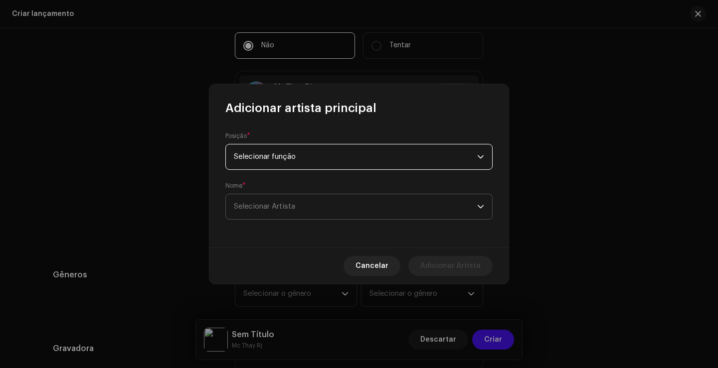
click at [298, 205] on span "Selecionar Artista" at bounding box center [355, 206] width 243 height 25
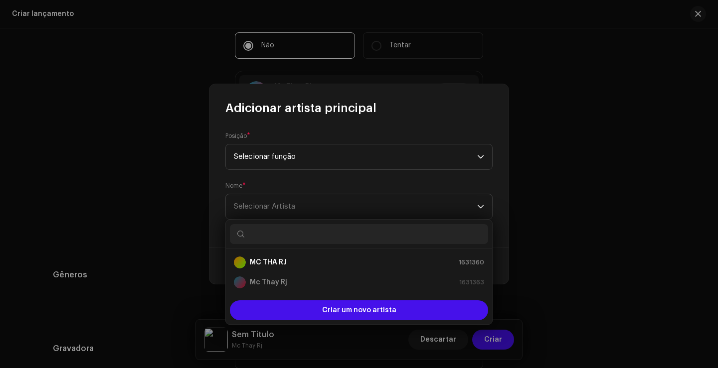
type input "e"
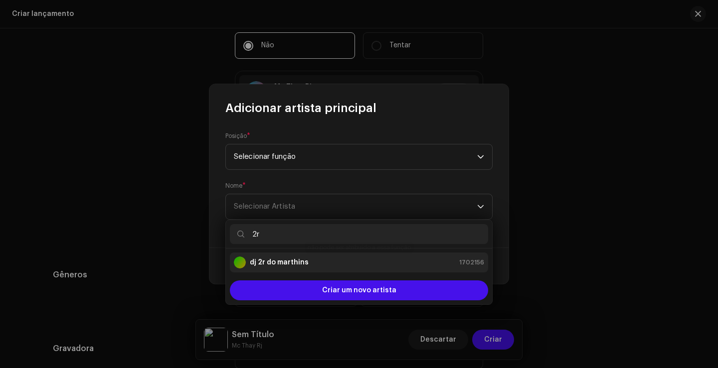
type input "2r"
click at [347, 265] on div "dj 2r do marthins 1702156" at bounding box center [359, 263] width 250 height 12
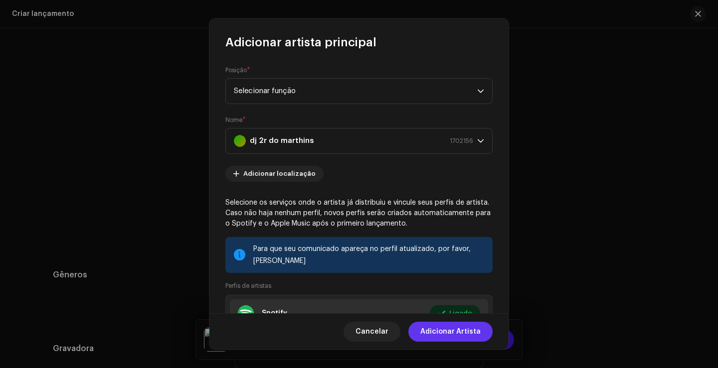
click at [464, 330] on font "Adicionar Artista" at bounding box center [450, 331] width 60 height 7
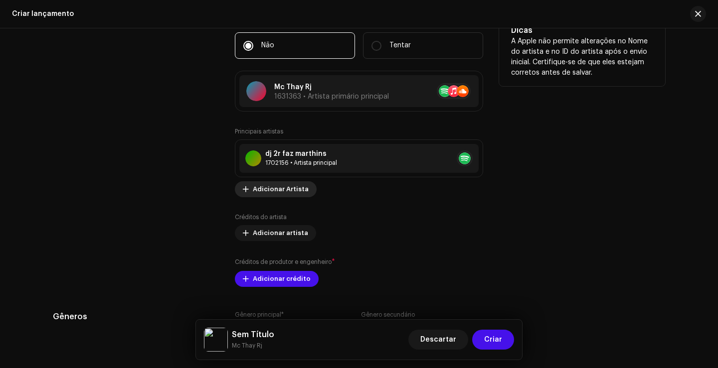
click at [292, 190] on font "Adicionar Artista" at bounding box center [281, 189] width 56 height 6
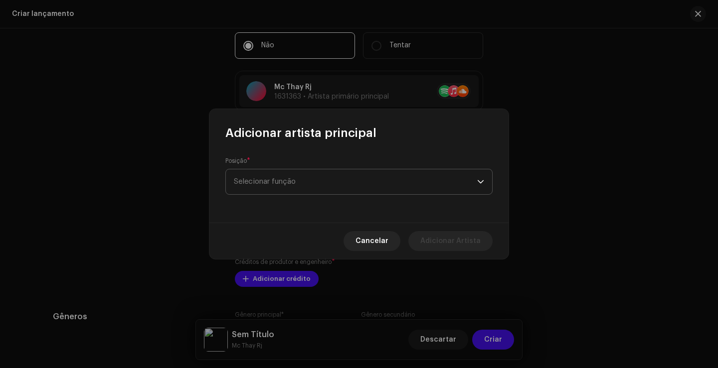
click at [295, 179] on font "Selecionar função" at bounding box center [265, 181] width 62 height 7
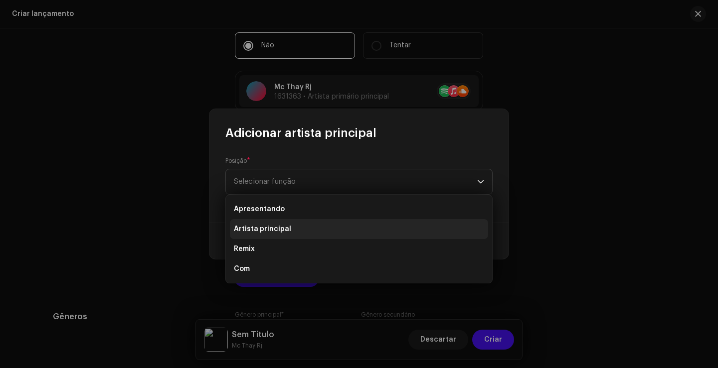
click at [310, 225] on li "Artista principal" at bounding box center [359, 229] width 258 height 20
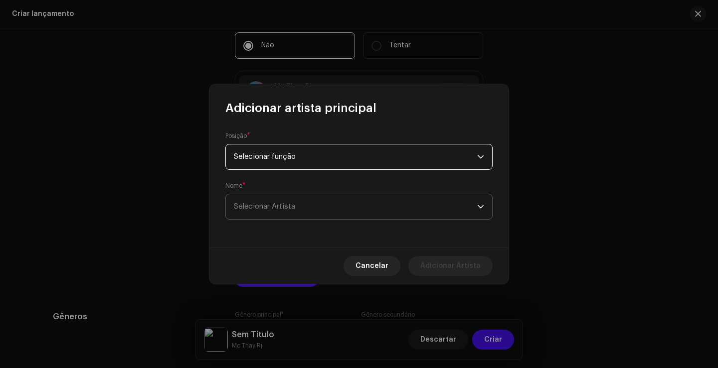
click at [303, 208] on span "Selecionar Artista" at bounding box center [355, 206] width 243 height 25
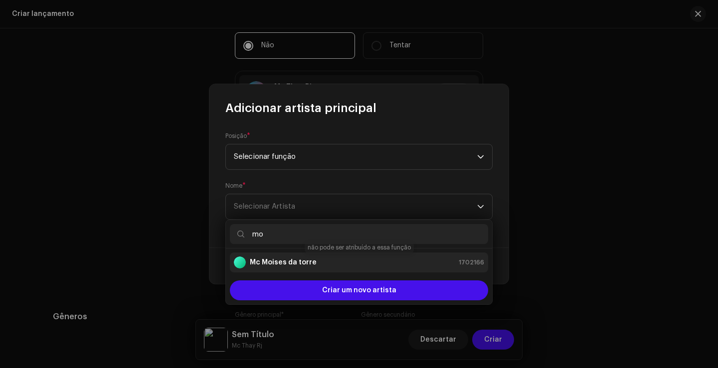
type input "mo"
click at [327, 262] on div "Mc Moises da torre 1702166" at bounding box center [359, 263] width 250 height 12
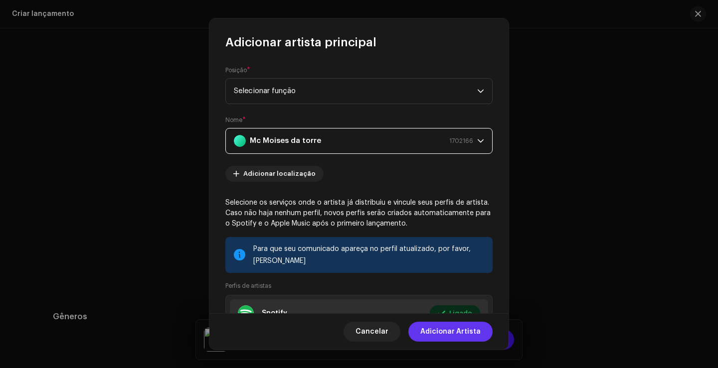
click at [466, 330] on font "Adicionar Artista" at bounding box center [450, 331] width 60 height 7
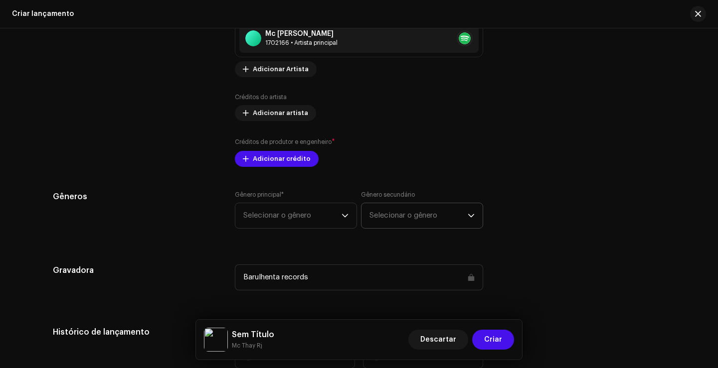
scroll to position [1196, 0]
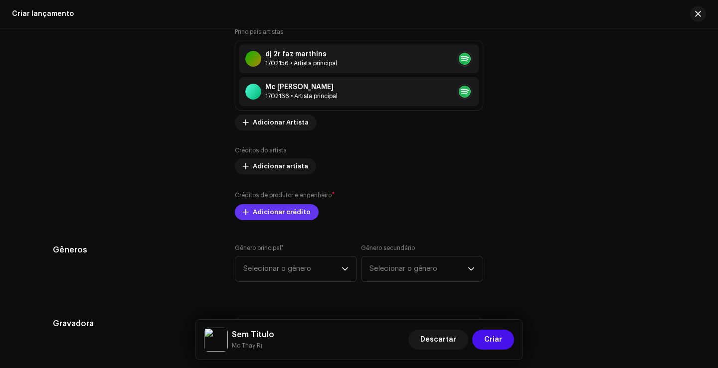
click at [300, 213] on font "Adicionar crédito" at bounding box center [282, 212] width 58 height 6
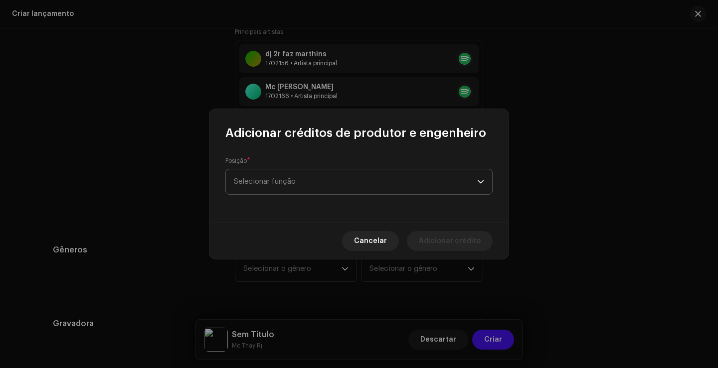
click at [333, 187] on span "Selecionar função" at bounding box center [355, 181] width 243 height 25
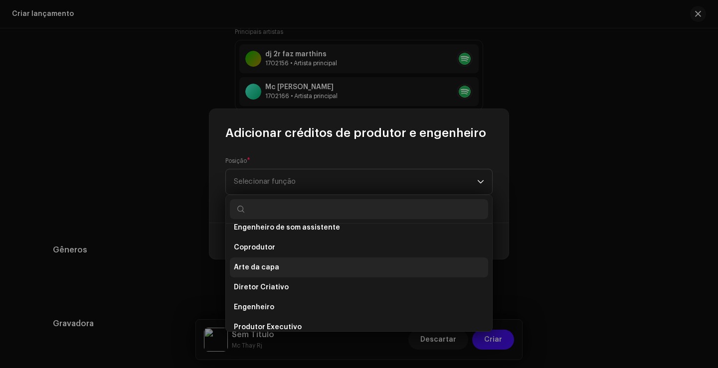
scroll to position [199, 0]
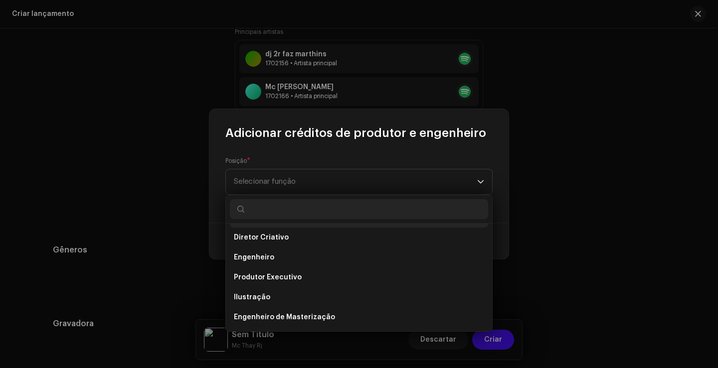
click at [303, 276] on li "Produtor Executivo" at bounding box center [359, 278] width 258 height 20
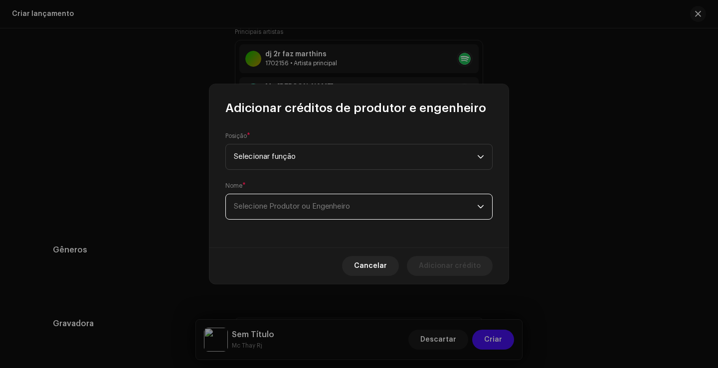
click at [331, 206] on font "Selecione Produtor ou Engenheiro" at bounding box center [292, 206] width 116 height 7
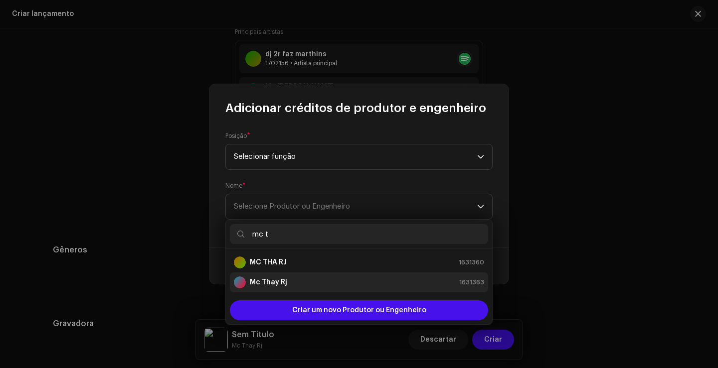
type input "mc t"
click at [323, 280] on div "Mc Thay Rj 1631363" at bounding box center [359, 283] width 250 height 12
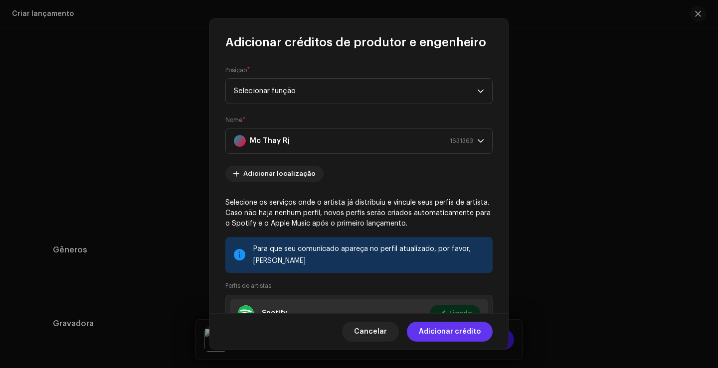
click at [466, 333] on font "Adicionar crédito" at bounding box center [450, 331] width 62 height 7
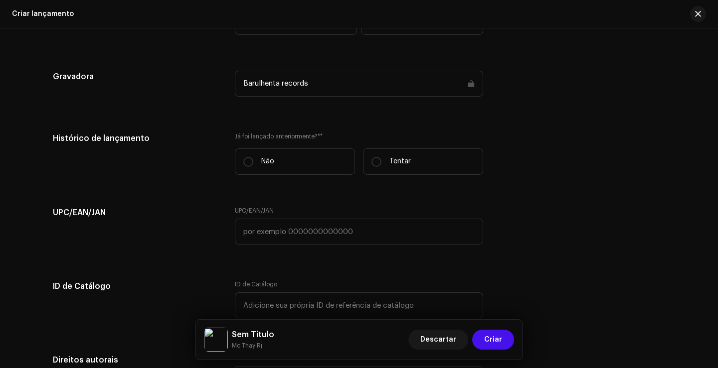
scroll to position [1495, 0]
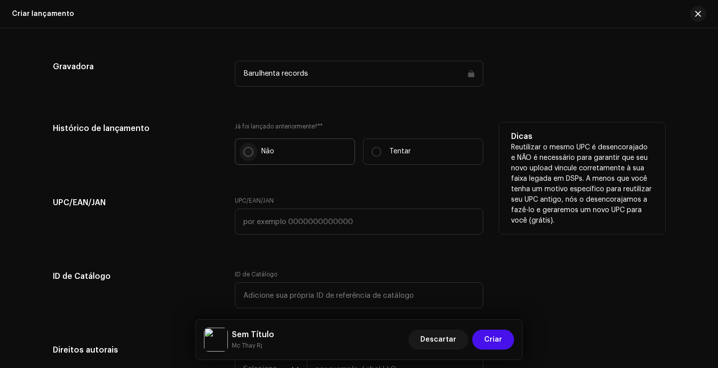
click at [247, 148] on input "Não" at bounding box center [248, 152] width 10 height 10
radio input "true"
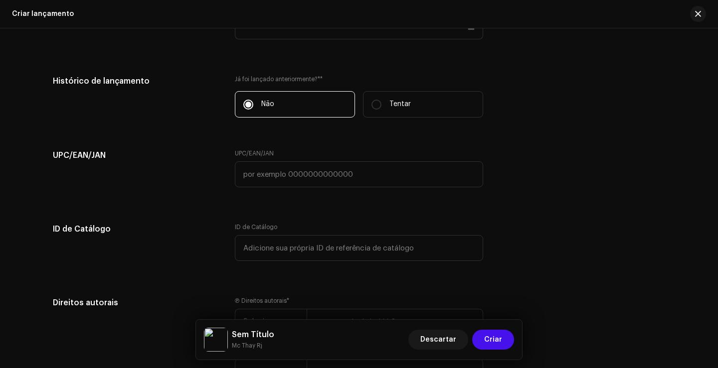
scroll to position [1644, 0]
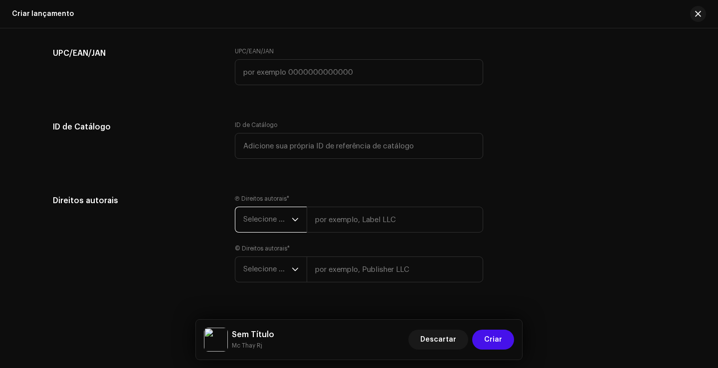
click at [265, 214] on span "Selecione o ano" at bounding box center [267, 219] width 48 height 25
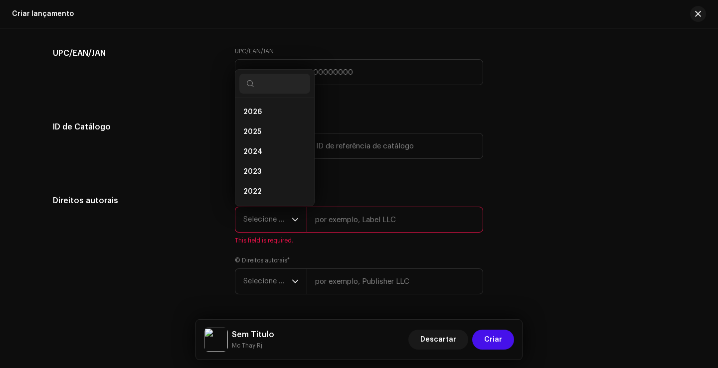
scroll to position [16, 0]
click at [260, 117] on li "2025" at bounding box center [274, 116] width 71 height 20
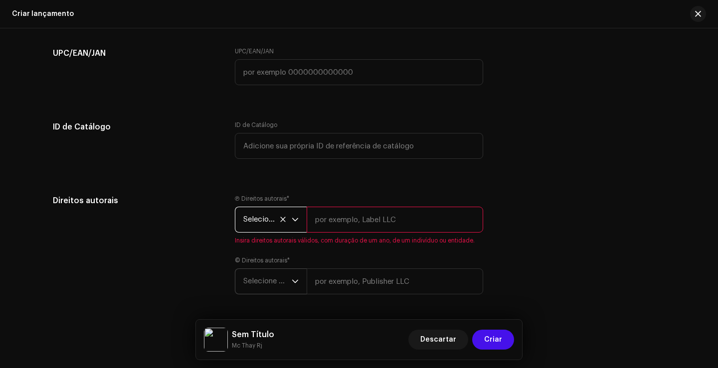
click at [284, 274] on span "Selecione o ano" at bounding box center [267, 281] width 48 height 25
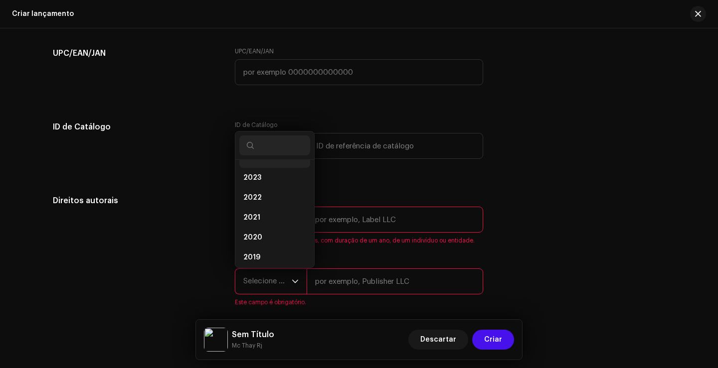
scroll to position [0, 0]
click at [271, 175] on li "2026" at bounding box center [274, 174] width 71 height 20
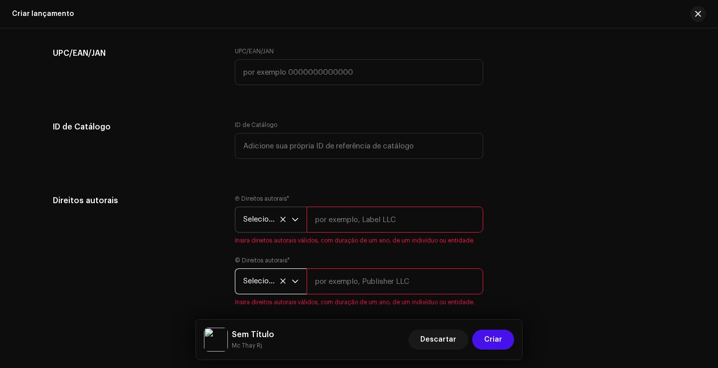
click at [350, 224] on input "text" at bounding box center [394, 220] width 176 height 26
type input "MC THAY RJ"
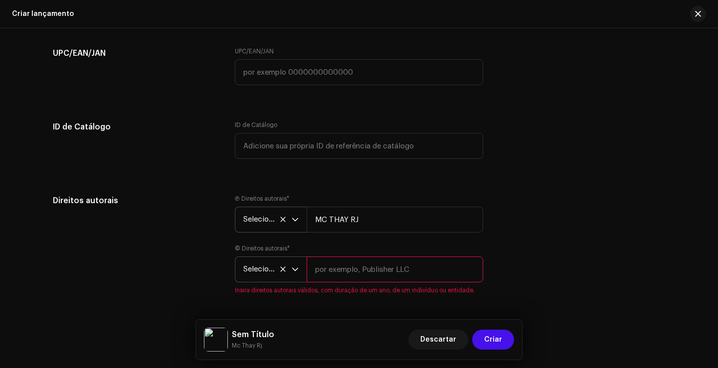
click at [363, 273] on input "text" at bounding box center [394, 270] width 176 height 26
type input "MC THAY RJ"
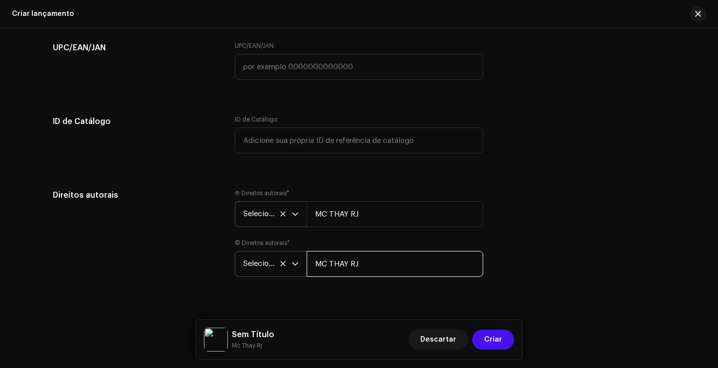
scroll to position [1666, 0]
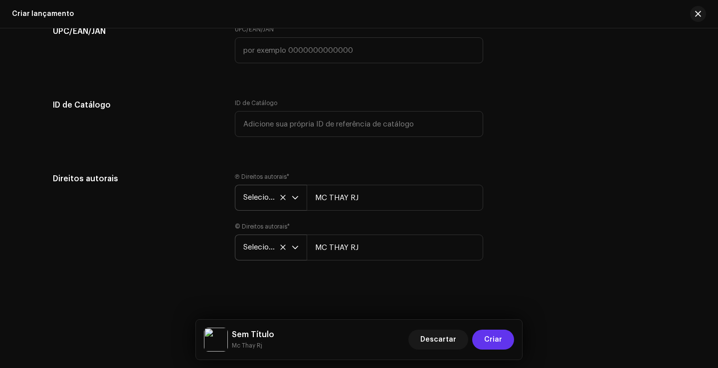
click at [495, 340] on font "Criar" at bounding box center [493, 339] width 18 height 7
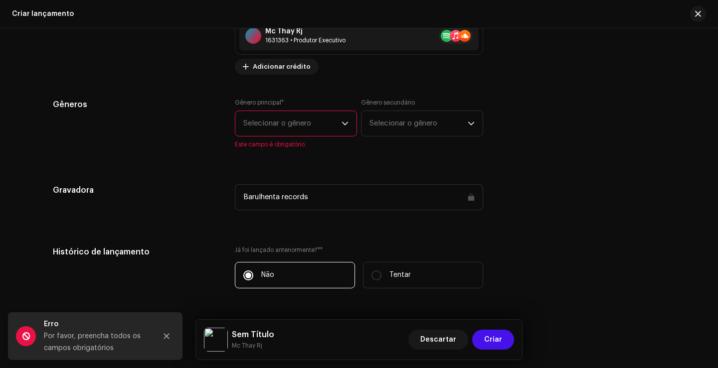
scroll to position [1379, 0]
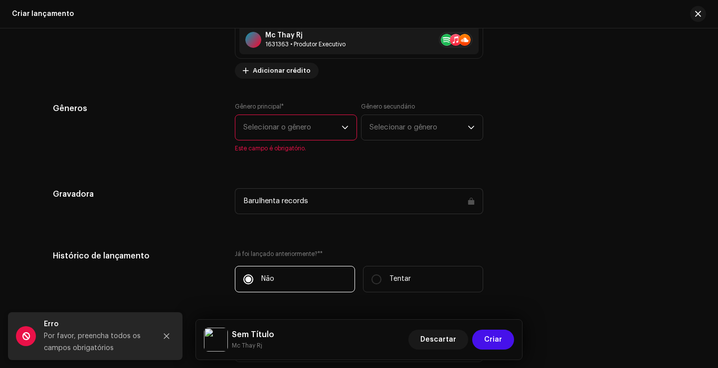
click at [292, 125] on font "Selecionar o gênero" at bounding box center [277, 127] width 68 height 7
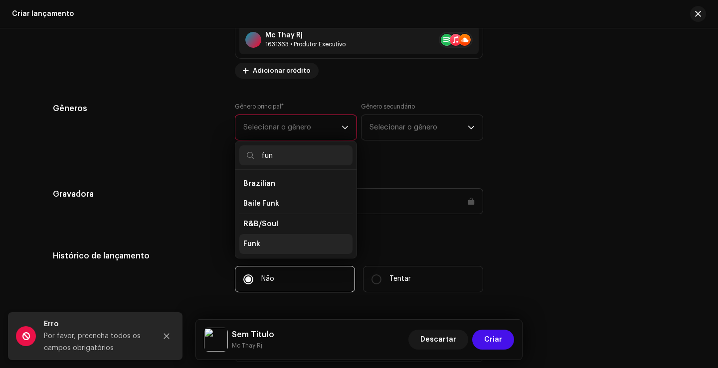
type input "fun"
click at [271, 241] on li "Funk" at bounding box center [295, 244] width 113 height 20
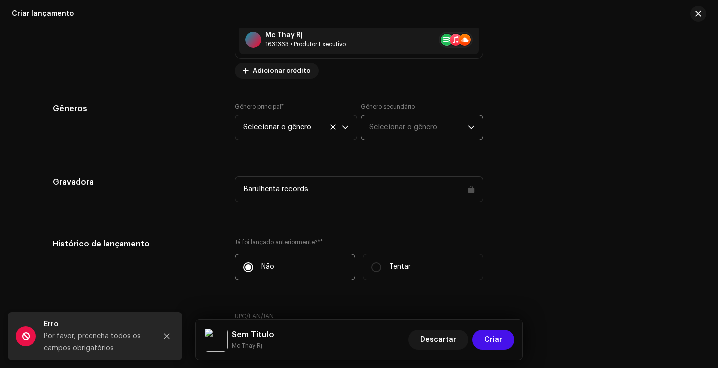
click at [378, 118] on span "Selecionar o gênero" at bounding box center [418, 127] width 98 height 25
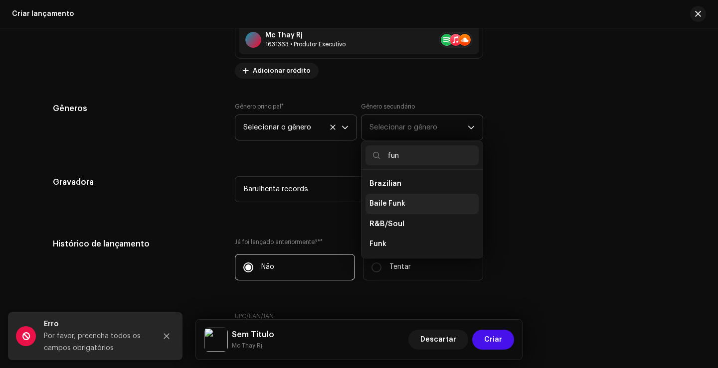
type input "fun"
click at [405, 202] on li "Baile Funk" at bounding box center [421, 204] width 113 height 20
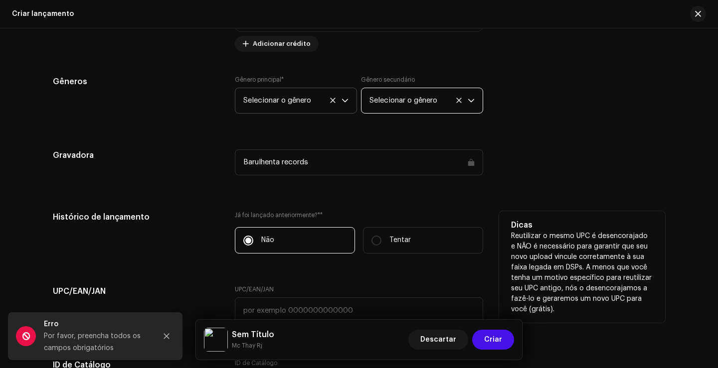
scroll to position [1429, 0]
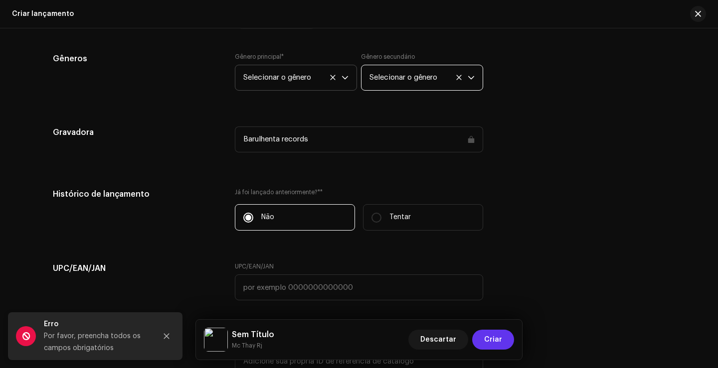
click at [488, 344] on span "Criar" at bounding box center [493, 340] width 18 height 20
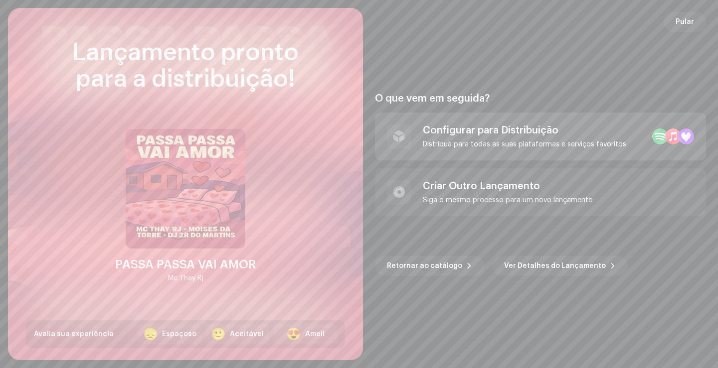
click at [493, 131] on div "Configurar para Distribuição" at bounding box center [524, 131] width 203 height 12
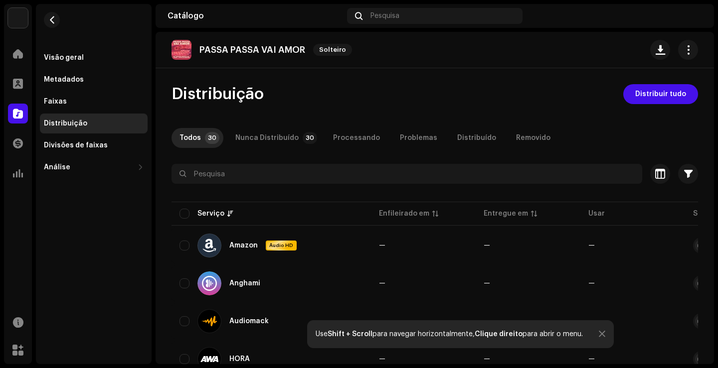
click at [430, 86] on div "Distribuição Distribuir tudo" at bounding box center [434, 94] width 526 height 20
click at [669, 99] on span "Distribuir tudo" at bounding box center [660, 94] width 51 height 20
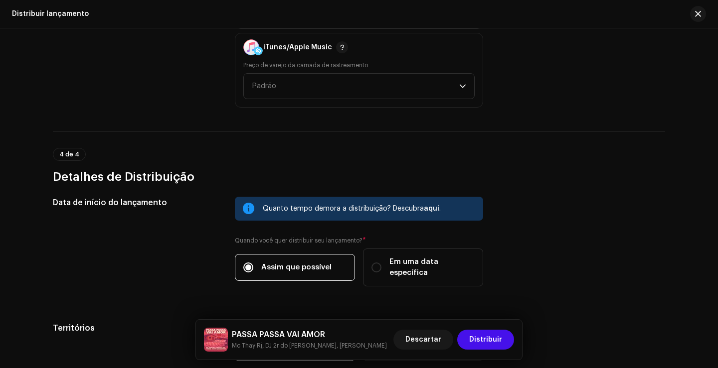
scroll to position [1634, 0]
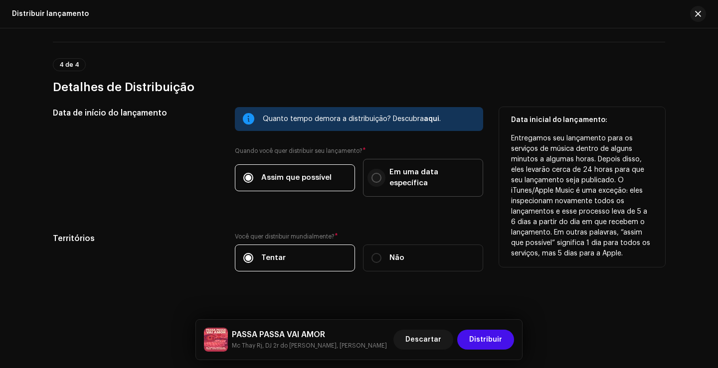
click at [376, 173] on input "Em uma data específica" at bounding box center [376, 178] width 10 height 10
radio input "true"
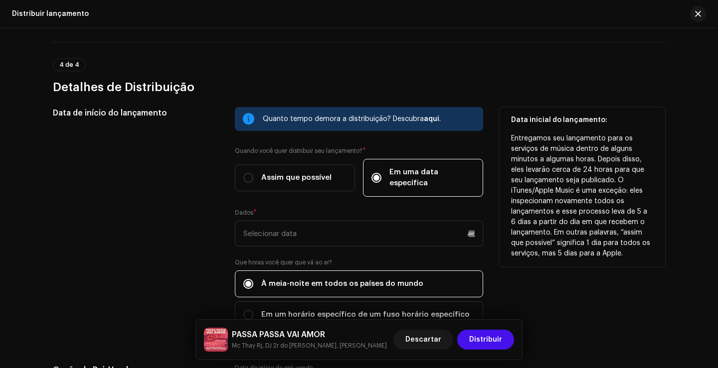
scroll to position [1734, 0]
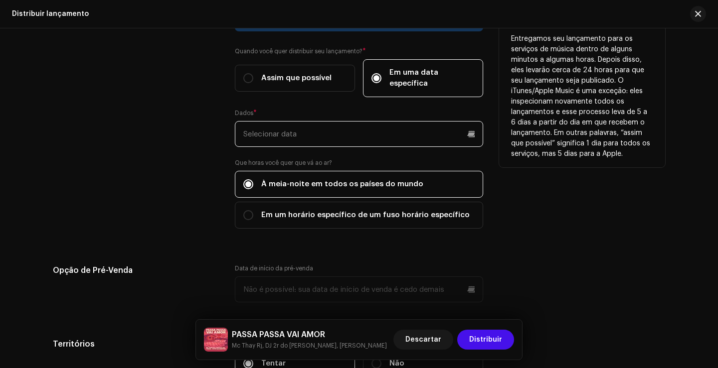
click at [297, 125] on input "text" at bounding box center [359, 134] width 248 height 26
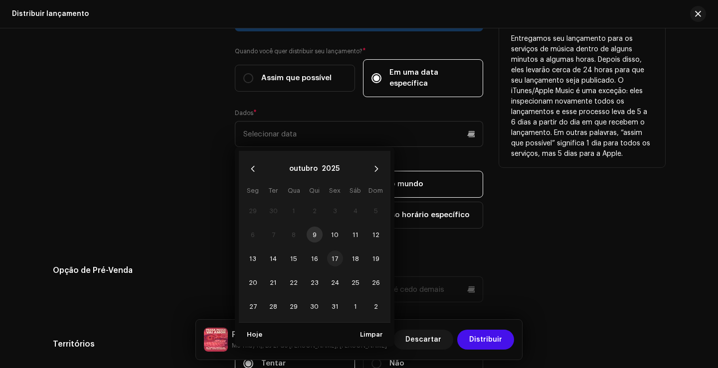
click at [337, 251] on span "17" at bounding box center [335, 259] width 16 height 16
type input "17/10/2025"
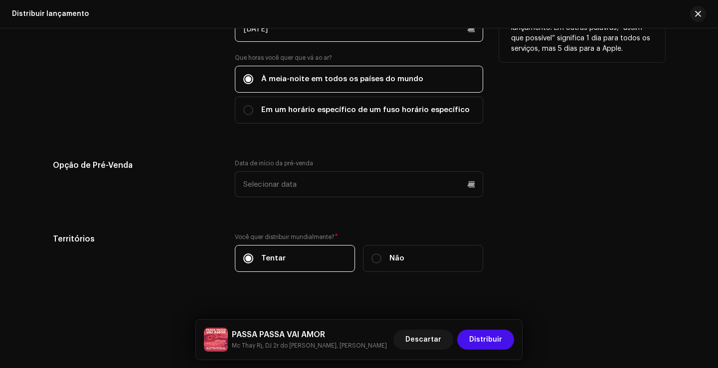
scroll to position [1840, 0]
click at [490, 341] on font "Distribuir" at bounding box center [485, 339] width 33 height 7
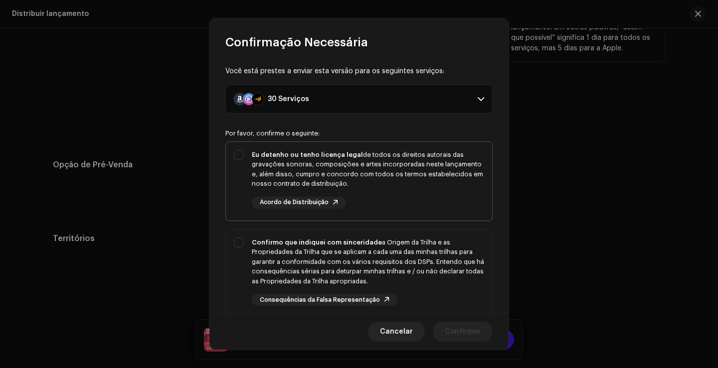
click at [393, 169] on div "Eu detenho ou tenho licença legal de todos os direitos autorais das gravações s…" at bounding box center [368, 169] width 232 height 39
checkbox input "true"
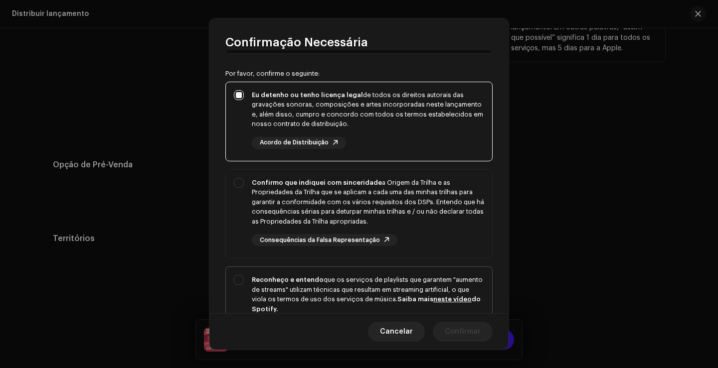
scroll to position [149, 0]
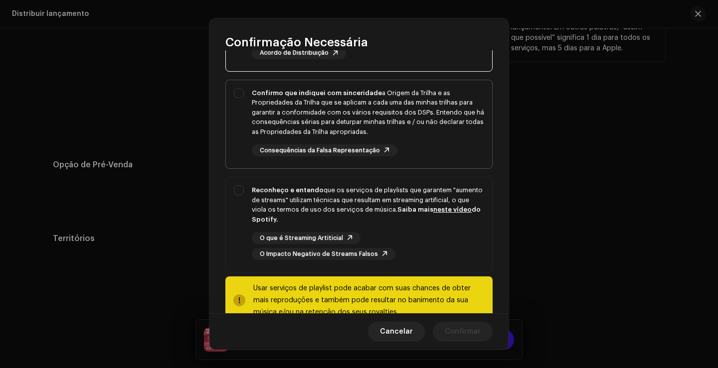
click at [375, 130] on font "a Origem da Trilha e as Propriedades da Trilha que se aplicam a cada uma das mi…" at bounding box center [368, 112] width 232 height 45
checkbox input "true"
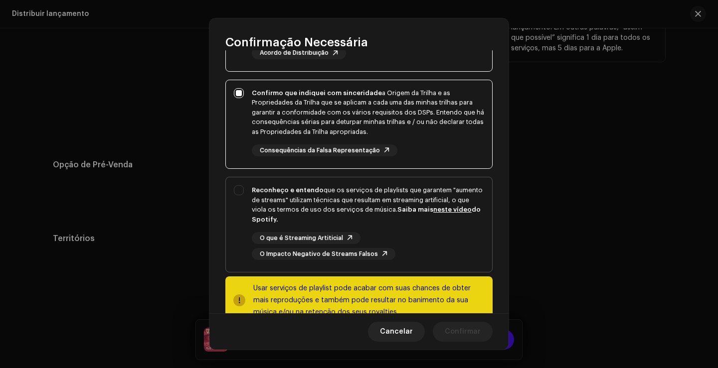
click at [377, 210] on font "que os serviços de playlists que garantem "aumento de streams" utilizam técnica…" at bounding box center [367, 200] width 231 height 26
checkbox input "true"
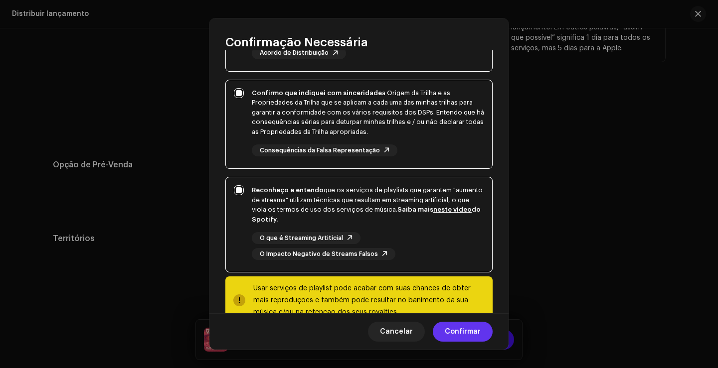
click at [456, 337] on span "Confirmar" at bounding box center [462, 332] width 36 height 20
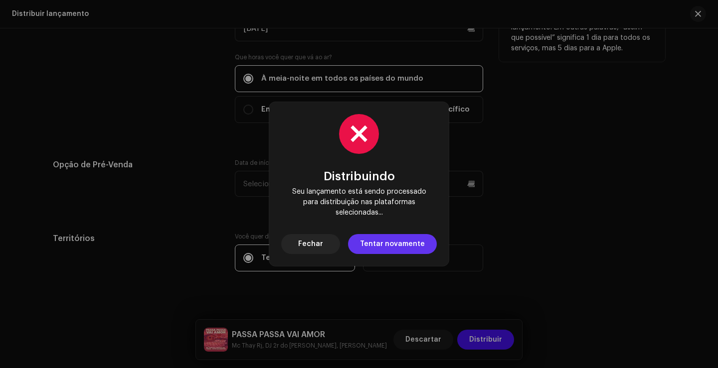
click at [409, 249] on span "Tentar novamente" at bounding box center [392, 244] width 65 height 20
click at [322, 249] on span "Fechar" at bounding box center [310, 244] width 25 height 20
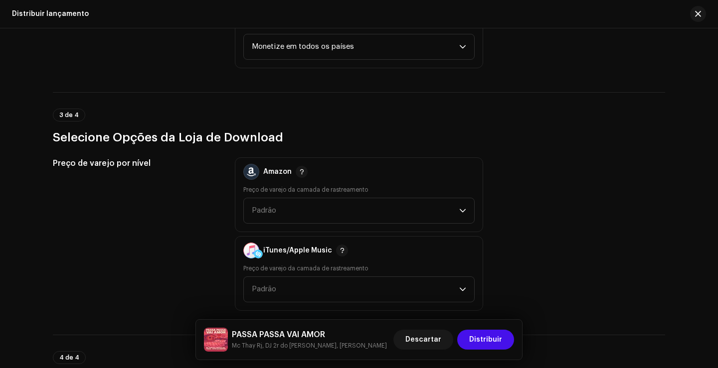
scroll to position [1092, 0]
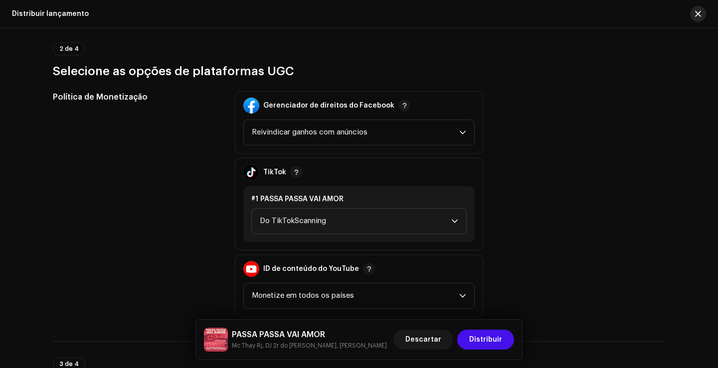
click at [700, 17] on span "button" at bounding box center [698, 14] width 6 height 8
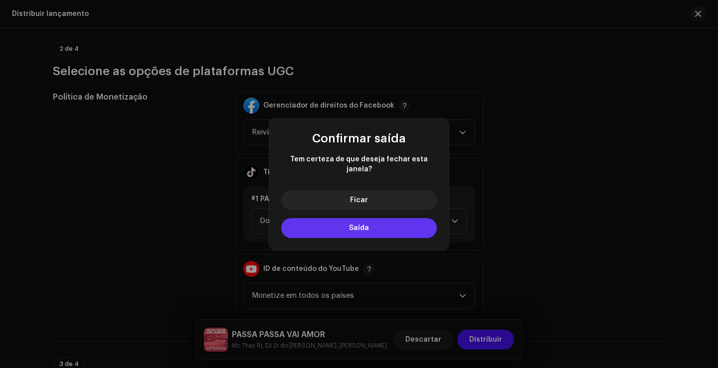
click at [374, 224] on button "Saída" at bounding box center [358, 228] width 155 height 20
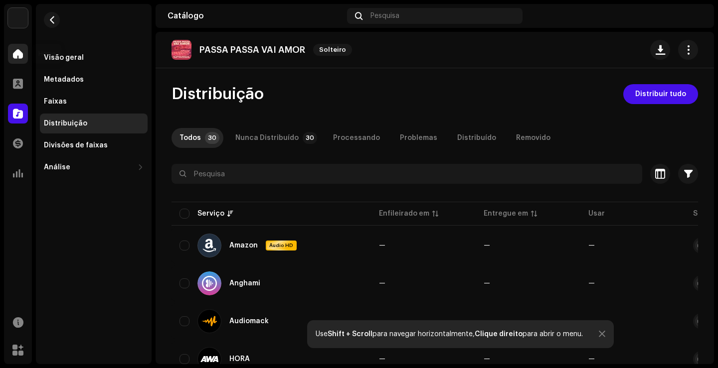
click at [20, 51] on span at bounding box center [18, 54] width 10 height 8
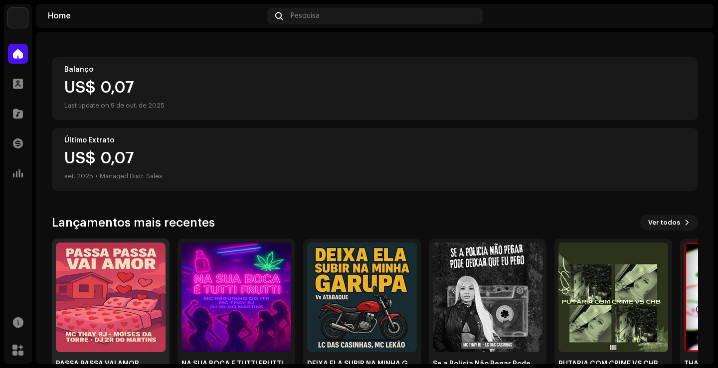
scroll to position [100, 0]
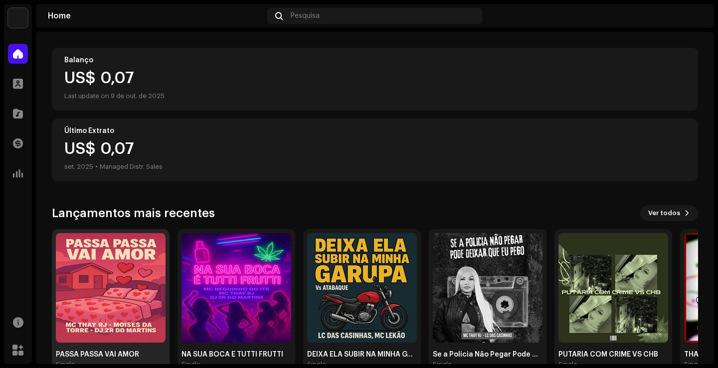
click at [112, 292] on img at bounding box center [111, 288] width 110 height 110
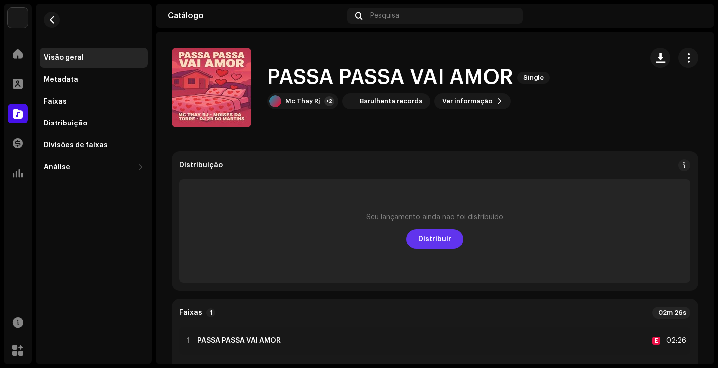
click at [436, 239] on span "Distribuir" at bounding box center [434, 239] width 33 height 20
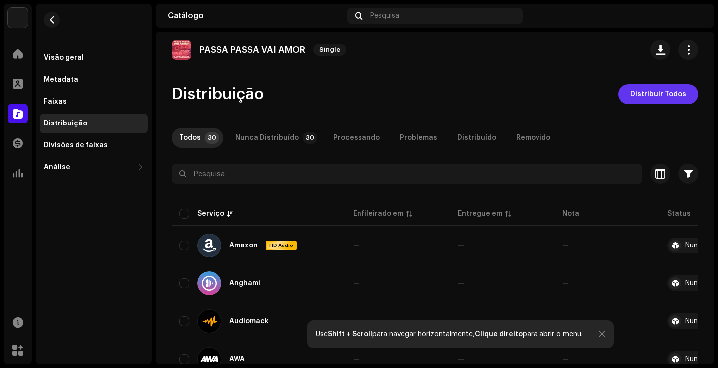
click at [639, 100] on span "Distribuir Todos" at bounding box center [658, 94] width 56 height 20
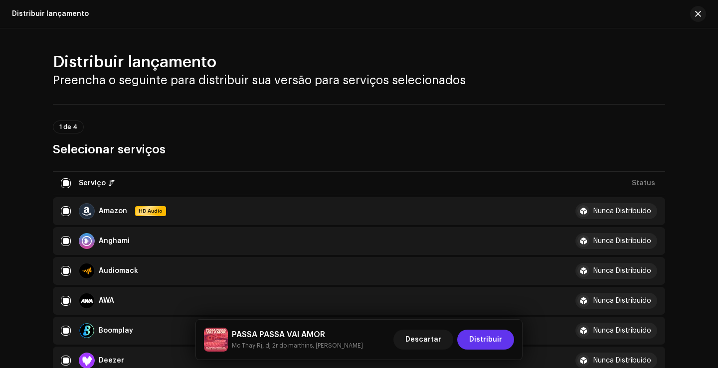
click at [483, 339] on span "Distribuir" at bounding box center [485, 340] width 33 height 20
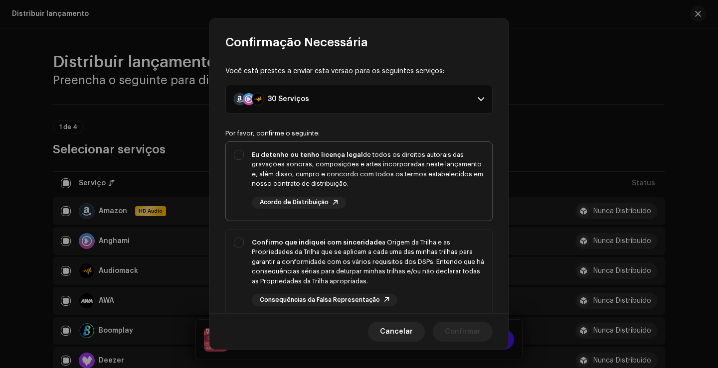
click at [389, 191] on div "Eu detenho ou tenho licença legal de todos os direitos autorais das gravações s…" at bounding box center [368, 179] width 232 height 59
checkbox input "true"
click at [399, 255] on div "Confirmo que indiquei com sinceridade a Origem da Trilha e as Propriedades da T…" at bounding box center [368, 262] width 232 height 49
checkbox input "true"
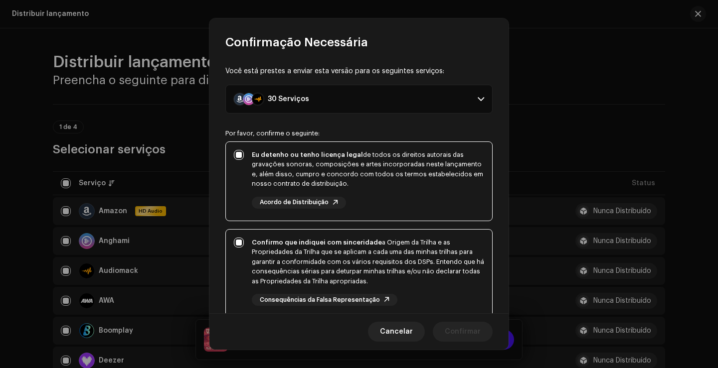
scroll to position [149, 0]
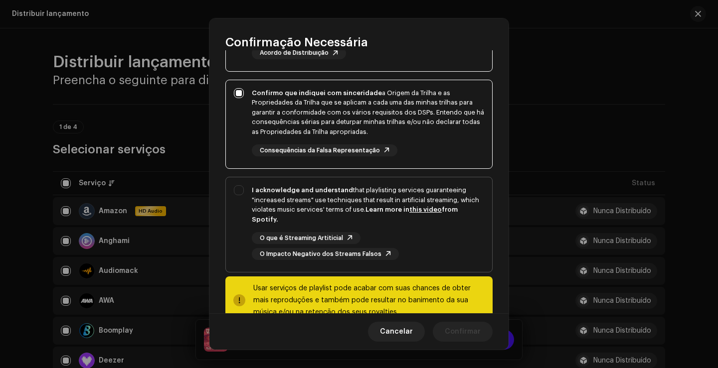
click at [424, 234] on div "O que é Streaming Artiticial O Impacto Negativo dos Streams Falsos" at bounding box center [368, 246] width 232 height 28
checkbox input "true"
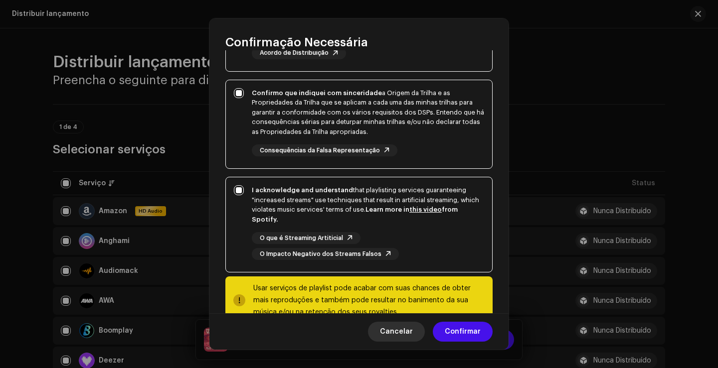
click at [413, 330] on span "Cancelar" at bounding box center [396, 332] width 33 height 20
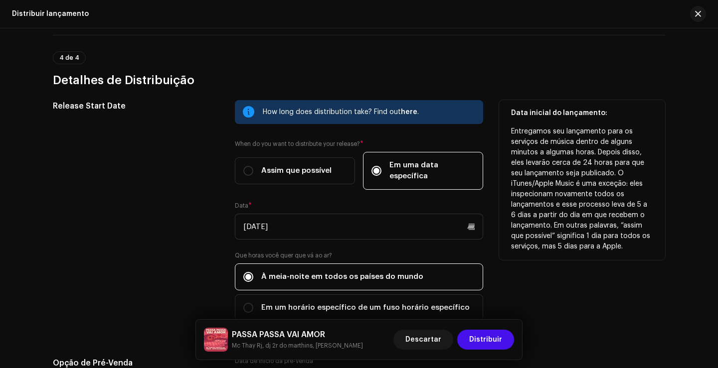
scroll to position [1644, 0]
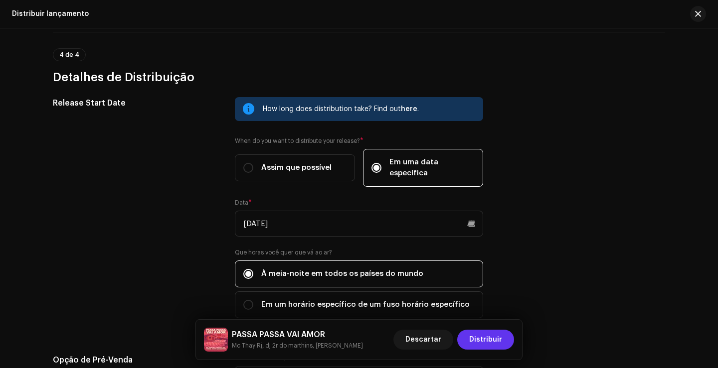
click at [487, 339] on span "Distribuir" at bounding box center [485, 340] width 33 height 20
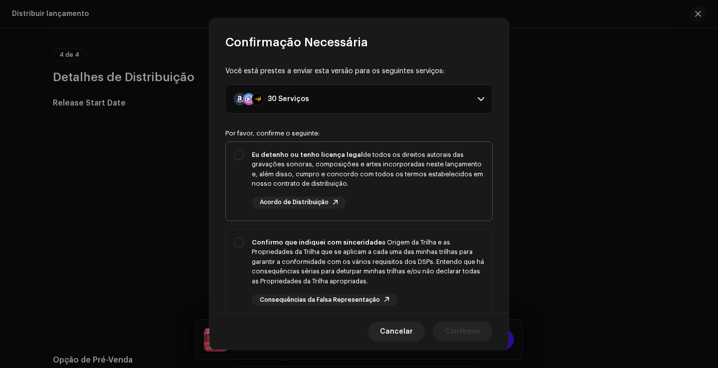
click at [380, 205] on div "Eu detenho ou tenho licença legal de todos os direitos autorais das gravações s…" at bounding box center [368, 179] width 232 height 59
checkbox input "true"
click at [391, 260] on div "Confirmo que indiquei com sinceridade a Origem da Trilha e as Propriedades da T…" at bounding box center [368, 262] width 232 height 49
checkbox input "true"
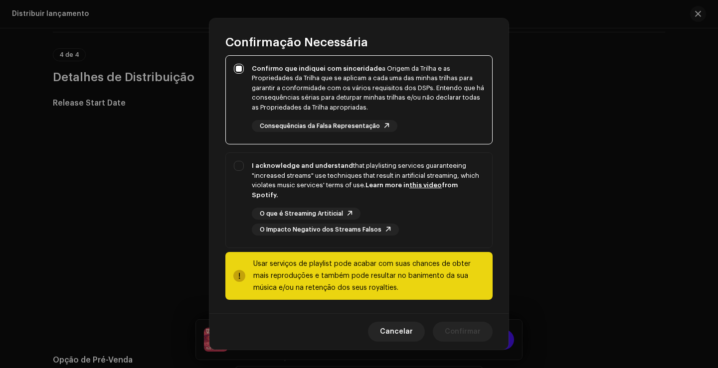
scroll to position [176, 0]
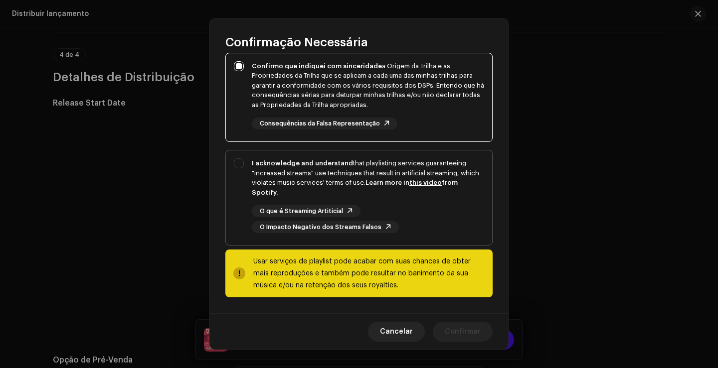
click at [408, 200] on div "I acknowledge and understand that playlisting services guaranteeing "increased …" at bounding box center [368, 195] width 232 height 75
checkbox input "true"
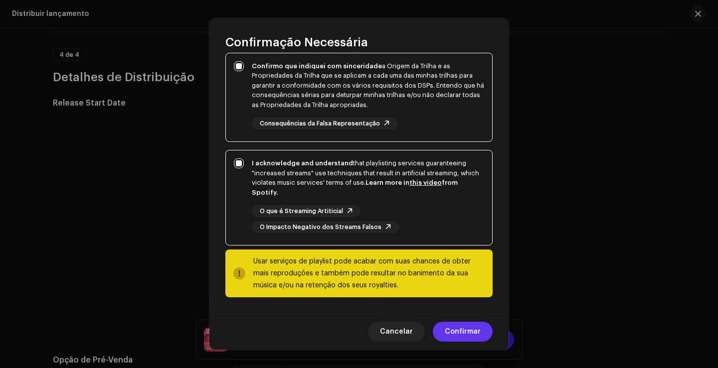
click at [450, 331] on span "Confirmar" at bounding box center [462, 332] width 36 height 20
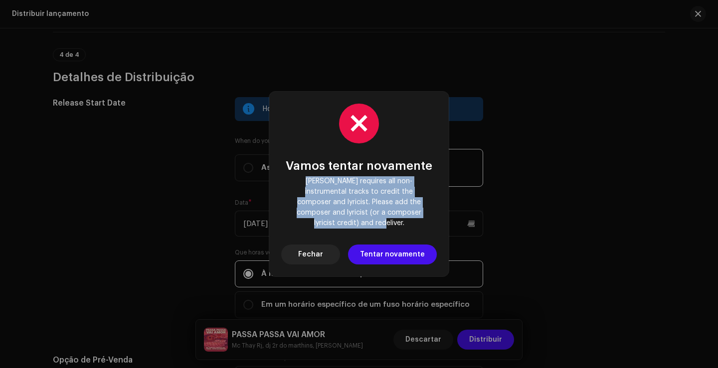
drag, startPoint x: 424, startPoint y: 217, endPoint x: 296, endPoint y: 184, distance: 131.9
click at [296, 184] on span "Deezer requires all non-instrumental tracks to credit the composer and lyricist…" at bounding box center [359, 202] width 140 height 52
copy span "Deezer requires all non-instrumental tracks to credit the composer and lyricist…"
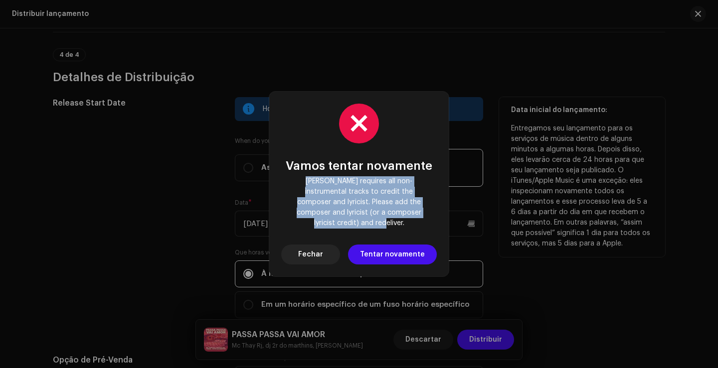
click at [331, 245] on button "Fechar" at bounding box center [310, 255] width 59 height 20
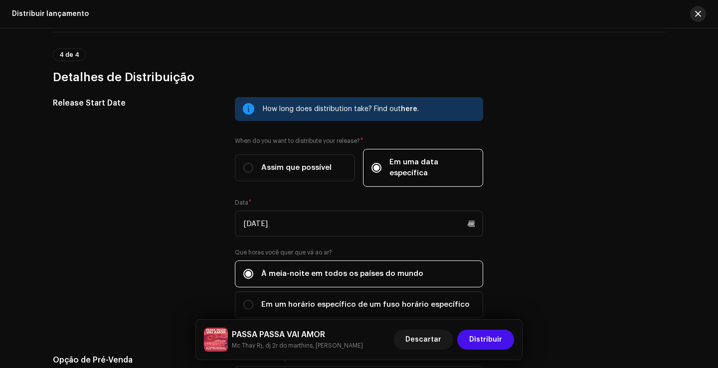
click at [701, 14] on button "button" at bounding box center [698, 14] width 16 height 16
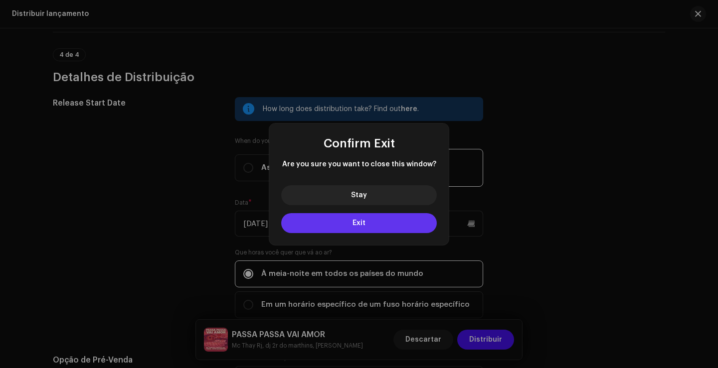
click at [366, 226] on button "Exit" at bounding box center [358, 223] width 155 height 20
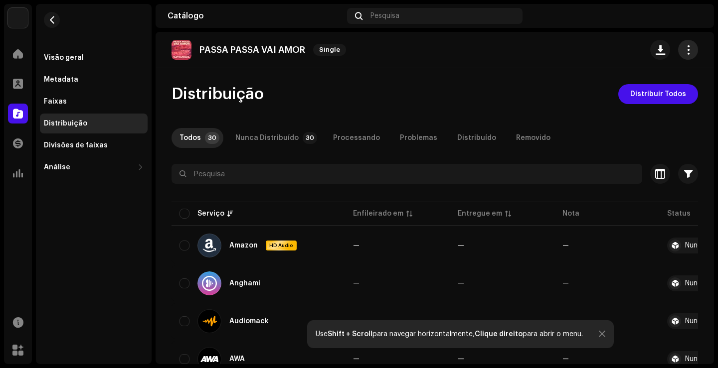
click at [684, 52] on span "button" at bounding box center [687, 50] width 9 height 8
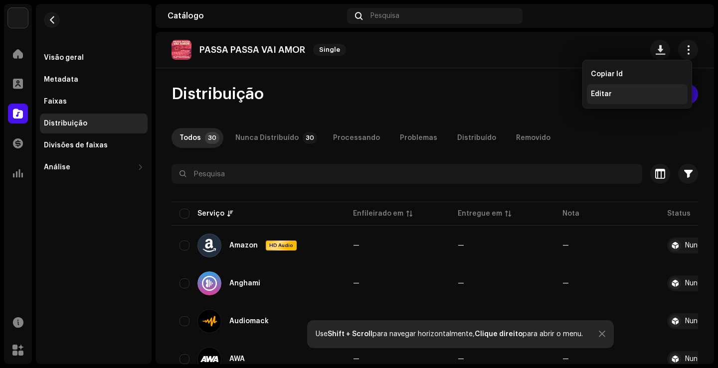
click at [613, 89] on div "Editar" at bounding box center [636, 94] width 101 height 20
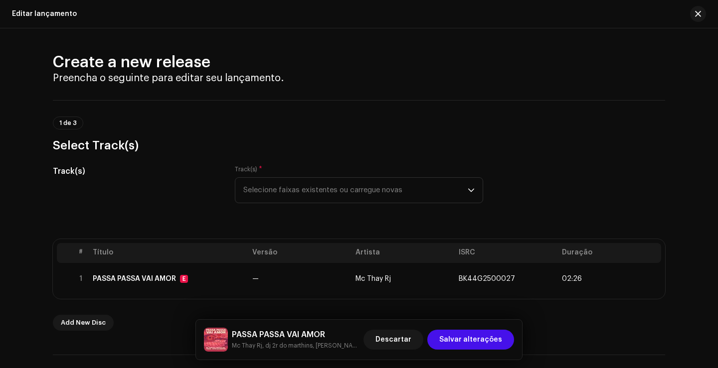
scroll to position [100, 0]
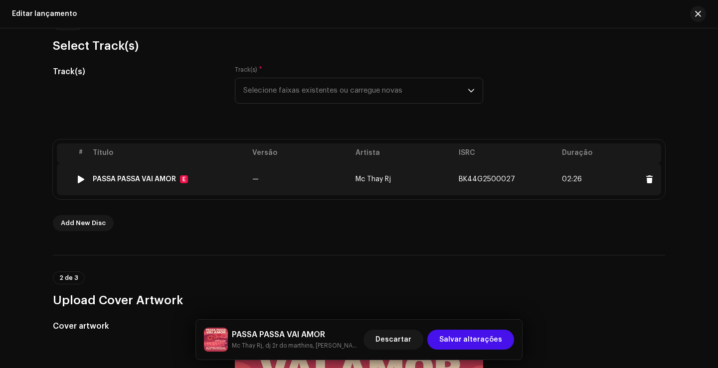
click at [390, 169] on td "Mc Thay Rj" at bounding box center [402, 179] width 103 height 32
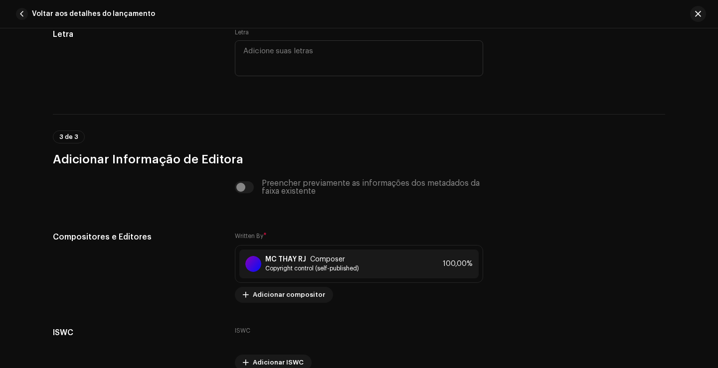
scroll to position [2111, 0]
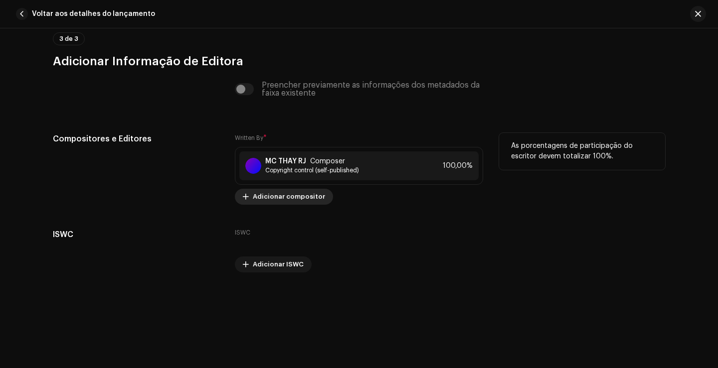
click at [286, 195] on span "Adicionar compositor" at bounding box center [289, 197] width 72 height 20
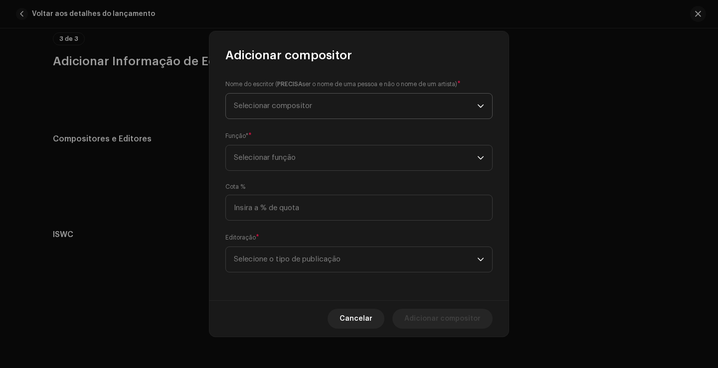
click at [334, 105] on span "Selecionar compositor" at bounding box center [355, 106] width 243 height 25
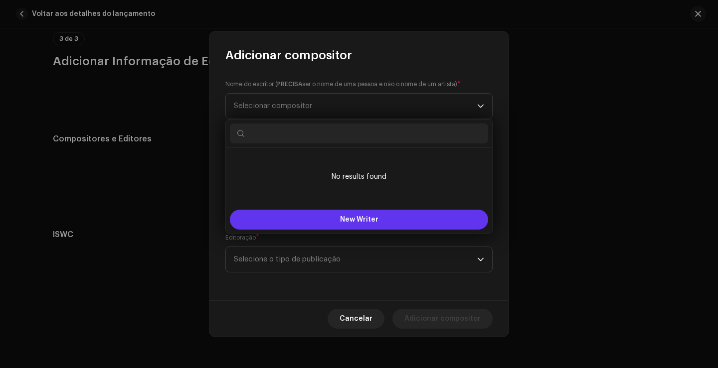
click at [376, 222] on span "New Writer" at bounding box center [359, 219] width 38 height 7
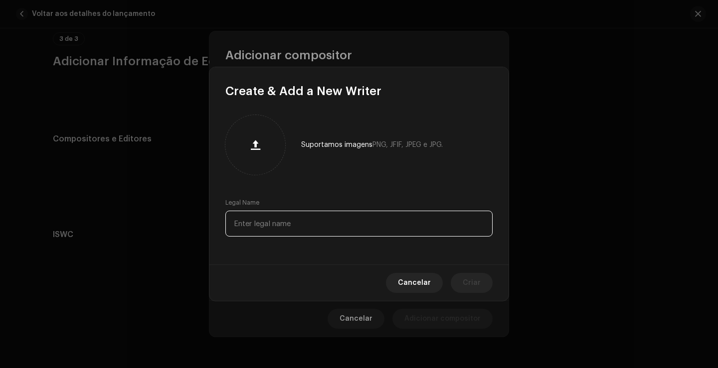
click at [315, 220] on input "text" at bounding box center [358, 224] width 267 height 26
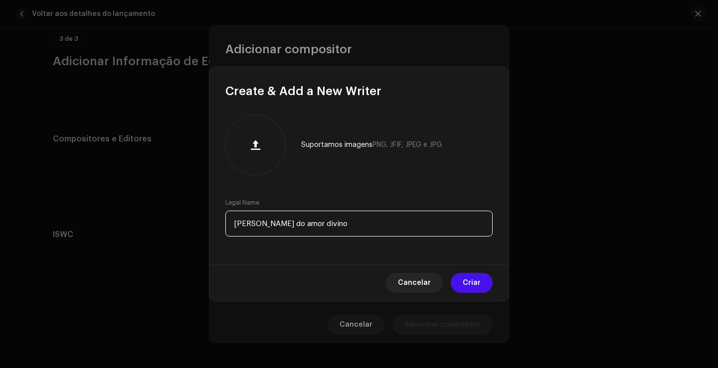
click at [249, 223] on input "tatiane lima do amor divino" at bounding box center [358, 224] width 267 height 26
type input "Tatiane lima do amor divino"
click at [478, 287] on span "Criar" at bounding box center [471, 283] width 18 height 20
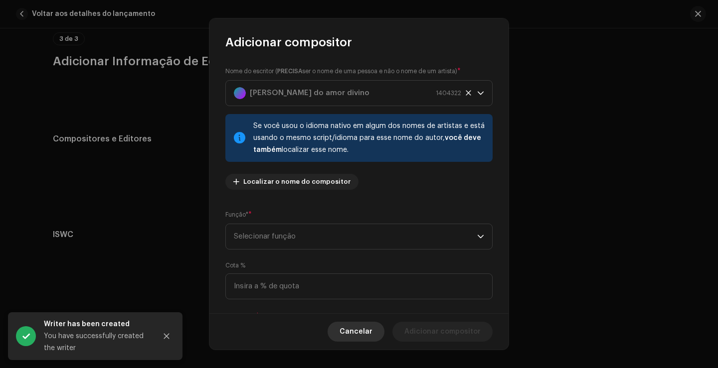
click at [360, 329] on span "Cancelar" at bounding box center [355, 332] width 33 height 20
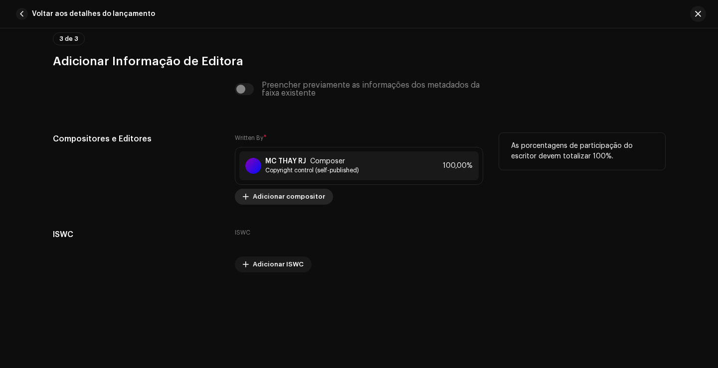
click at [305, 198] on span "Adicionar compositor" at bounding box center [289, 197] width 72 height 20
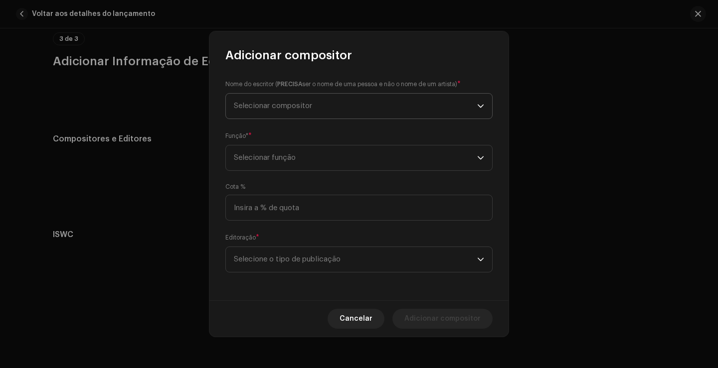
click at [318, 109] on span "Selecionar compositor" at bounding box center [355, 106] width 243 height 25
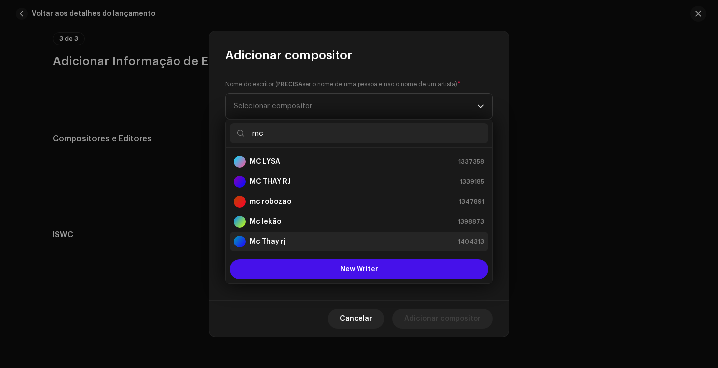
type input "mc"
click at [322, 237] on div "Mc Thay rj 1404313" at bounding box center [359, 242] width 250 height 12
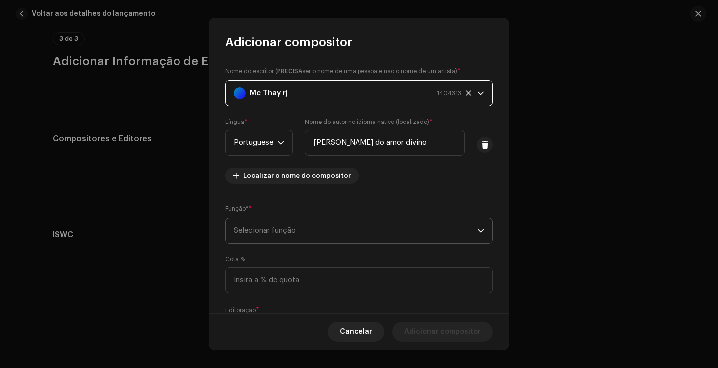
click at [326, 235] on span "Selecionar função" at bounding box center [355, 230] width 243 height 25
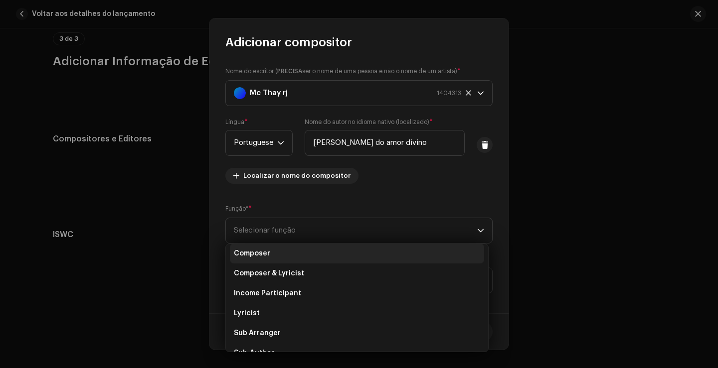
scroll to position [0, 0]
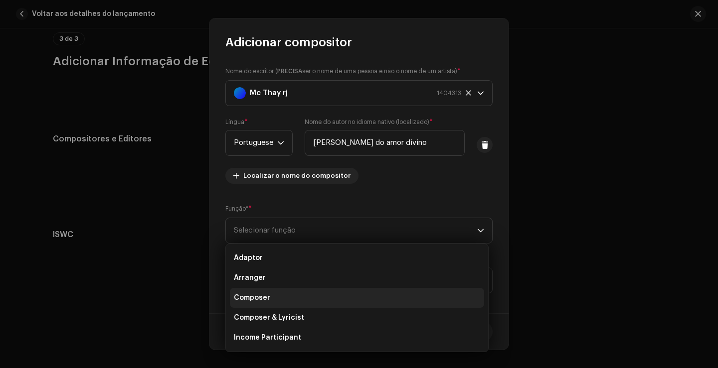
click at [294, 296] on li "Composer" at bounding box center [357, 298] width 254 height 20
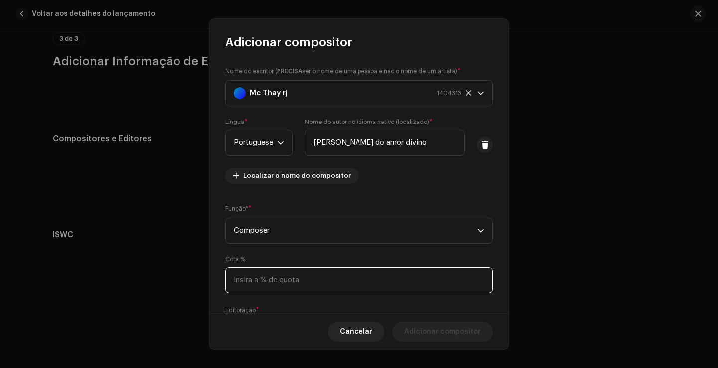
click at [297, 281] on input at bounding box center [358, 281] width 267 height 26
type input "100,00"
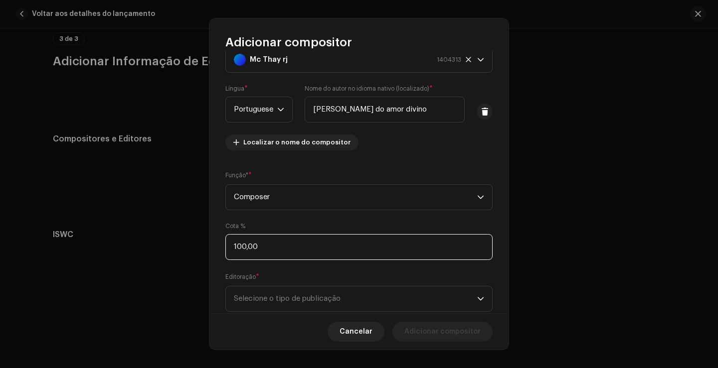
scroll to position [50, 0]
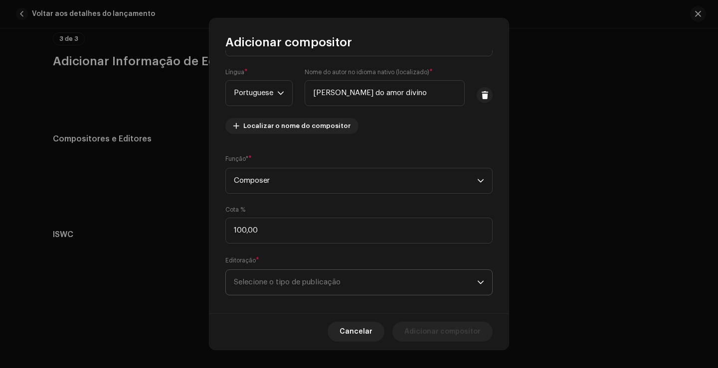
click at [311, 280] on span "Selecione o tipo de publicação" at bounding box center [355, 282] width 243 height 25
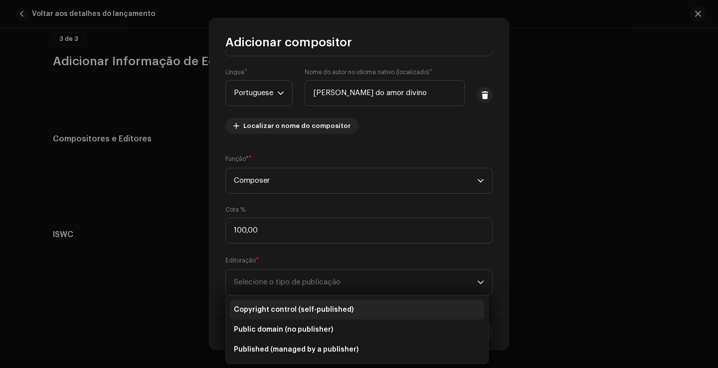
click at [311, 306] on span "Copyright control (self-published)" at bounding box center [294, 310] width 120 height 10
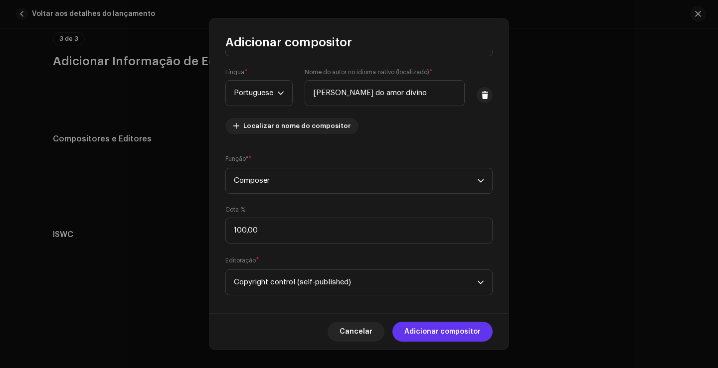
click at [445, 327] on span "Adicionar compositor" at bounding box center [442, 332] width 76 height 20
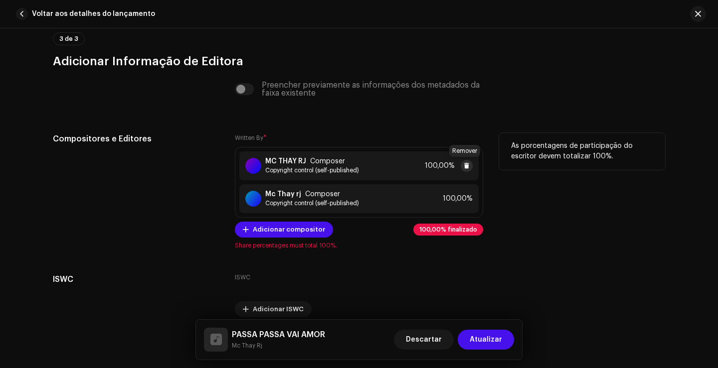
click at [463, 164] on span at bounding box center [466, 166] width 6 height 8
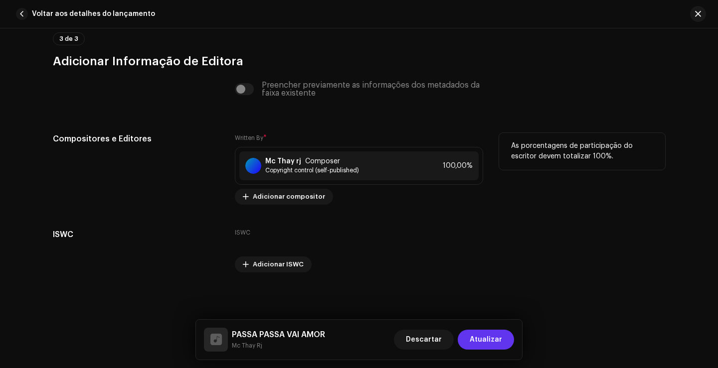
click at [485, 343] on span "Atualizar" at bounding box center [485, 340] width 32 height 20
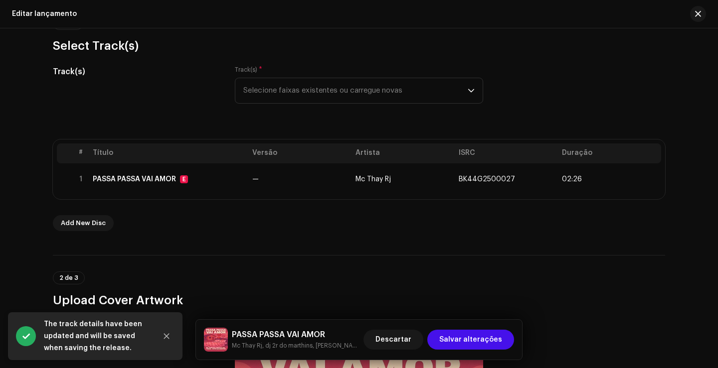
click at [485, 343] on span "Salvar alterações" at bounding box center [470, 340] width 63 height 20
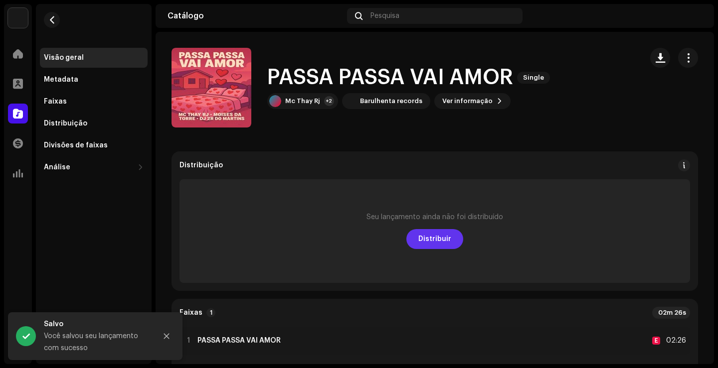
click at [440, 243] on span "Distribuir" at bounding box center [434, 239] width 33 height 20
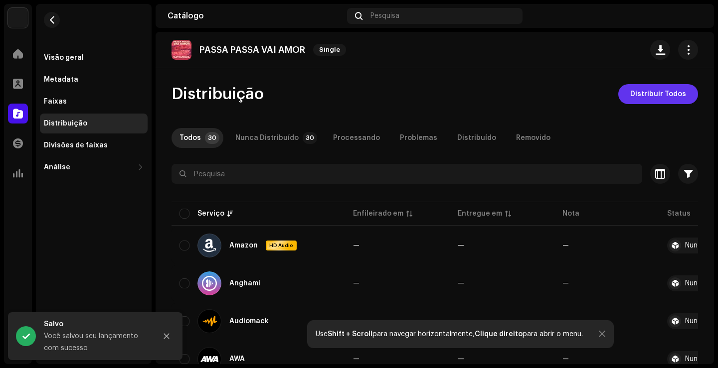
click at [672, 91] on span "Distribuir Todos" at bounding box center [658, 94] width 56 height 20
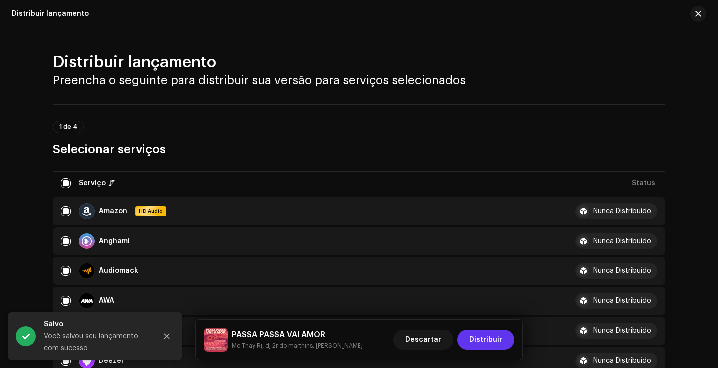
click at [502, 339] on button "Distribuir" at bounding box center [485, 340] width 57 height 20
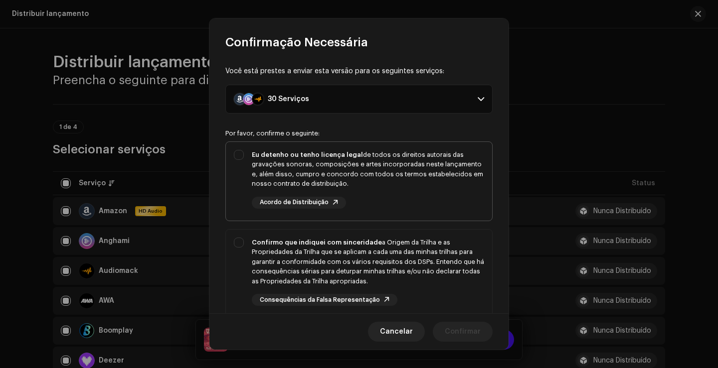
click at [392, 185] on div "Eu detenho ou tenho licença legal de todos os direitos autorais das gravações s…" at bounding box center [368, 169] width 232 height 39
checkbox input "true"
click at [426, 277] on div "Confirmo que indiquei com sinceridade a Origem da Trilha e as Propriedades da T…" at bounding box center [368, 262] width 232 height 49
checkbox input "true"
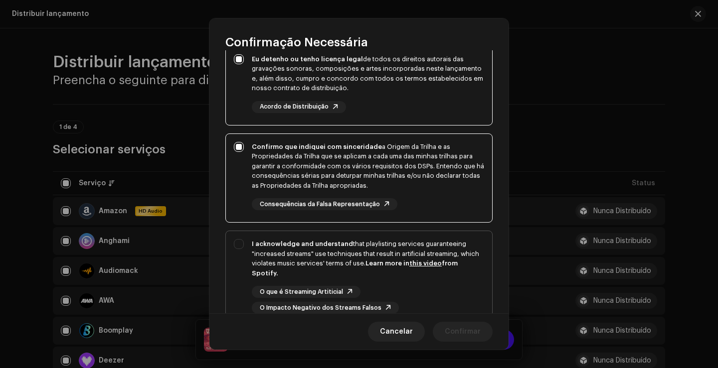
scroll to position [100, 0]
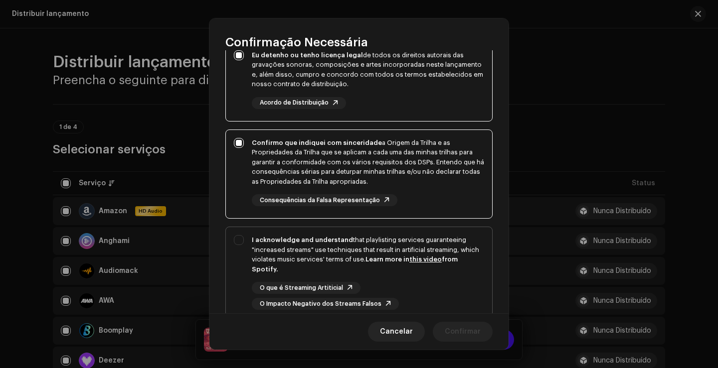
click at [416, 256] on link "this video" at bounding box center [425, 259] width 32 height 6
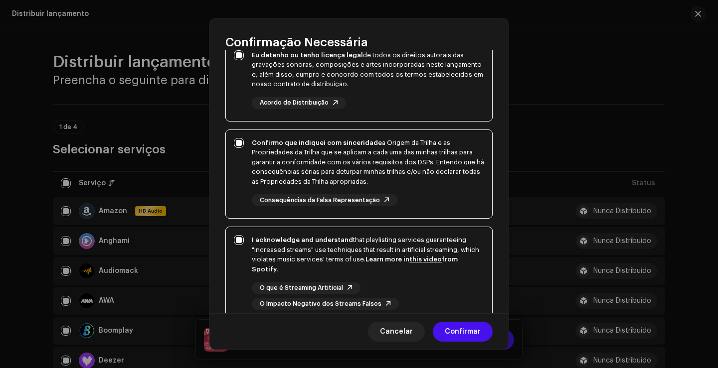
click at [330, 242] on strong "I acknowledge and understand" at bounding box center [302, 240] width 101 height 6
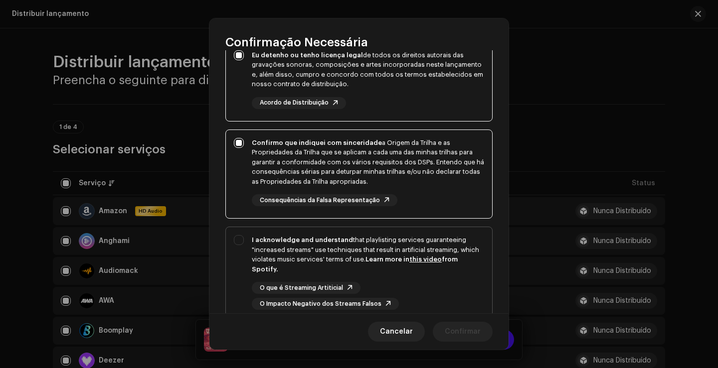
click at [330, 242] on strong "I acknowledge and understand" at bounding box center [302, 240] width 101 height 6
checkbox input "true"
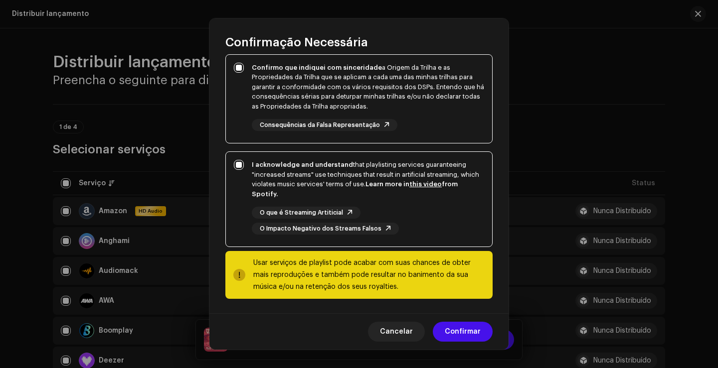
scroll to position [176, 0]
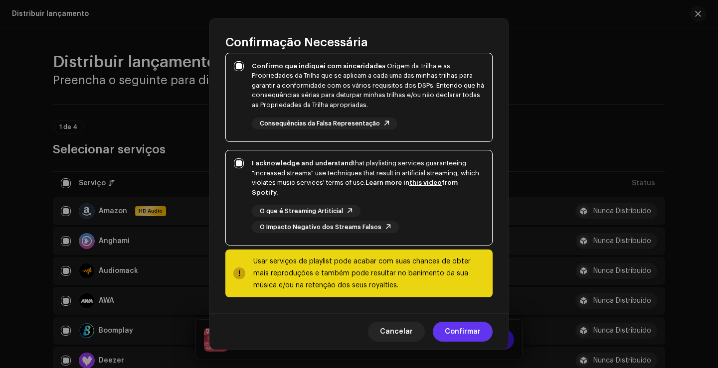
click at [454, 330] on span "Confirmar" at bounding box center [462, 332] width 36 height 20
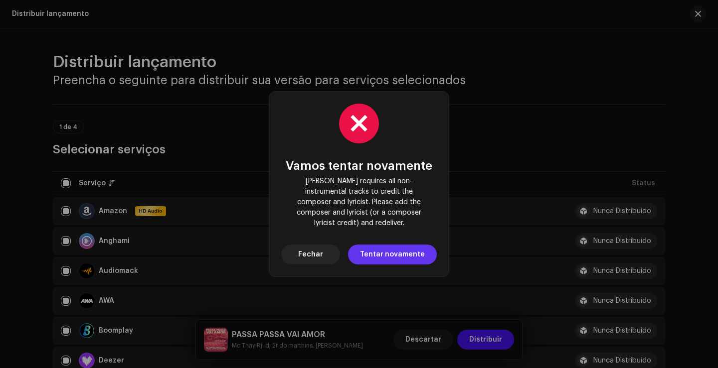
click at [396, 251] on span "Tentar novamente" at bounding box center [392, 255] width 65 height 20
click at [330, 245] on button "Fechar" at bounding box center [310, 255] width 59 height 20
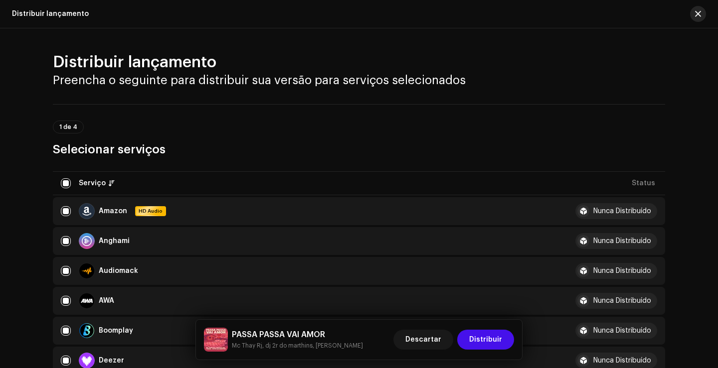
click at [702, 14] on button "button" at bounding box center [698, 14] width 16 height 16
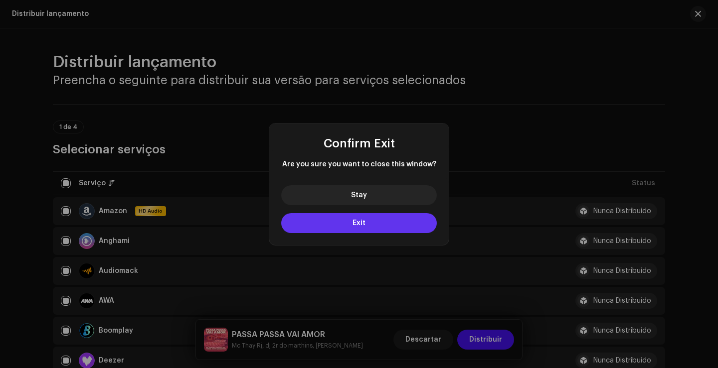
click at [393, 221] on button "Exit" at bounding box center [358, 223] width 155 height 20
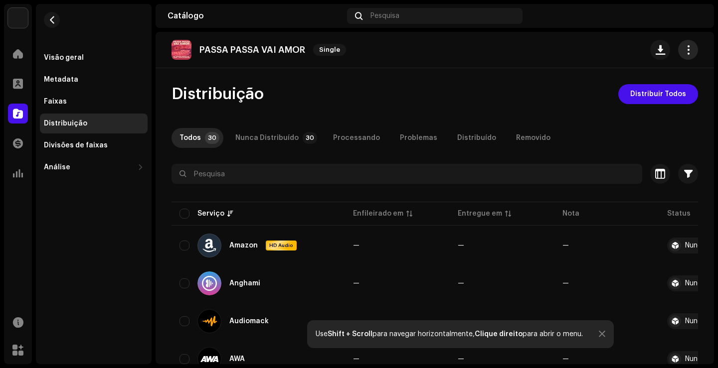
click at [683, 48] on span "button" at bounding box center [687, 50] width 9 height 8
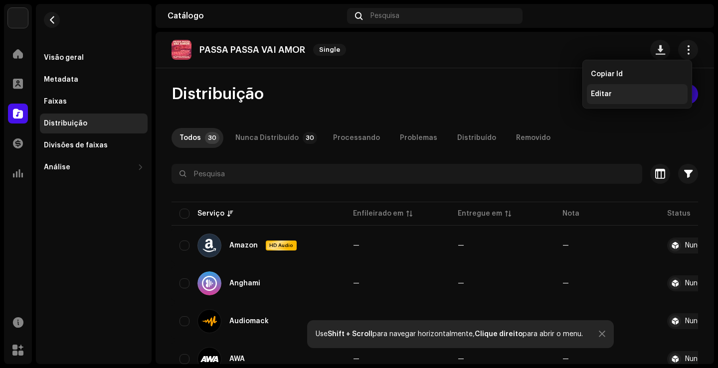
click at [617, 93] on div "Editar" at bounding box center [636, 94] width 93 height 8
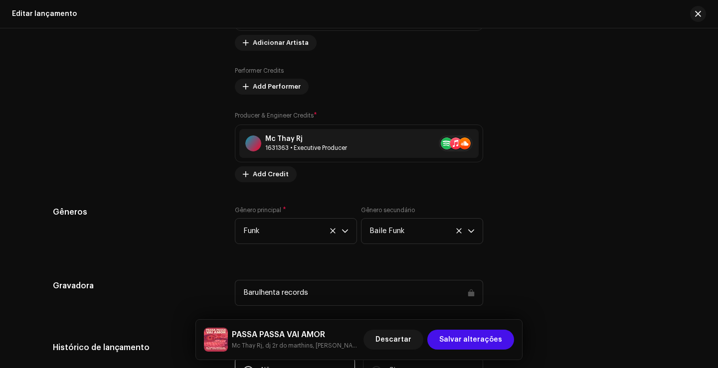
scroll to position [1246, 0]
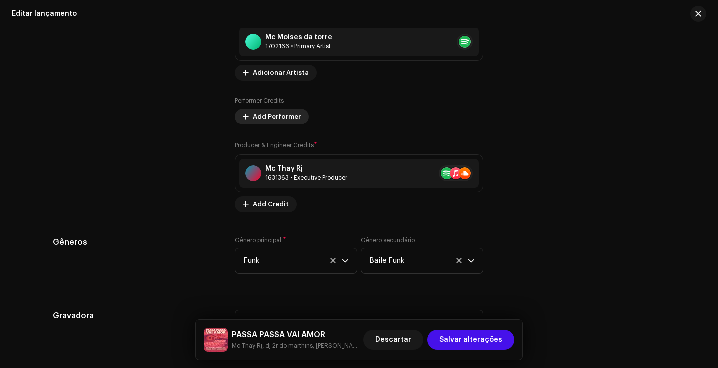
click at [287, 118] on span "Add Performer" at bounding box center [277, 117] width 48 height 20
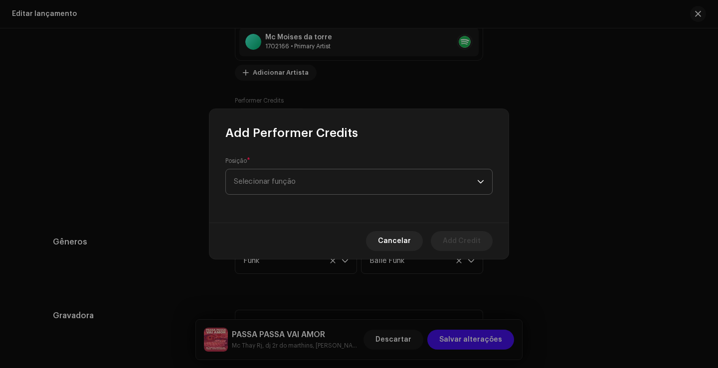
click at [328, 182] on span "Selecionar função" at bounding box center [355, 181] width 243 height 25
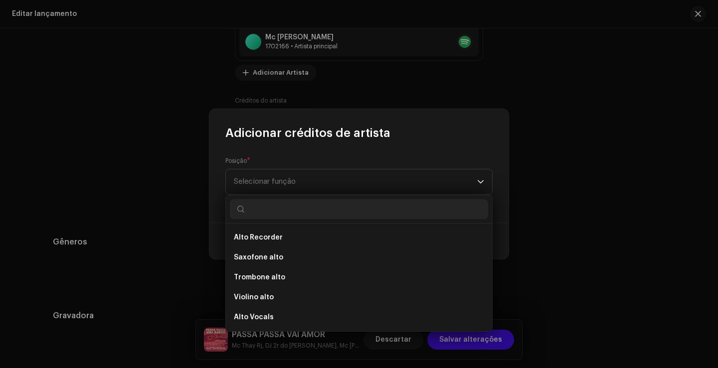
scroll to position [249, 0]
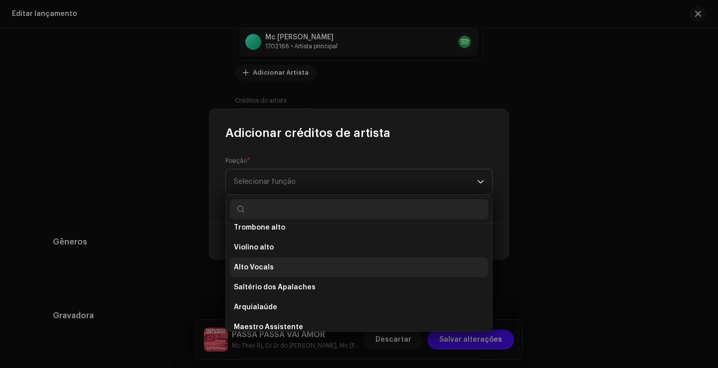
click at [283, 270] on li "Alto Vocals" at bounding box center [359, 268] width 258 height 20
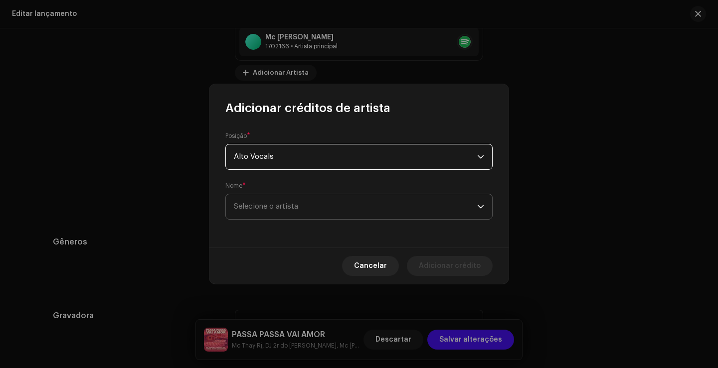
click at [321, 207] on span "Selecione o artista" at bounding box center [355, 206] width 243 height 25
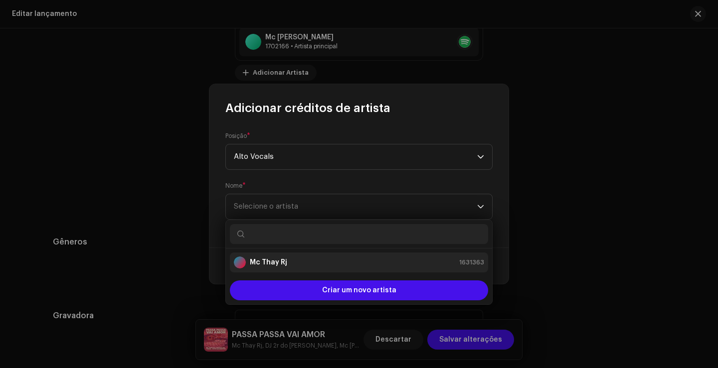
click at [316, 264] on div "Mc Thay Rj 1631363" at bounding box center [359, 263] width 250 height 12
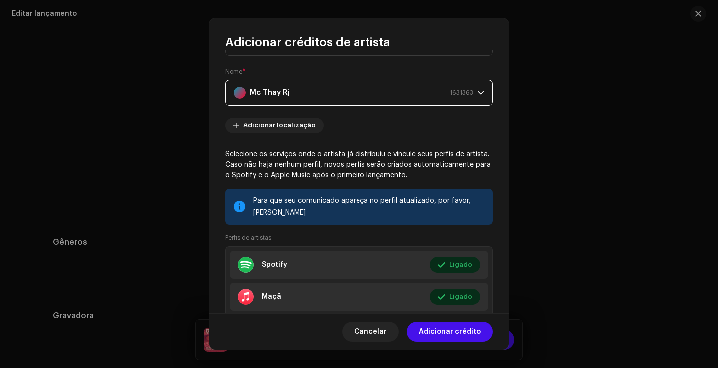
scroll to position [100, 0]
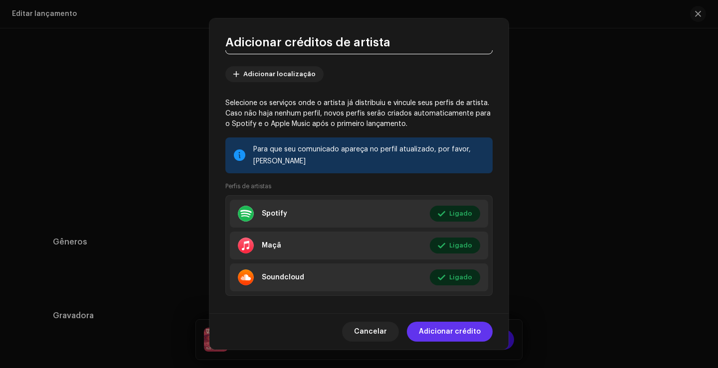
click at [458, 333] on font "Adicionar crédito" at bounding box center [450, 331] width 62 height 7
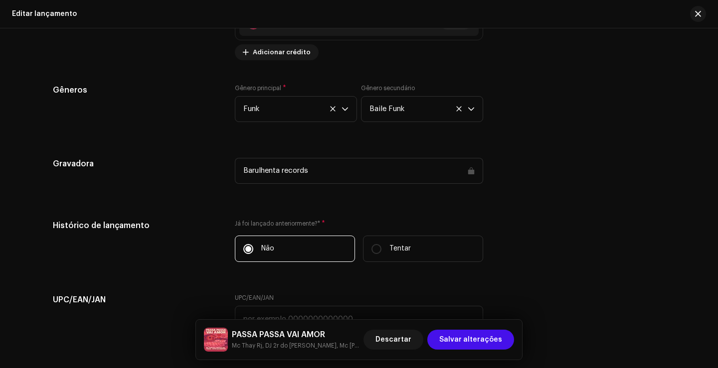
scroll to position [1445, 0]
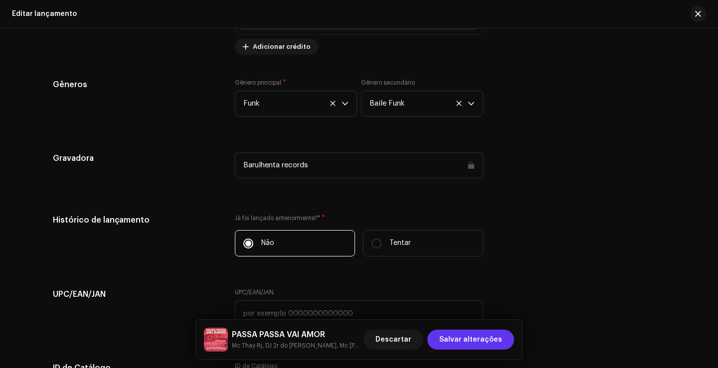
click at [490, 335] on span "Salvar alterações" at bounding box center [470, 340] width 63 height 20
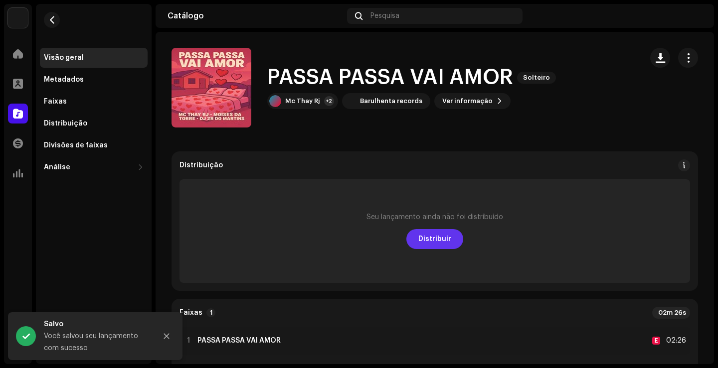
click at [438, 242] on font "Distribuir" at bounding box center [434, 239] width 33 height 7
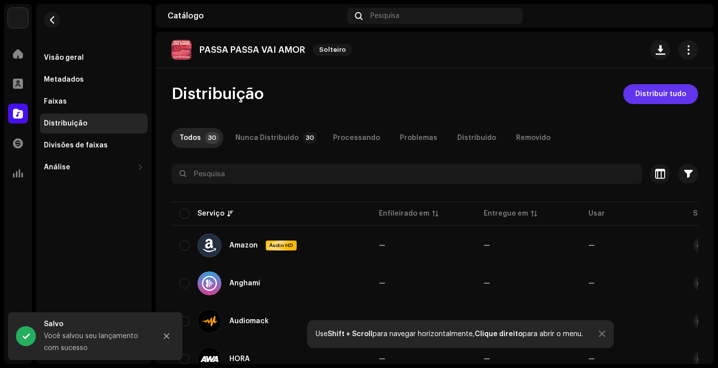
click at [659, 94] on font "Distribuir tudo" at bounding box center [660, 94] width 51 height 7
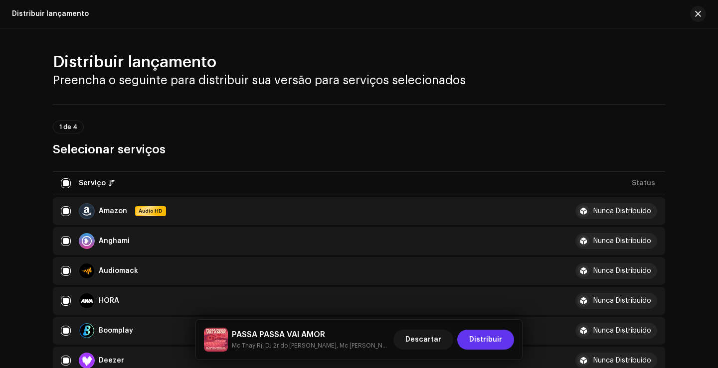
click at [503, 341] on button "Distribuir" at bounding box center [485, 340] width 57 height 20
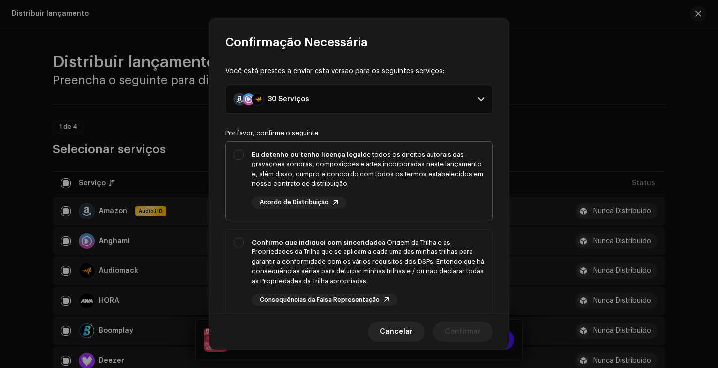
click at [366, 174] on div "Eu detenho ou tenho licença legal de todos os direitos autorais das gravações s…" at bounding box center [368, 169] width 232 height 39
checkbox input "true"
click at [339, 243] on font "Confirmo que indiquei com sinceridade" at bounding box center [317, 242] width 130 height 6
checkbox input "true"
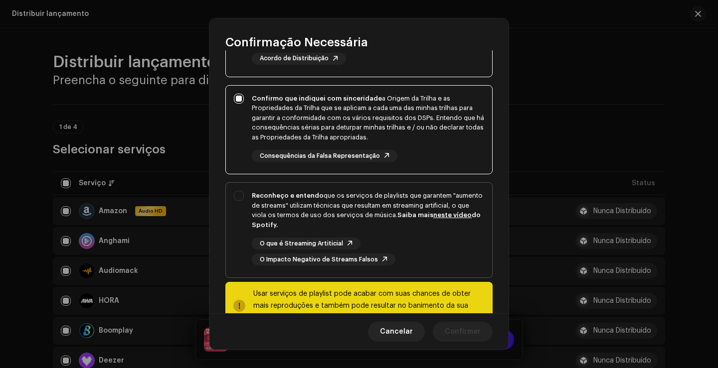
scroll to position [149, 0]
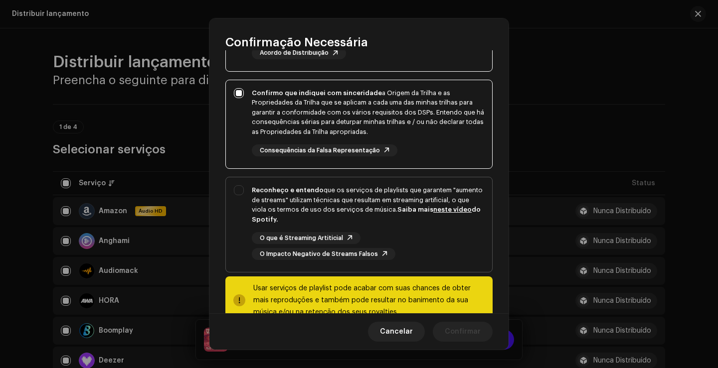
click at [301, 193] on font "Reconheço e entendo" at bounding box center [288, 190] width 72 height 6
checkbox input "true"
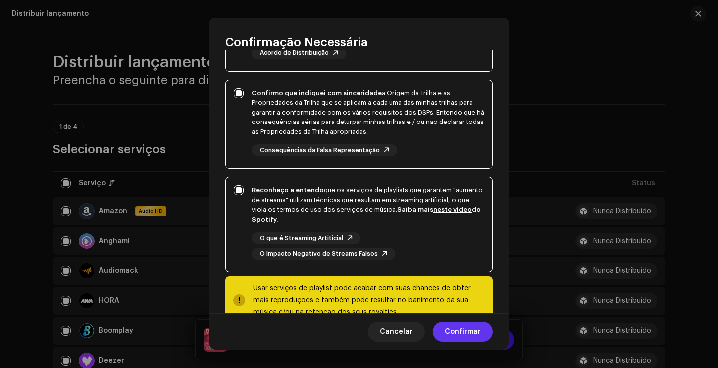
click at [457, 329] on span "Confirmar" at bounding box center [462, 332] width 36 height 20
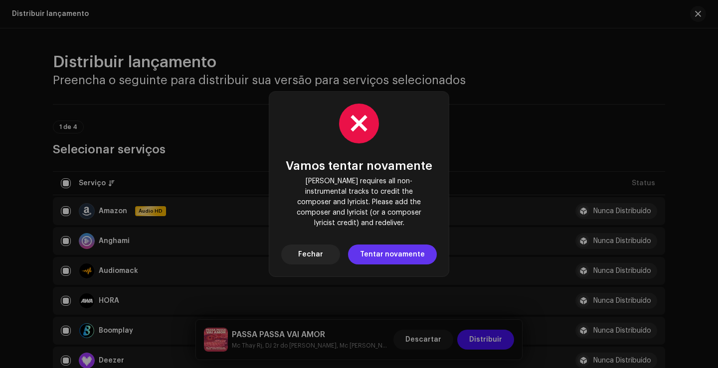
click at [392, 245] on span "Tentar novamente" at bounding box center [392, 255] width 65 height 20
click at [322, 251] on font "Fechar" at bounding box center [310, 254] width 25 height 7
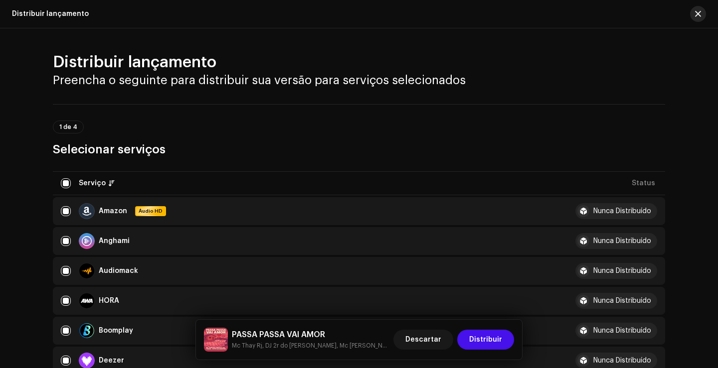
click at [700, 6] on button "button" at bounding box center [698, 14] width 16 height 16
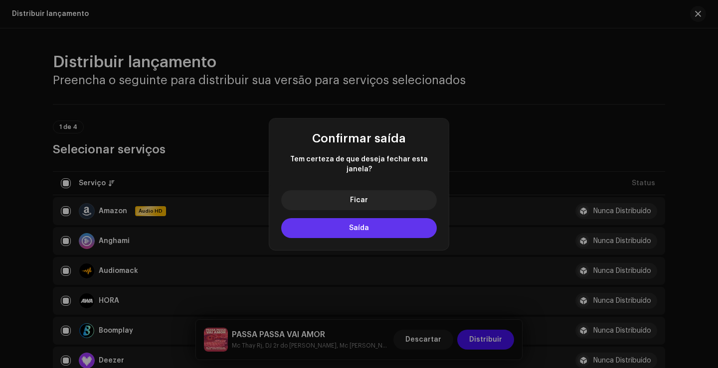
click at [368, 227] on button "Saída" at bounding box center [358, 228] width 155 height 20
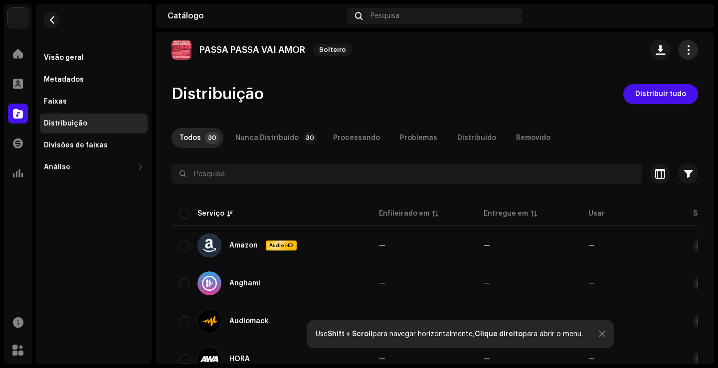
click at [683, 50] on span "button" at bounding box center [687, 50] width 9 height 8
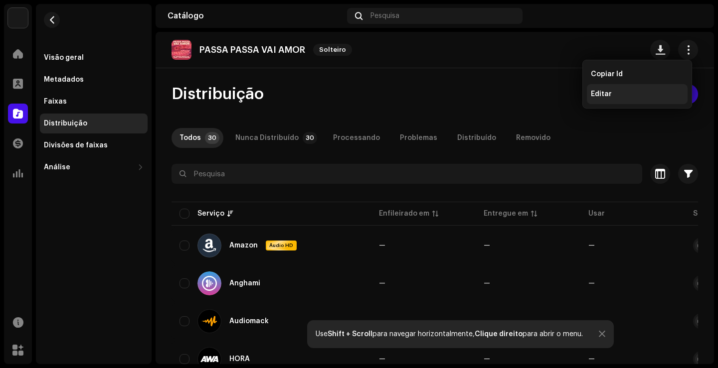
click at [604, 96] on font "Editar" at bounding box center [600, 94] width 21 height 7
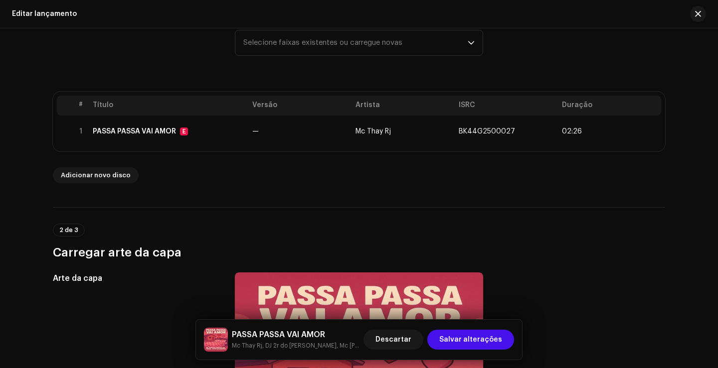
scroll to position [149, 0]
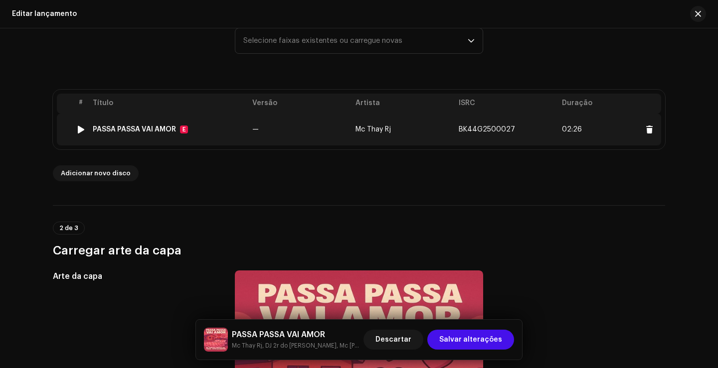
click at [292, 131] on td "—" at bounding box center [299, 130] width 103 height 32
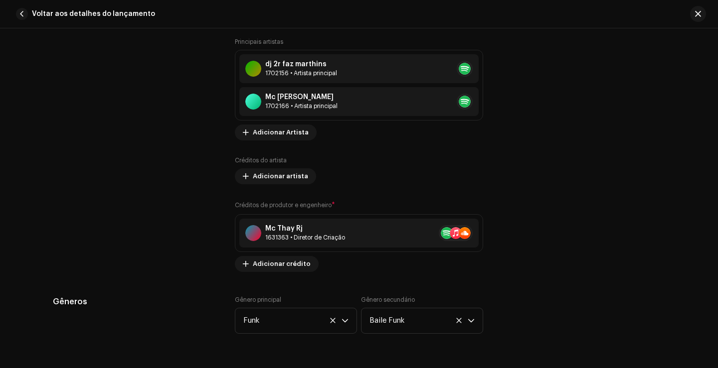
scroll to position [797, 0]
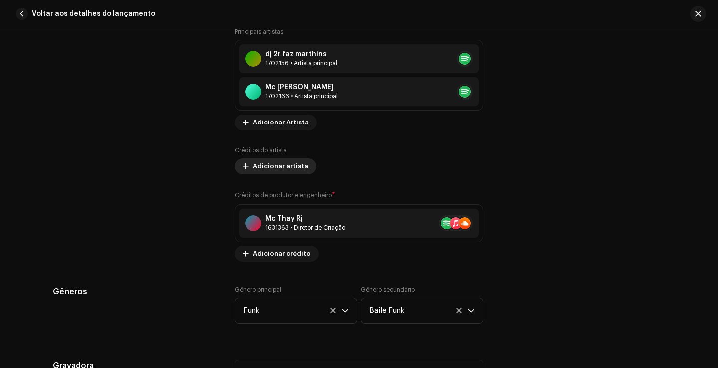
click at [293, 165] on font "Adicionar artista" at bounding box center [280, 166] width 55 height 6
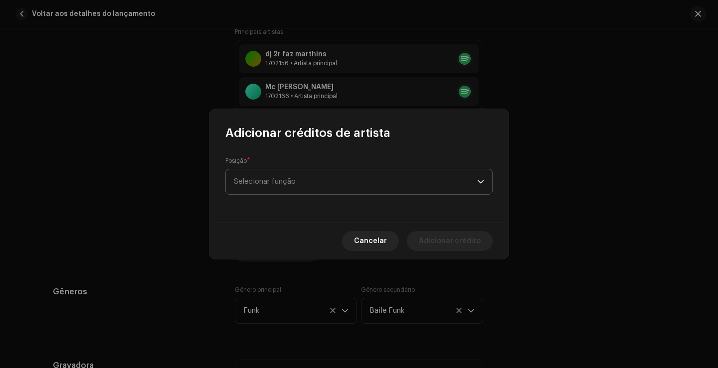
click at [295, 181] on font "Selecionar função" at bounding box center [265, 181] width 62 height 7
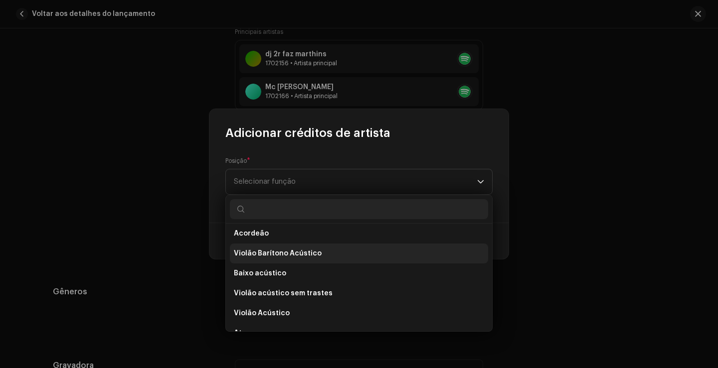
scroll to position [0, 0]
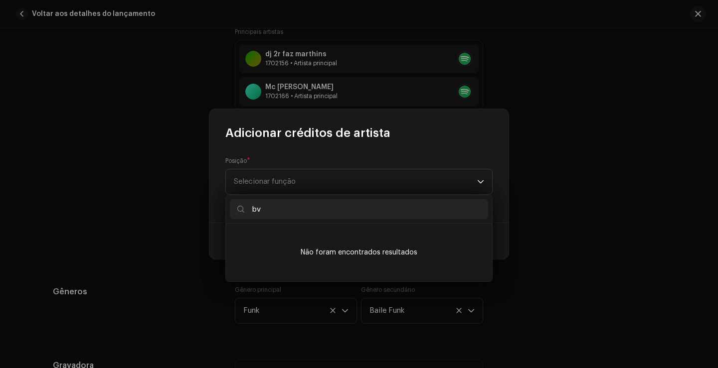
type input "b"
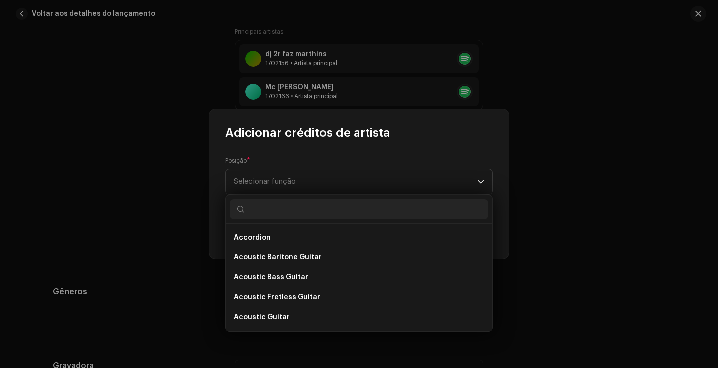
type input "c"
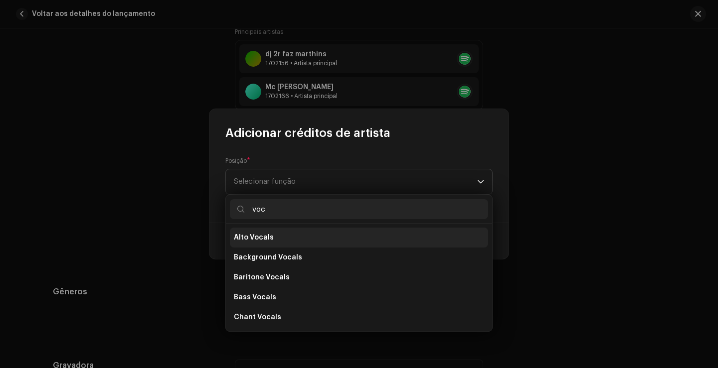
type input "voc"
click at [283, 239] on li "Alto Vocals" at bounding box center [359, 238] width 258 height 20
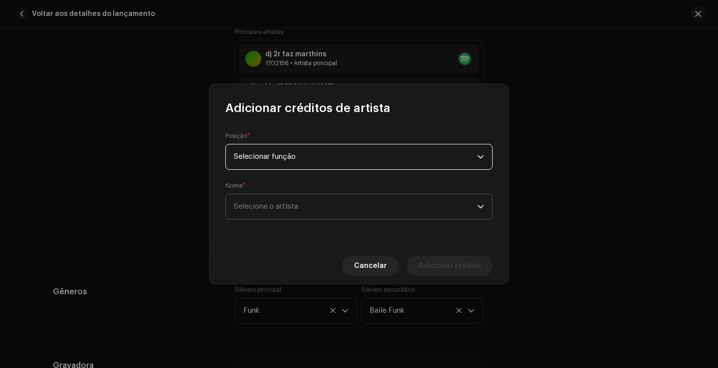
click at [352, 210] on span "Selecione o artista" at bounding box center [355, 206] width 243 height 25
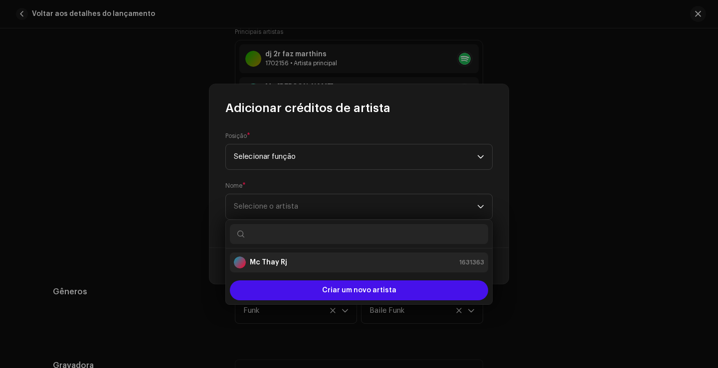
click at [316, 266] on div "Mc Thay Rj 1631363" at bounding box center [359, 263] width 250 height 12
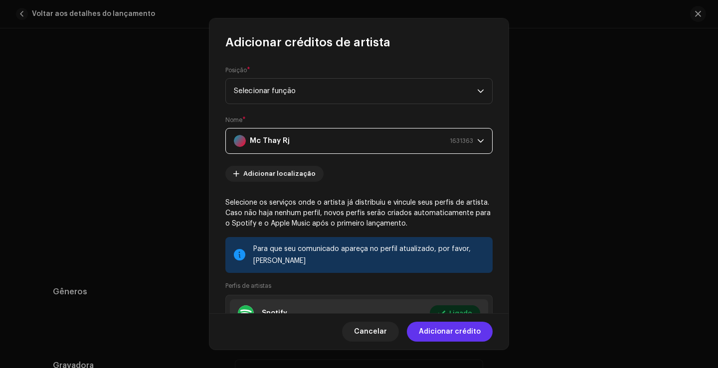
click at [465, 331] on font "Adicionar crédito" at bounding box center [450, 331] width 62 height 7
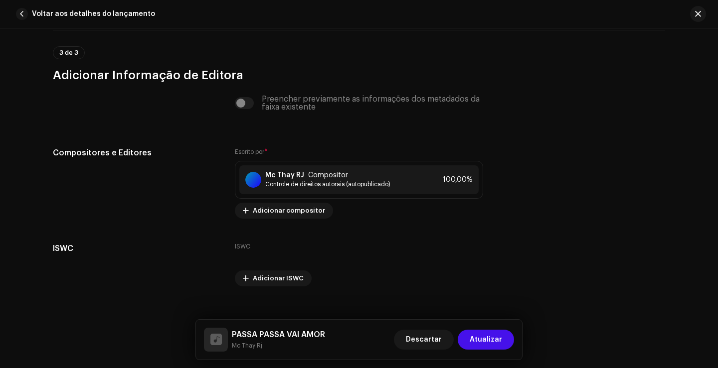
scroll to position [2153, 0]
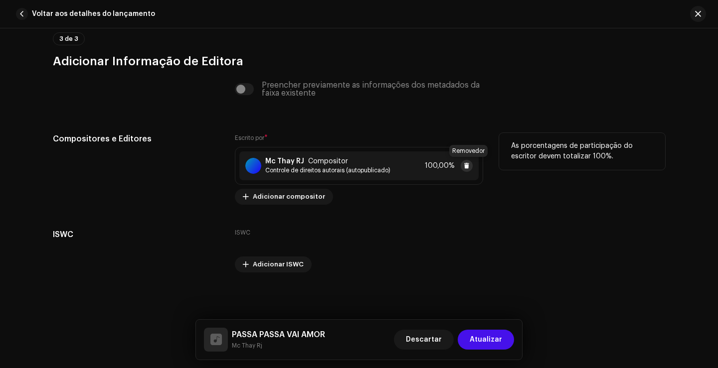
click at [464, 168] on span at bounding box center [466, 166] width 6 height 8
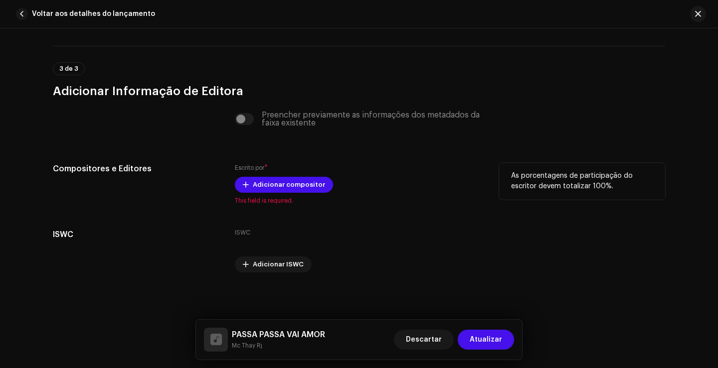
scroll to position [2123, 0]
click at [246, 121] on div "Preencher previamente as informações dos metadados da faixa existente" at bounding box center [359, 119] width 248 height 16
click at [242, 118] on div "Preencher previamente as informações dos metadados da faixa existente" at bounding box center [359, 119] width 248 height 16
click at [288, 190] on span "Adicionar compositor" at bounding box center [289, 185] width 72 height 20
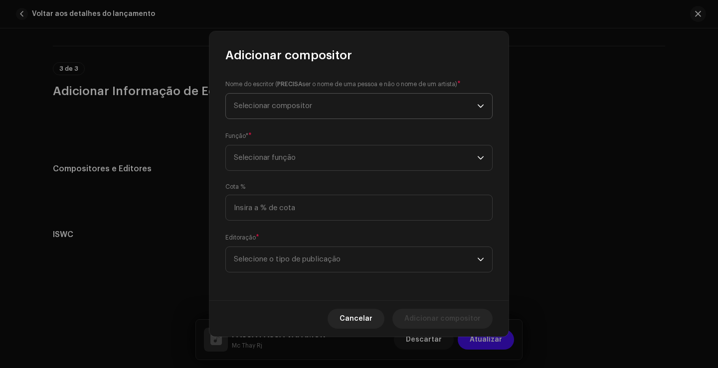
click at [292, 110] on span "Selecionar compositor" at bounding box center [355, 106] width 243 height 25
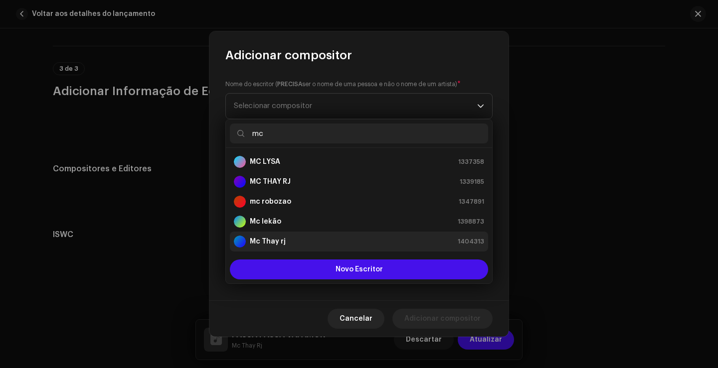
type input "mc"
click at [309, 245] on div "Mc Thay rj 1404313" at bounding box center [359, 242] width 250 height 12
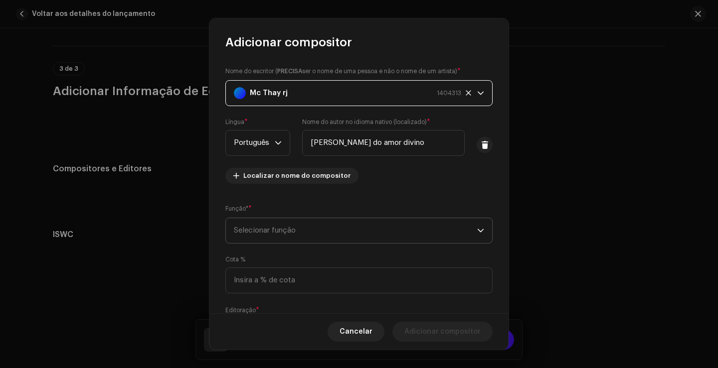
click at [346, 235] on span "Selecionar função" at bounding box center [355, 230] width 243 height 25
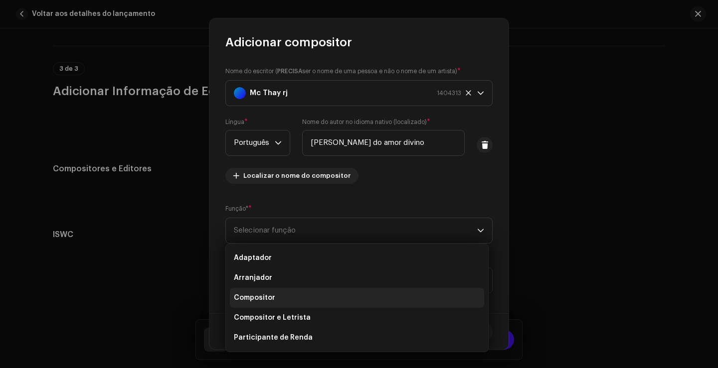
click at [328, 293] on li "Compositor" at bounding box center [357, 298] width 254 height 20
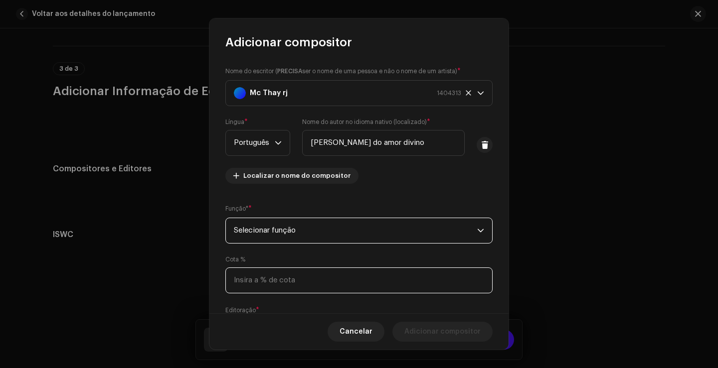
click at [318, 285] on input at bounding box center [358, 281] width 267 height 26
type input "100,00"
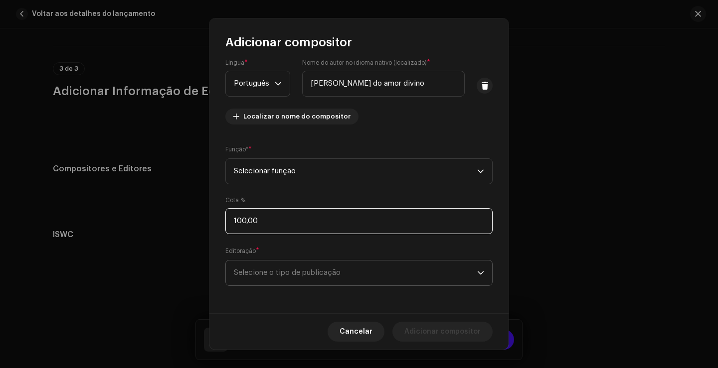
scroll to position [60, 0]
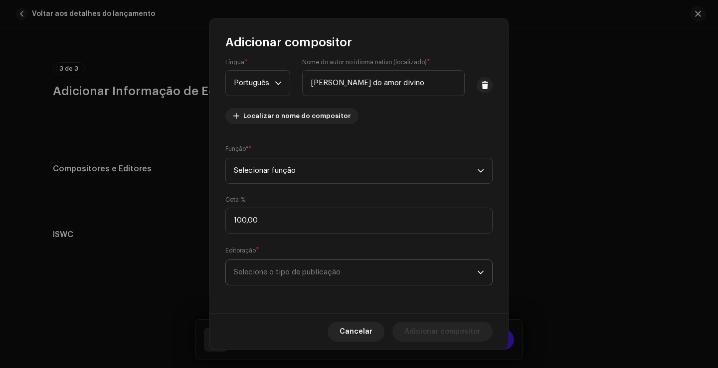
click at [298, 279] on span "Selecione o tipo de publicação" at bounding box center [355, 272] width 243 height 25
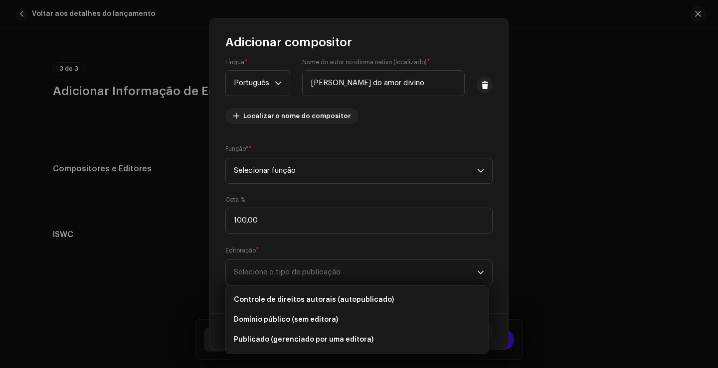
drag, startPoint x: 291, startPoint y: 299, endPoint x: 327, endPoint y: 305, distance: 36.3
click at [292, 299] on font "Controle de direitos autorais (autopublicado)" at bounding box center [314, 299] width 160 height 7
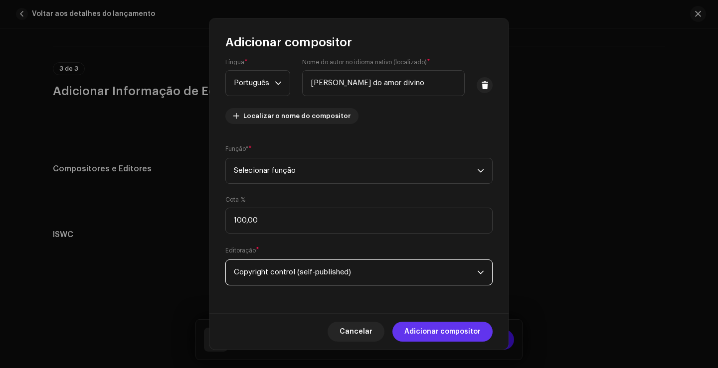
click at [441, 329] on font "Adicionar compositor" at bounding box center [442, 331] width 76 height 7
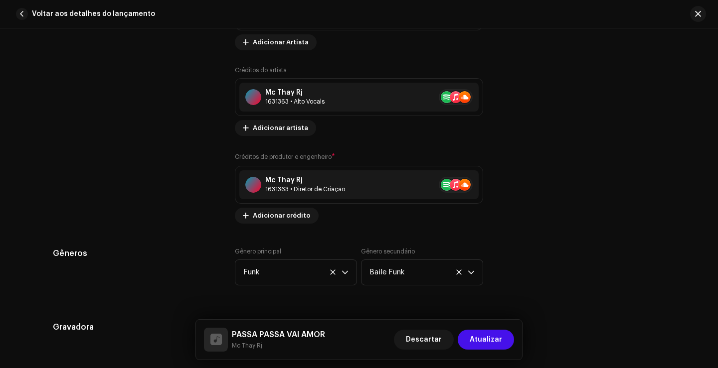
scroll to position [857, 0]
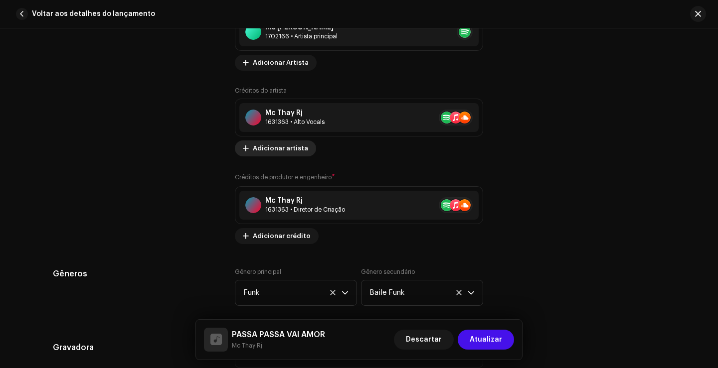
click at [280, 151] on font "Adicionar artista" at bounding box center [280, 148] width 55 height 6
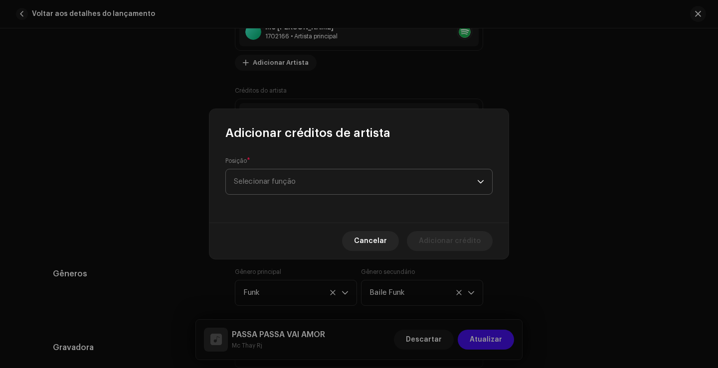
click at [318, 174] on span "Selecionar função" at bounding box center [355, 181] width 243 height 25
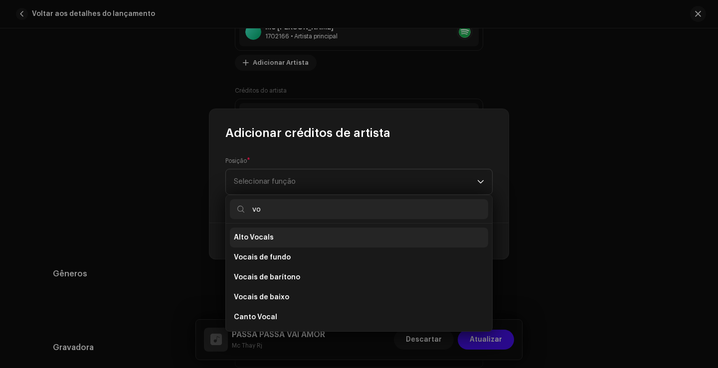
type input "vo"
click at [274, 237] on li "Alto Vocals" at bounding box center [359, 238] width 258 height 20
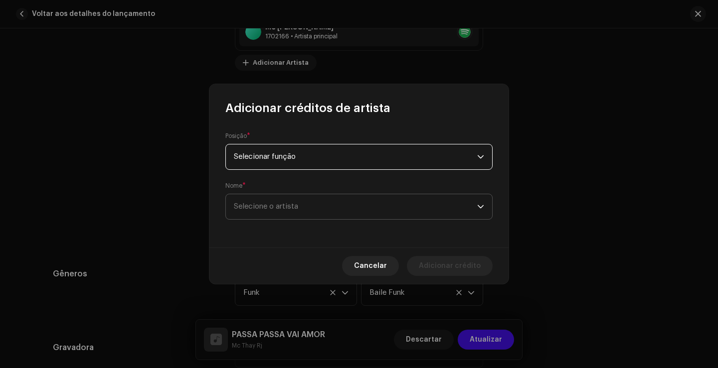
click at [301, 215] on span "Selecione o artista" at bounding box center [355, 206] width 243 height 25
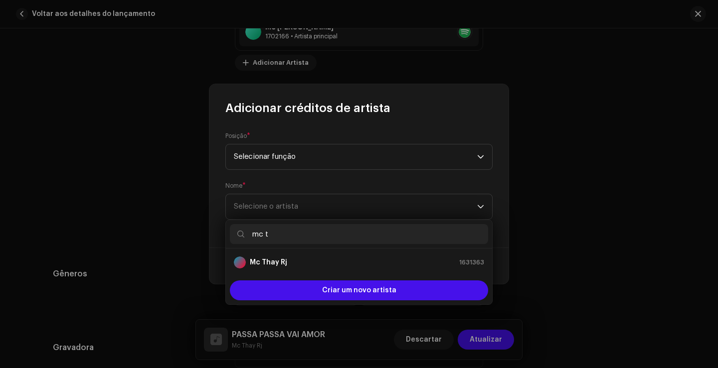
type input "mc th"
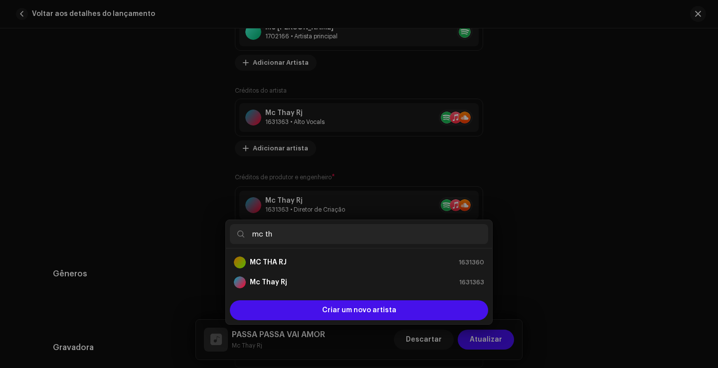
click at [614, 250] on div "Adicionar créditos de artista Posição * Selecionar função Nome * Selecione o ar…" at bounding box center [359, 184] width 718 height 368
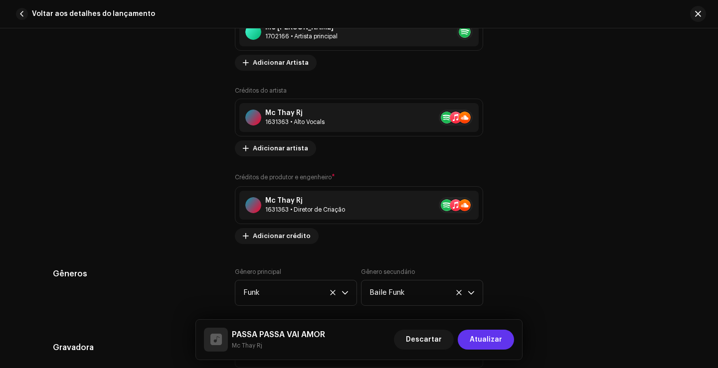
click at [502, 338] on button "Atualizar" at bounding box center [485, 340] width 56 height 20
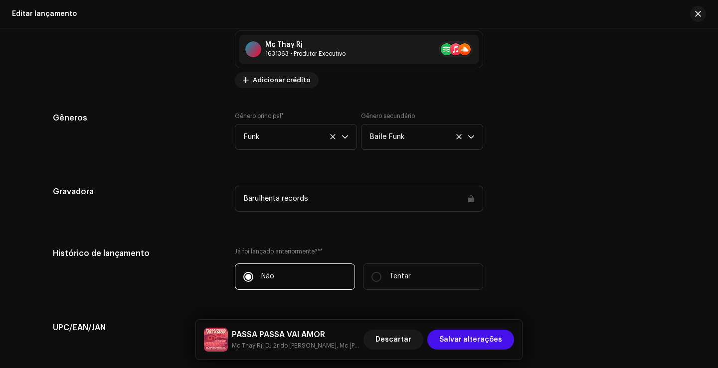
scroll to position [1409, 0]
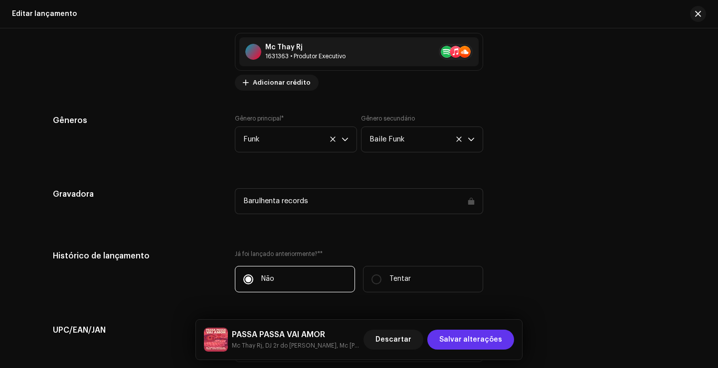
click at [488, 338] on font "Salvar alterações" at bounding box center [470, 339] width 63 height 7
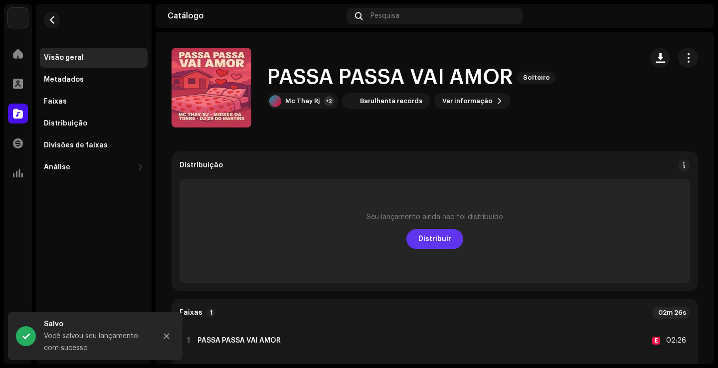
click at [425, 237] on font "Distribuir" at bounding box center [434, 239] width 33 height 7
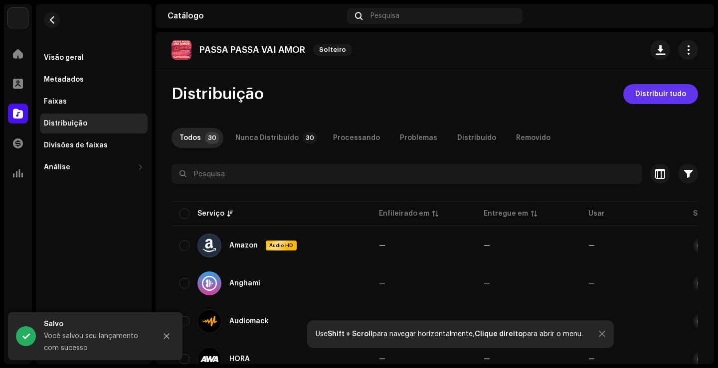
click at [647, 96] on font "Distribuir tudo" at bounding box center [660, 94] width 51 height 7
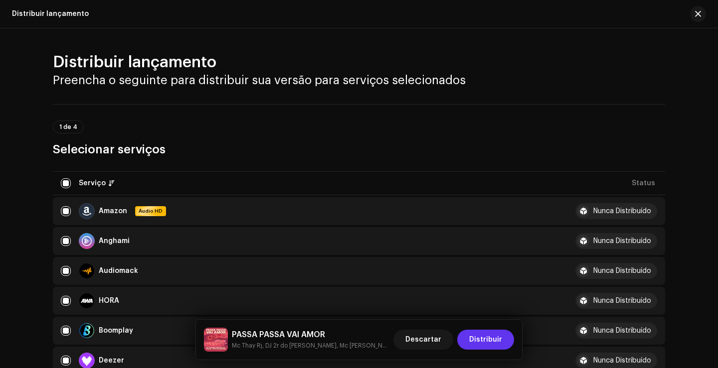
click at [481, 344] on span "Distribuir" at bounding box center [485, 340] width 33 height 20
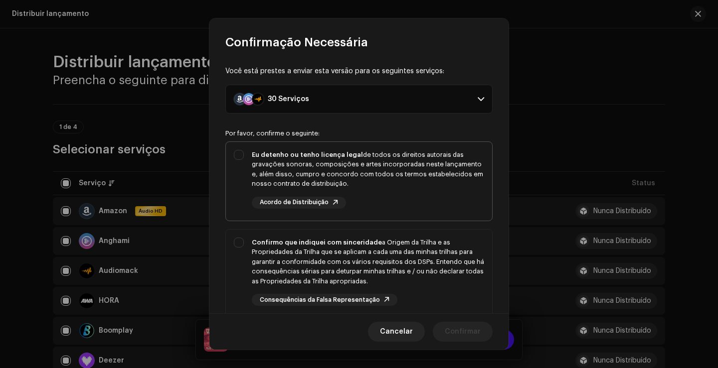
click at [387, 183] on div "Eu detenho ou tenho licença legal de todos os direitos autorais das gravações s…" at bounding box center [368, 169] width 232 height 39
checkbox input "true"
click at [361, 251] on font "a Origem da Trilha e as Propriedades da Trilha que se aplicam a cada uma das mi…" at bounding box center [368, 261] width 232 height 45
checkbox input "true"
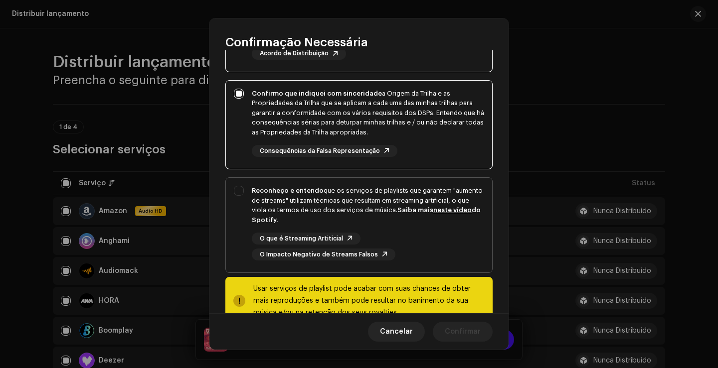
scroll to position [149, 0]
click at [323, 199] on font "que os serviços de playlists que garantem "aumento de streams" utilizam técnica…" at bounding box center [367, 200] width 231 height 26
checkbox input "true"
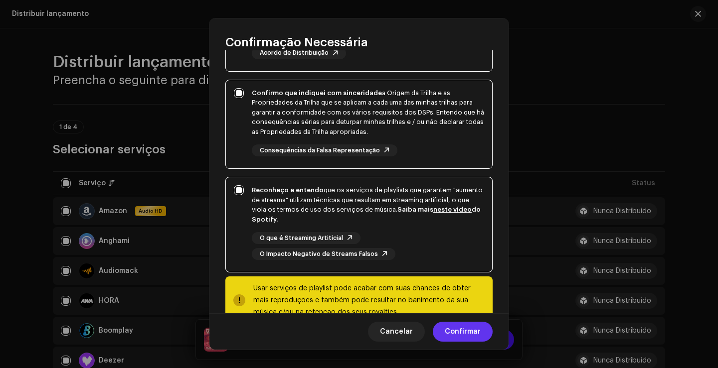
click at [450, 333] on font "Confirmar" at bounding box center [462, 331] width 36 height 7
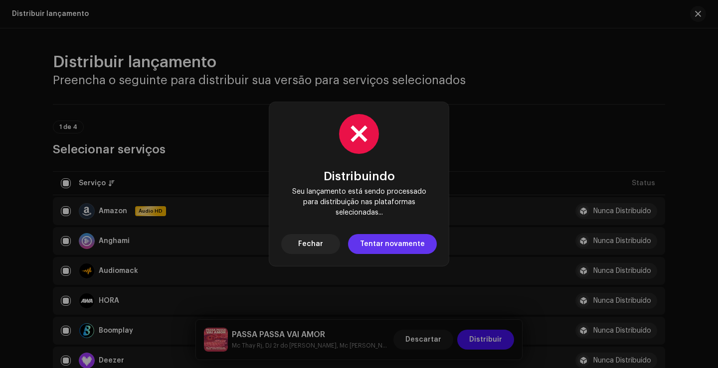
click at [373, 247] on font "Tentar novamente" at bounding box center [392, 244] width 65 height 7
click at [333, 244] on button "Fechar" at bounding box center [310, 244] width 59 height 20
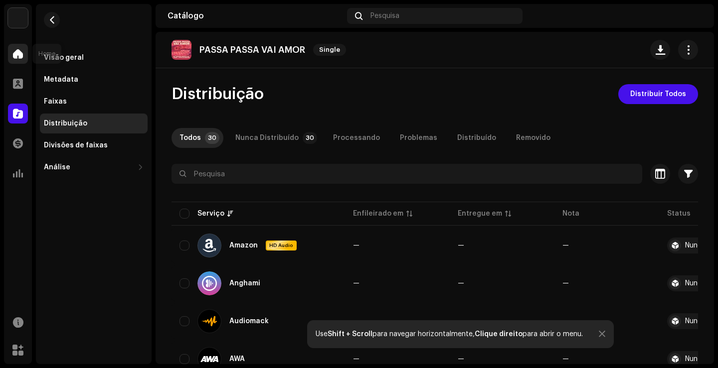
click at [24, 57] on div at bounding box center [18, 54] width 20 height 20
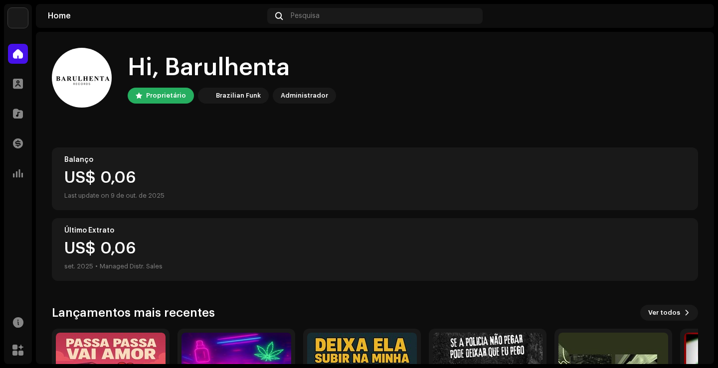
scroll to position [124, 0]
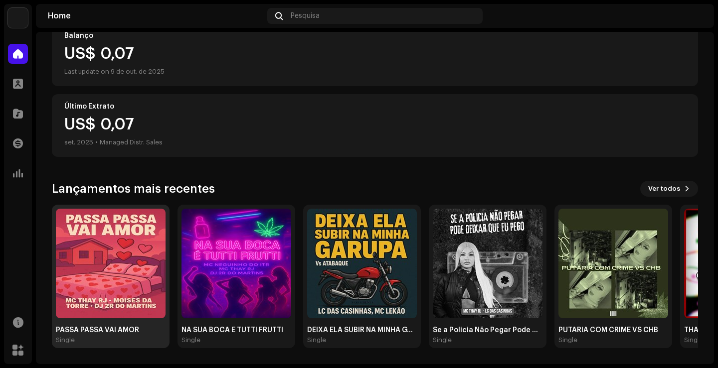
click at [109, 251] on img at bounding box center [111, 264] width 110 height 110
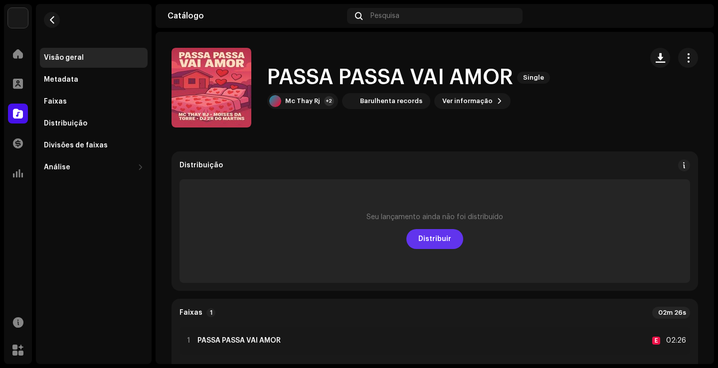
click at [442, 245] on span "Distribuir" at bounding box center [434, 239] width 33 height 20
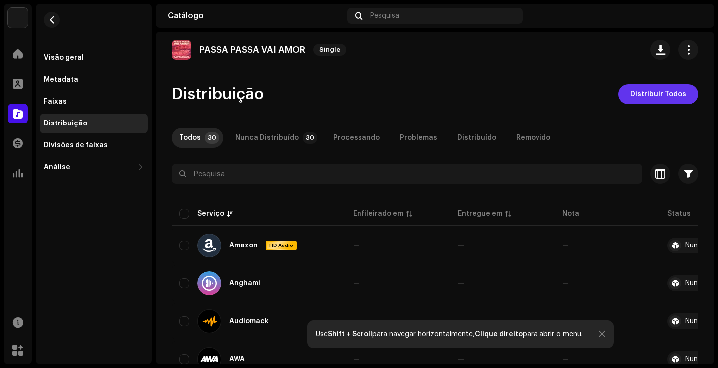
click at [661, 98] on span "Distribuir Todos" at bounding box center [658, 94] width 56 height 20
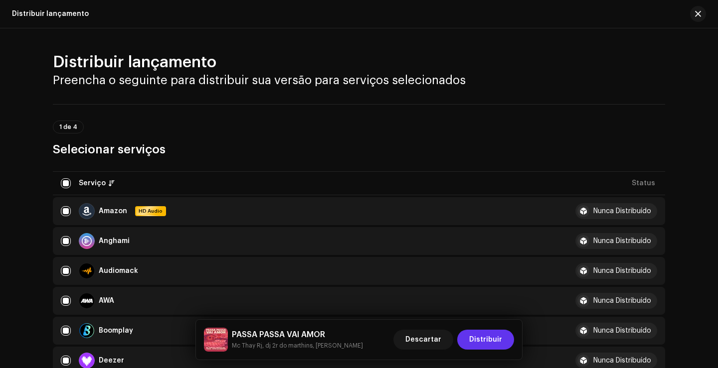
click at [484, 342] on span "Distribuir" at bounding box center [485, 340] width 33 height 20
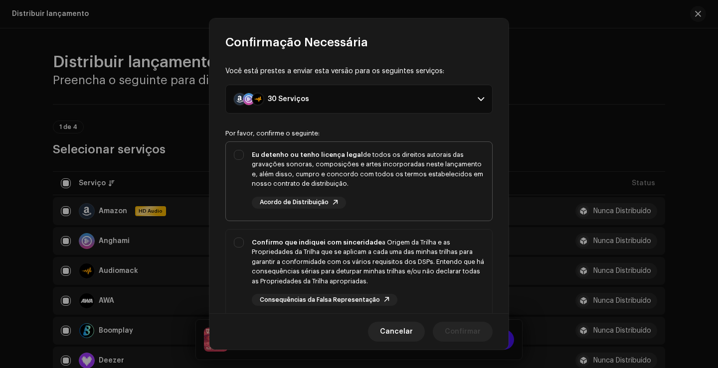
click at [350, 164] on div "Eu detenho ou tenho licença legal de todos os direitos autorais das gravações s…" at bounding box center [368, 169] width 232 height 39
checkbox input "true"
click at [357, 261] on div "Confirmo que indiquei com sinceridade a Origem da Trilha e as Propriedades da T…" at bounding box center [368, 262] width 232 height 49
checkbox input "true"
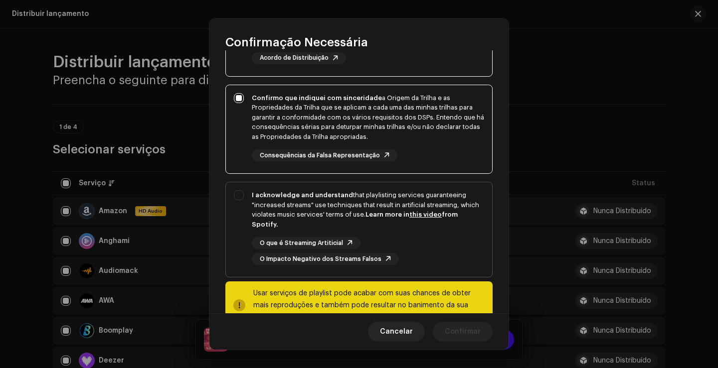
scroll to position [149, 0]
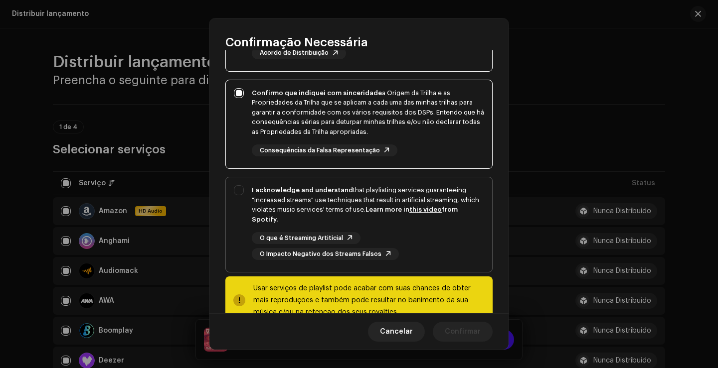
click at [328, 200] on div "I acknowledge and understand that playlisting services guaranteeing "increased …" at bounding box center [368, 204] width 232 height 39
checkbox input "true"
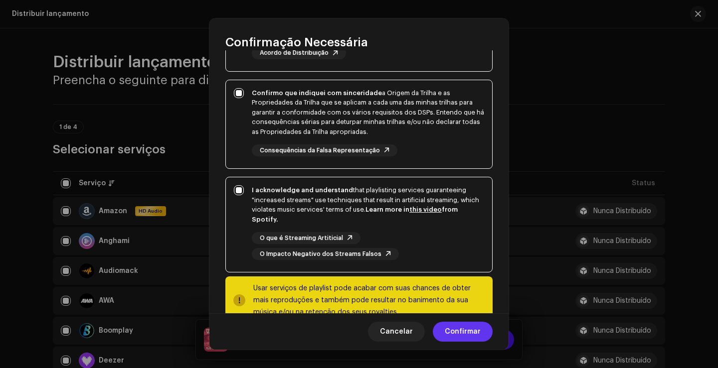
click at [459, 331] on span "Confirmar" at bounding box center [462, 332] width 36 height 20
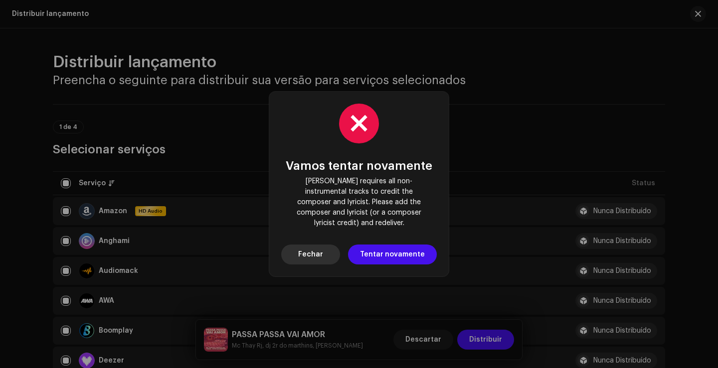
click at [326, 253] on button "Fechar" at bounding box center [310, 255] width 59 height 20
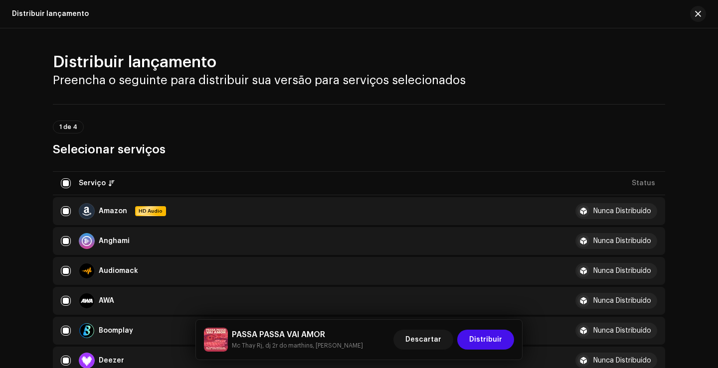
scroll to position [50, 0]
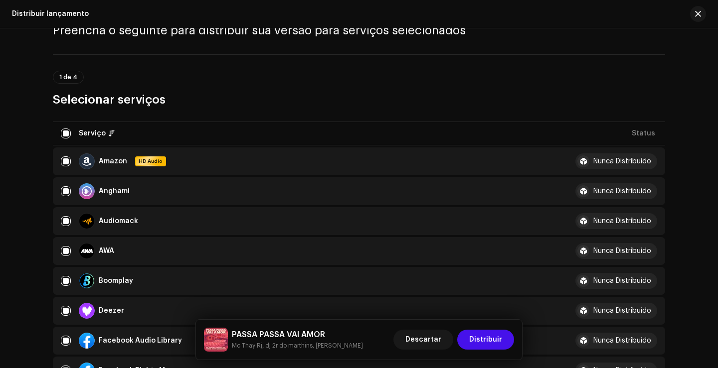
click at [61, 305] on div "Deezer" at bounding box center [306, 311] width 491 height 16
click at [63, 313] on input "checkbox" at bounding box center [66, 311] width 10 height 10
checkbox input "false"
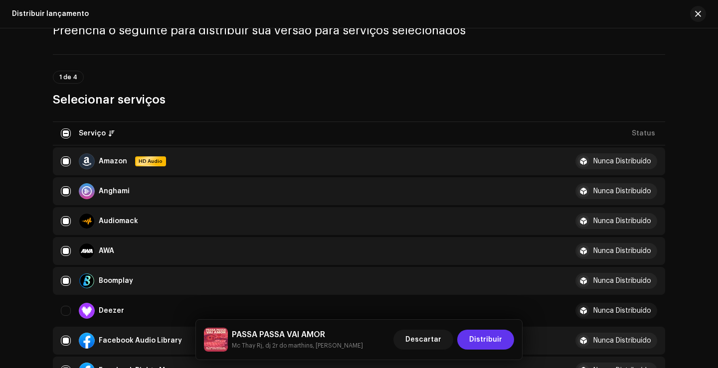
click at [480, 342] on span "Distribuir" at bounding box center [485, 340] width 33 height 20
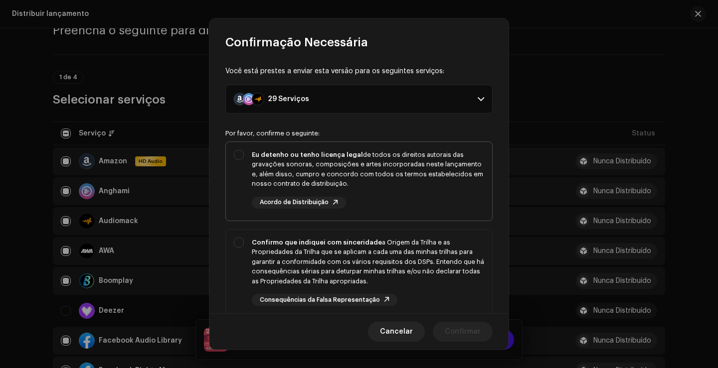
click at [334, 157] on strong "Eu detenho ou tenho licença legal" at bounding box center [307, 154] width 111 height 6
checkbox input "true"
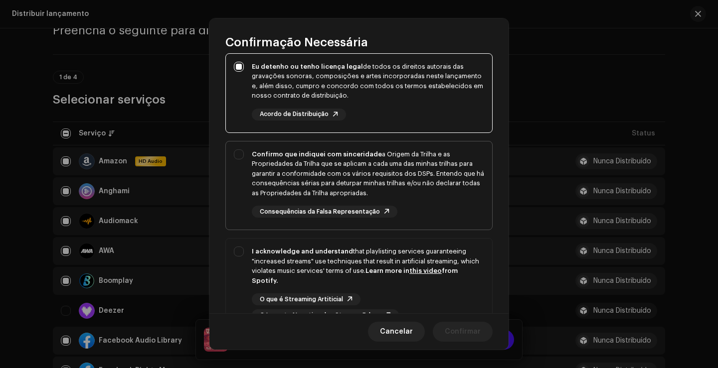
scroll to position [100, 0]
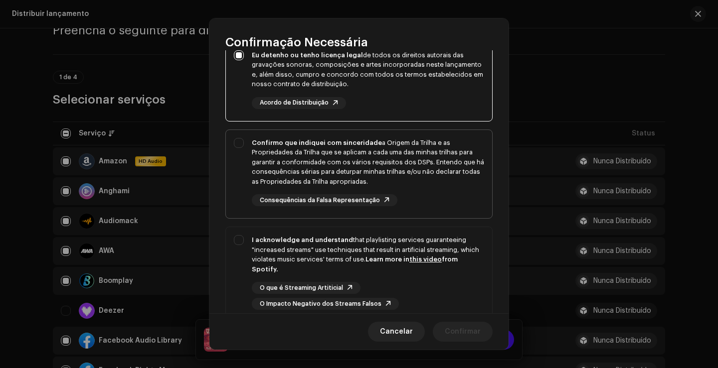
click at [297, 165] on div "Confirmo que indiquei com sinceridade a Origem da Trilha e as Propriedades da T…" at bounding box center [368, 162] width 232 height 49
checkbox input "true"
click at [291, 244] on div "I acknowledge and understand that playlisting services guaranteeing "increased …" at bounding box center [368, 254] width 232 height 39
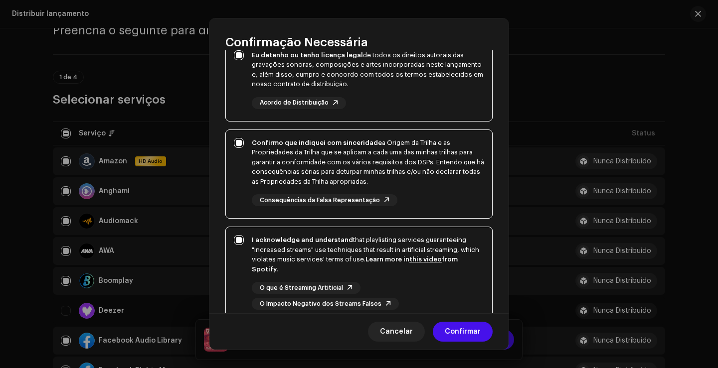
checkbox input "true"
click at [456, 322] on span "Confirmar" at bounding box center [462, 332] width 36 height 20
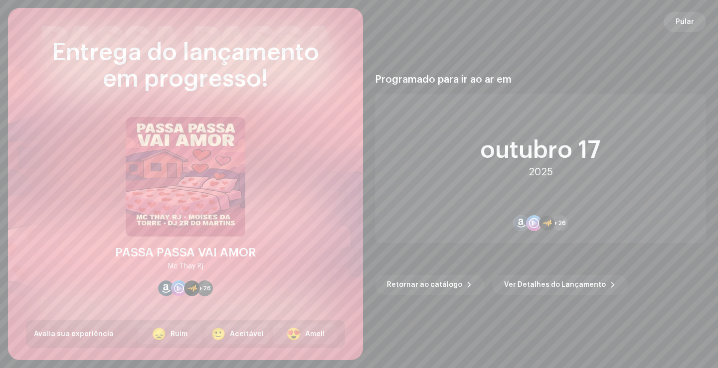
click at [681, 24] on span "Pular" at bounding box center [684, 22] width 18 height 20
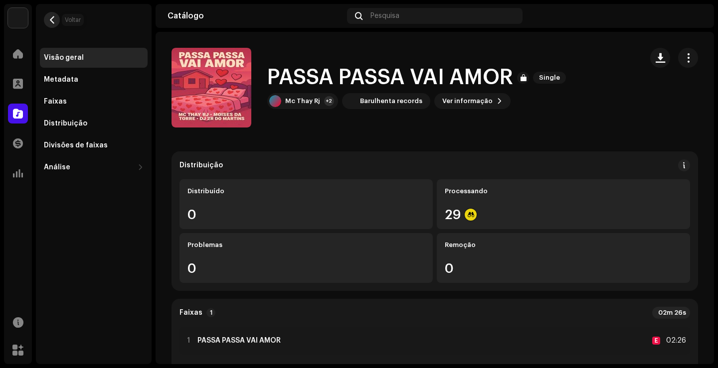
click at [54, 21] on span "button" at bounding box center [51, 20] width 7 height 8
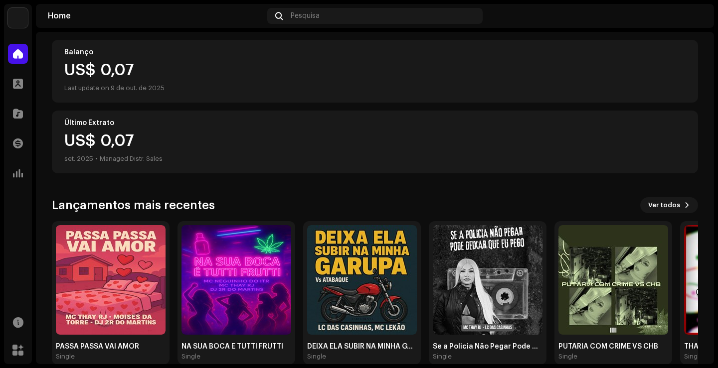
scroll to position [124, 0]
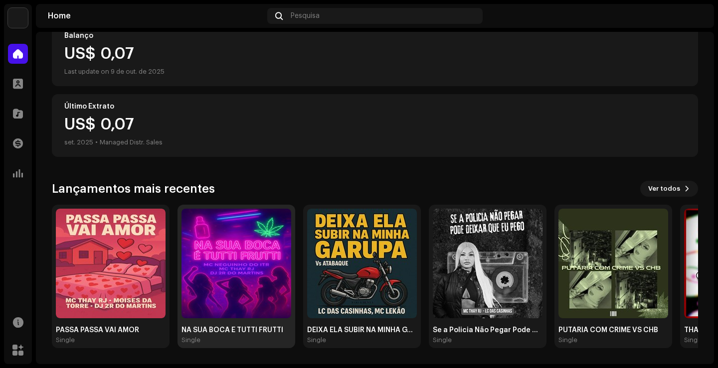
click at [256, 266] on img at bounding box center [236, 264] width 110 height 110
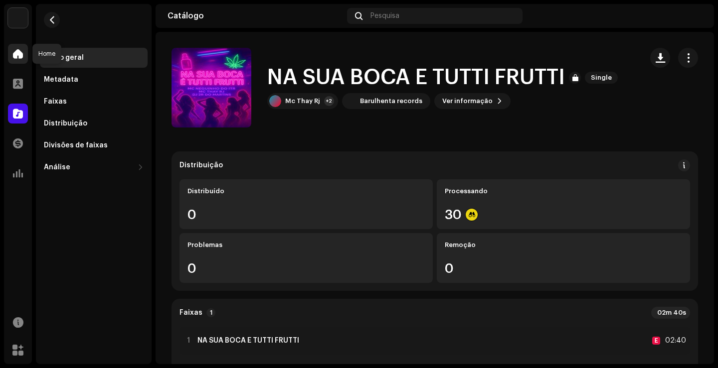
click at [24, 53] on div at bounding box center [18, 54] width 20 height 20
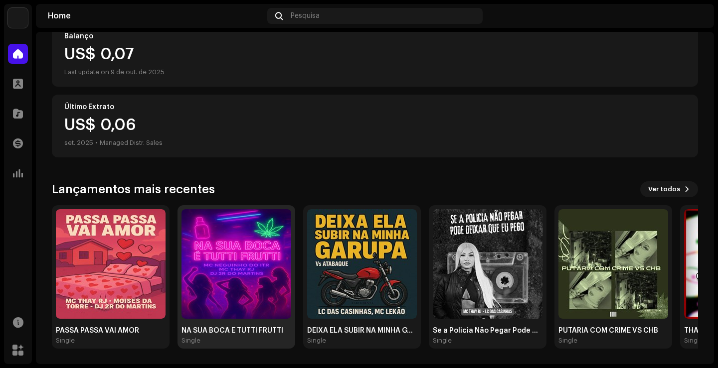
scroll to position [124, 0]
click at [230, 272] on img at bounding box center [236, 264] width 110 height 110
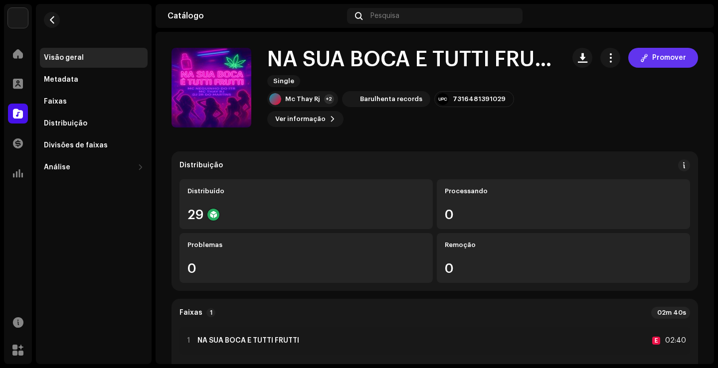
click at [652, 62] on span "Promover" at bounding box center [669, 58] width 34 height 20
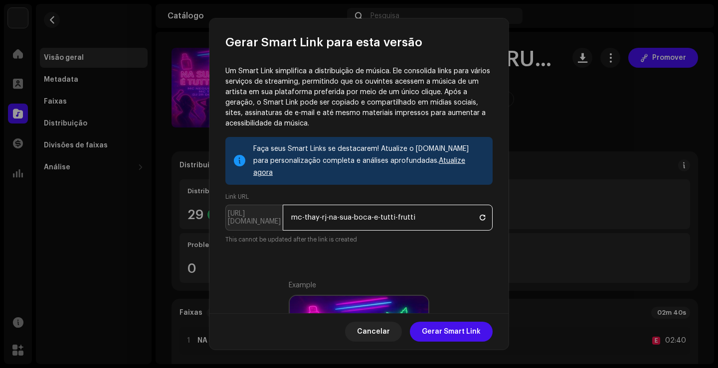
drag, startPoint x: 329, startPoint y: 209, endPoint x: 181, endPoint y: 206, distance: 148.5
click at [181, 206] on div "Gerar Smart Link para esta versão Um Smart Link simplifica a distribuição de mú…" at bounding box center [359, 184] width 718 height 368
click at [447, 334] on span "Gerar Smart Link" at bounding box center [451, 332] width 59 height 20
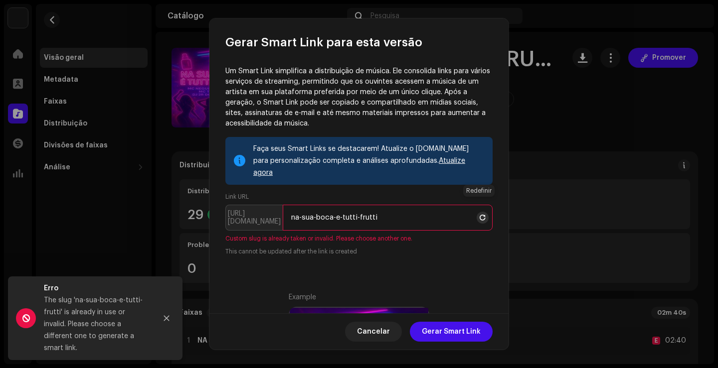
click at [479, 214] on span at bounding box center [482, 218] width 6 height 8
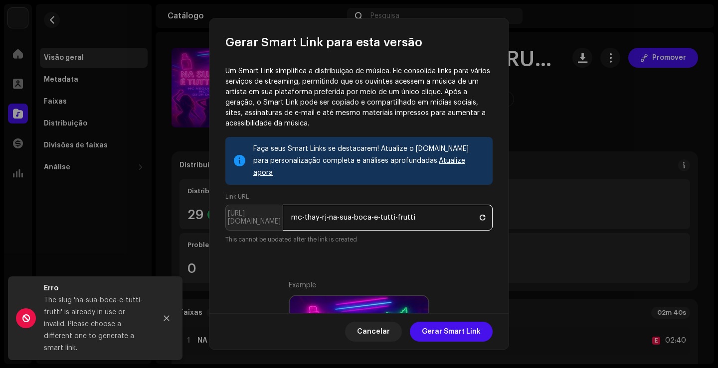
drag, startPoint x: 381, startPoint y: 205, endPoint x: 212, endPoint y: 192, distance: 169.5
click at [212, 192] on div "Um Smart Link simplifica a distribuição de música. Ele consolida links para vár…" at bounding box center [358, 181] width 299 height 263
type input "tutti-frutti"
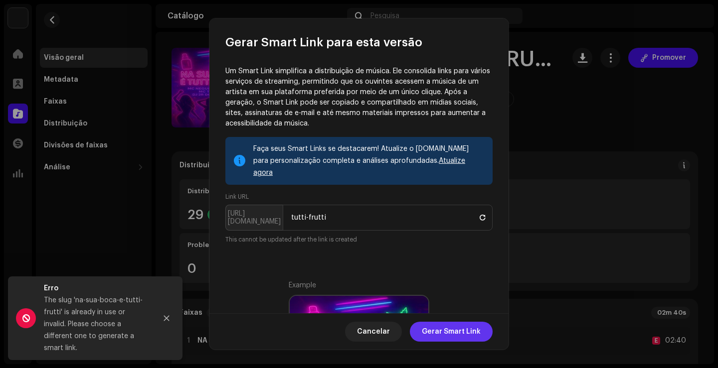
click at [449, 331] on span "Gerar Smart Link" at bounding box center [451, 332] width 59 height 20
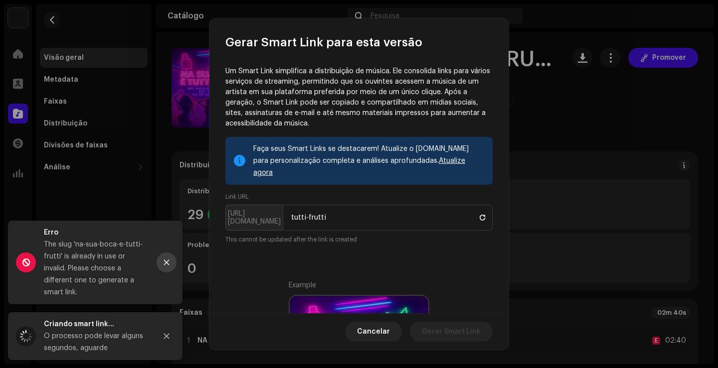
click at [169, 261] on icon "Close" at bounding box center [166, 262] width 7 height 7
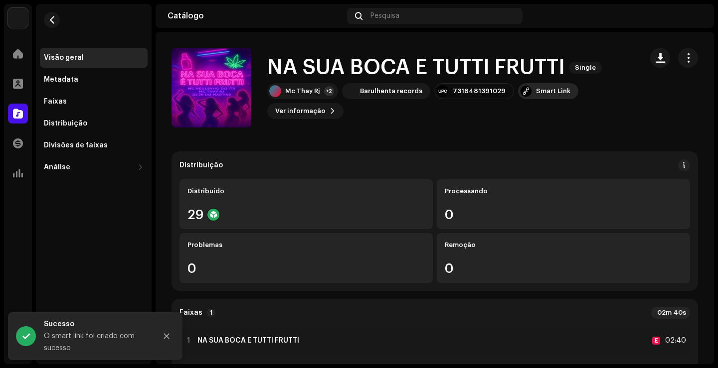
click at [541, 95] on div "Smart Link" at bounding box center [553, 91] width 34 height 8
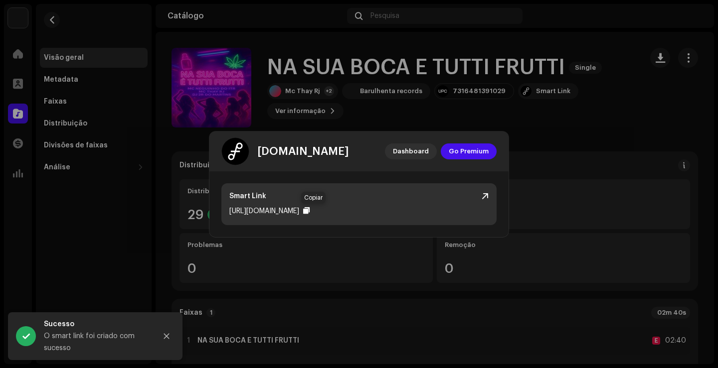
click at [309, 207] on div at bounding box center [306, 211] width 6 height 8
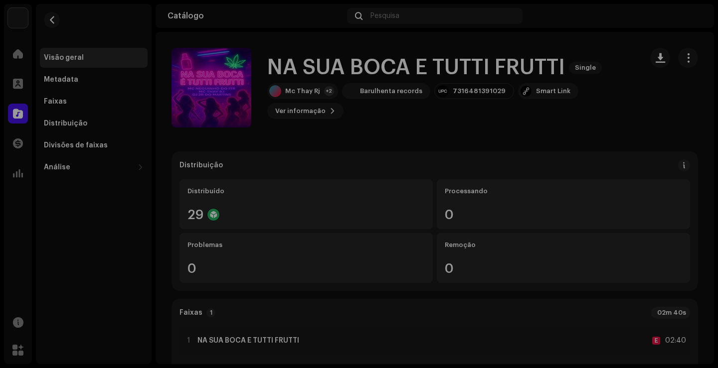
click at [638, 113] on div "[DOMAIN_NAME] Dashboard Go Premium Smart Link [URL][DOMAIN_NAME]" at bounding box center [359, 184] width 718 height 368
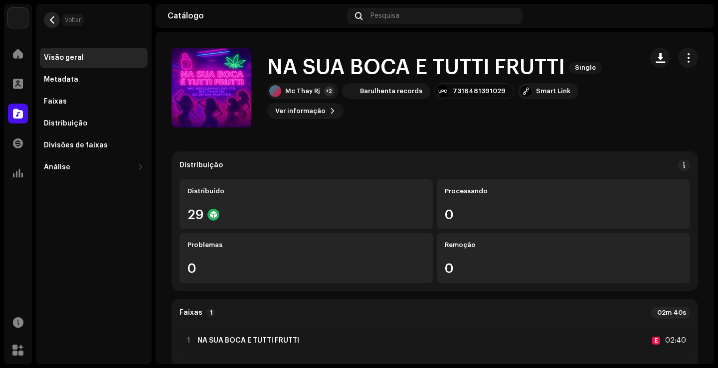
click at [52, 24] on button "button" at bounding box center [52, 20] width 16 height 16
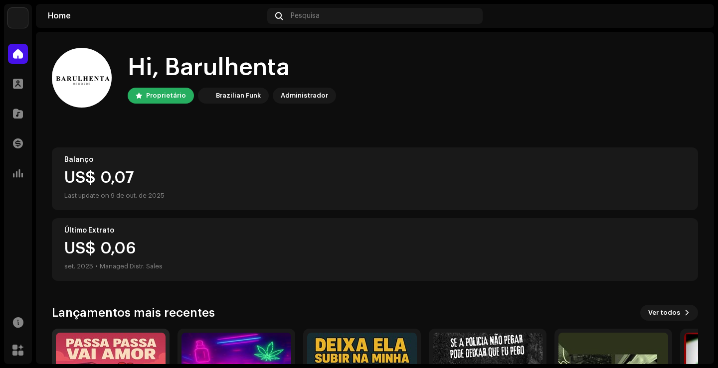
scroll to position [124, 0]
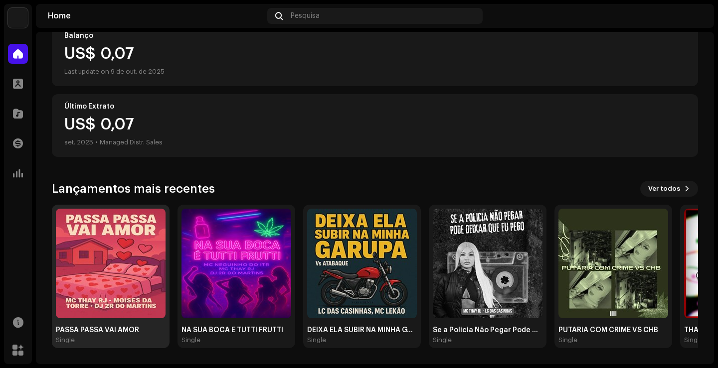
click at [128, 263] on img at bounding box center [111, 264] width 110 height 110
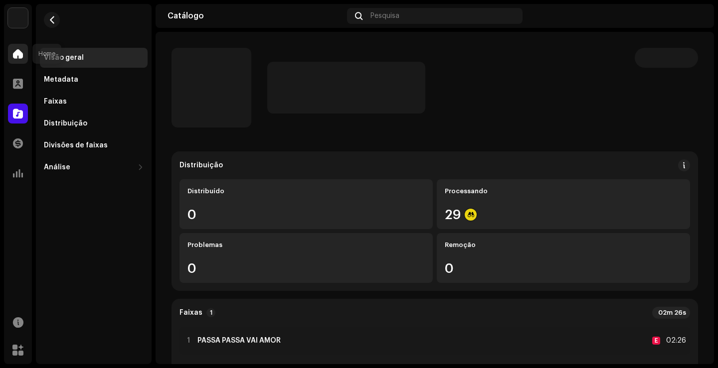
click at [19, 51] on span at bounding box center [18, 54] width 10 height 8
